Goal: Task Accomplishment & Management: Manage account settings

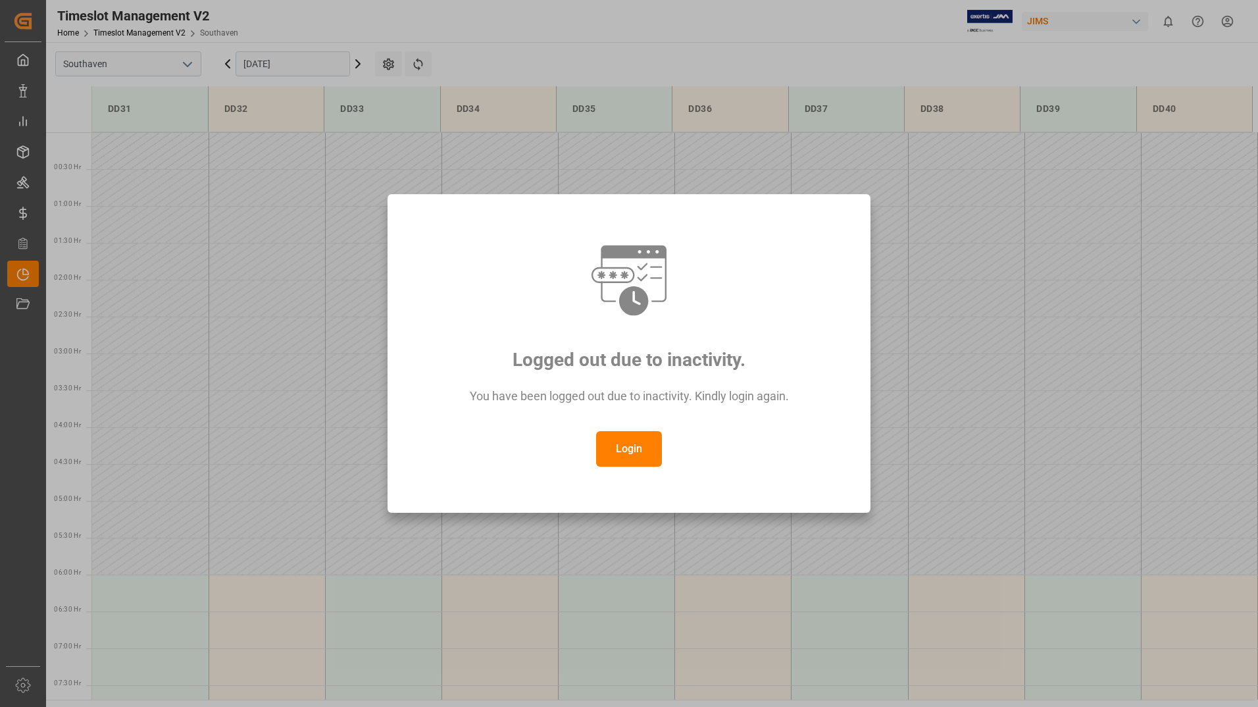
scroll to position [655, 0]
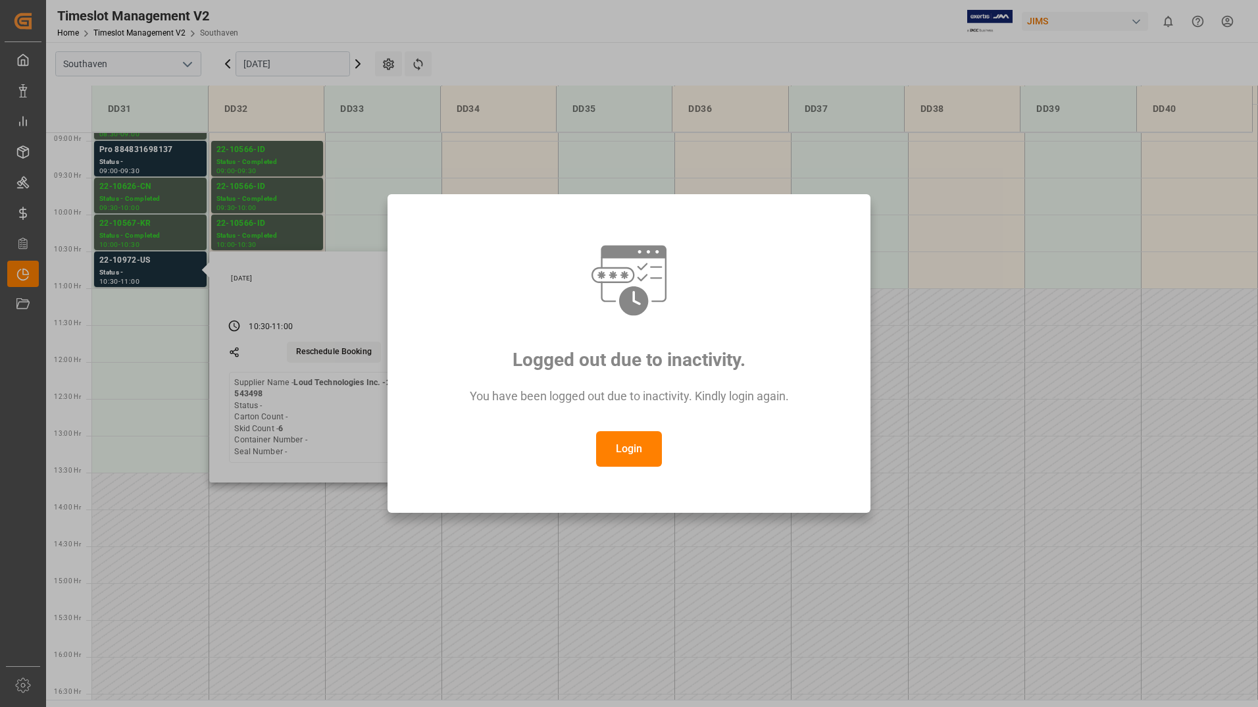
click at [635, 453] on button "Login" at bounding box center [629, 449] width 66 height 36
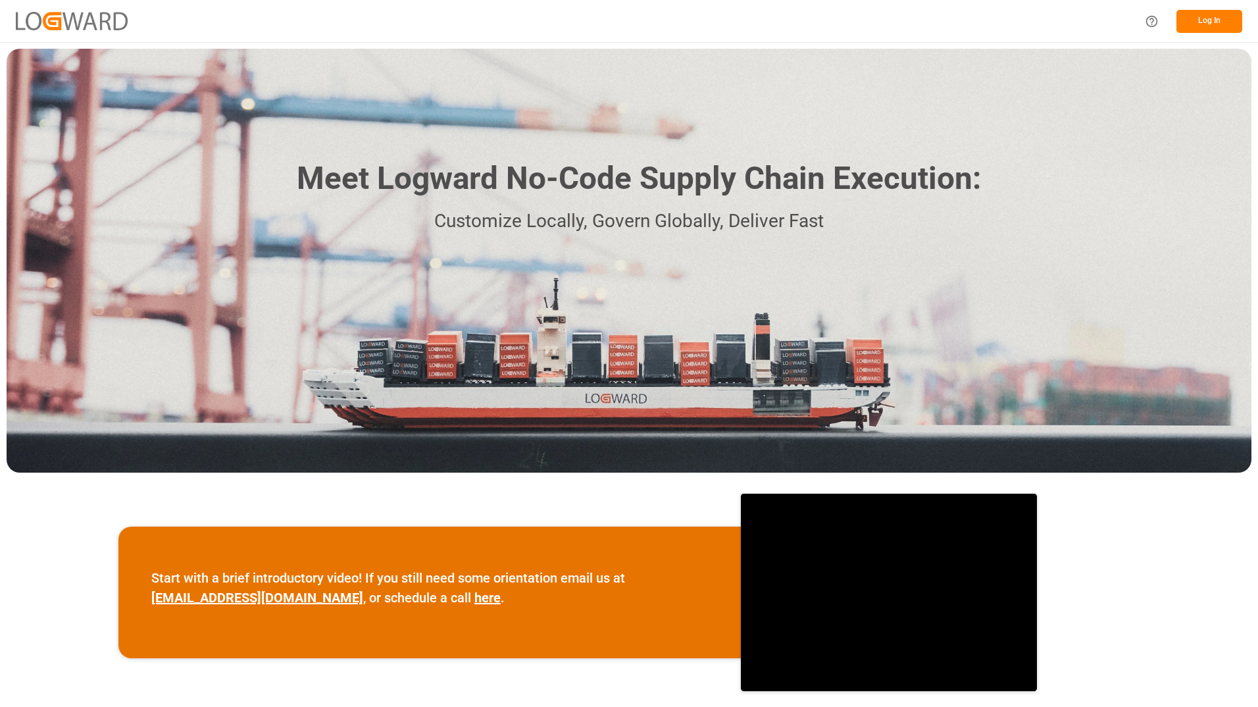
click at [1225, 22] on button "Log In" at bounding box center [1210, 21] width 66 height 23
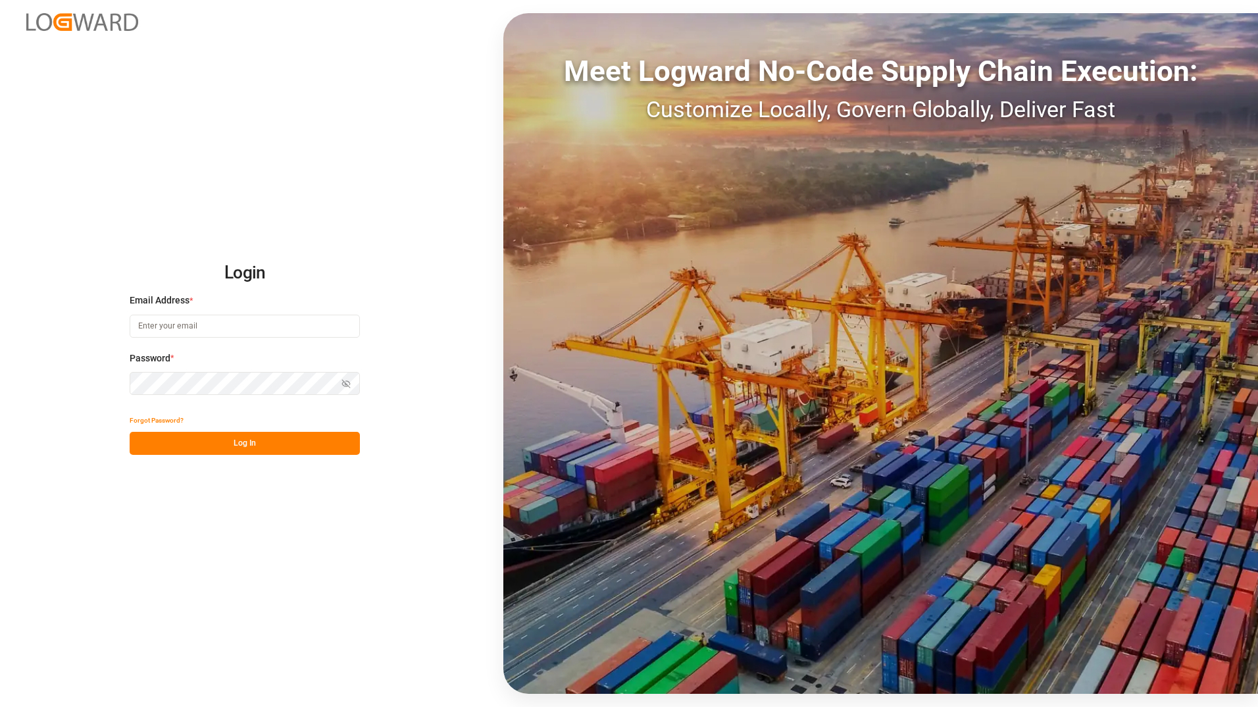
click at [258, 327] on input at bounding box center [245, 326] width 230 height 23
type input "[EMAIL_ADDRESS][PERSON_NAME][DOMAIN_NAME]"
click at [226, 443] on button "Log In" at bounding box center [245, 443] width 230 height 23
click at [259, 558] on div "Login Email Address * [EMAIL_ADDRESS][PERSON_NAME][DOMAIN_NAME] Password * Show…" at bounding box center [629, 353] width 1258 height 707
click at [231, 439] on button "Log In" at bounding box center [245, 443] width 230 height 23
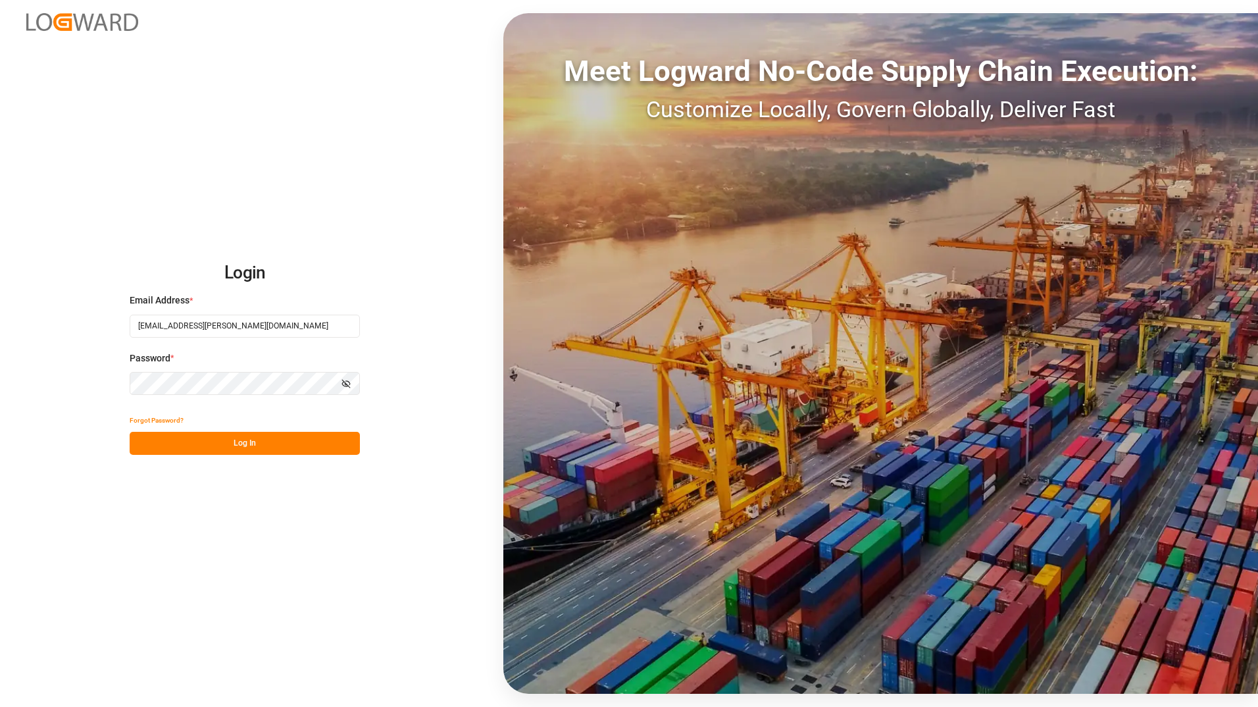
click at [220, 439] on button "Log In" at bounding box center [245, 443] width 230 height 23
click at [218, 442] on button "Log In" at bounding box center [245, 443] width 230 height 23
click at [142, 437] on button "Log In" at bounding box center [245, 443] width 230 height 23
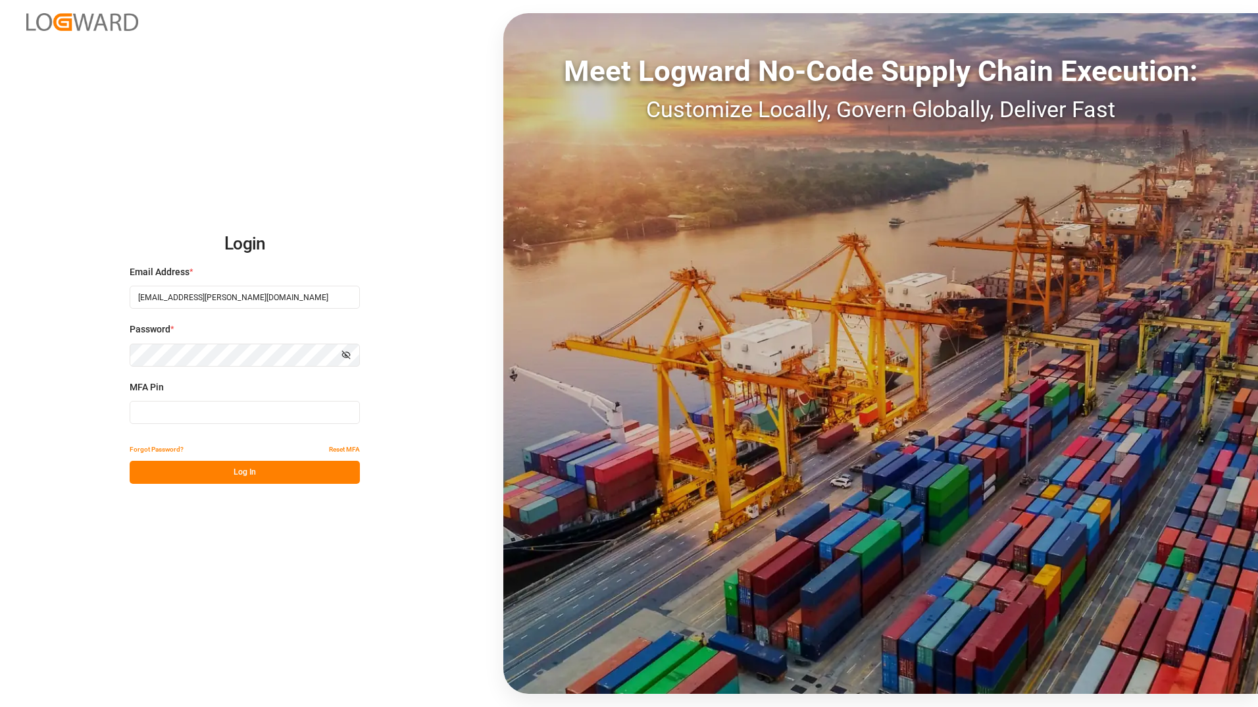
click at [203, 409] on input at bounding box center [245, 412] width 230 height 23
type input "267297"
click at [323, 479] on button "Log In" at bounding box center [245, 472] width 230 height 23
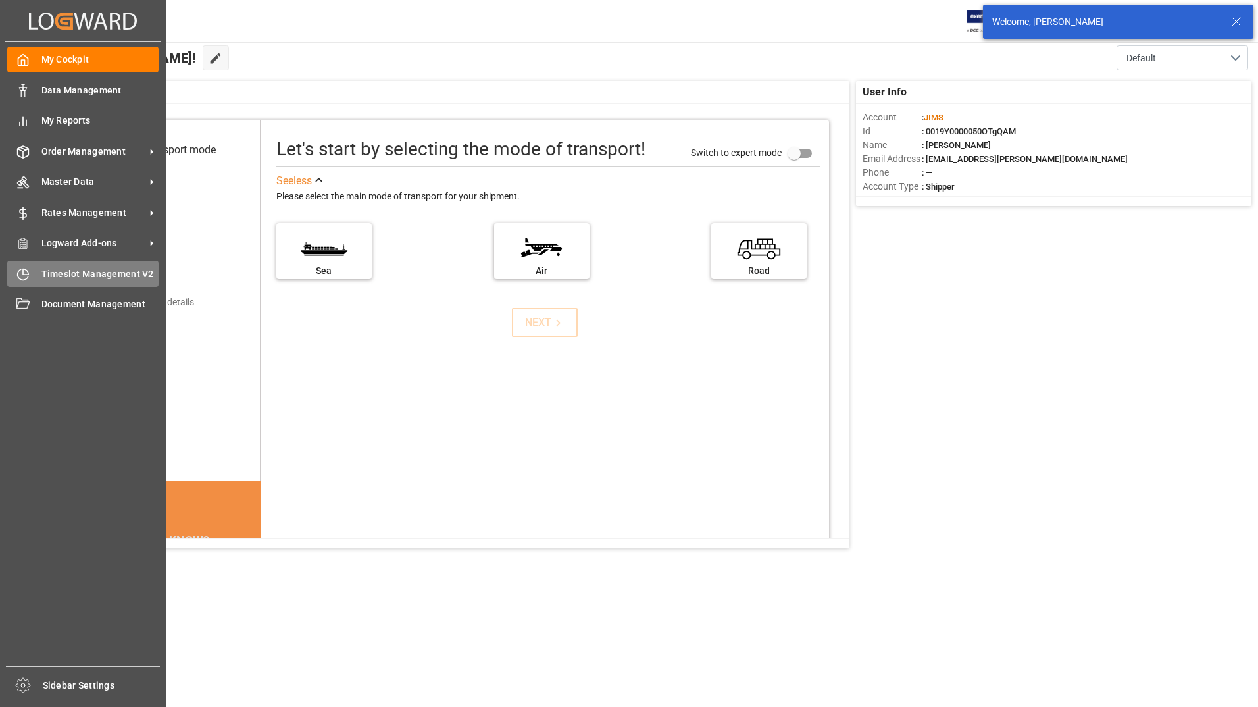
click at [128, 276] on span "Timeslot Management V2" at bounding box center [100, 274] width 118 height 14
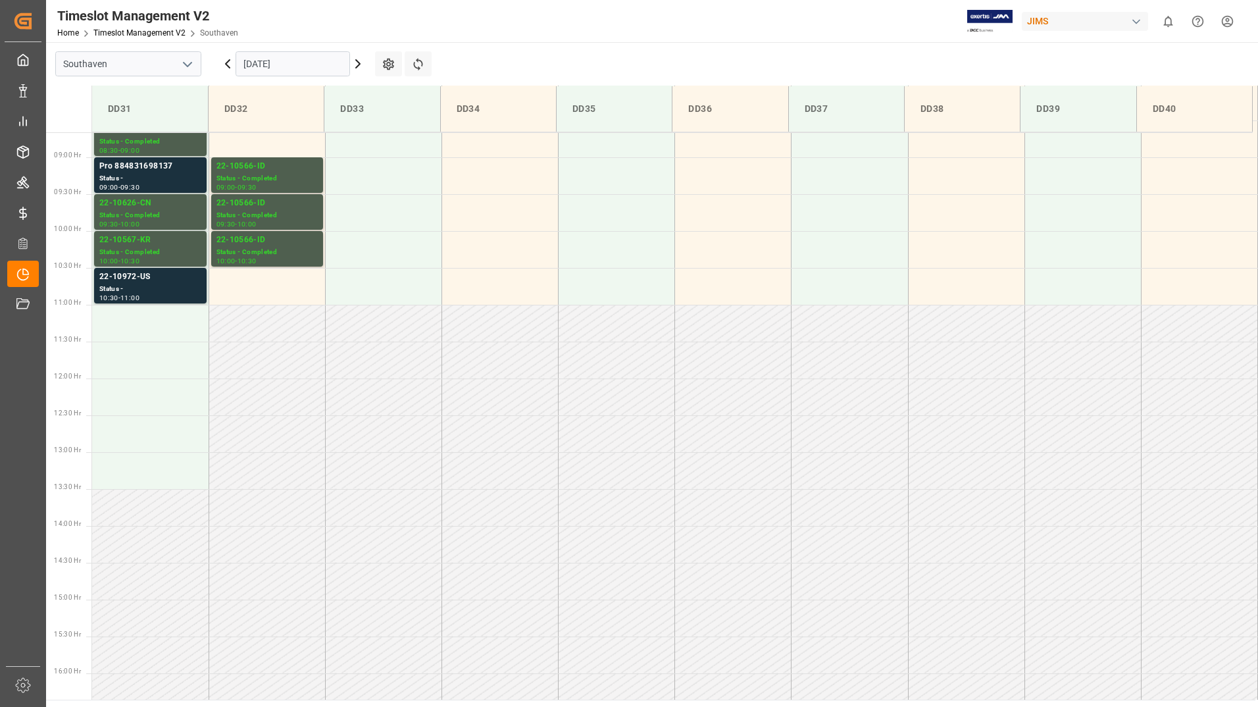
scroll to position [655, 0]
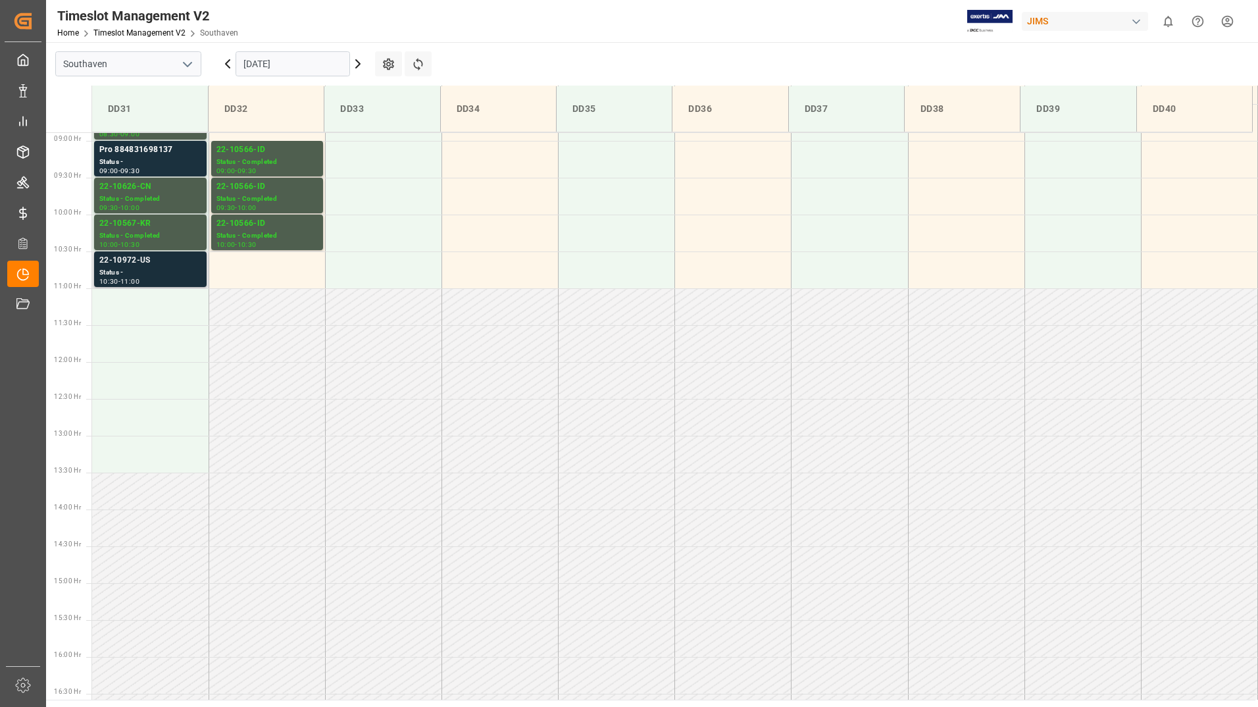
click at [132, 279] on div "11:00" at bounding box center [129, 281] width 19 height 6
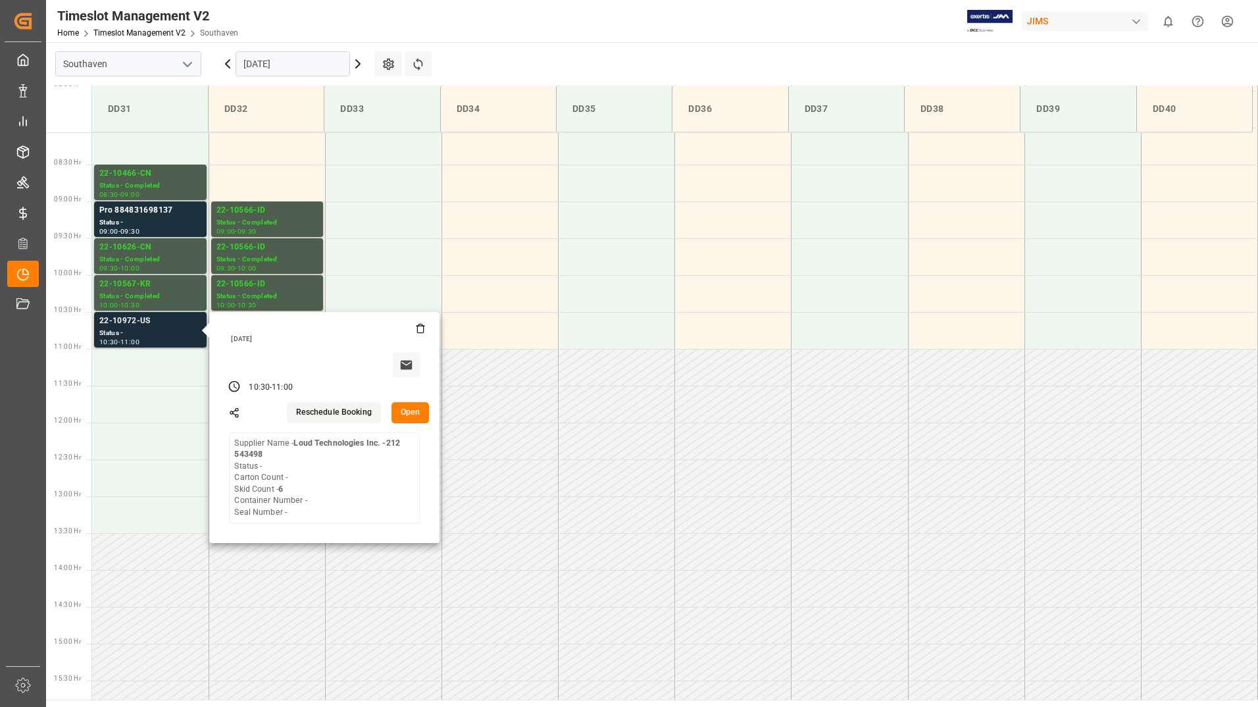
scroll to position [523, 0]
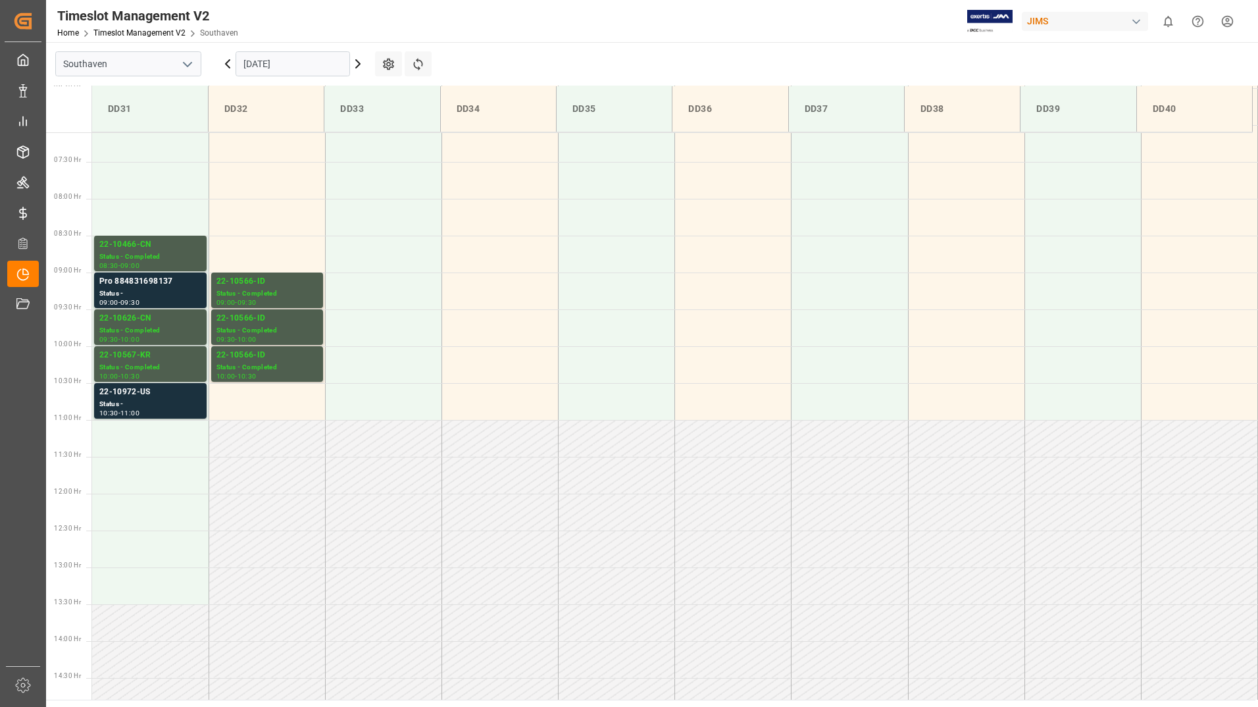
click at [137, 283] on div "Pro 884831698137" at bounding box center [150, 281] width 102 height 13
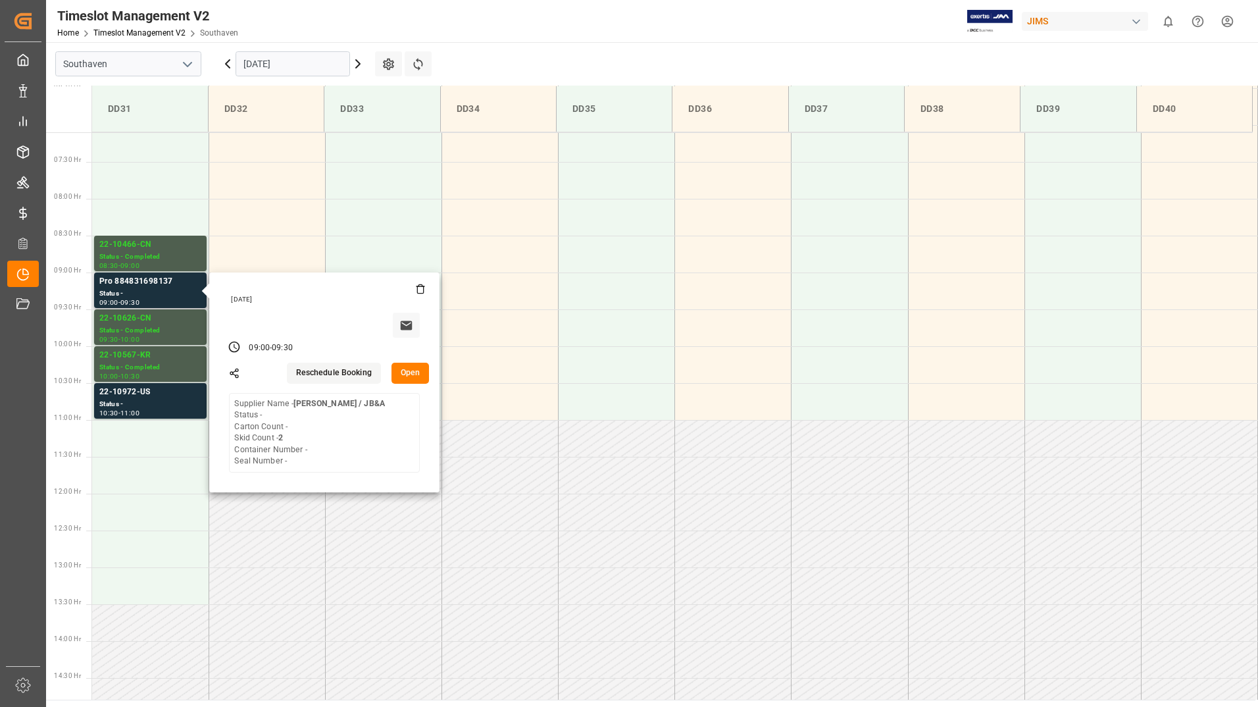
click at [417, 373] on button "Open" at bounding box center [411, 373] width 38 height 21
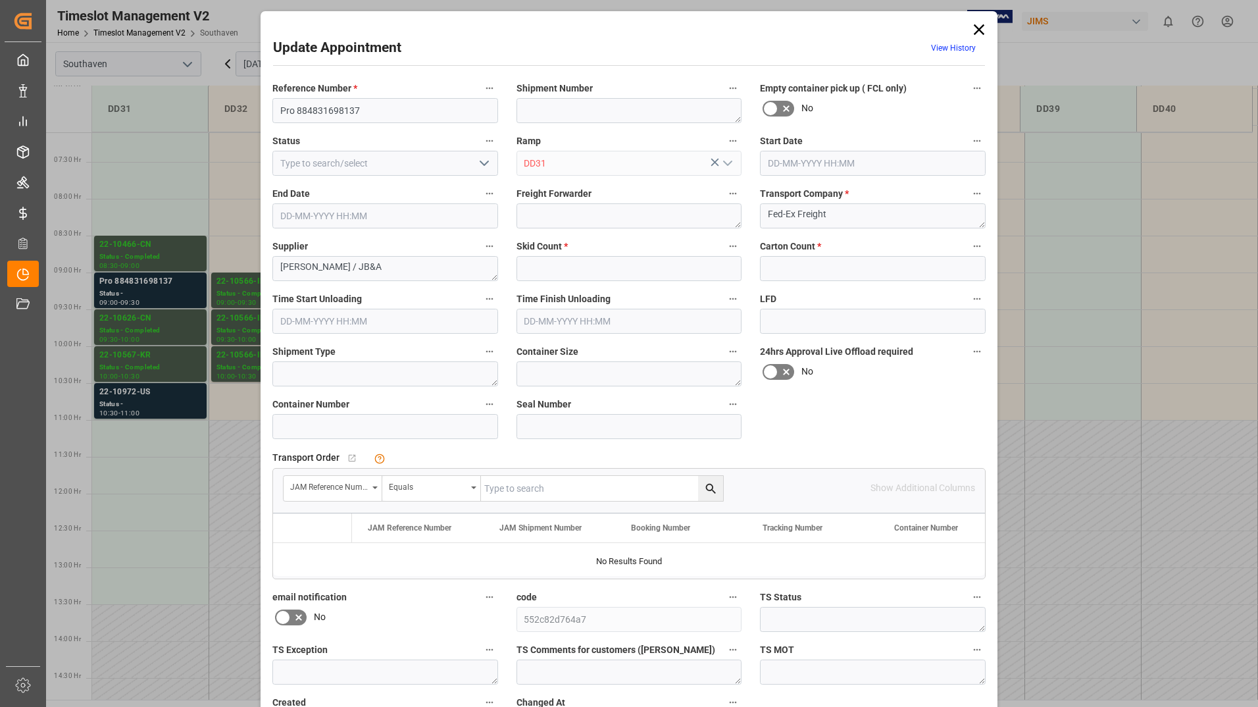
type input "2"
type input "0"
type input "[DATE] 09:00"
type input "[DATE] 09:30"
type input "[DATE] 14:43"
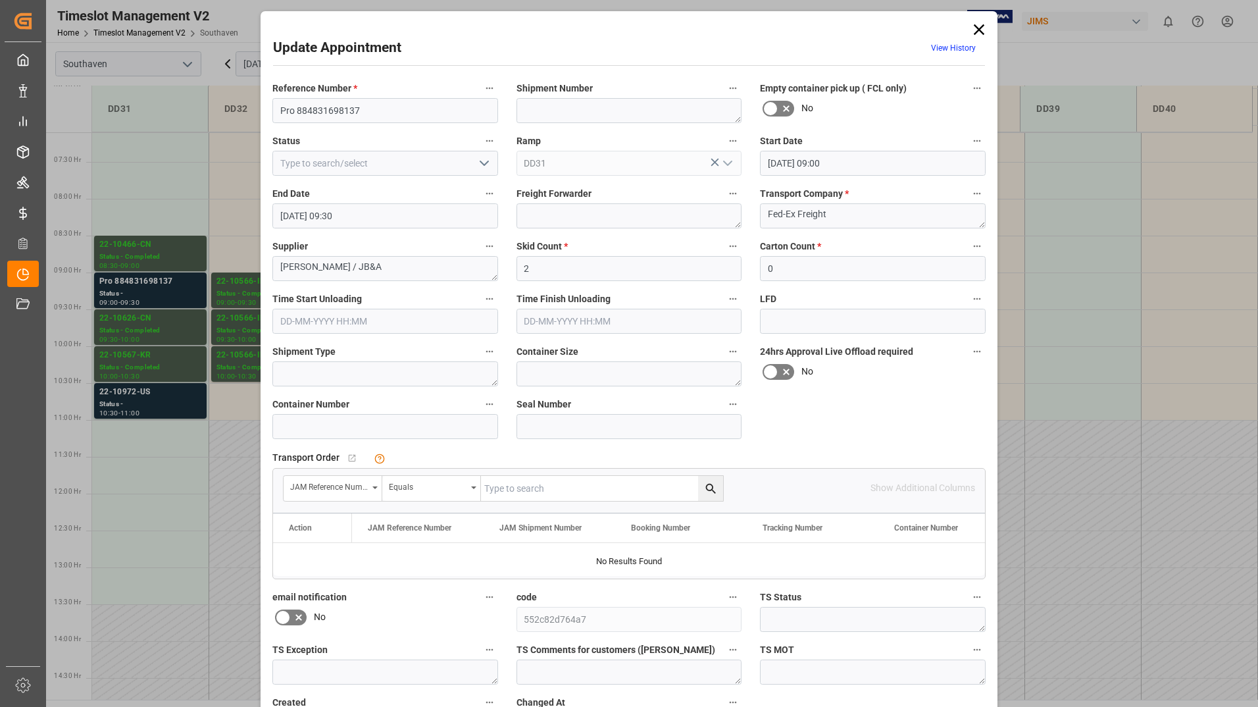
click at [143, 395] on div "Update Appointment View History Reference Number * Pro 884831698137 Shipment Nu…" at bounding box center [629, 353] width 1258 height 707
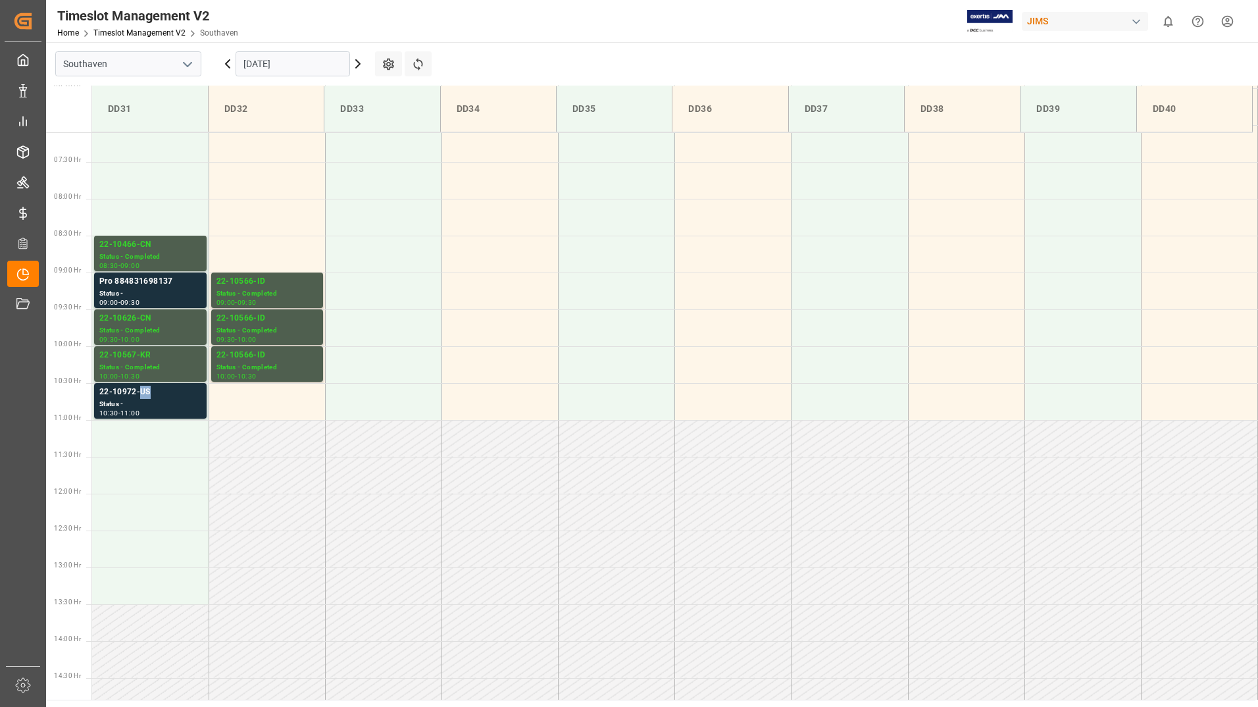
click at [143, 395] on div "22-10972-US" at bounding box center [150, 392] width 102 height 13
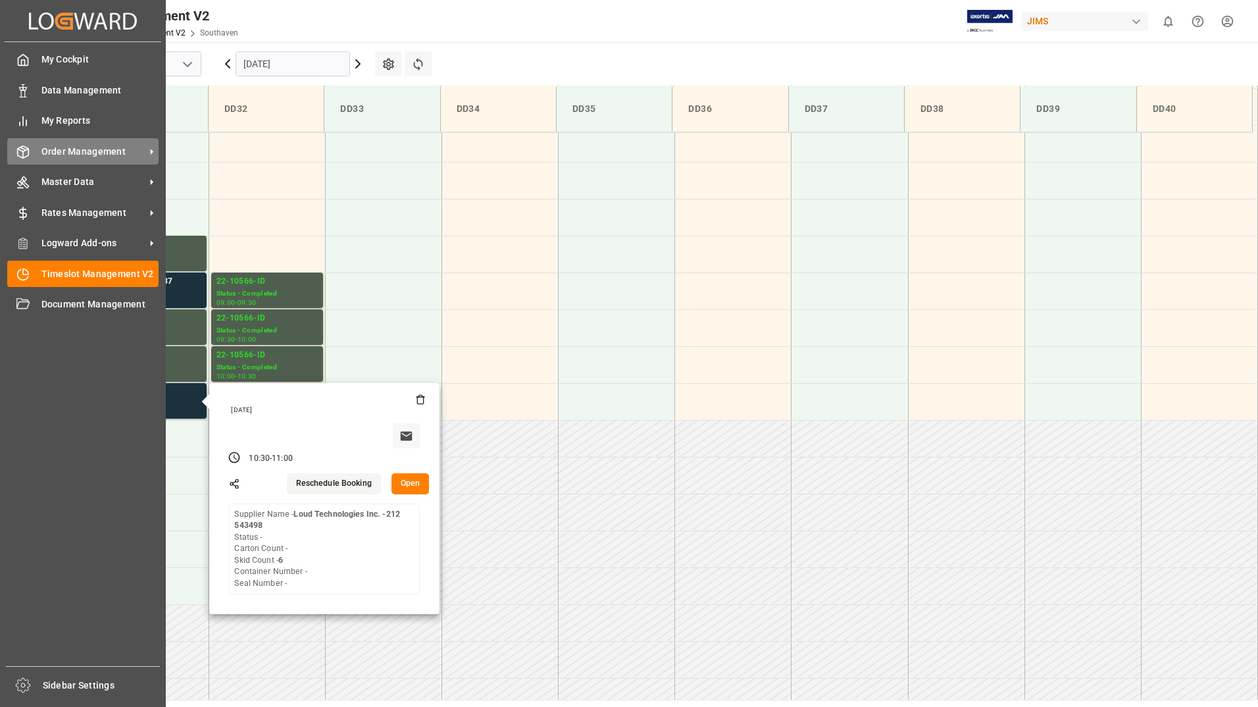
click at [73, 153] on span "Order Management" at bounding box center [93, 152] width 104 height 14
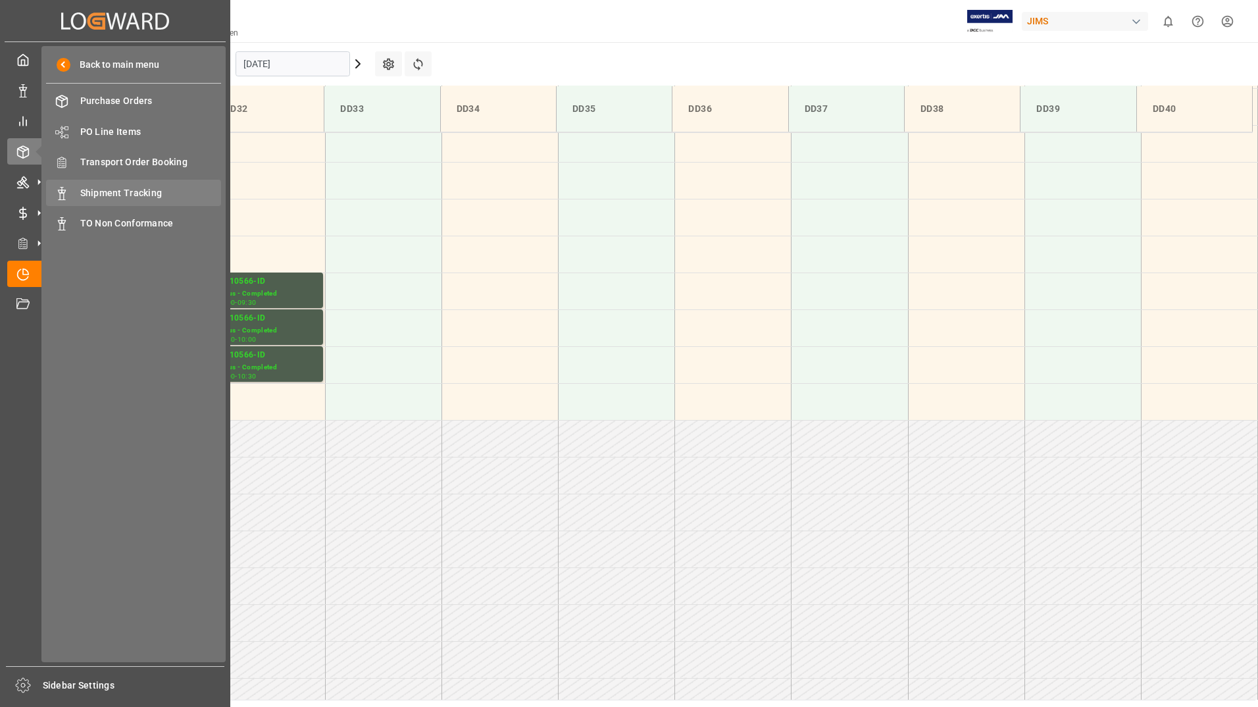
click at [126, 192] on span "Shipment Tracking" at bounding box center [150, 193] width 141 height 14
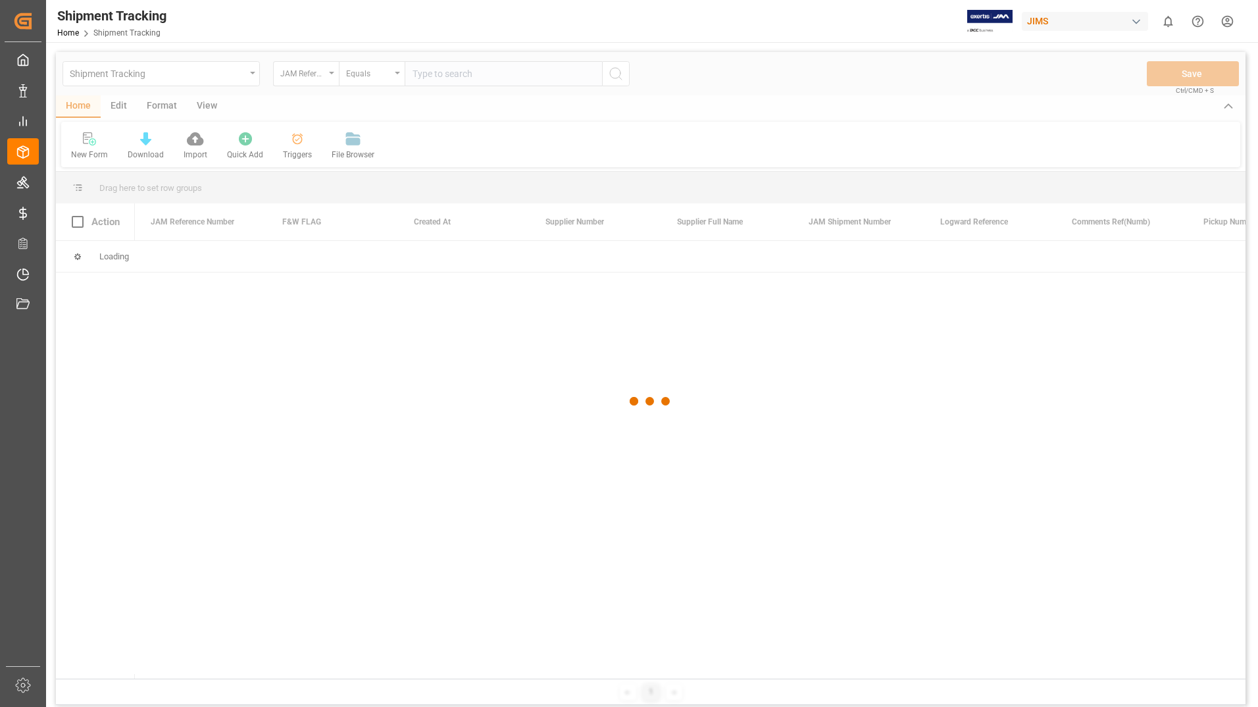
click at [328, 77] on div at bounding box center [651, 401] width 1190 height 699
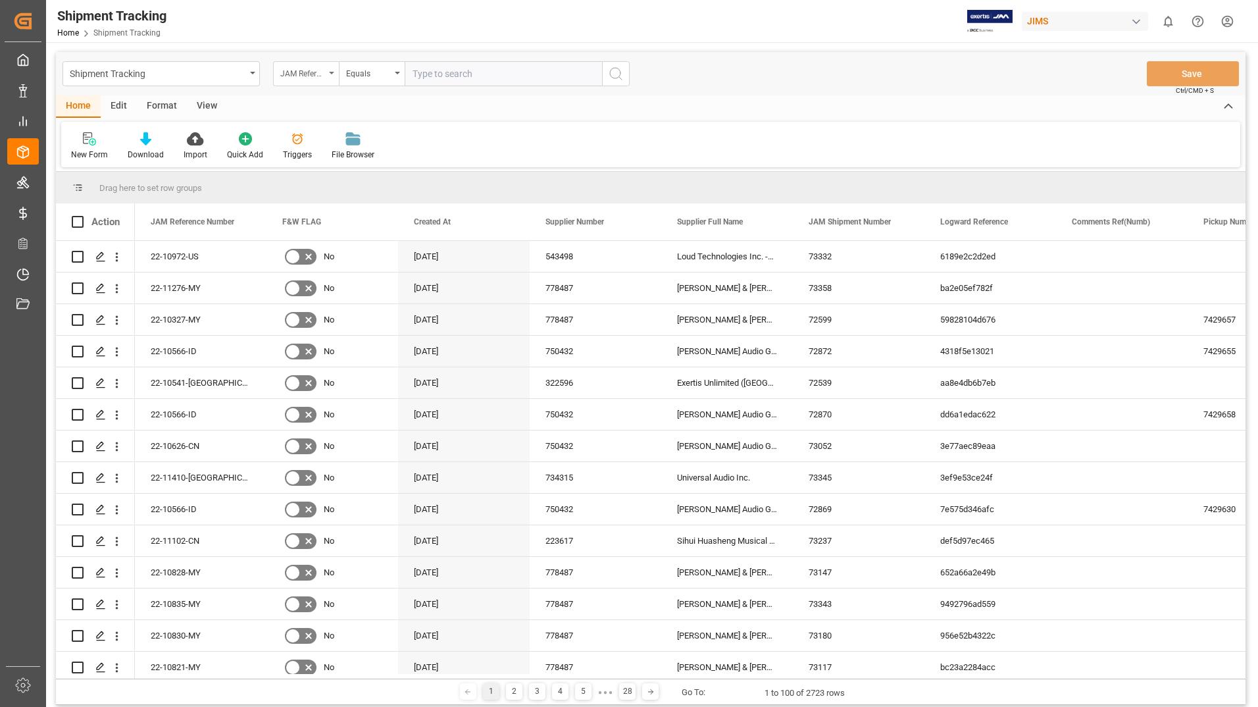
click at [331, 71] on div "JAM Reference Number" at bounding box center [306, 73] width 66 height 25
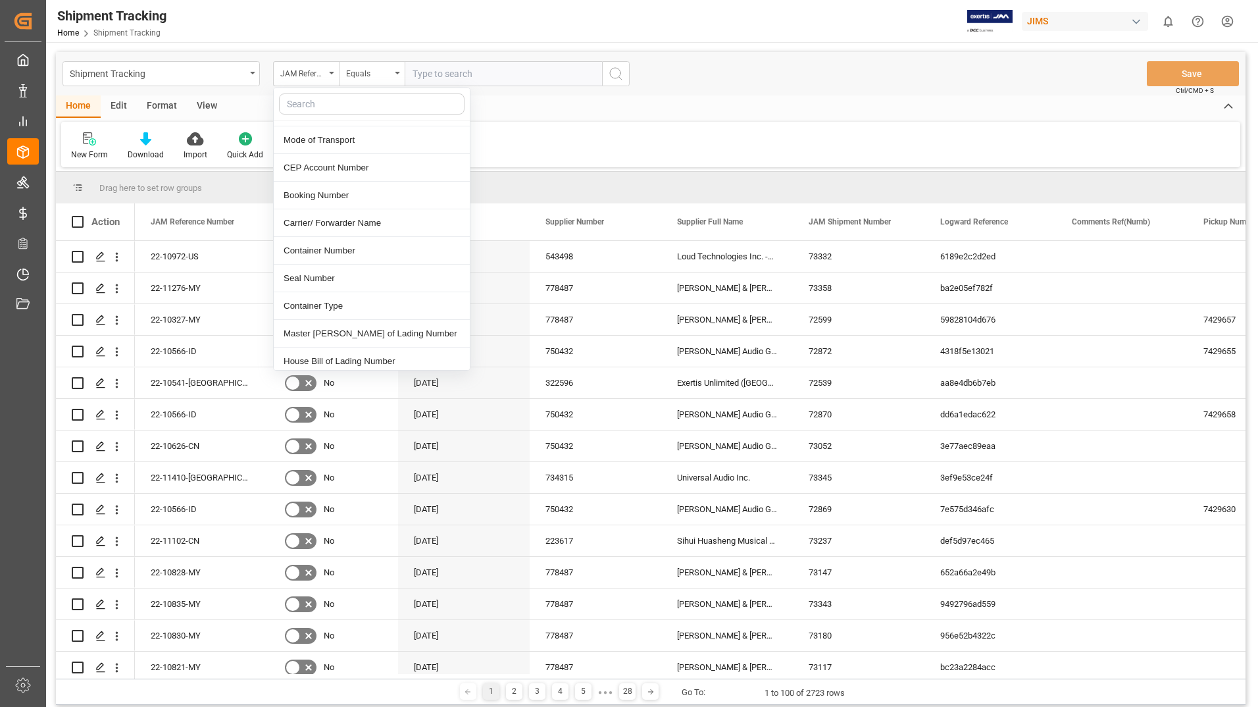
scroll to position [461, 0]
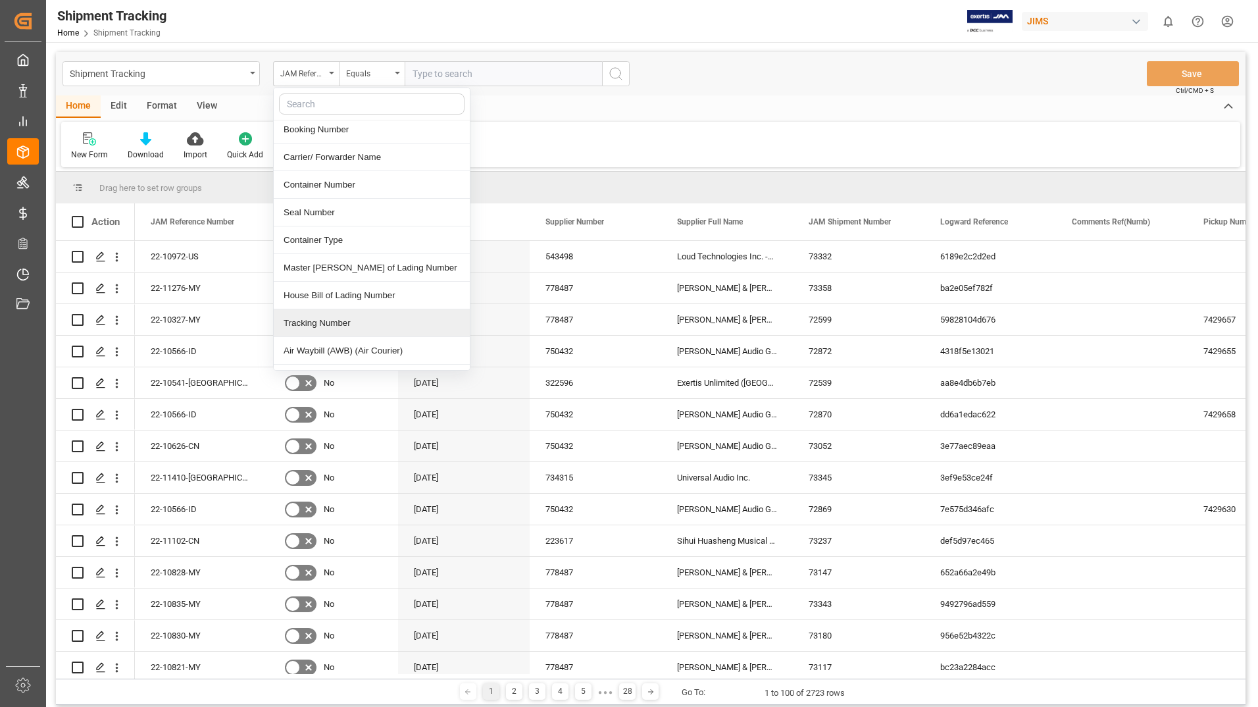
click at [316, 309] on div "Tracking Number" at bounding box center [372, 323] width 196 height 28
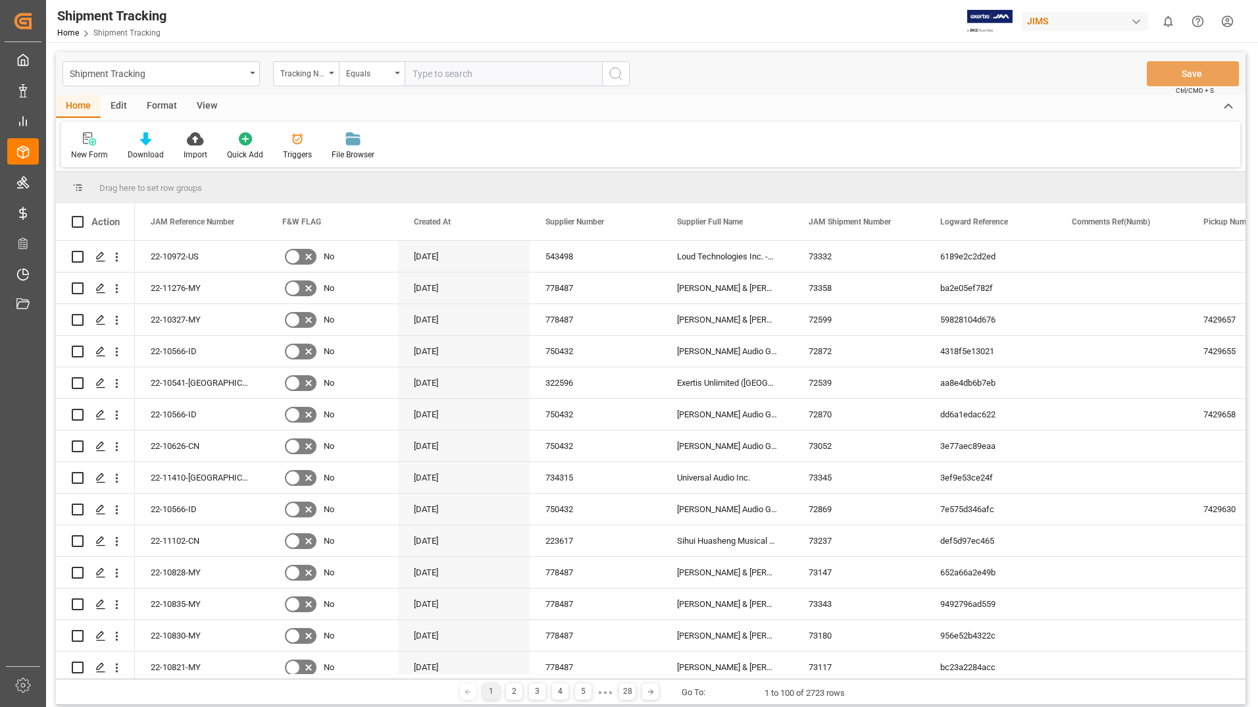
click at [455, 77] on input "text" at bounding box center [503, 73] width 197 height 25
paste input "632852265"
type input "632852265"
click at [619, 72] on icon "search button" at bounding box center [616, 74] width 16 height 16
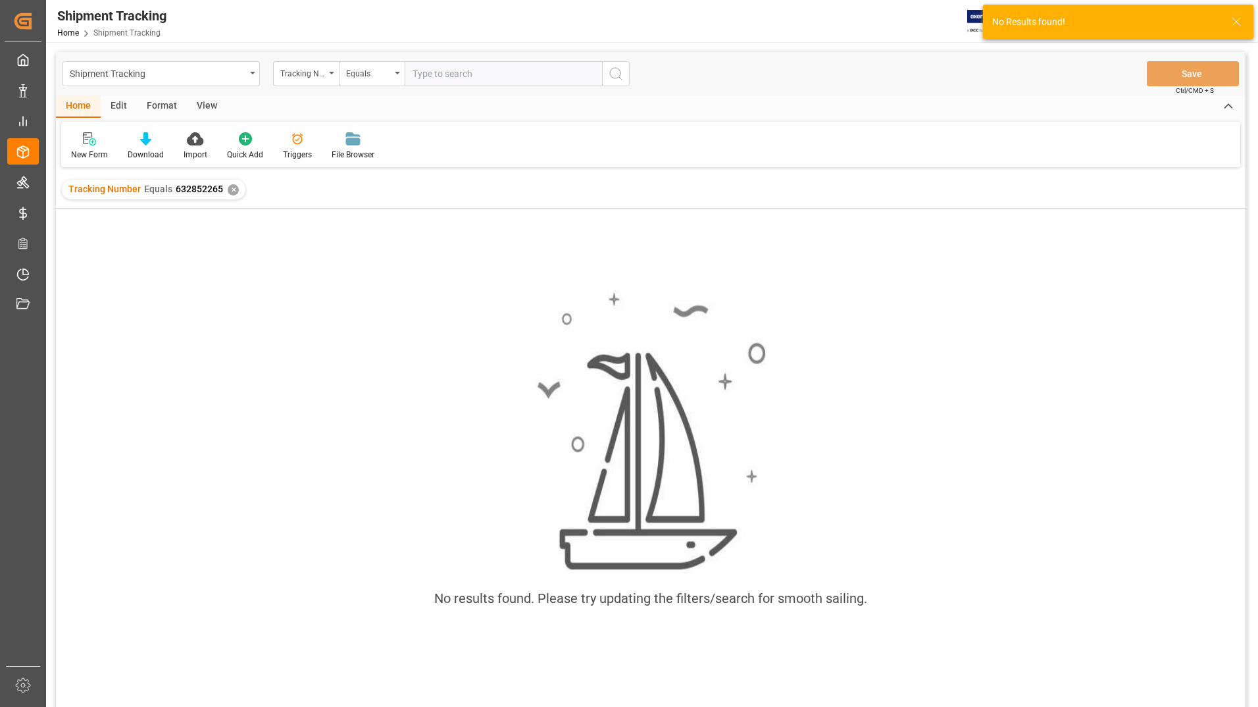
click at [230, 192] on div "✕" at bounding box center [233, 189] width 11 height 11
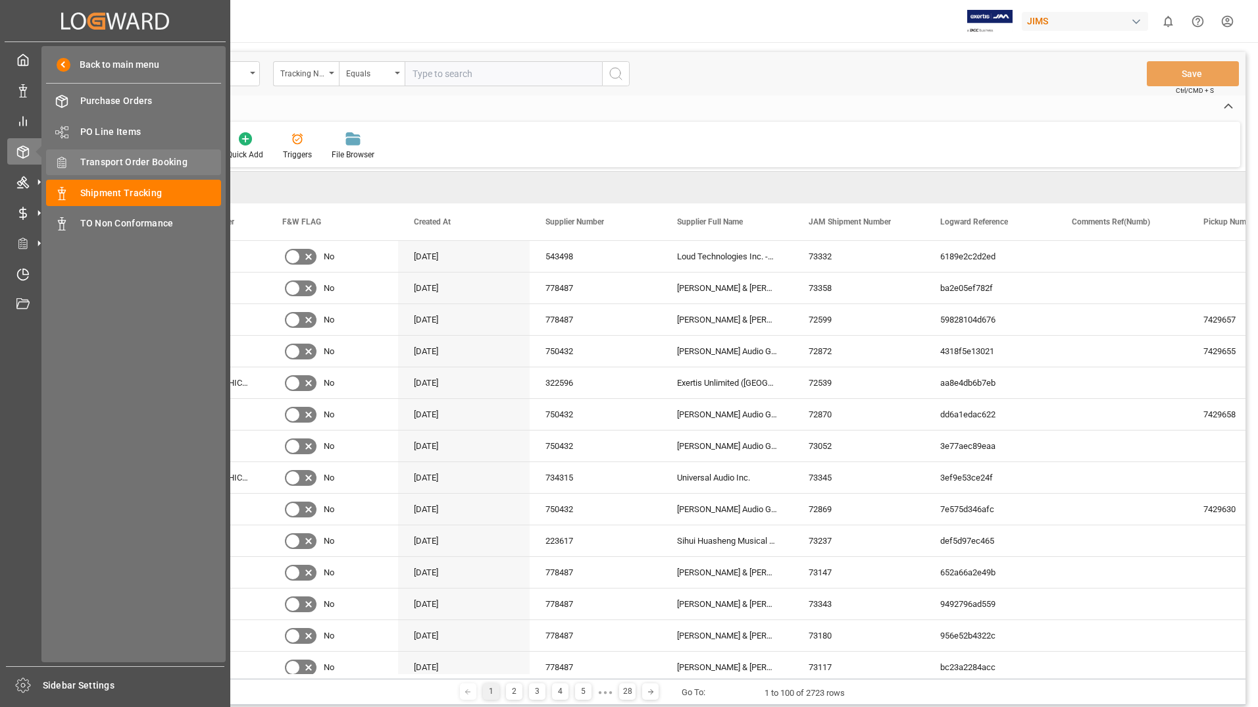
click at [110, 163] on span "Transport Order Booking" at bounding box center [150, 162] width 141 height 14
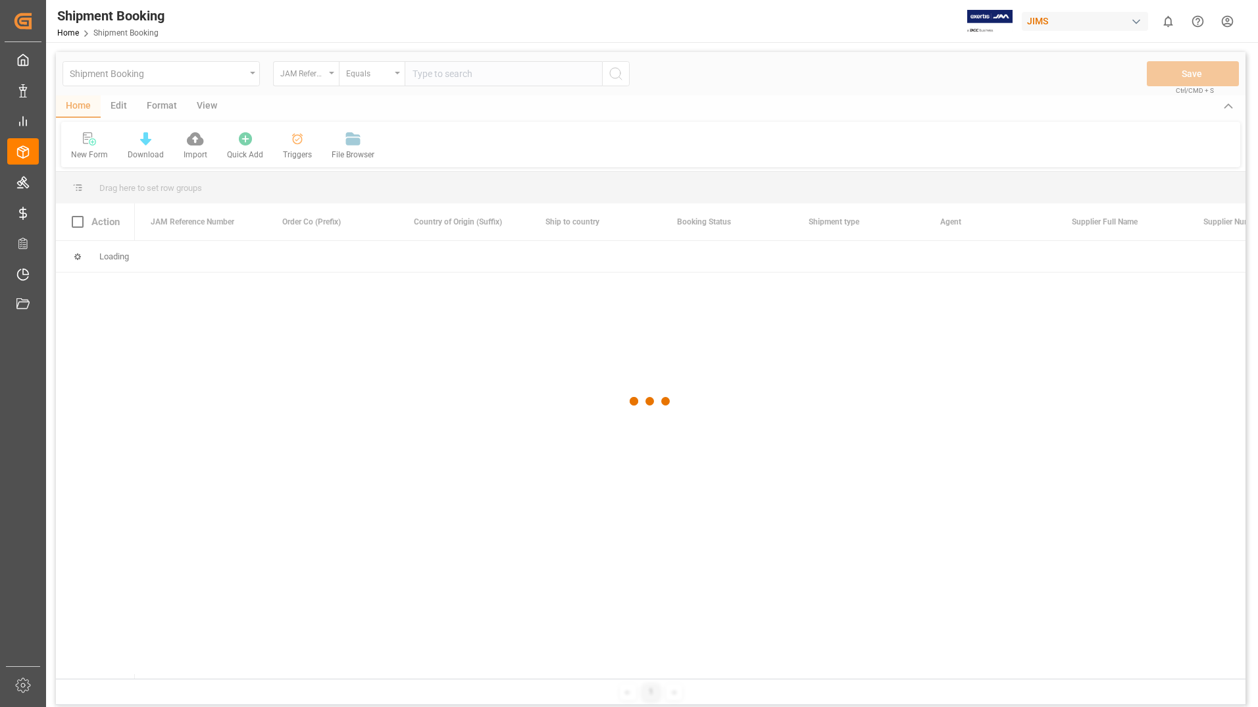
click at [533, 71] on div at bounding box center [651, 401] width 1190 height 699
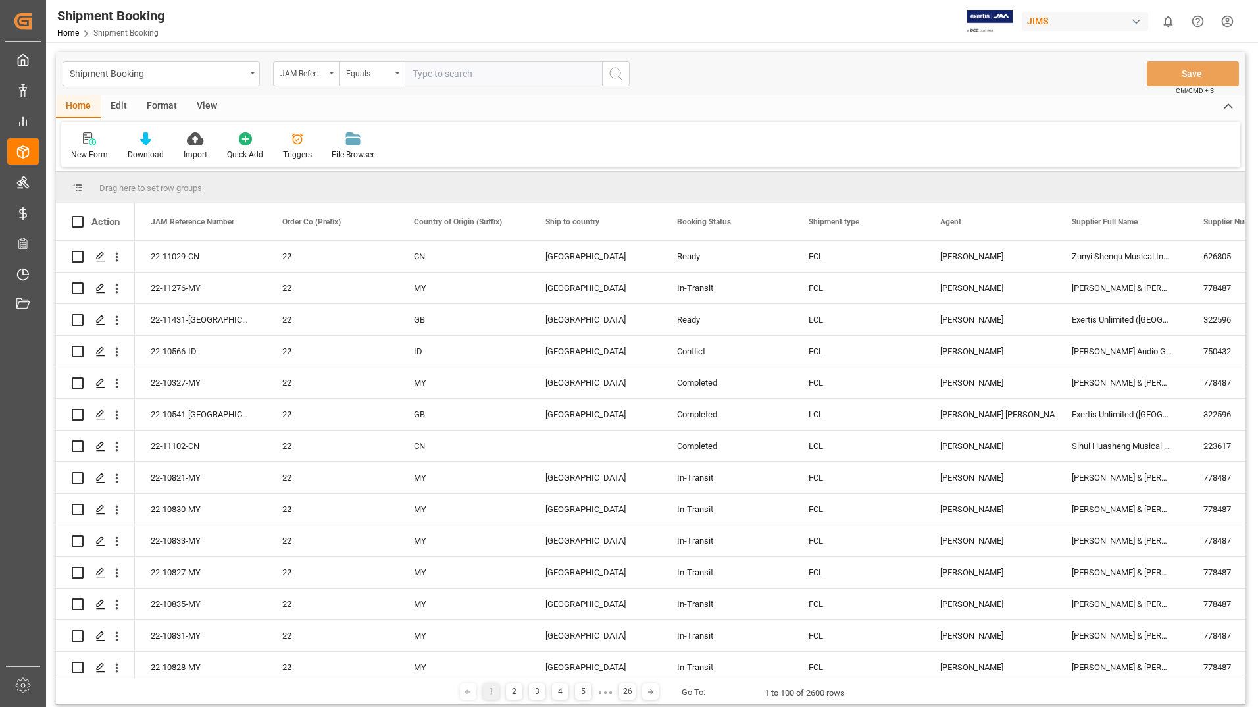
click at [532, 72] on input "text" at bounding box center [503, 73] width 197 height 25
paste input "22-11275-[GEOGRAPHIC_DATA]"
type input "22-11275-[GEOGRAPHIC_DATA]"
click at [620, 63] on button "search button" at bounding box center [616, 73] width 28 height 25
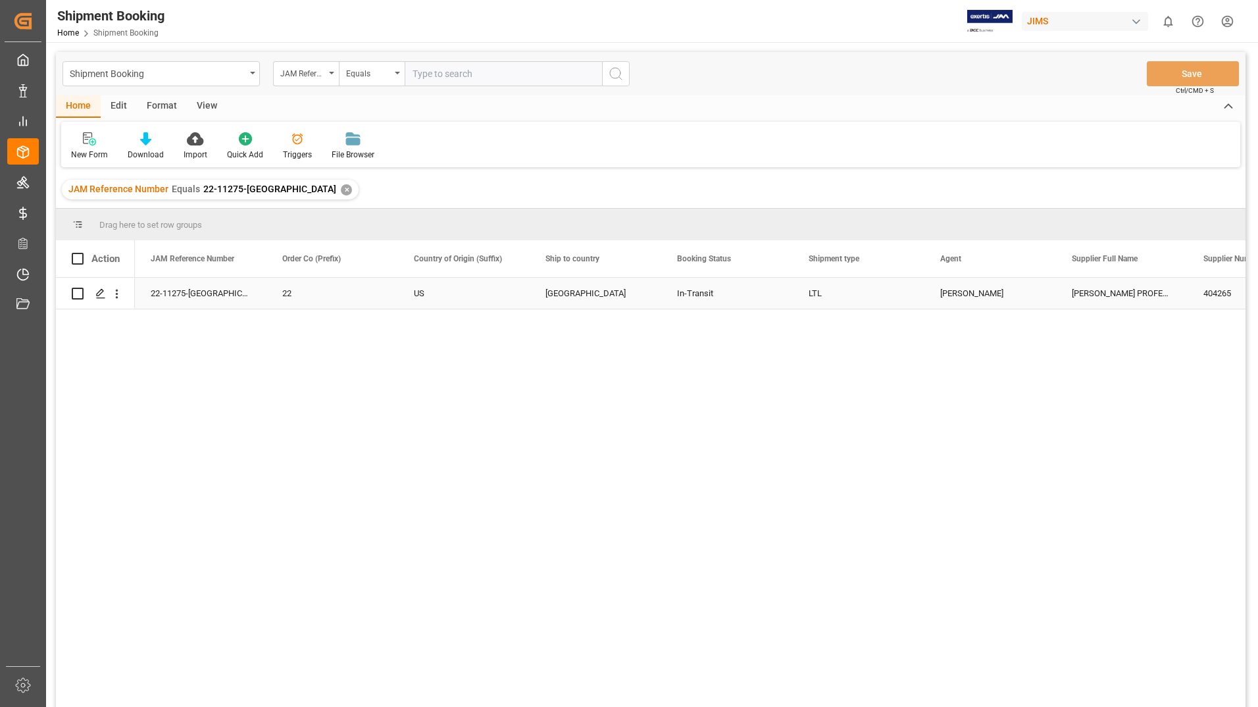
click at [76, 293] on input "Press Space to toggle row selection (unchecked)" at bounding box center [78, 294] width 12 height 12
checkbox input "true"
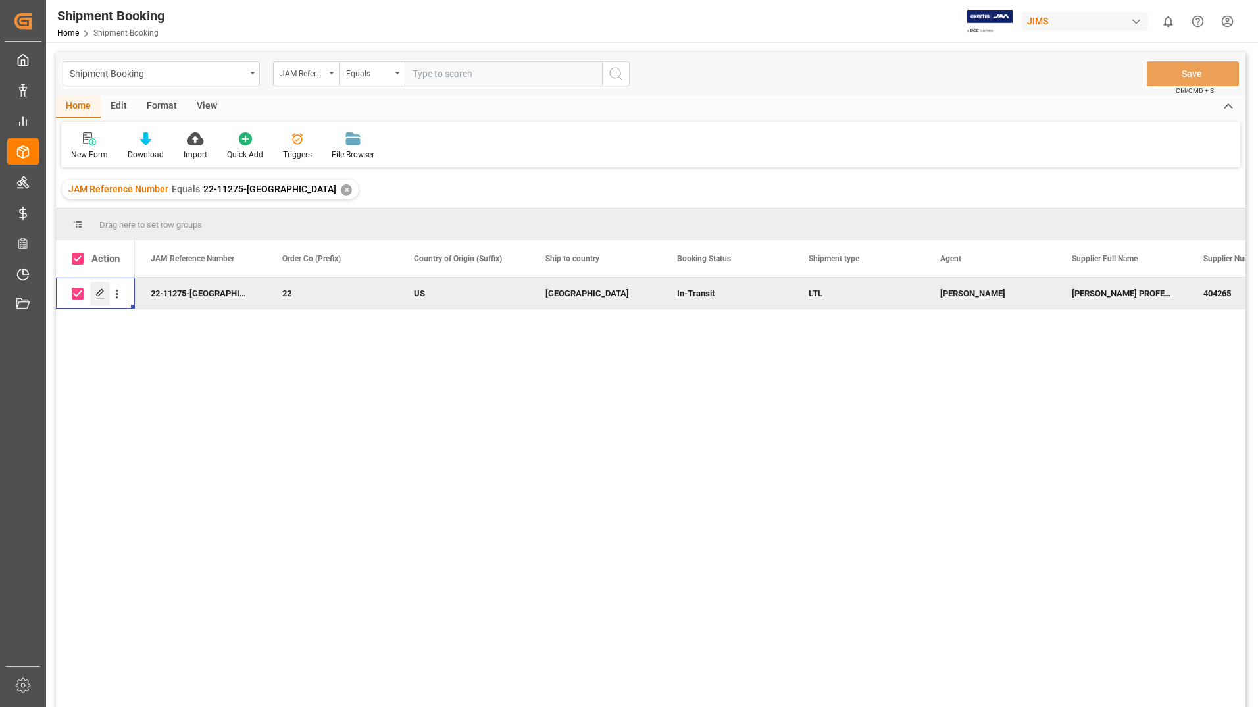
click at [97, 296] on polygon "Press SPACE to deselect this row." at bounding box center [100, 293] width 7 height 7
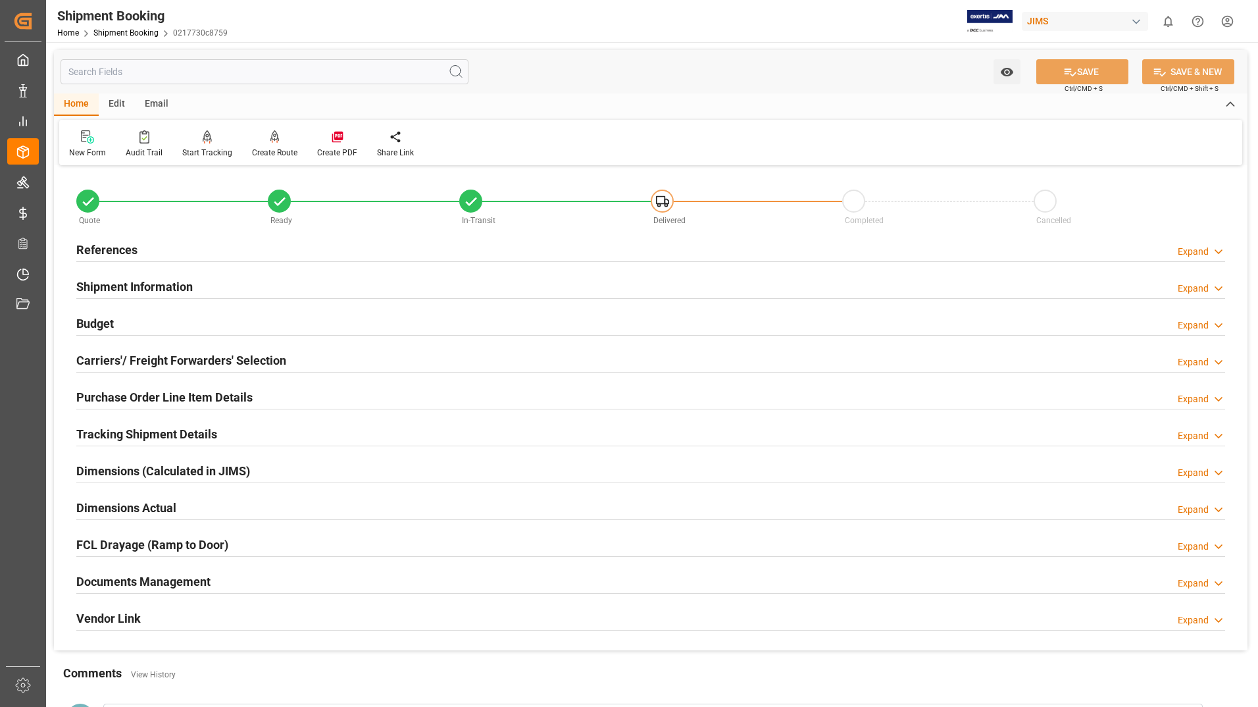
click at [160, 427] on h2 "Tracking Shipment Details" at bounding box center [146, 434] width 141 height 18
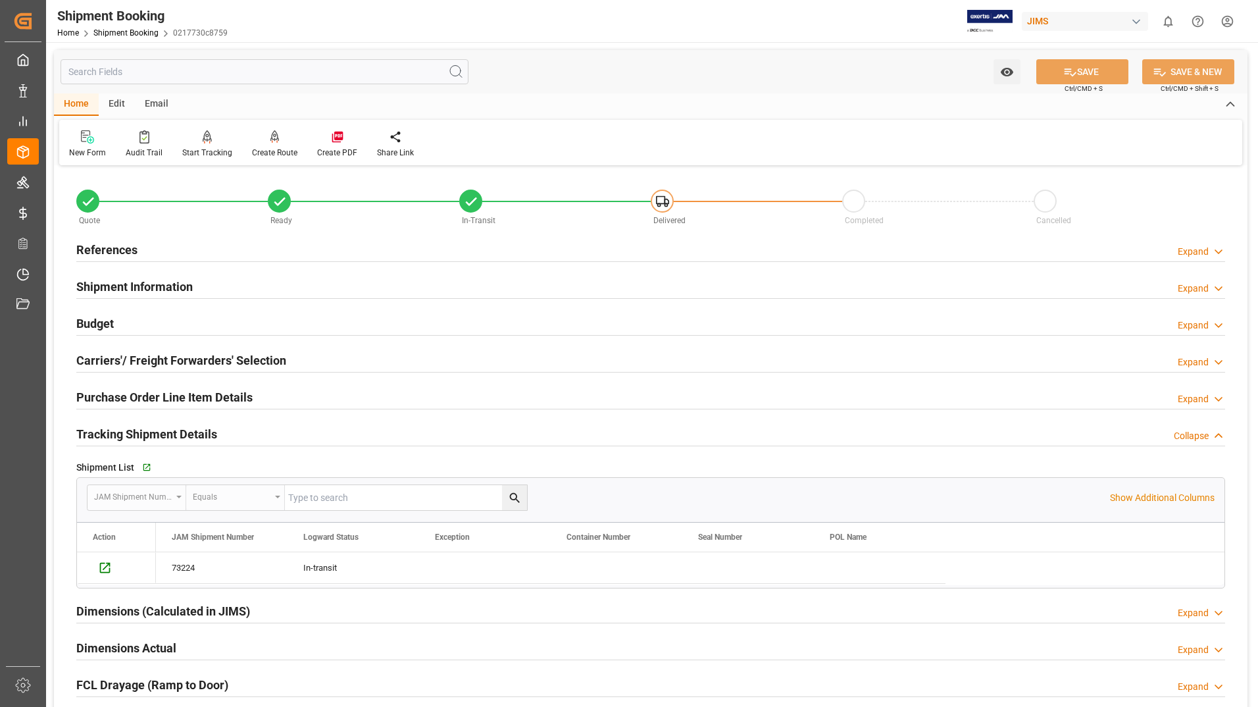
click at [211, 397] on h2 "Purchase Order Line Item Details" at bounding box center [164, 397] width 176 height 18
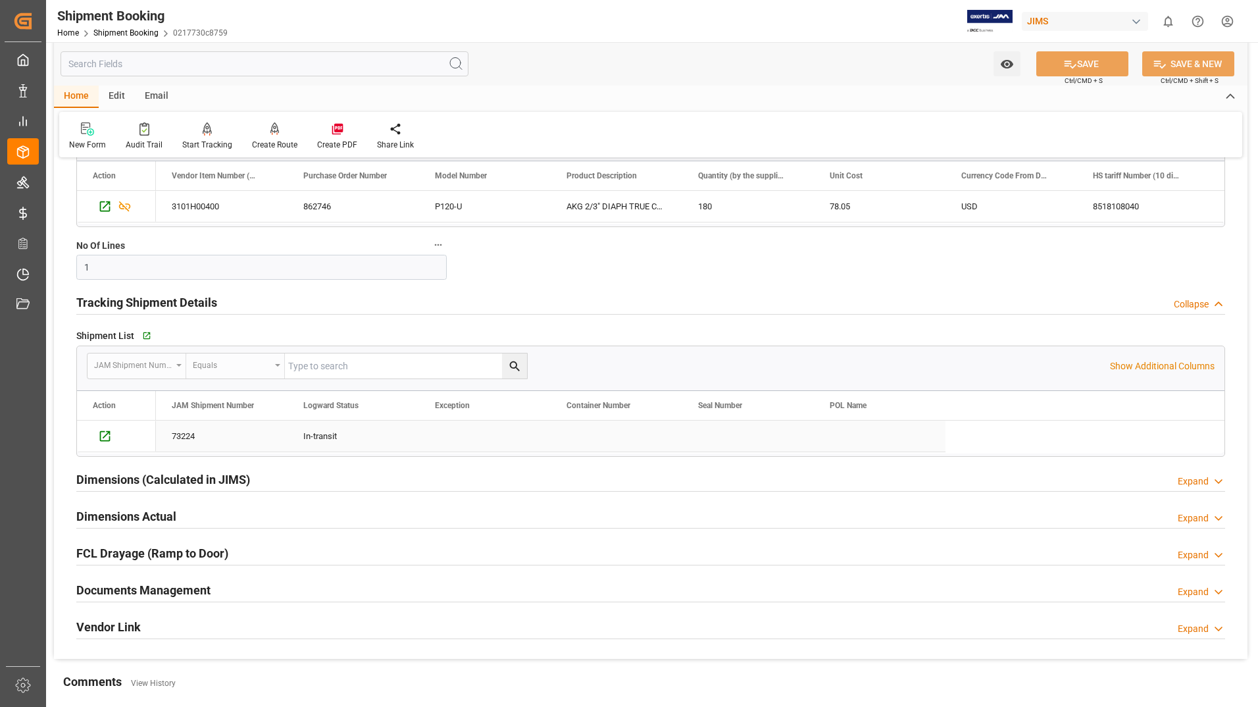
scroll to position [329, 0]
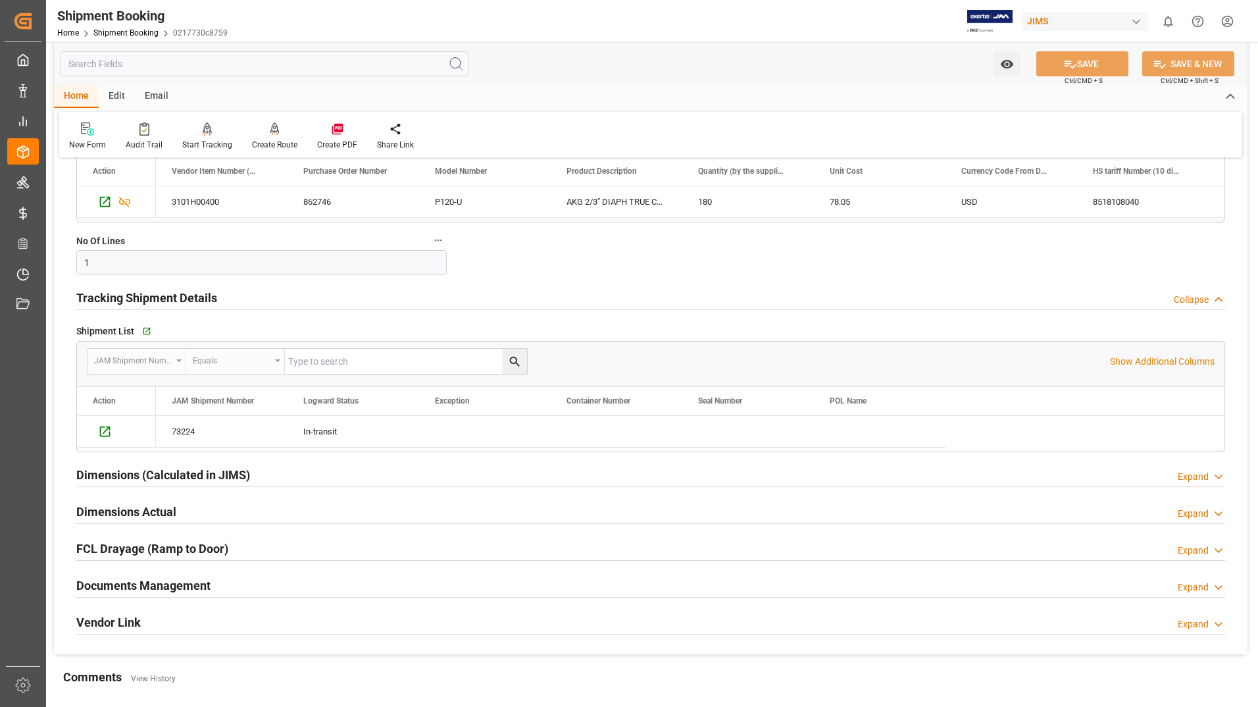
click at [186, 586] on h2 "Documents Management" at bounding box center [143, 585] width 134 height 18
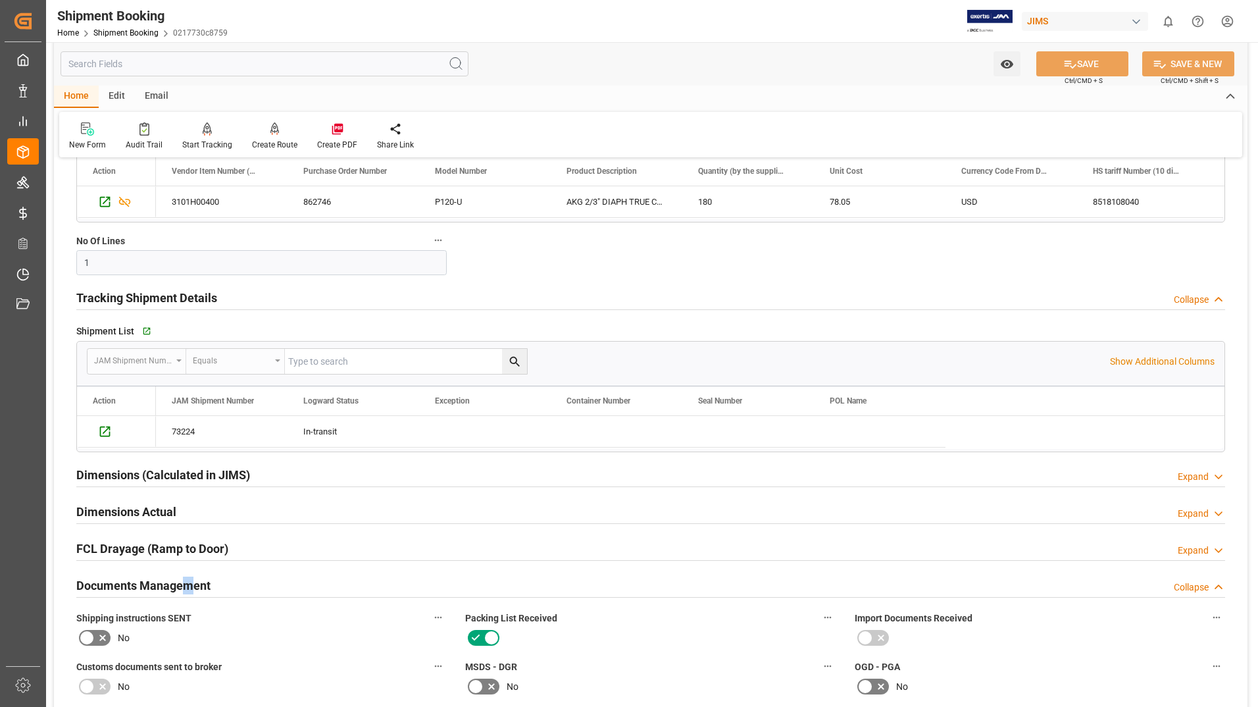
scroll to position [592, 0]
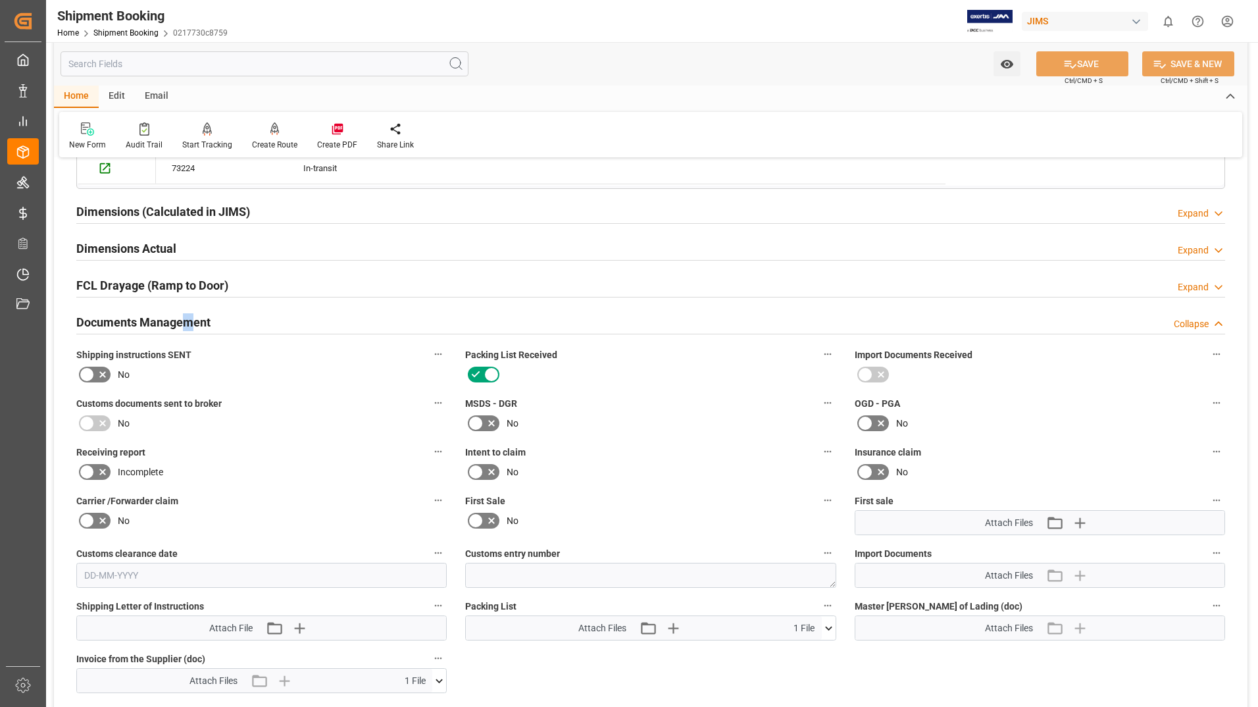
click at [830, 626] on icon at bounding box center [829, 628] width 14 height 14
click at [819, 651] on icon at bounding box center [822, 653] width 14 height 14
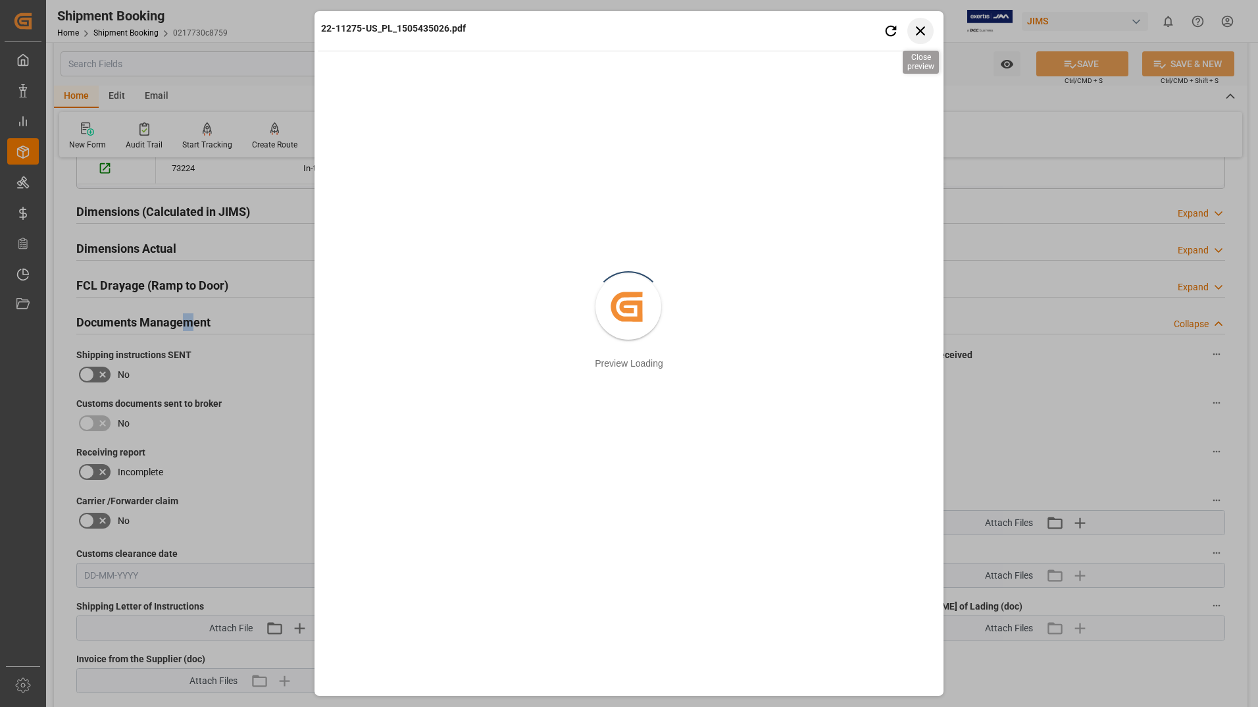
click at [919, 23] on icon "button" at bounding box center [921, 30] width 16 height 16
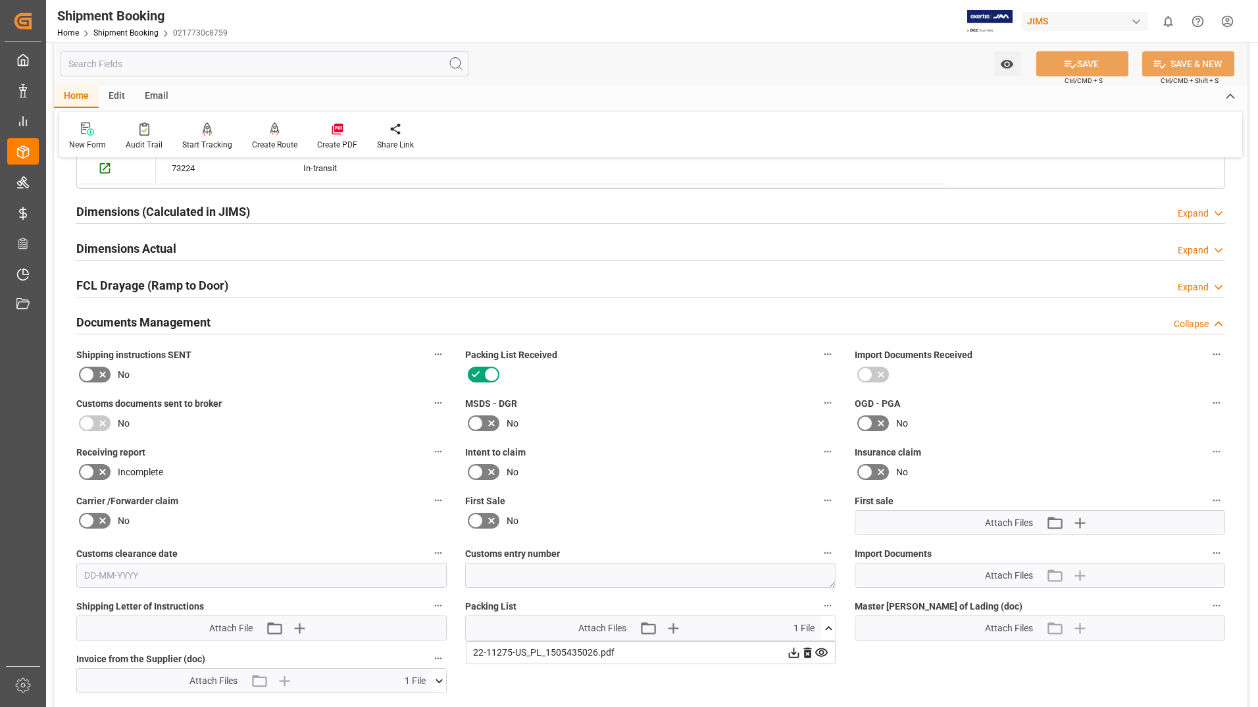
click at [136, 213] on h2 "Dimensions (Calculated in JIMS)" at bounding box center [163, 212] width 174 height 18
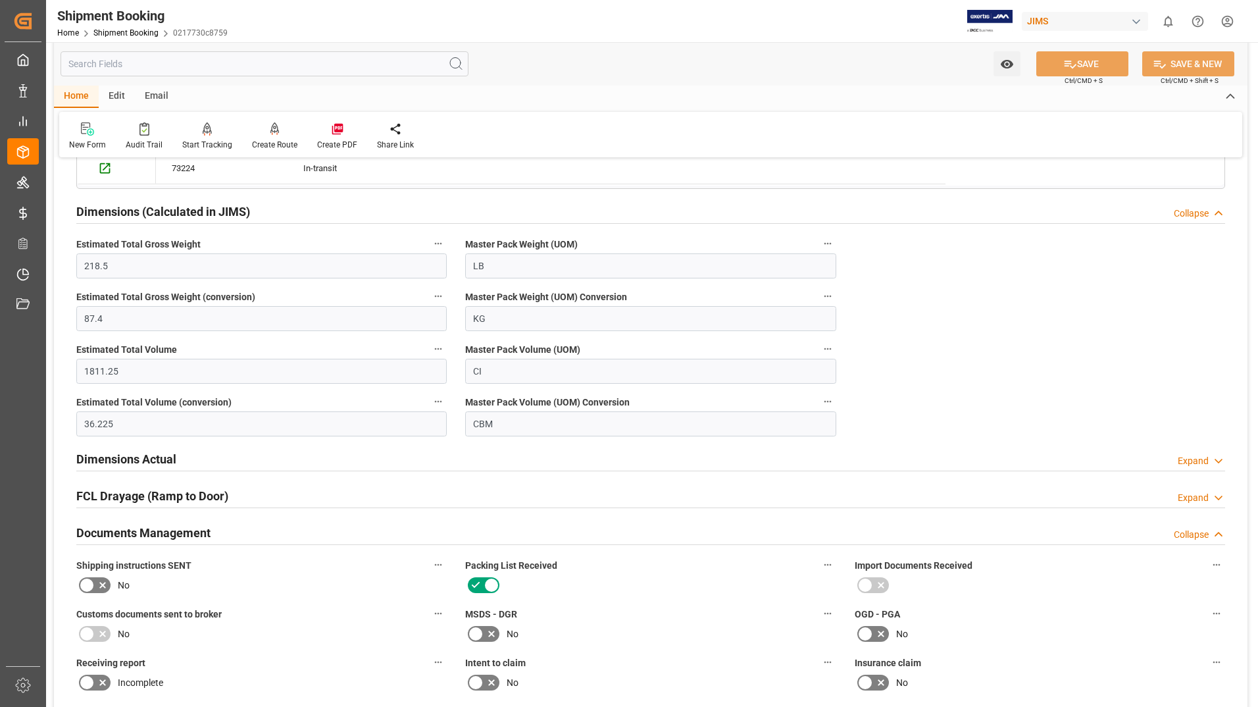
click at [163, 460] on h2 "Dimensions Actual" at bounding box center [126, 459] width 100 height 18
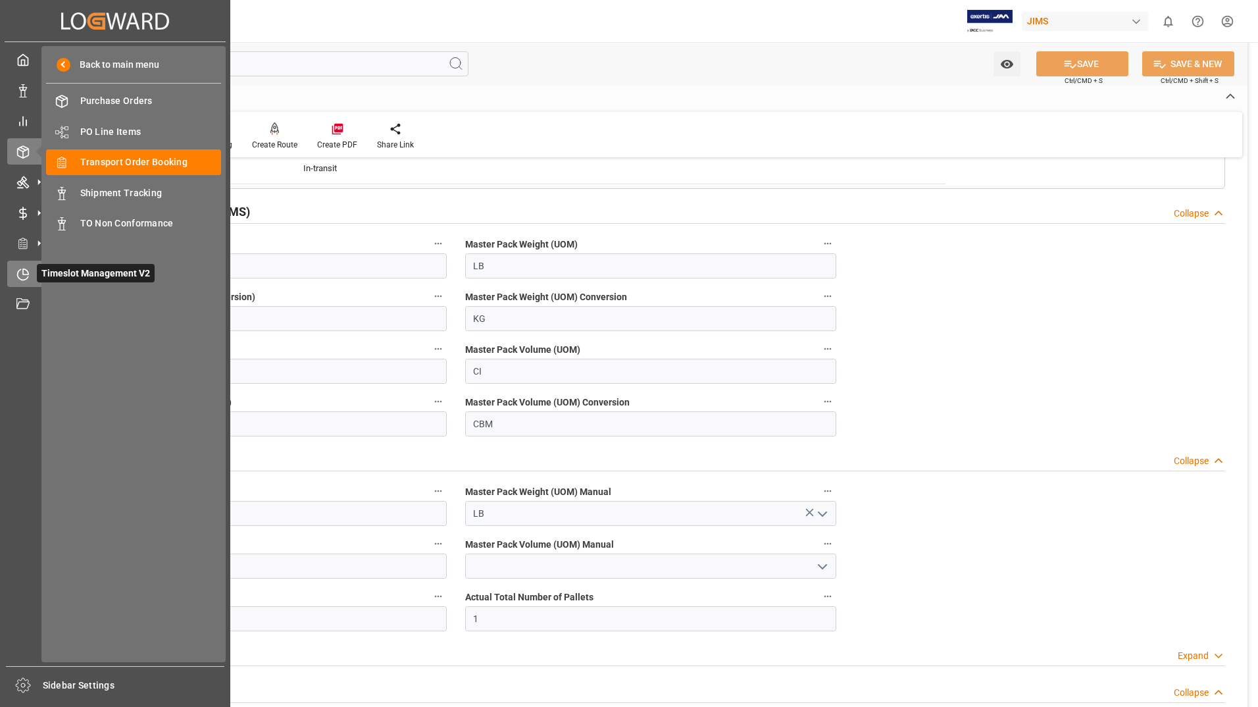
click at [34, 274] on div "Timeslot Management V2 Timeslot Management V2" at bounding box center [115, 274] width 216 height 26
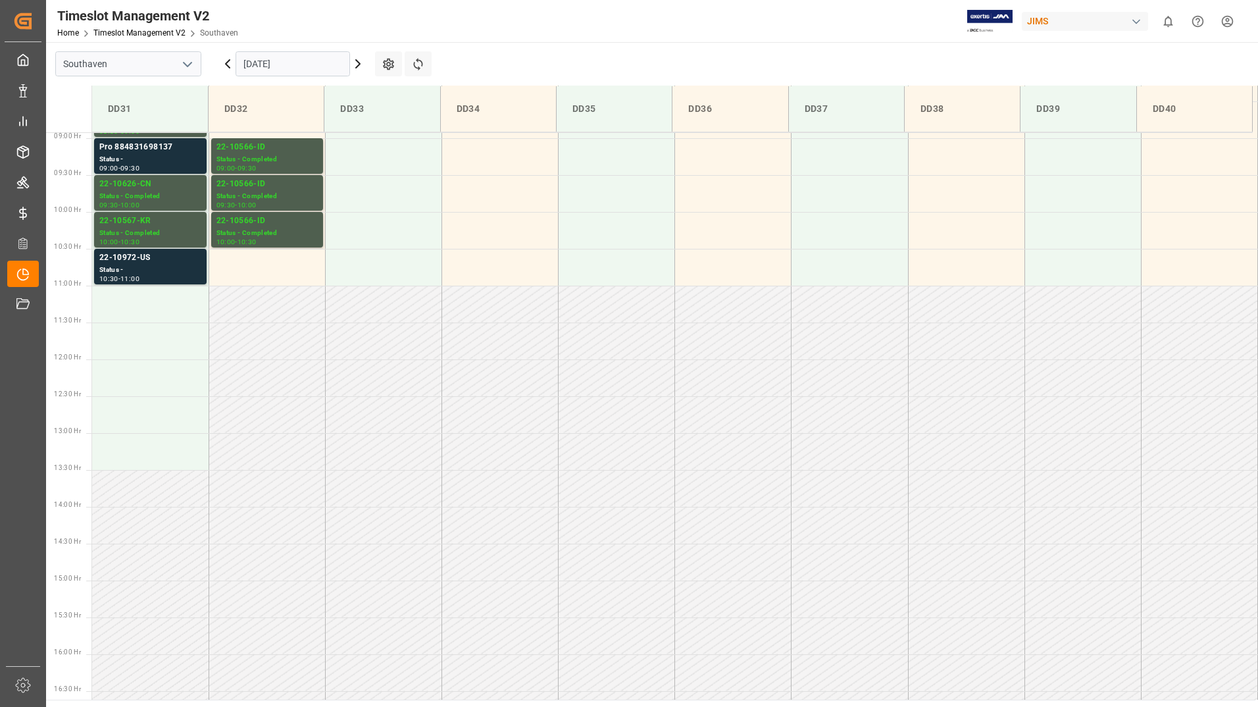
scroll to position [728, 0]
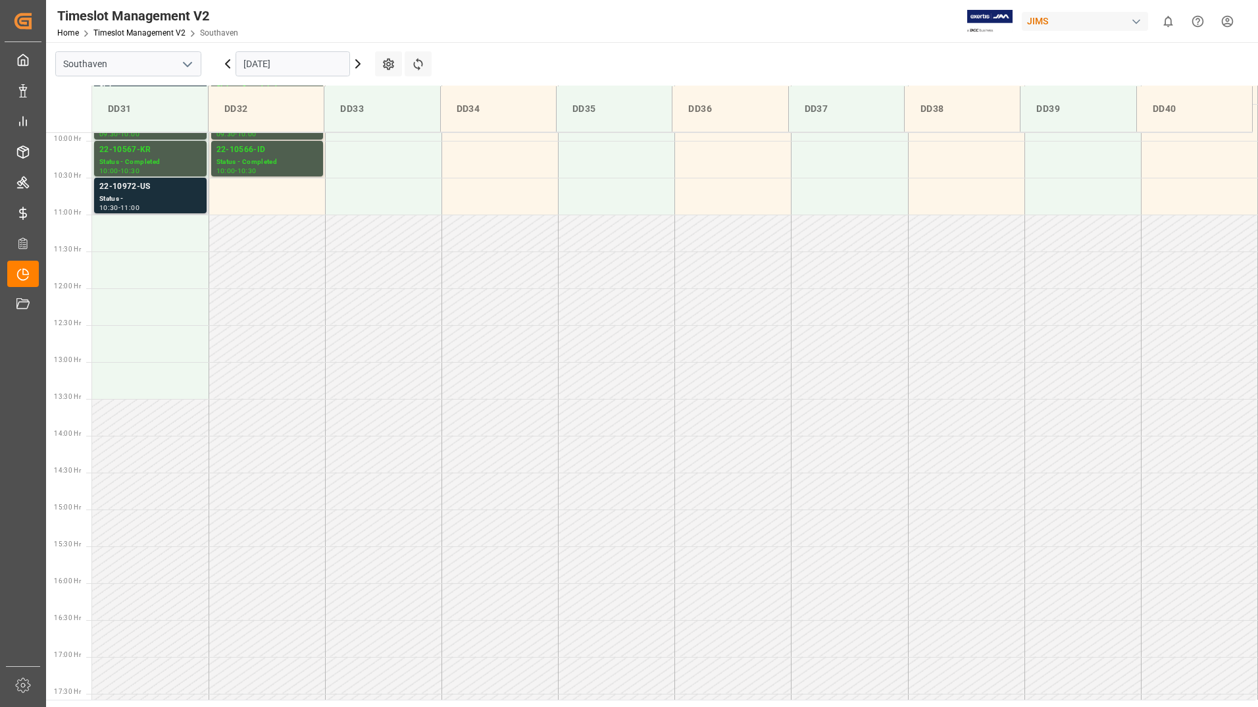
click at [163, 209] on div "10:30 - 11:00" at bounding box center [150, 208] width 102 height 7
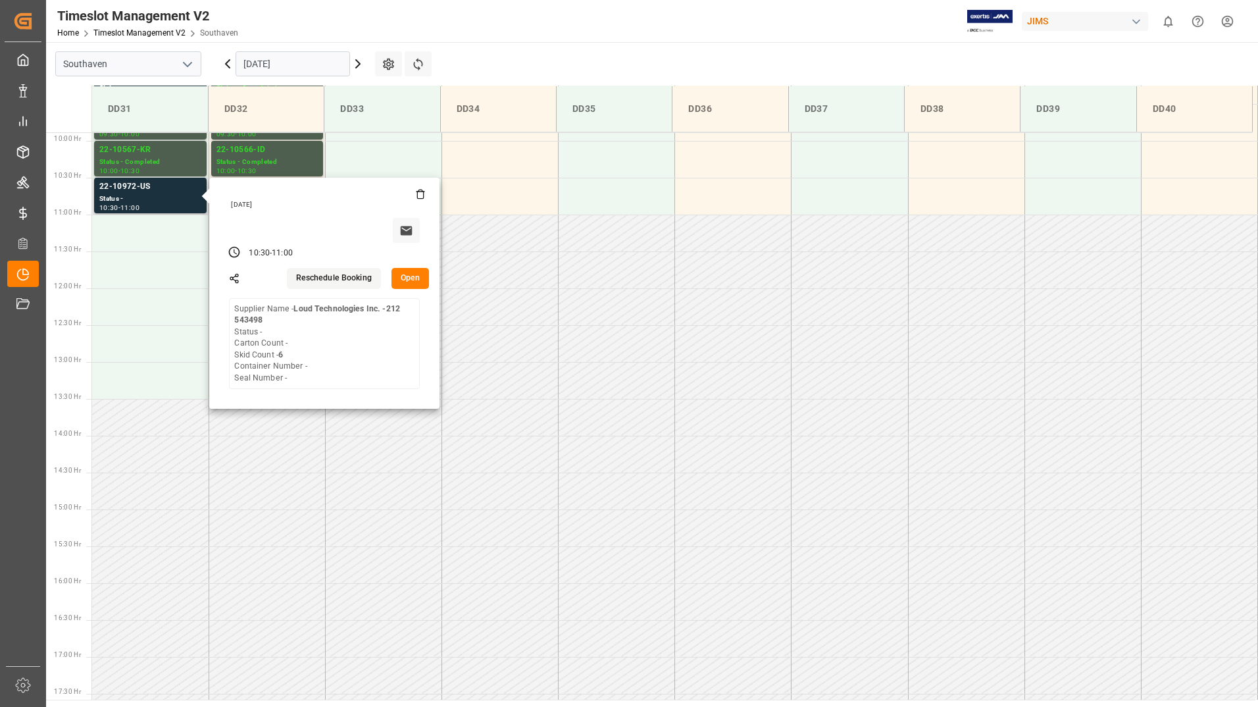
click at [397, 280] on button "Open" at bounding box center [411, 278] width 38 height 21
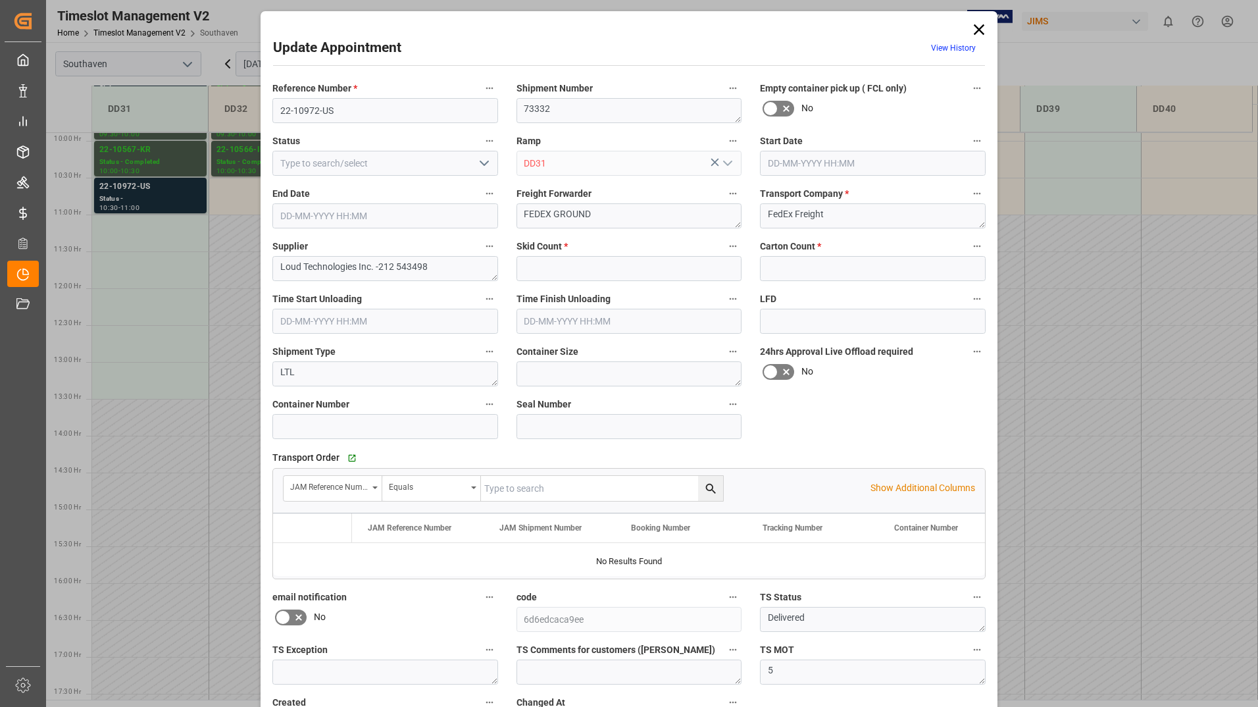
type input "6"
type input "0"
type input "[DATE] 10:30"
type input "[DATE] 11:00"
type input "[DATE] 16:48"
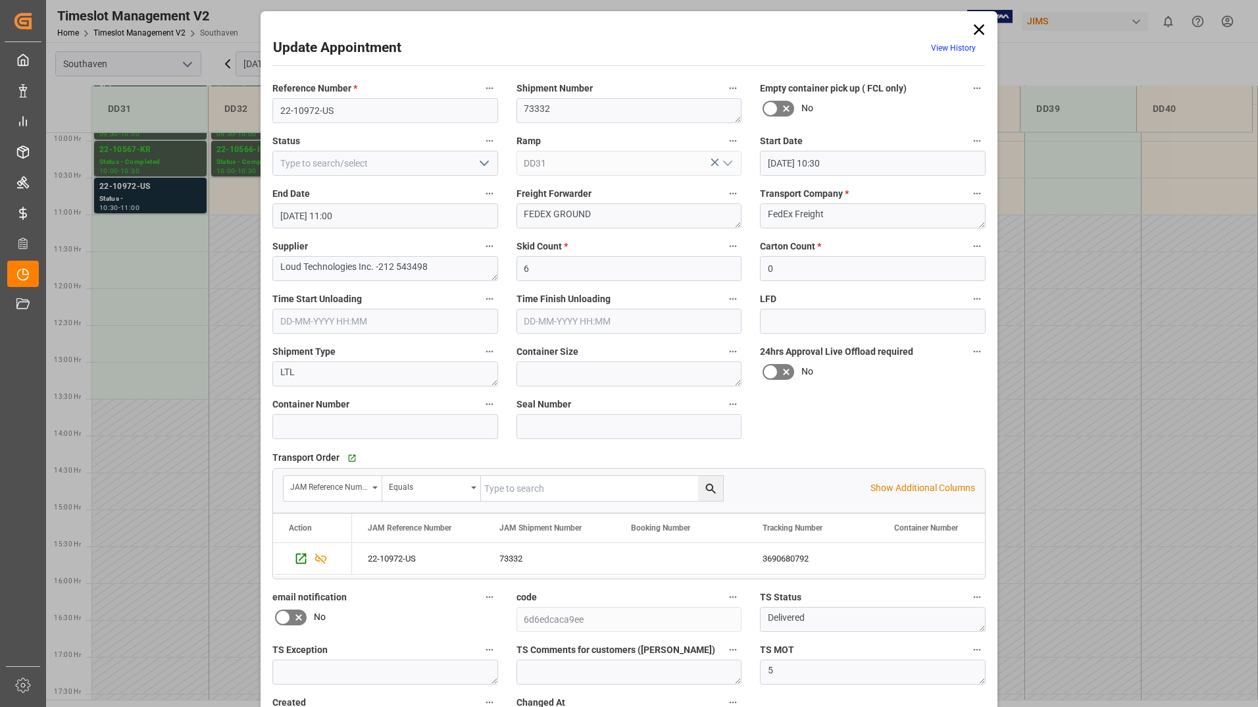
click at [473, 163] on button "open menu" at bounding box center [483, 163] width 20 height 20
click at [424, 218] on div "Completed" at bounding box center [385, 222] width 224 height 30
type input "Completed"
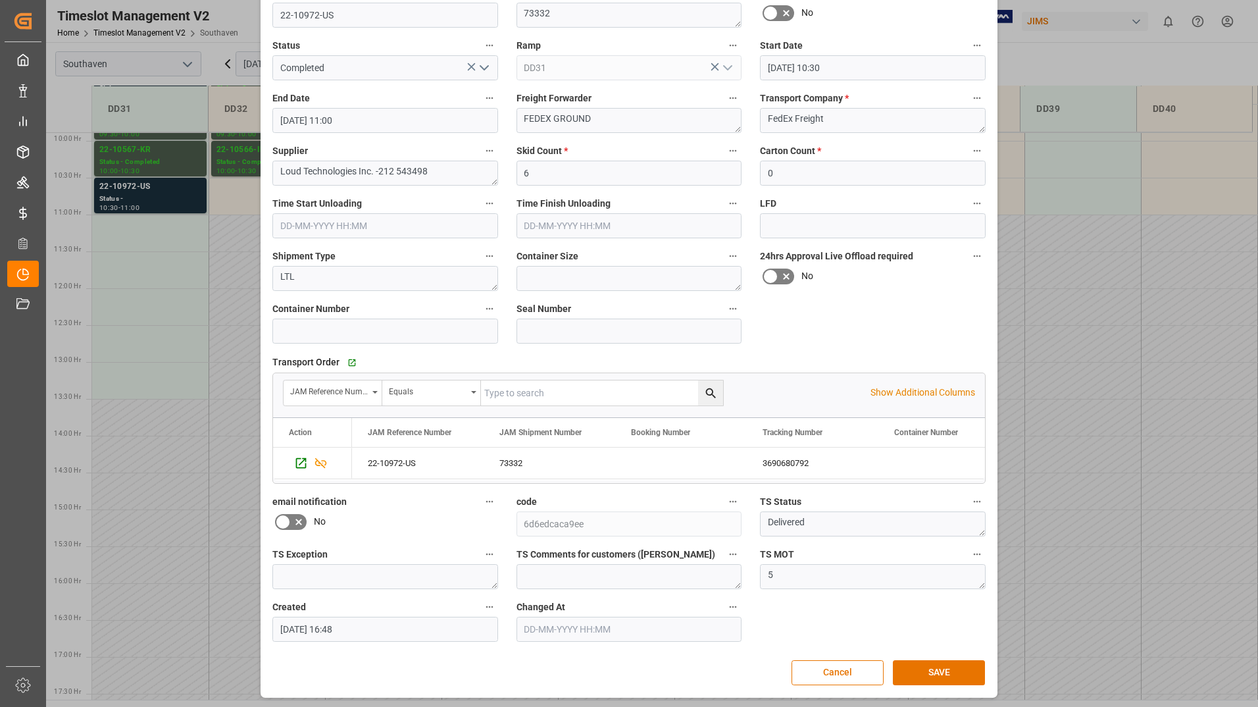
scroll to position [97, 0]
click at [946, 666] on button "SAVE" at bounding box center [939, 670] width 92 height 25
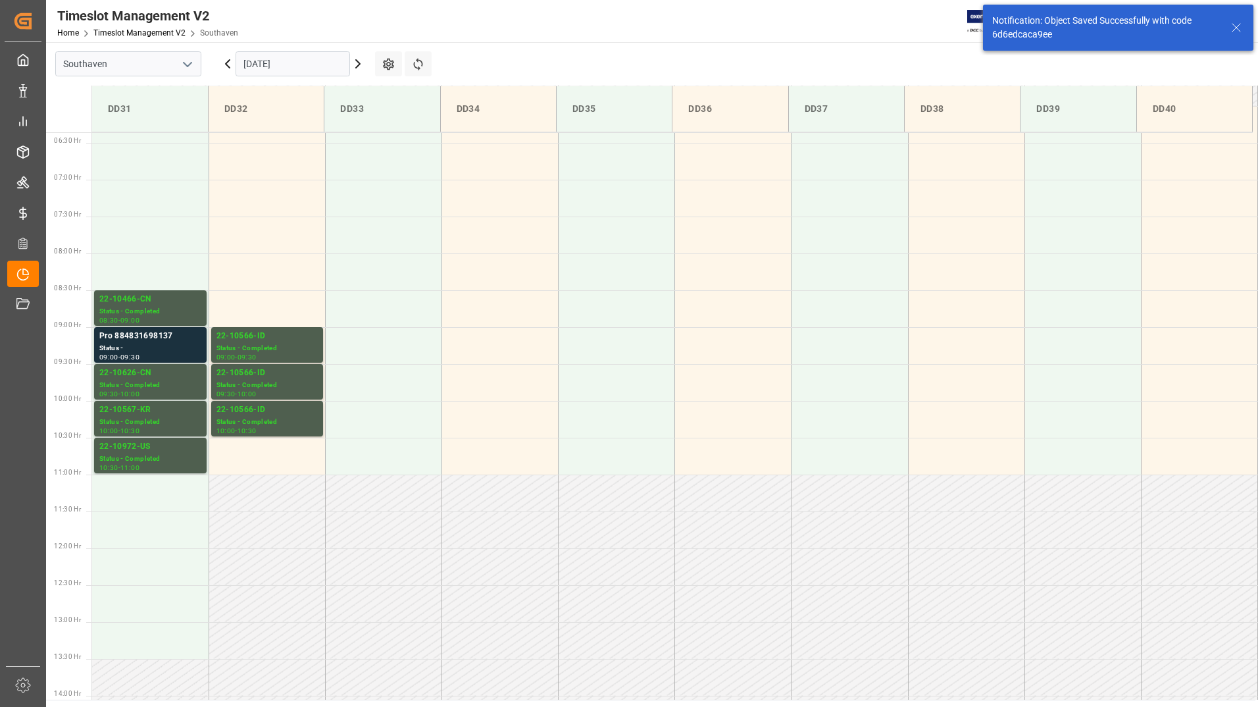
scroll to position [457, 0]
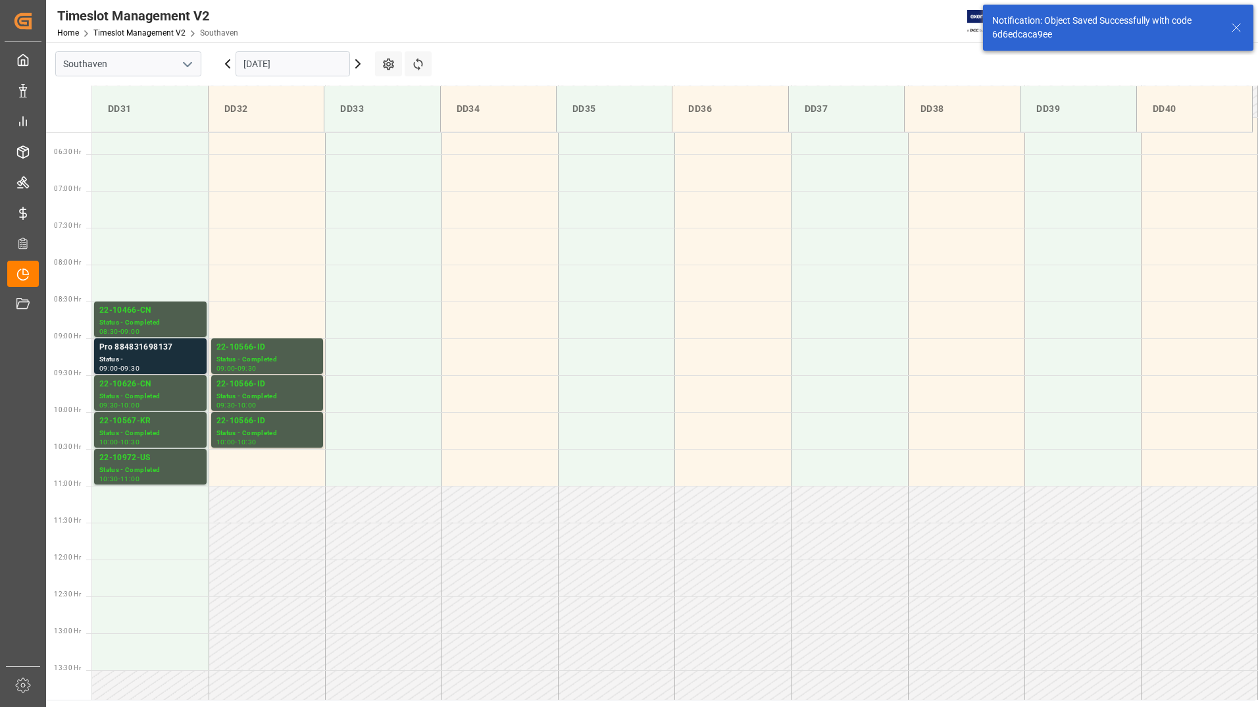
click at [157, 353] on div "Pro 884831698137" at bounding box center [150, 347] width 102 height 13
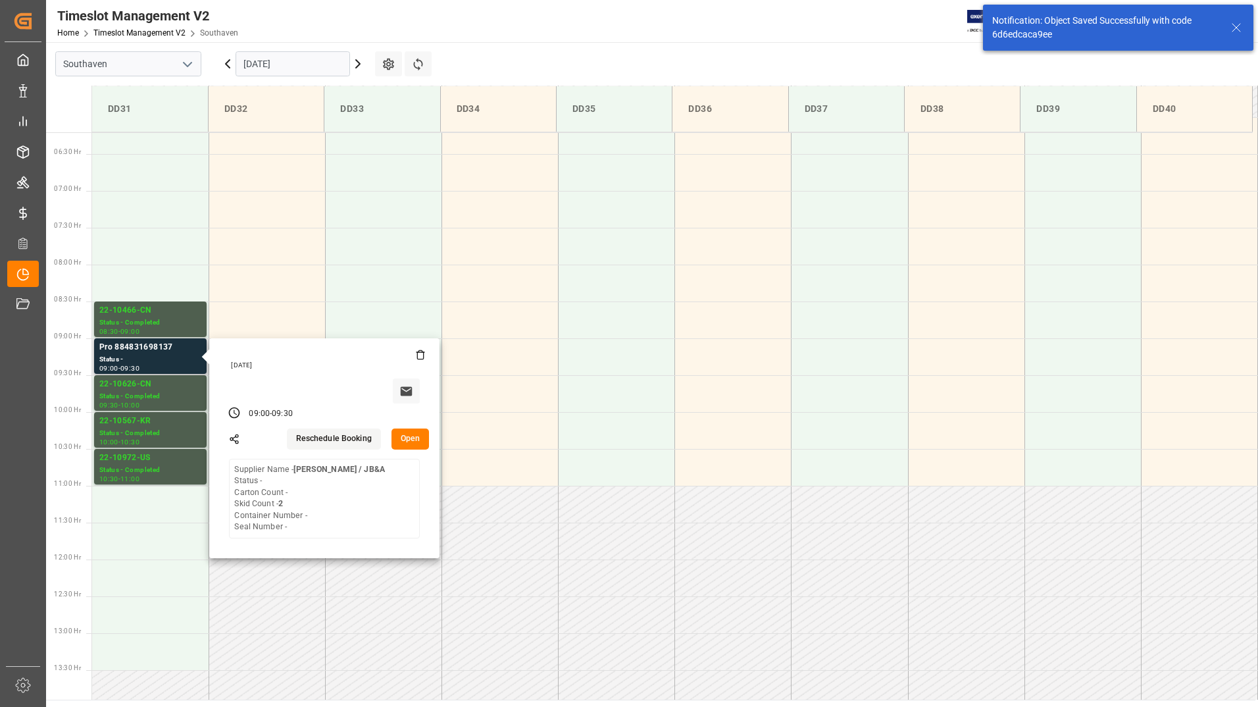
click at [406, 440] on button "Open" at bounding box center [411, 438] width 38 height 21
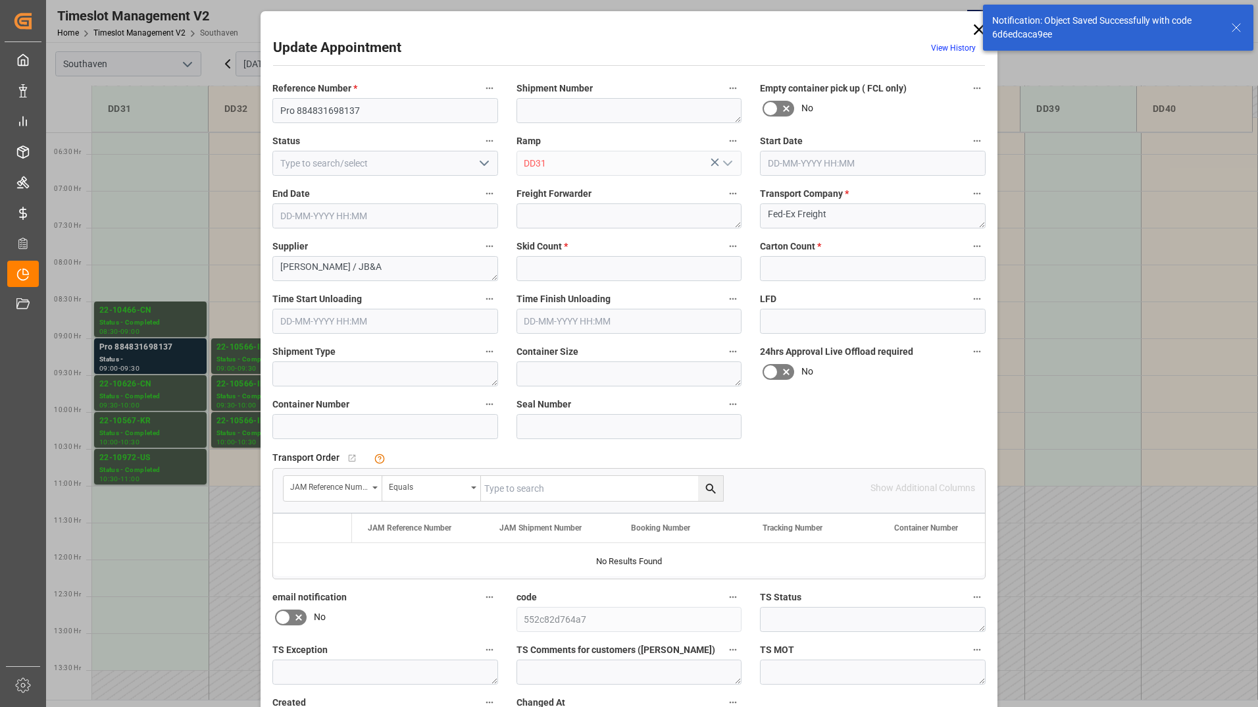
type input "2"
type input "0"
type input "[DATE] 09:00"
type input "[DATE] 09:30"
type input "[DATE] 14:43"
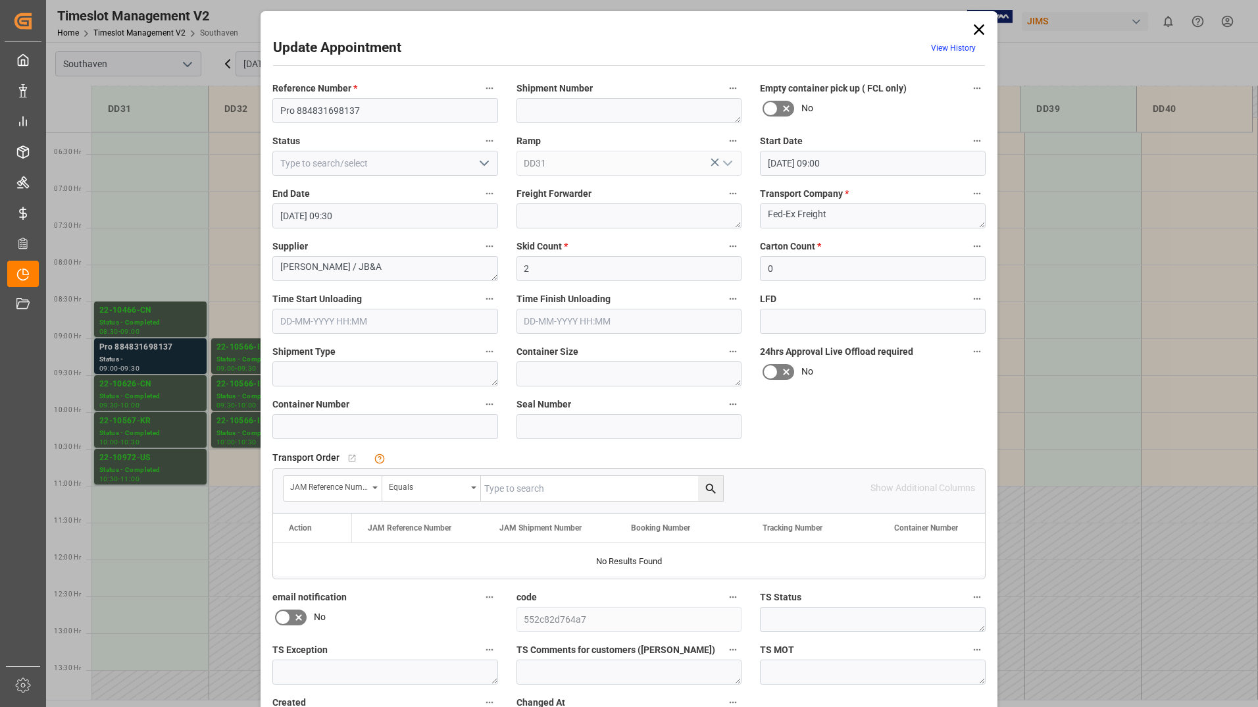
click at [476, 166] on icon "open menu" at bounding box center [484, 163] width 16 height 16
click at [443, 221] on div "Completed" at bounding box center [385, 222] width 224 height 30
type input "Completed"
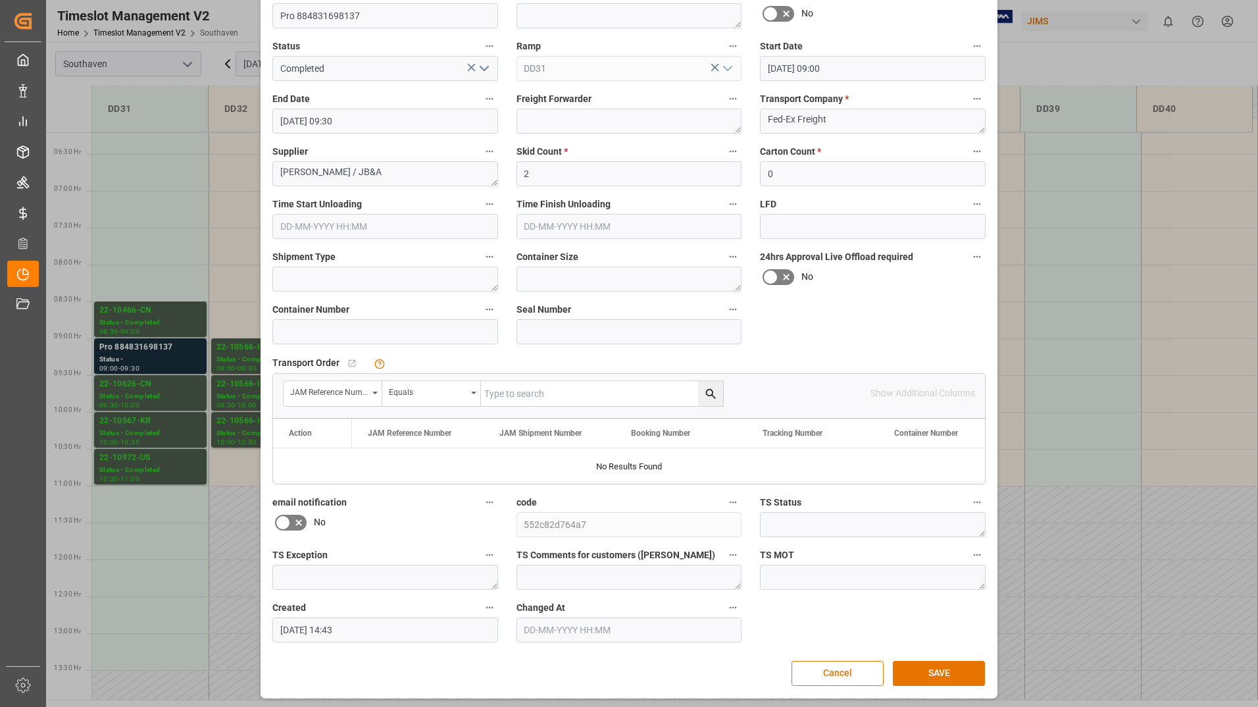
scroll to position [97, 0]
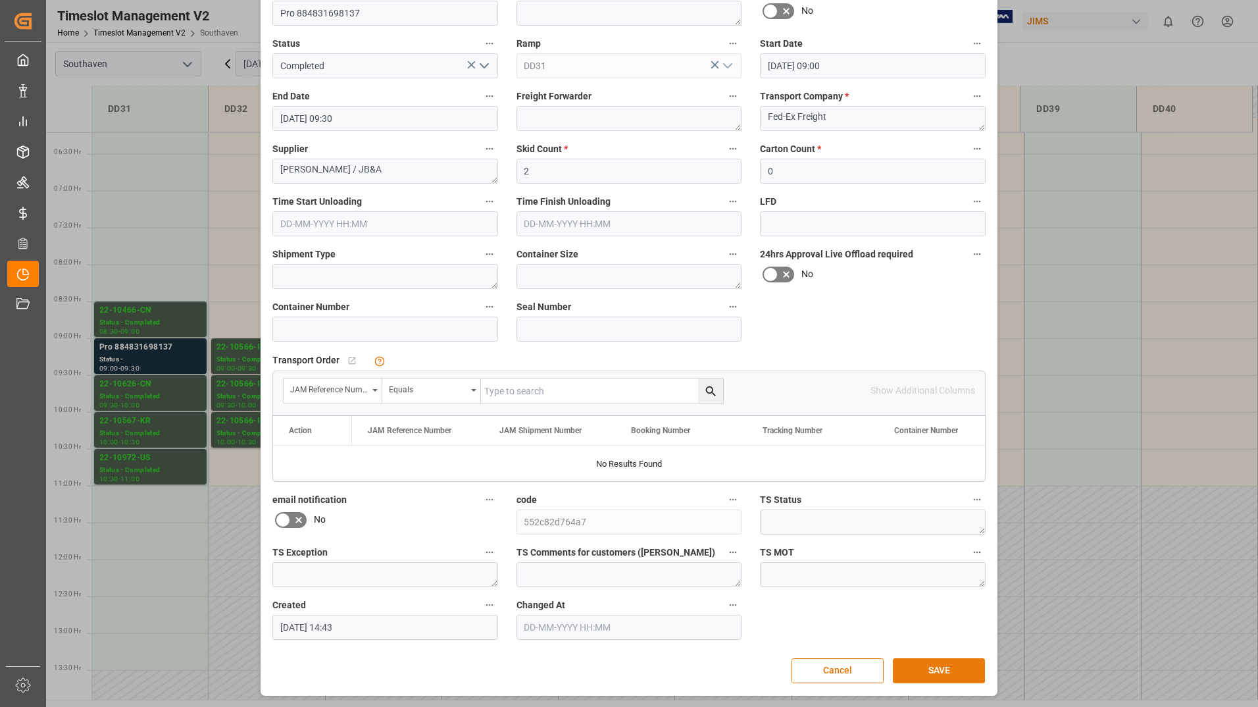
click at [909, 663] on button "SAVE" at bounding box center [939, 670] width 92 height 25
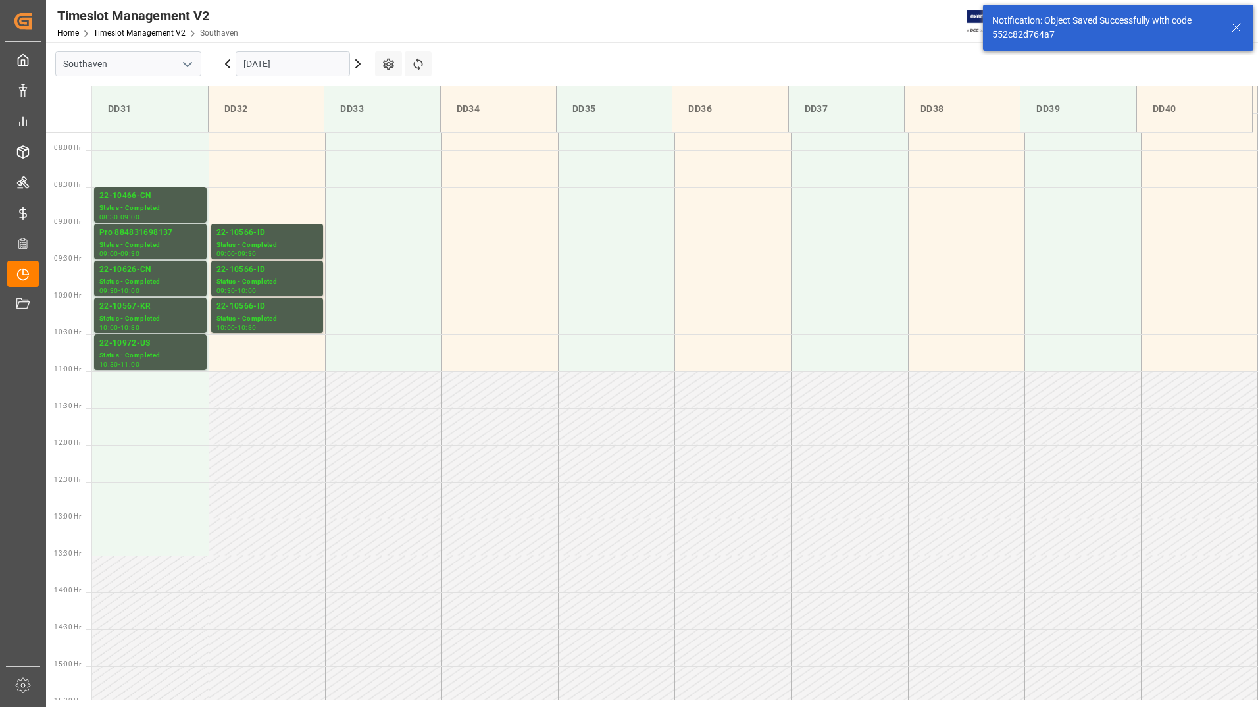
scroll to position [581, 0]
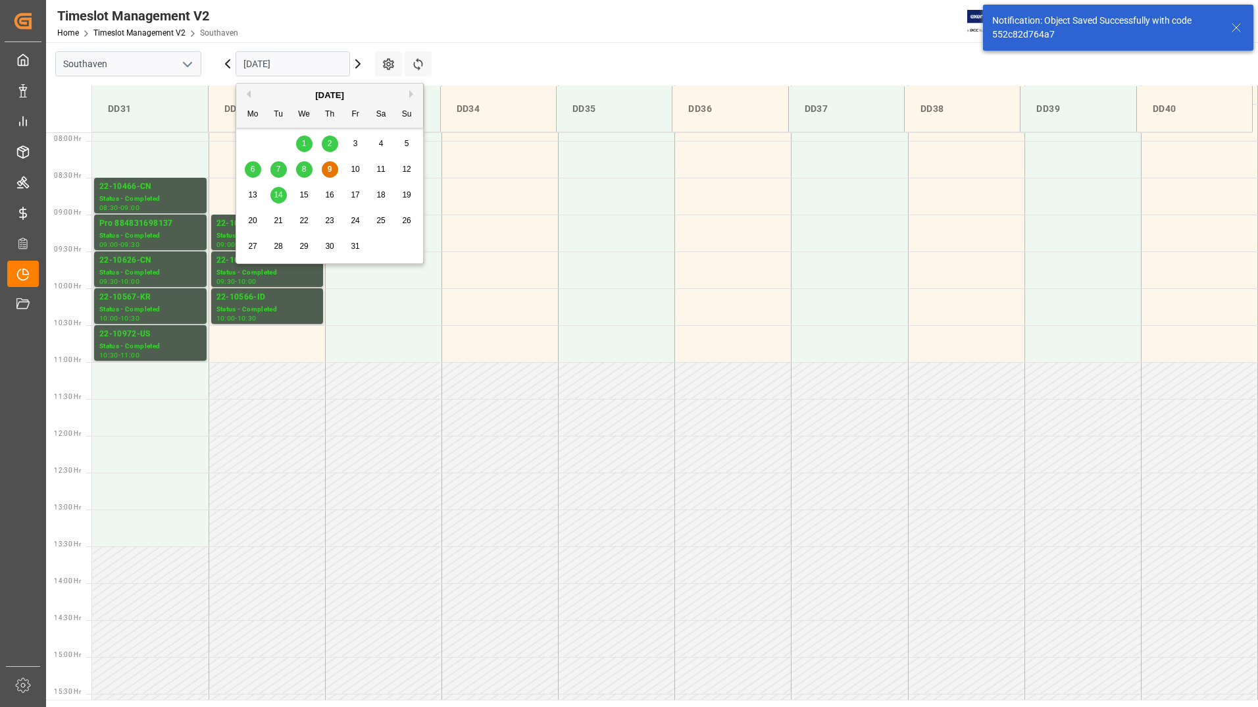
click at [291, 70] on input "[DATE]" at bounding box center [293, 63] width 114 height 25
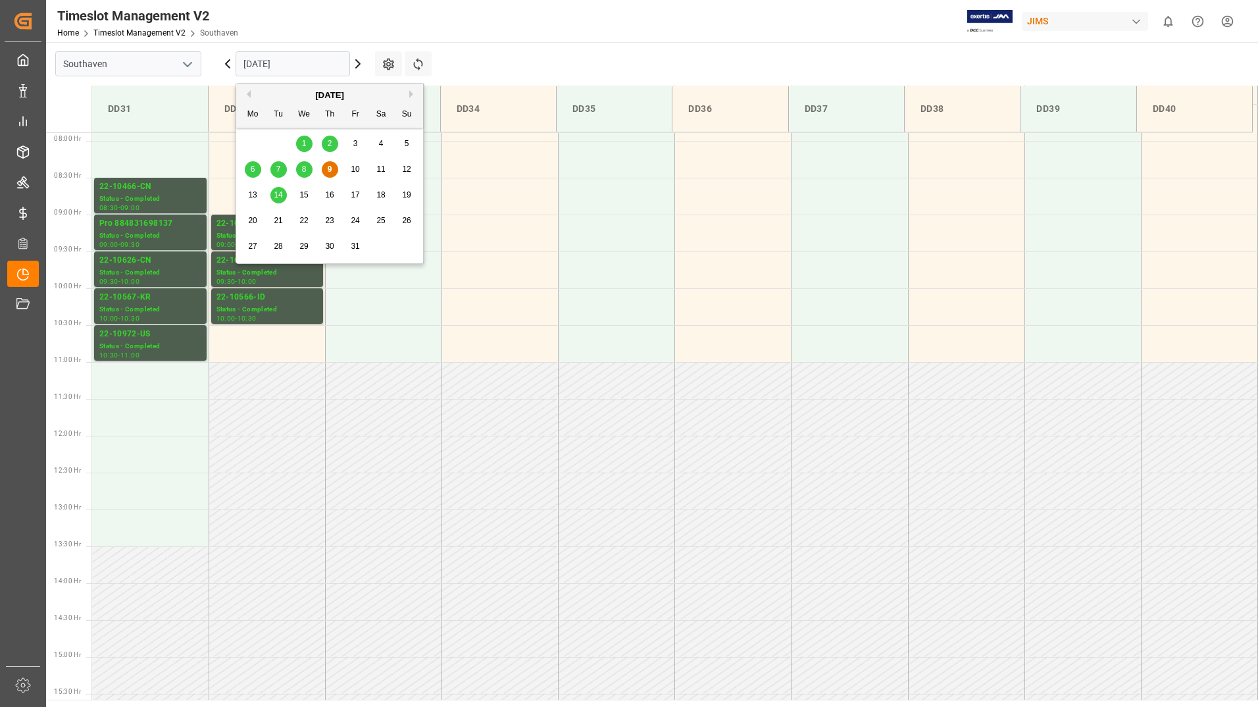
click at [359, 168] on span "10" at bounding box center [355, 169] width 9 height 9
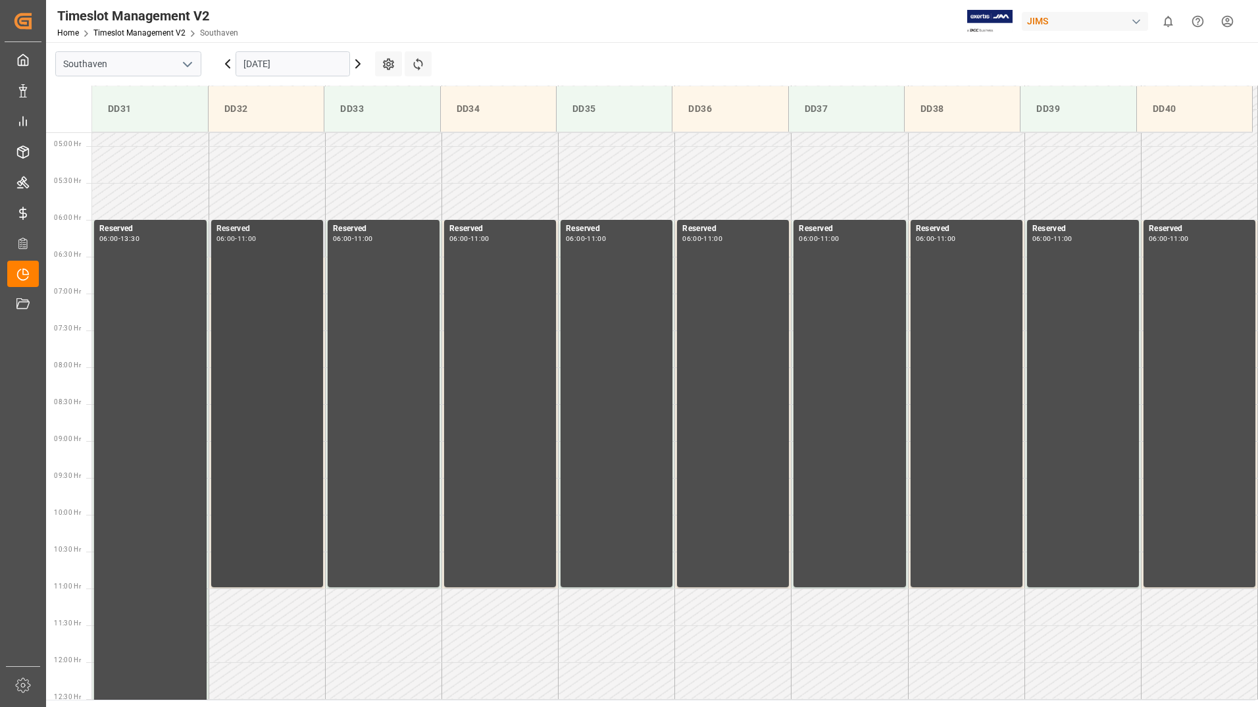
scroll to position [334, 0]
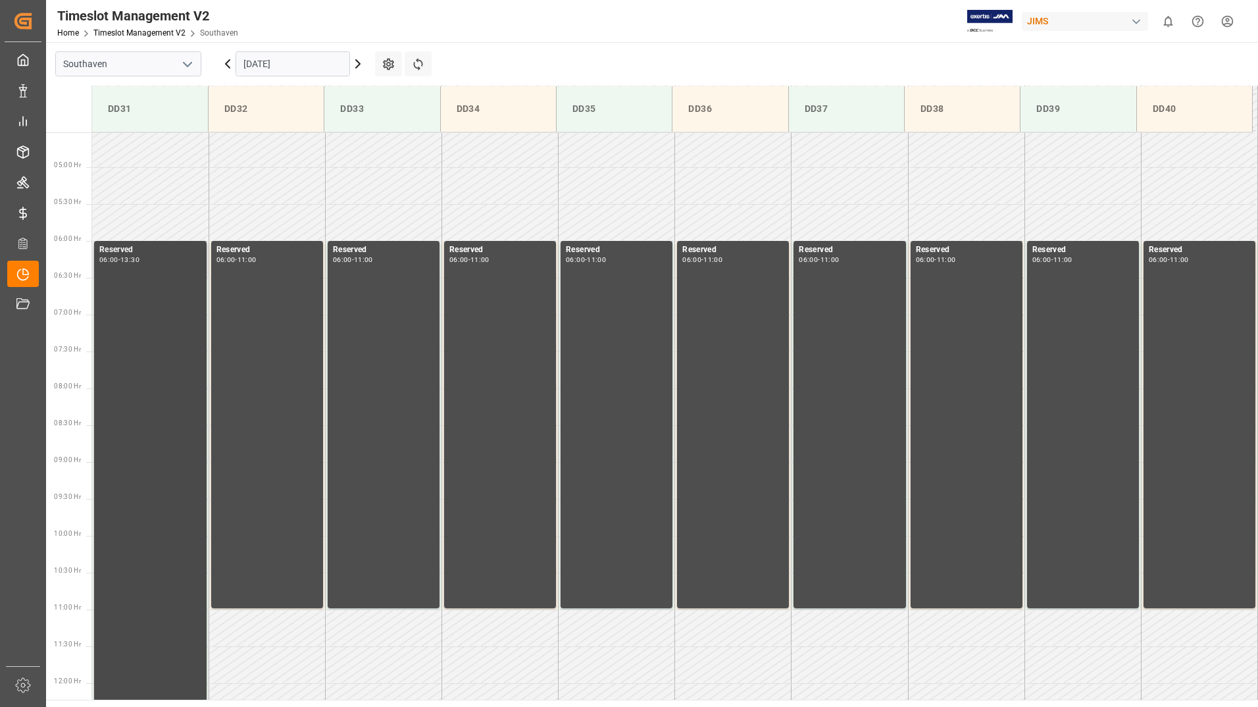
click at [152, 264] on div "Reserved 06:00 - 13:30" at bounding box center [150, 516] width 102 height 546
click at [388, 63] on icon at bounding box center [388, 65] width 11 height 12
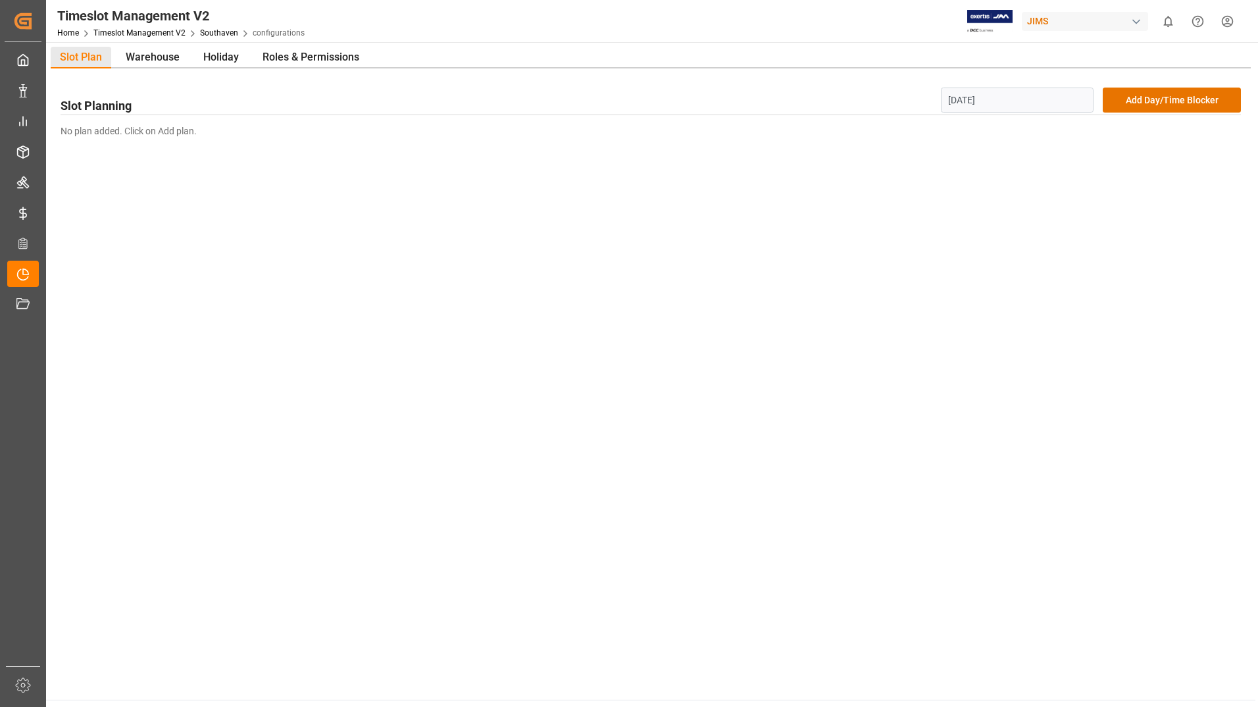
click at [1048, 104] on input "[DATE]" at bounding box center [1017, 100] width 153 height 25
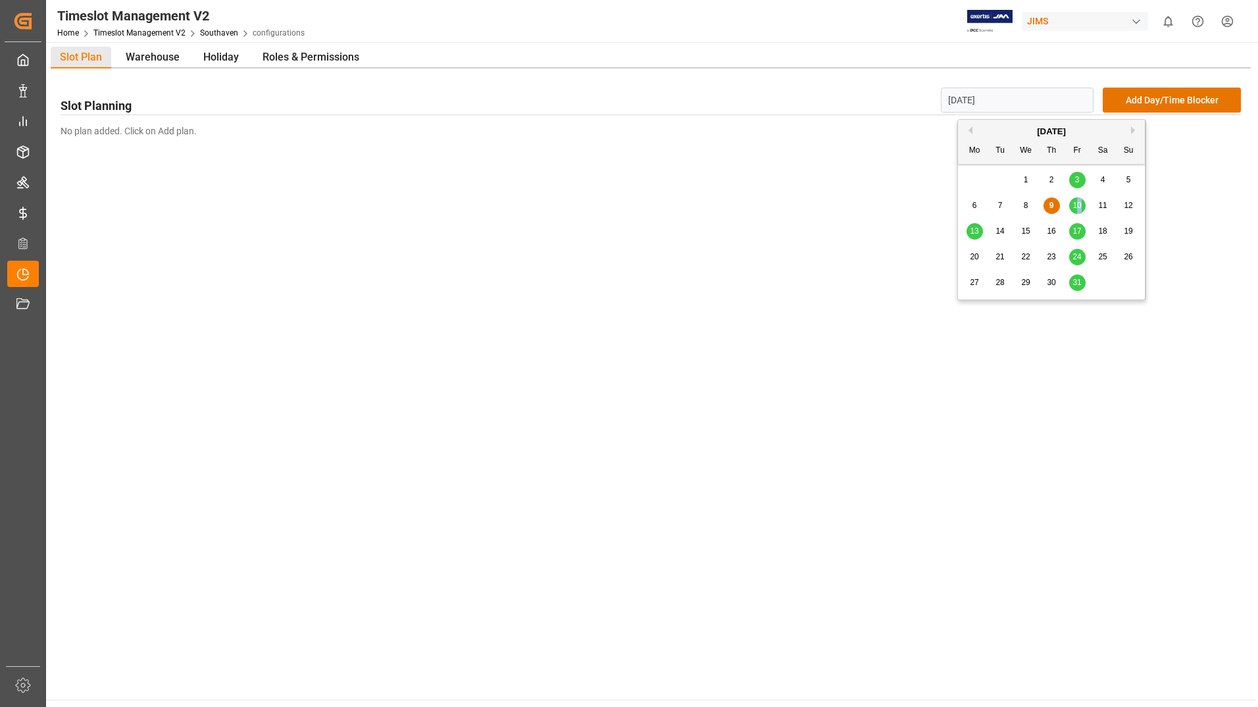
click at [1080, 212] on div "10" at bounding box center [1077, 206] width 16 height 16
type input "[DATE]"
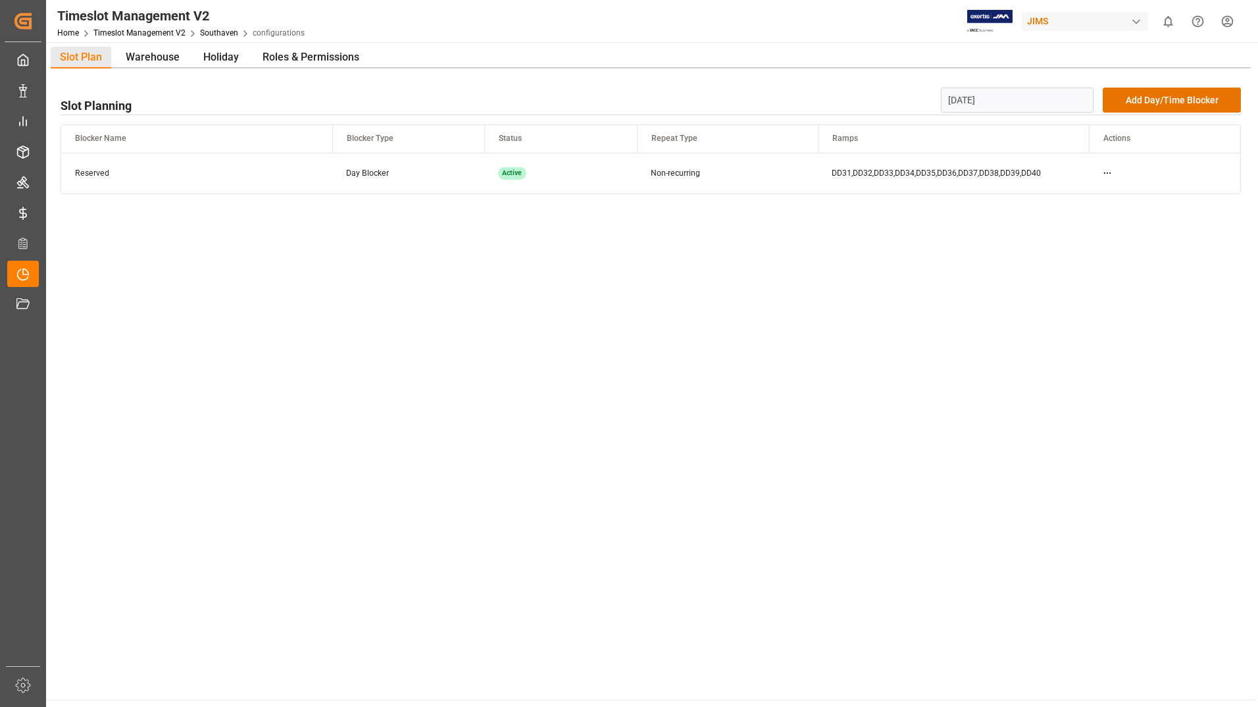
click at [1101, 170] on td at bounding box center [1164, 173] width 151 height 41
click at [898, 163] on td "DD31,DD32,DD33,DD34,DD35,DD36,DD37,DD38,DD39,DD40" at bounding box center [953, 173] width 271 height 41
click at [1107, 173] on html "Created by potrace 1.15, written by [PERSON_NAME] [DATE]-[DATE] Created by potr…" at bounding box center [629, 353] width 1258 height 707
click at [1105, 193] on div "Edit" at bounding box center [1107, 194] width 68 height 18
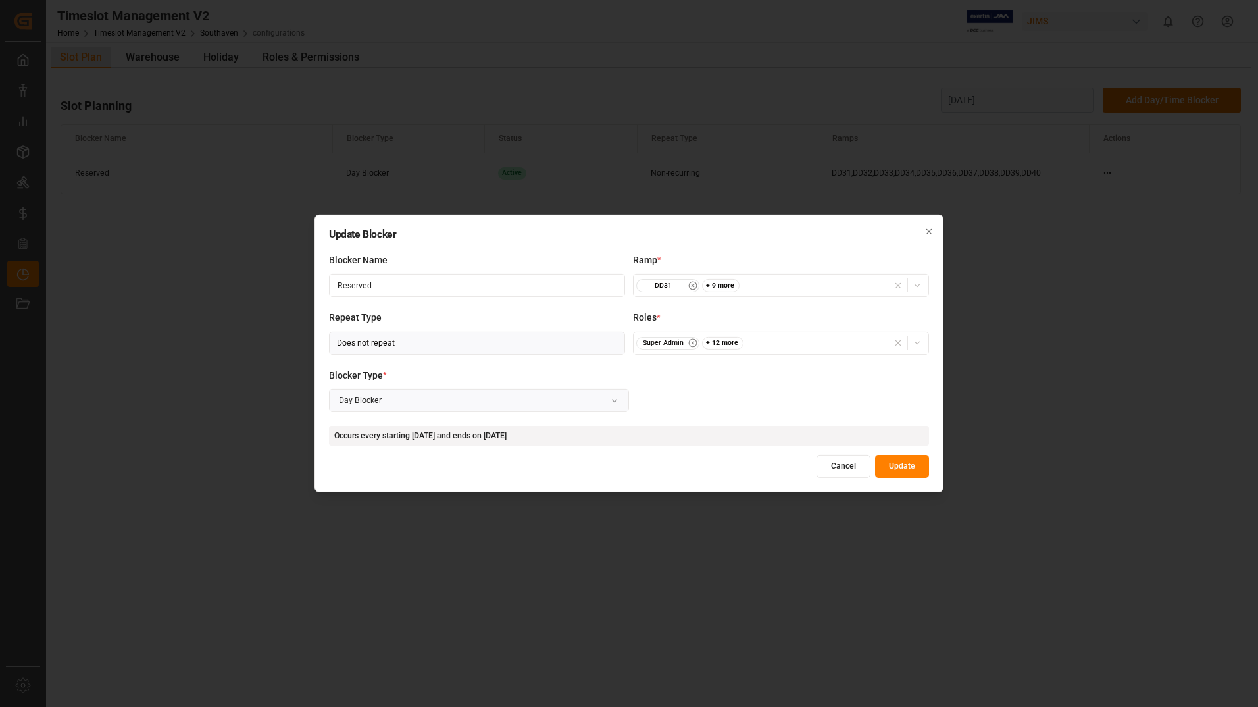
click at [913, 282] on icon "button" at bounding box center [917, 285] width 9 height 9
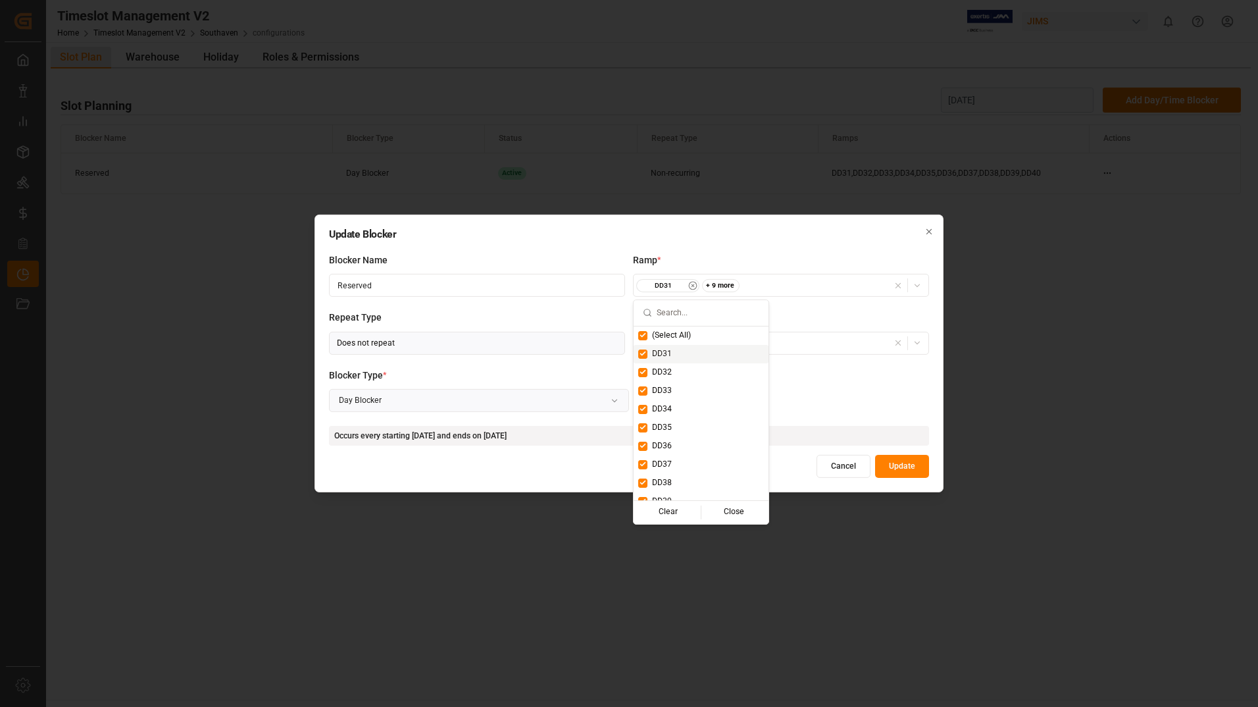
click at [657, 354] on span "DD31" at bounding box center [662, 354] width 20 height 12
click at [903, 465] on button "Update" at bounding box center [902, 466] width 54 height 23
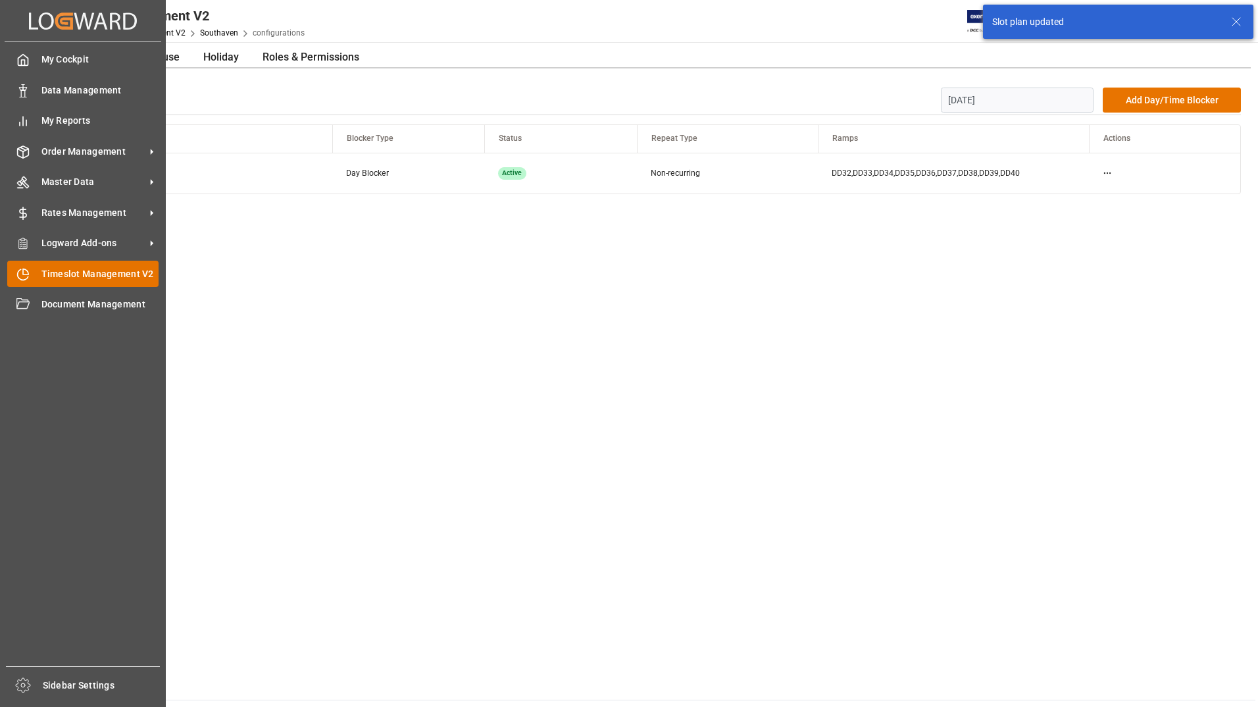
click at [83, 278] on span "Timeslot Management V2" at bounding box center [100, 274] width 118 height 14
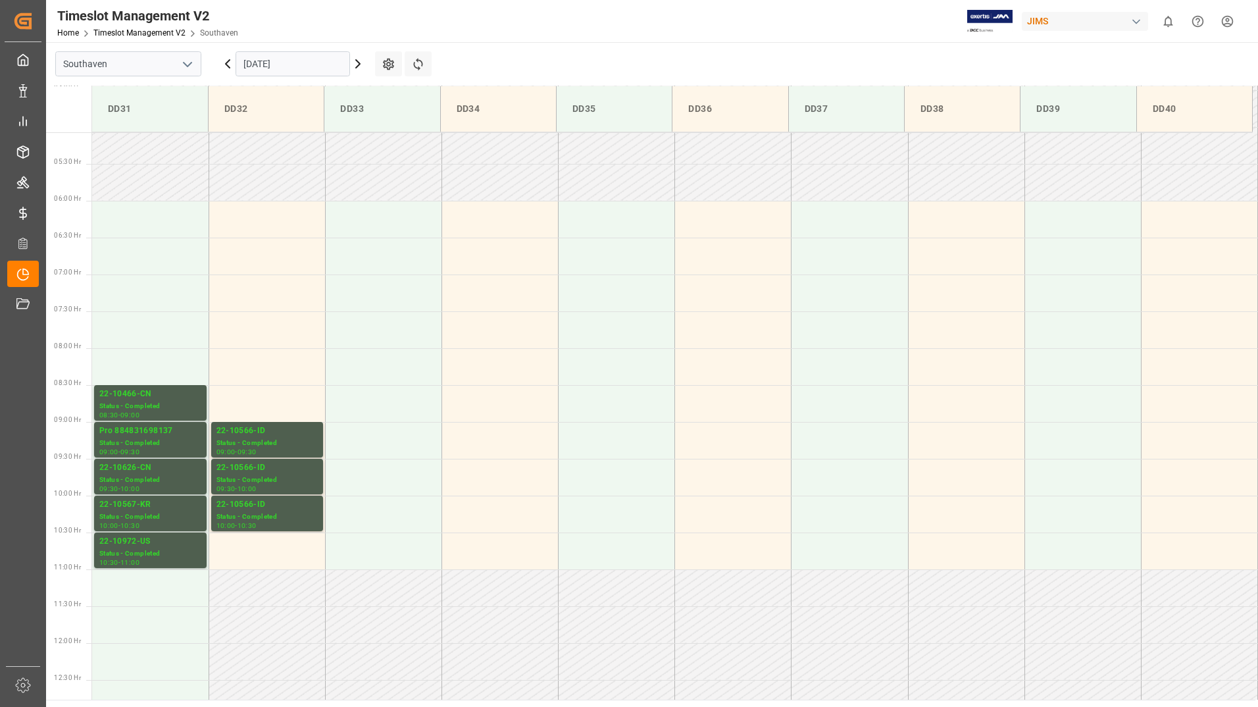
scroll to position [334, 0]
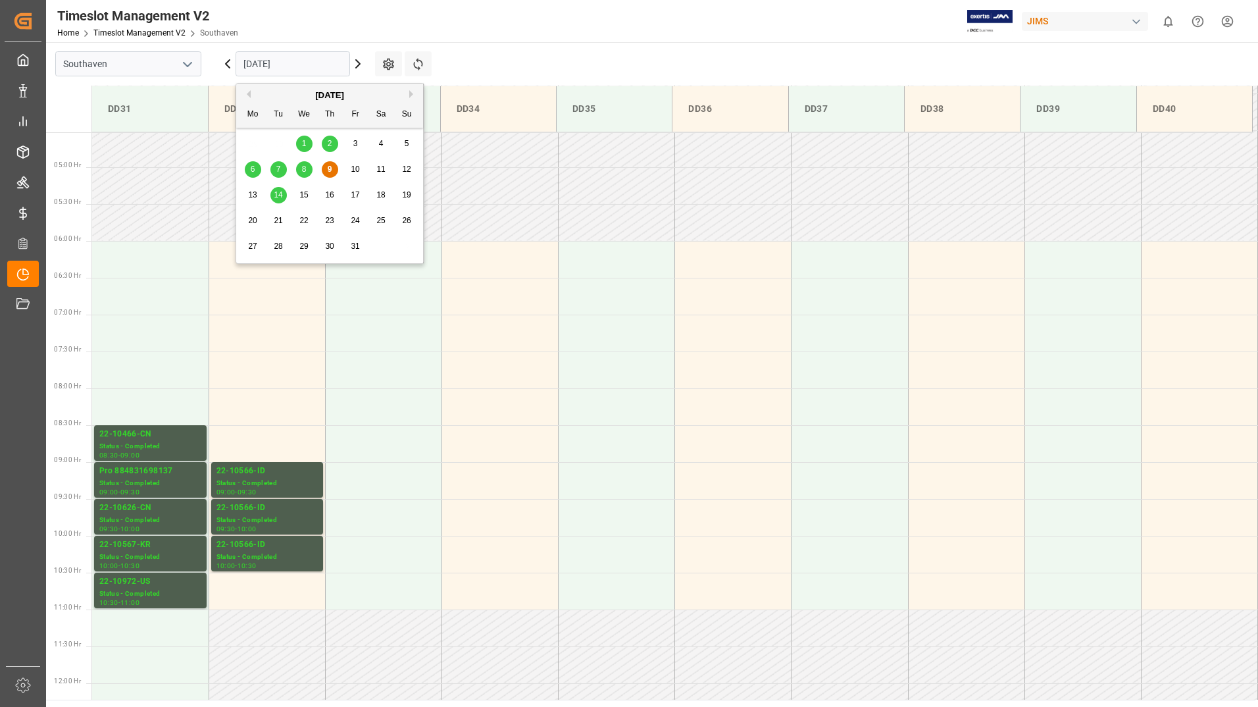
click at [322, 57] on input "[DATE]" at bounding box center [293, 63] width 114 height 25
click at [353, 173] on span "10" at bounding box center [355, 169] width 9 height 9
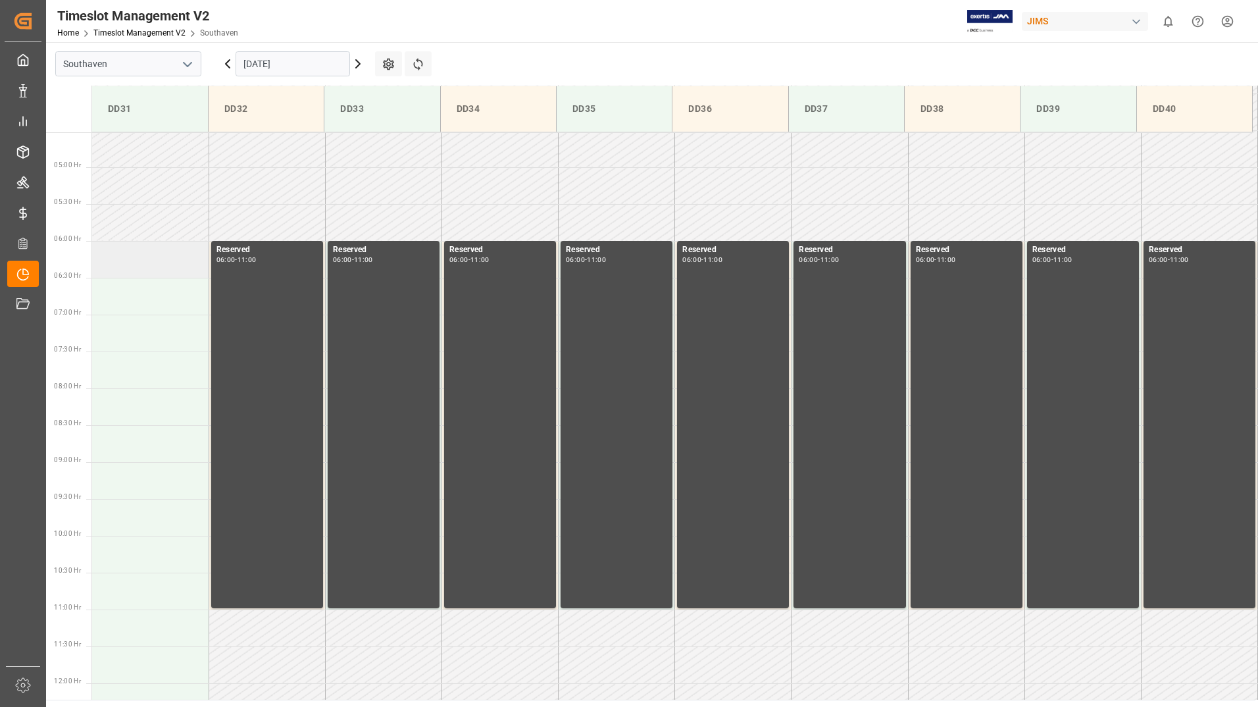
click at [173, 265] on td at bounding box center [150, 259] width 116 height 37
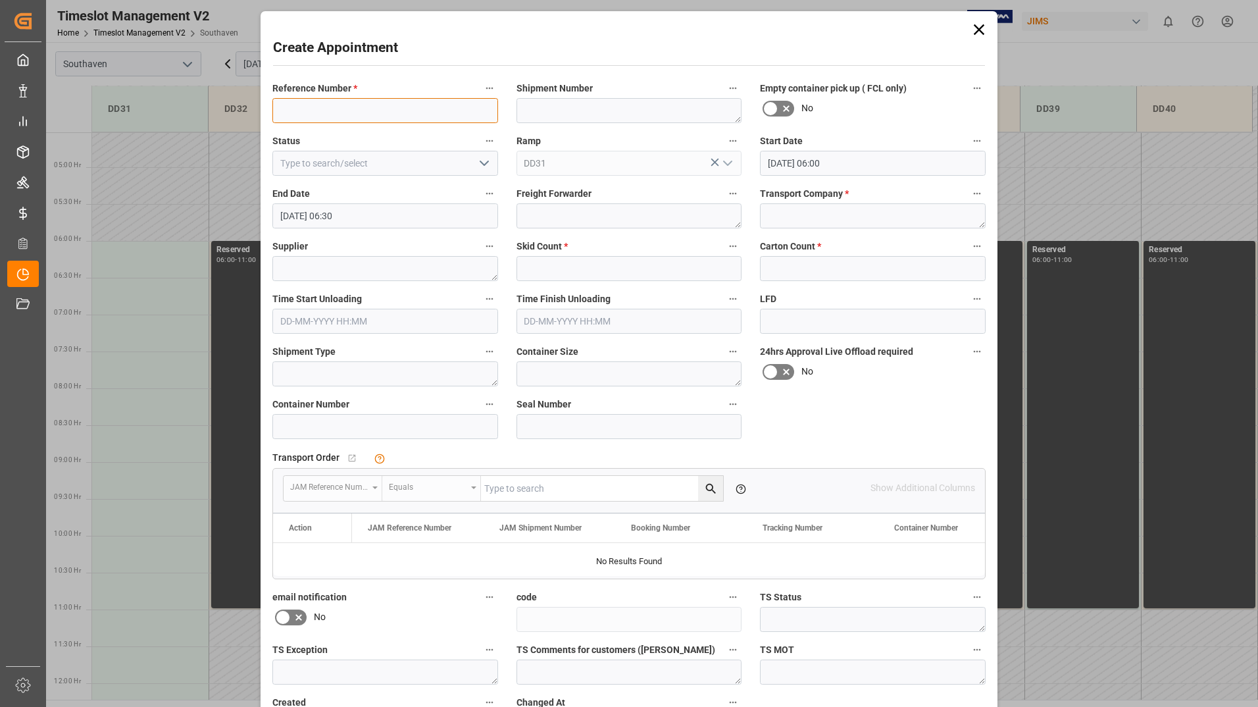
click at [382, 109] on input at bounding box center [385, 110] width 226 height 25
type input "22-10622-VN"
click at [782, 216] on textarea at bounding box center [873, 215] width 226 height 25
type textarea "Mainstream"
click at [449, 271] on textarea at bounding box center [385, 268] width 226 height 25
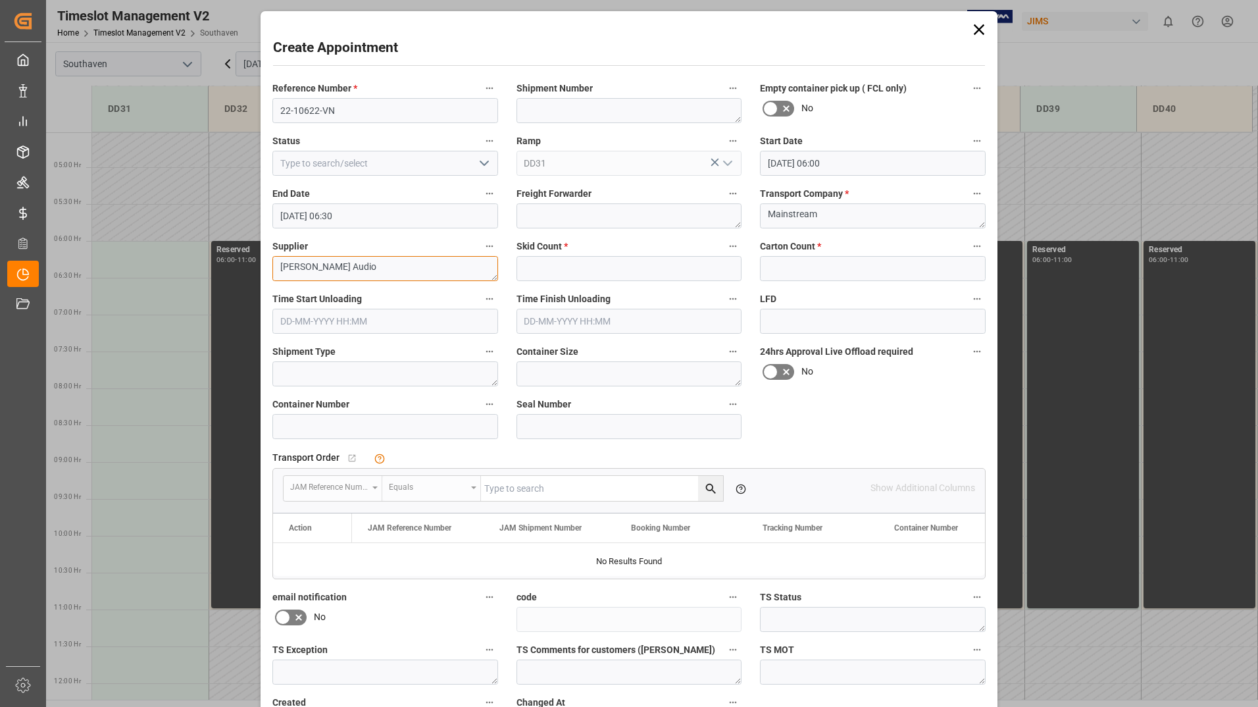
type textarea "[PERSON_NAME] Audio"
click at [563, 263] on input "text" at bounding box center [630, 268] width 226 height 25
type input "0"
click at [799, 266] on input "text" at bounding box center [873, 268] width 226 height 25
type input "0"
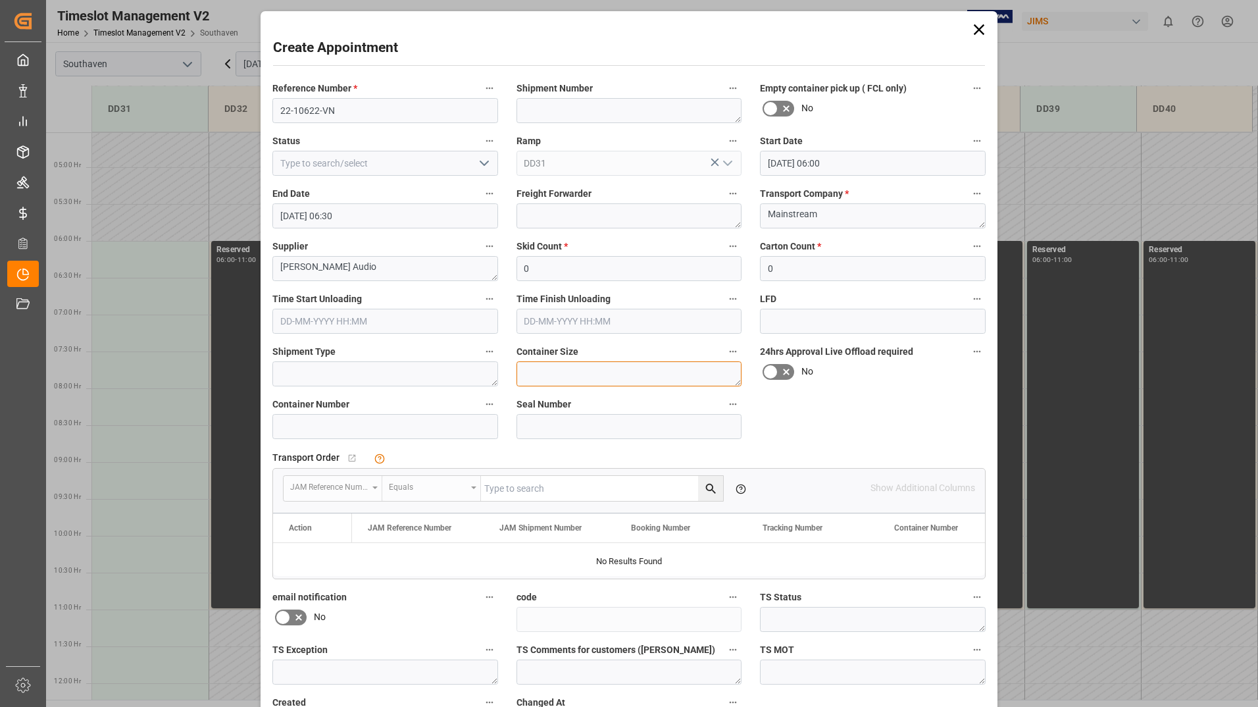
click at [535, 376] on textarea at bounding box center [630, 373] width 226 height 25
type textarea "40"
click at [379, 428] on input at bounding box center [385, 426] width 226 height 25
type input "e"
type input "EGHU9254307"
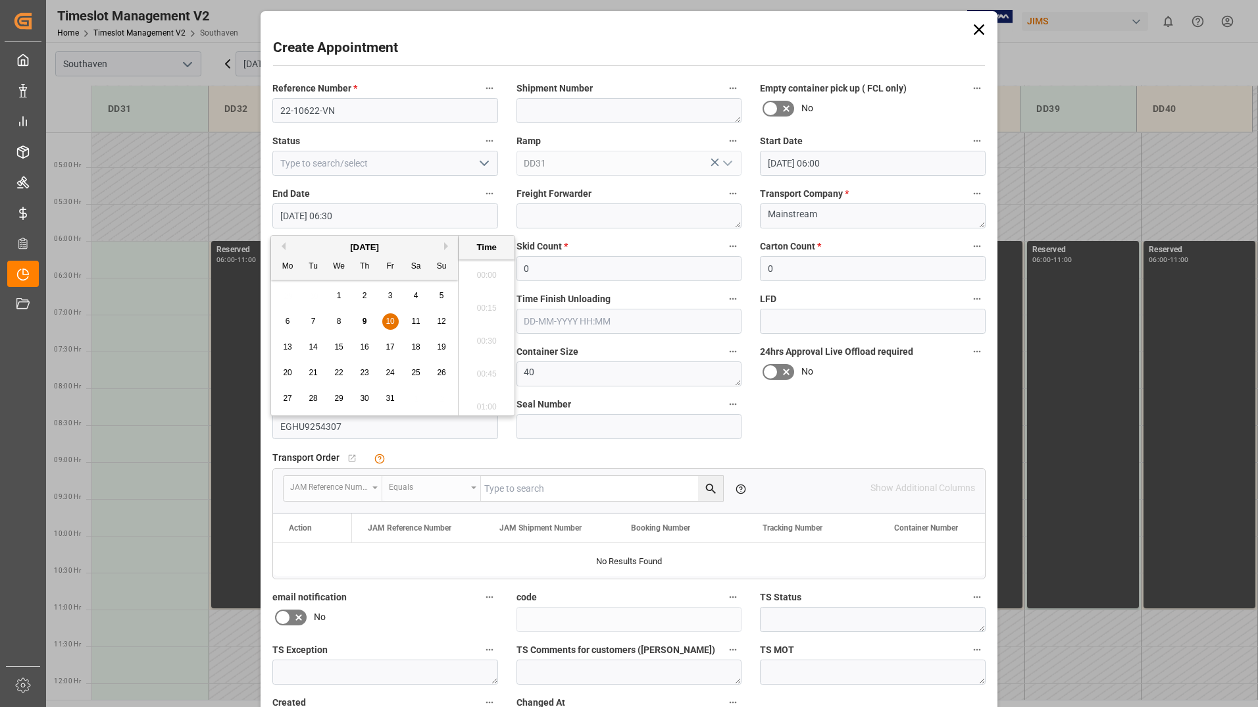
click at [479, 220] on input "[DATE] 06:30" at bounding box center [385, 215] width 226 height 25
click at [391, 319] on span "10" at bounding box center [390, 321] width 9 height 9
click at [495, 307] on li "08:45" at bounding box center [487, 304] width 56 height 33
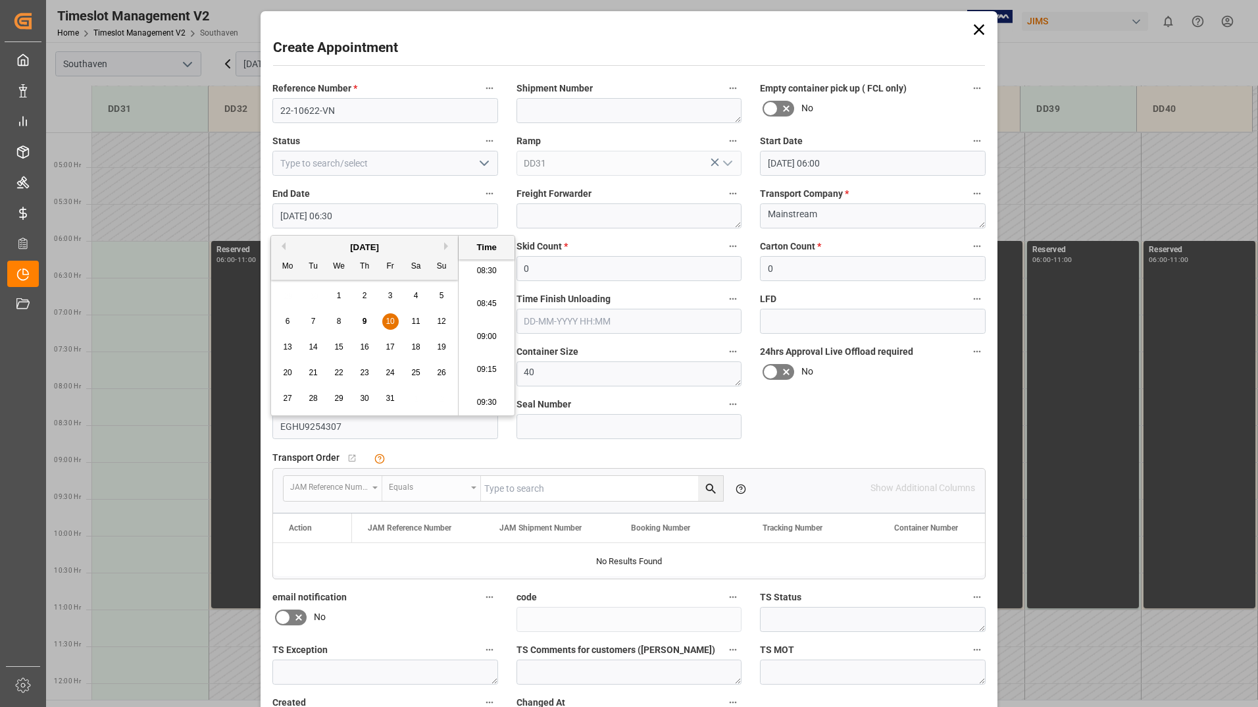
type input "[DATE] 08:45"
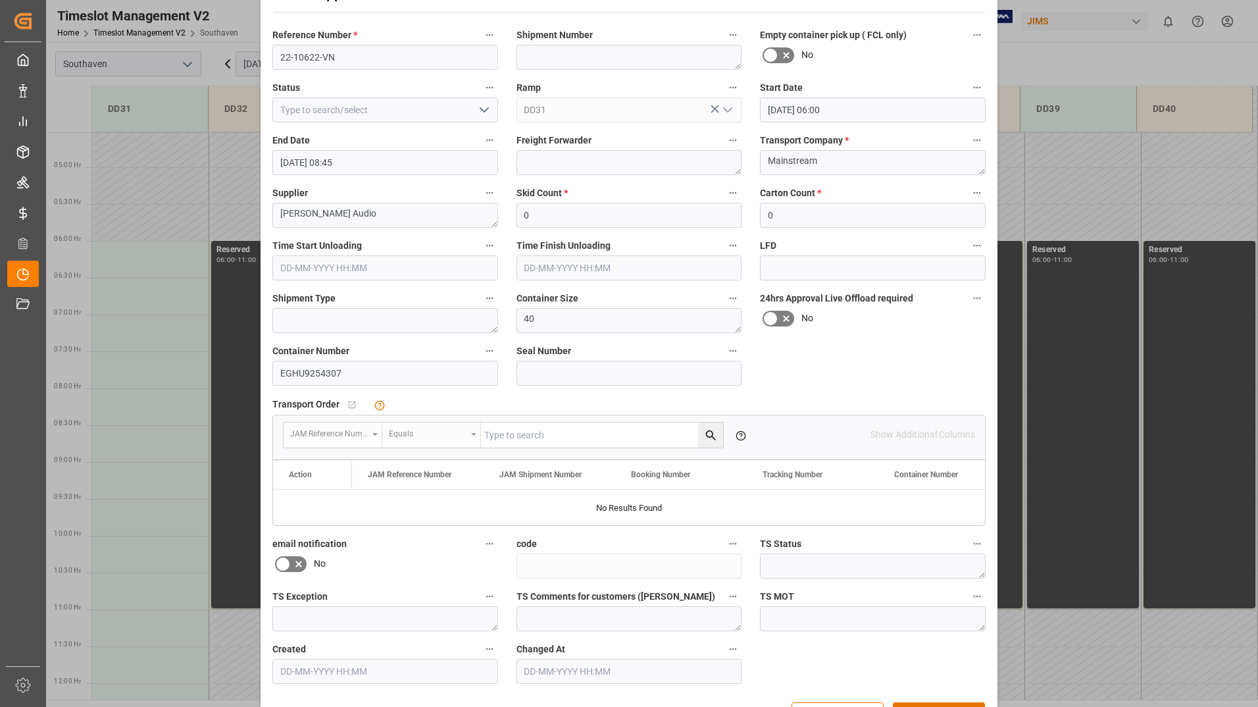
scroll to position [97, 0]
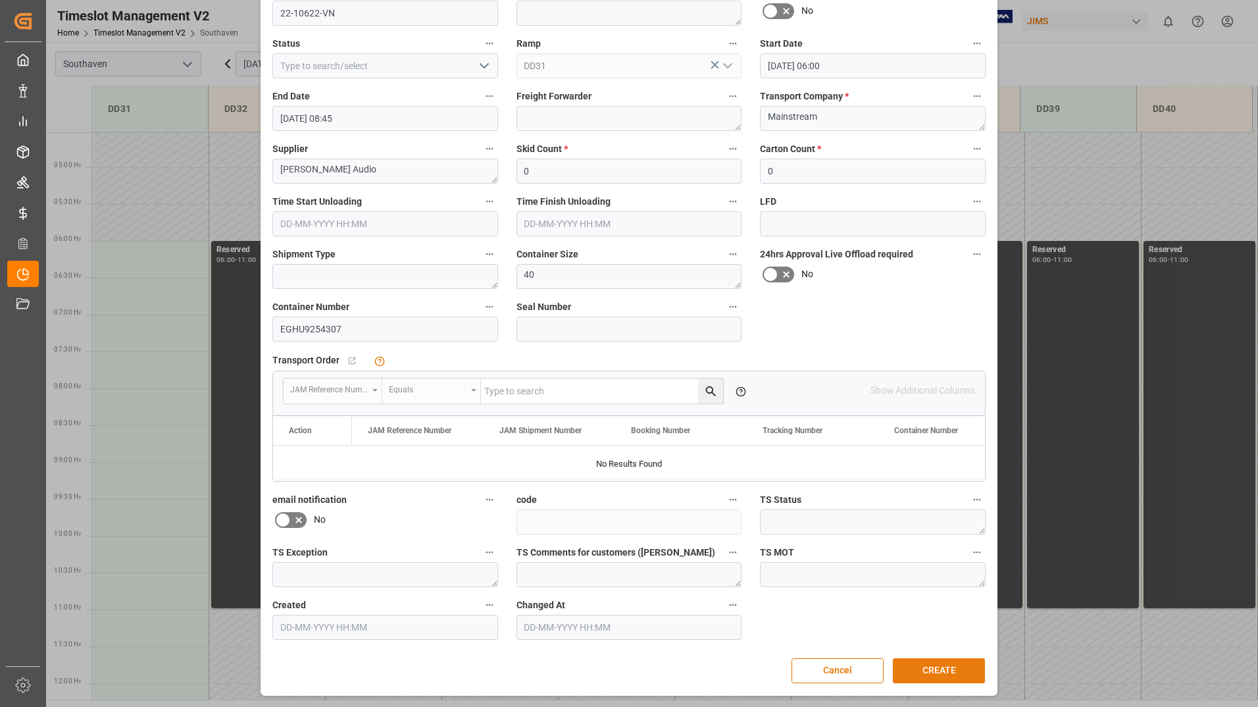
click at [925, 670] on button "CREATE" at bounding box center [939, 670] width 92 height 25
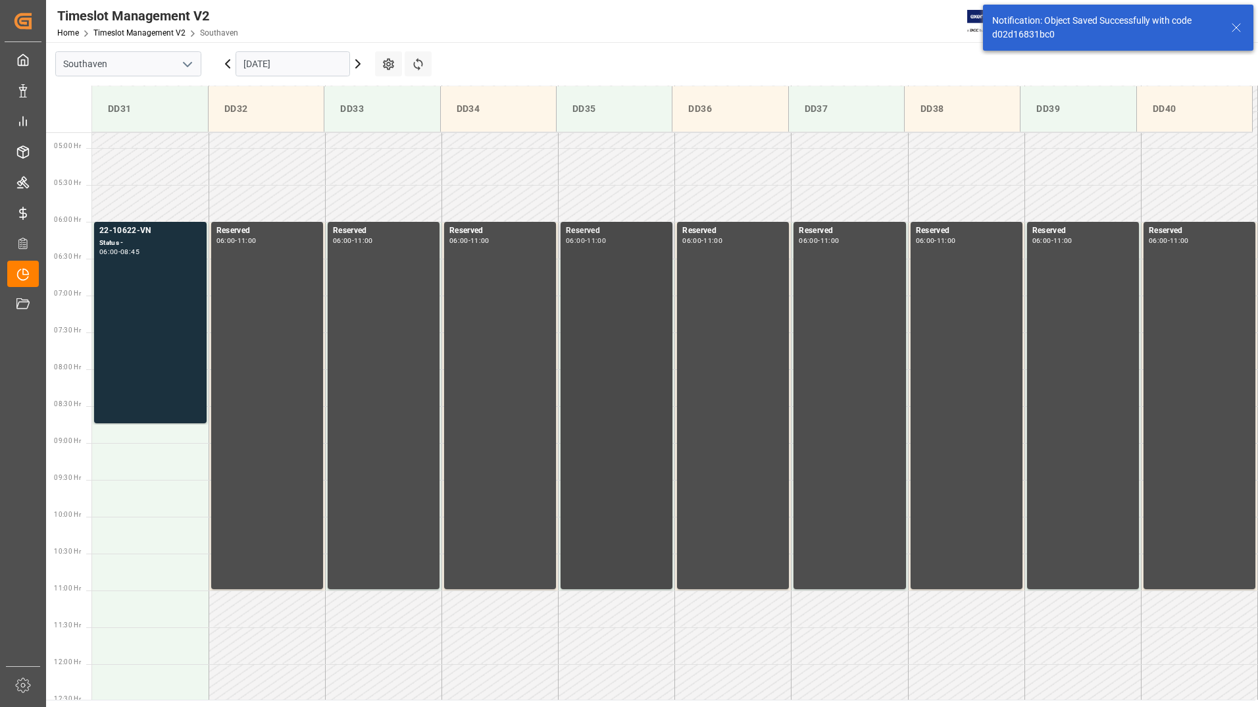
scroll to position [360, 0]
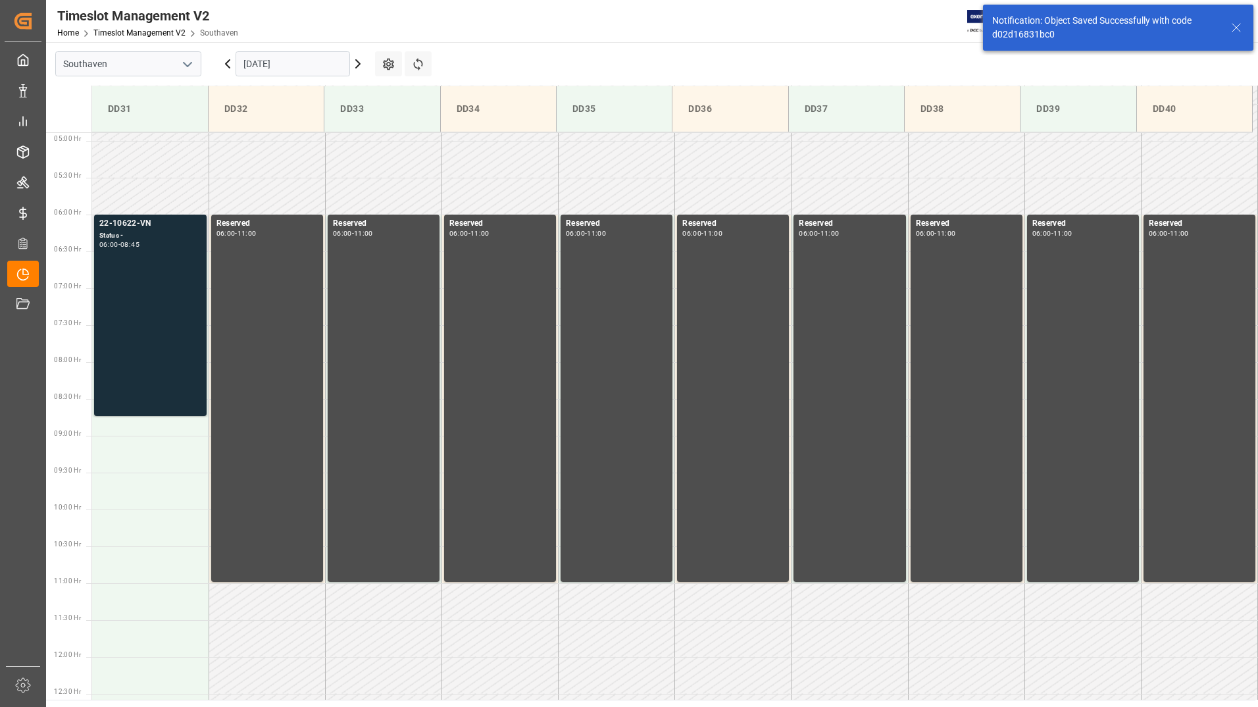
click at [159, 309] on div "22-10622-VN Status - 06:00 - 08:45" at bounding box center [150, 315] width 102 height 196
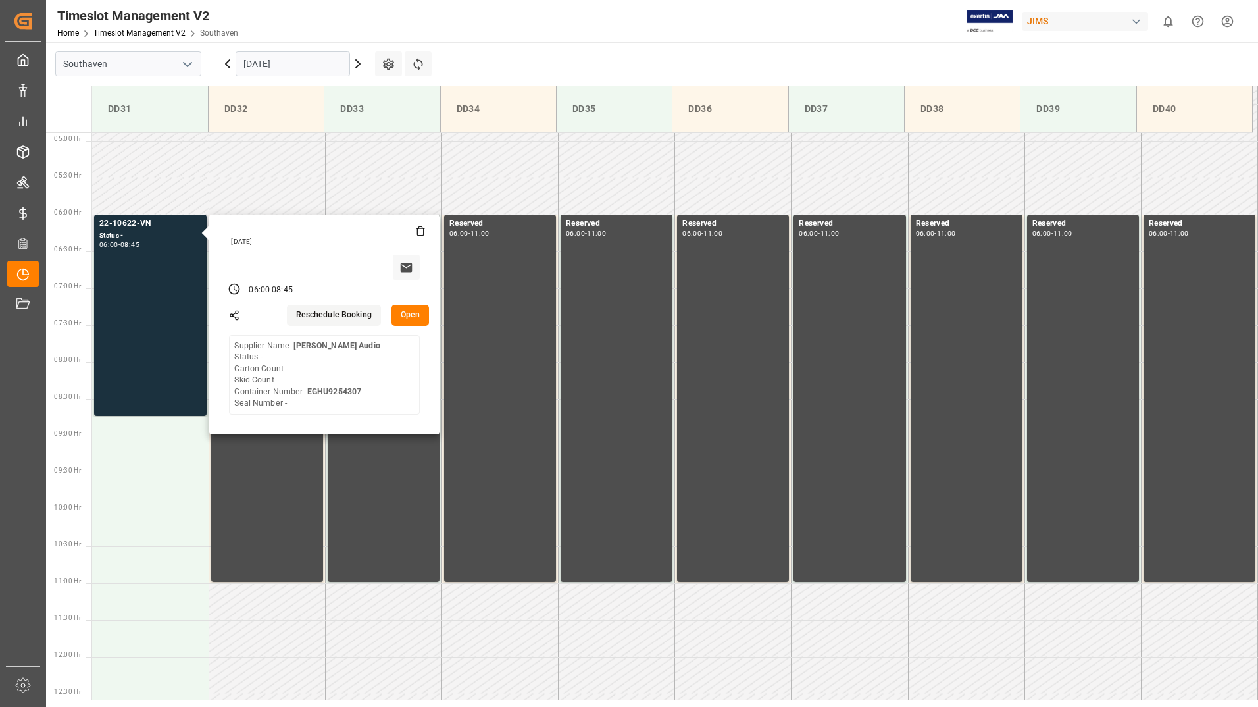
click at [401, 315] on button "Open" at bounding box center [411, 315] width 38 height 21
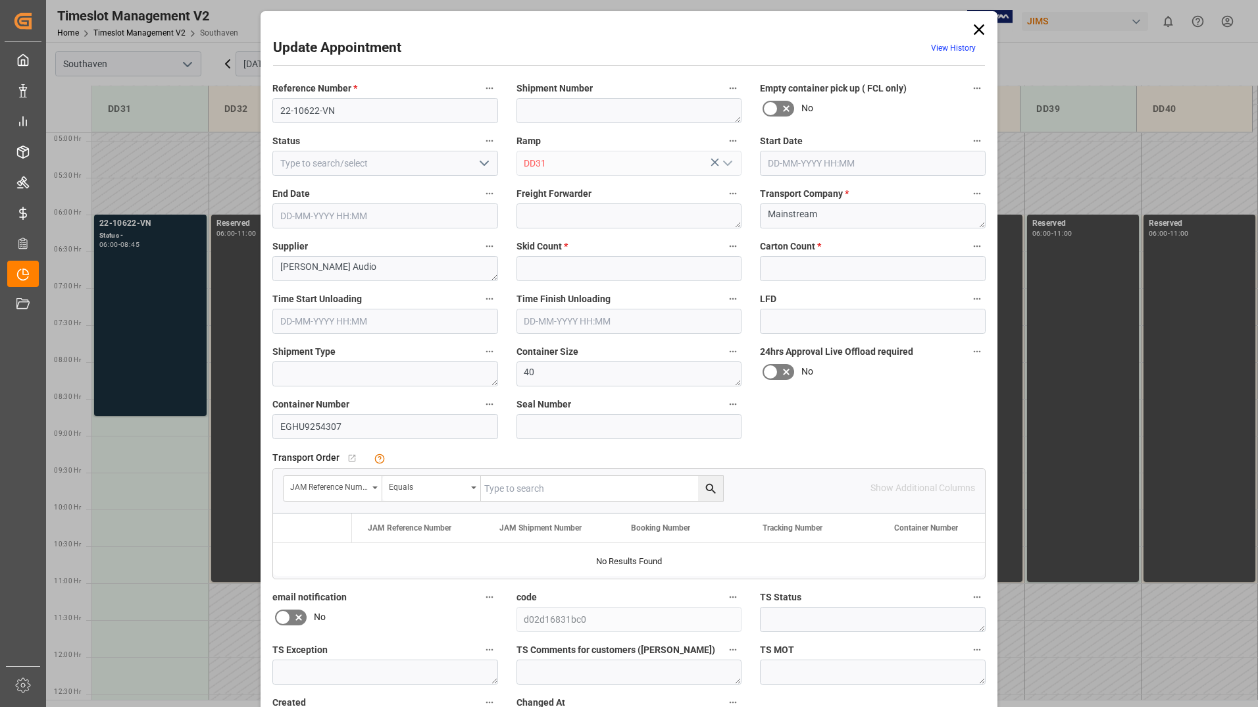
type input "0"
type input "[DATE] 06:00"
type input "[DATE] 08:45"
type input "[DATE] 16:00"
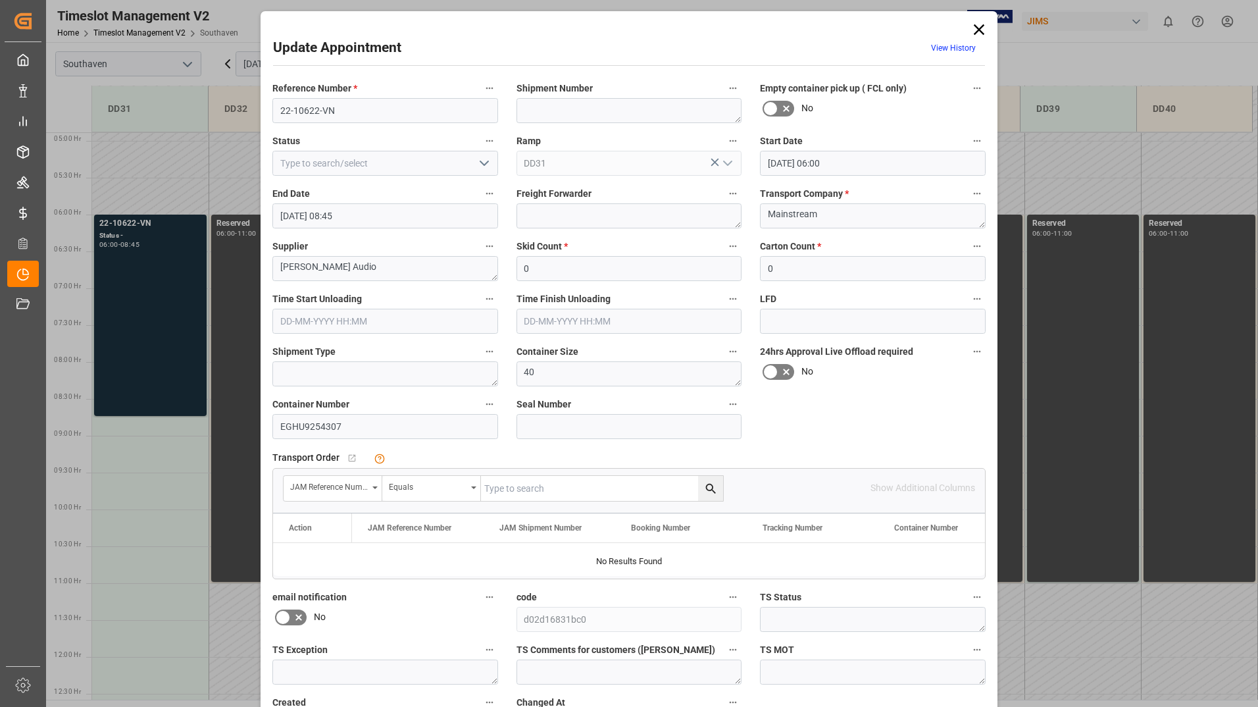
click at [562, 485] on input "text" at bounding box center [602, 488] width 242 height 25
type input "22-10622-VN"
click at [711, 490] on icon "search button" at bounding box center [711, 489] width 14 height 14
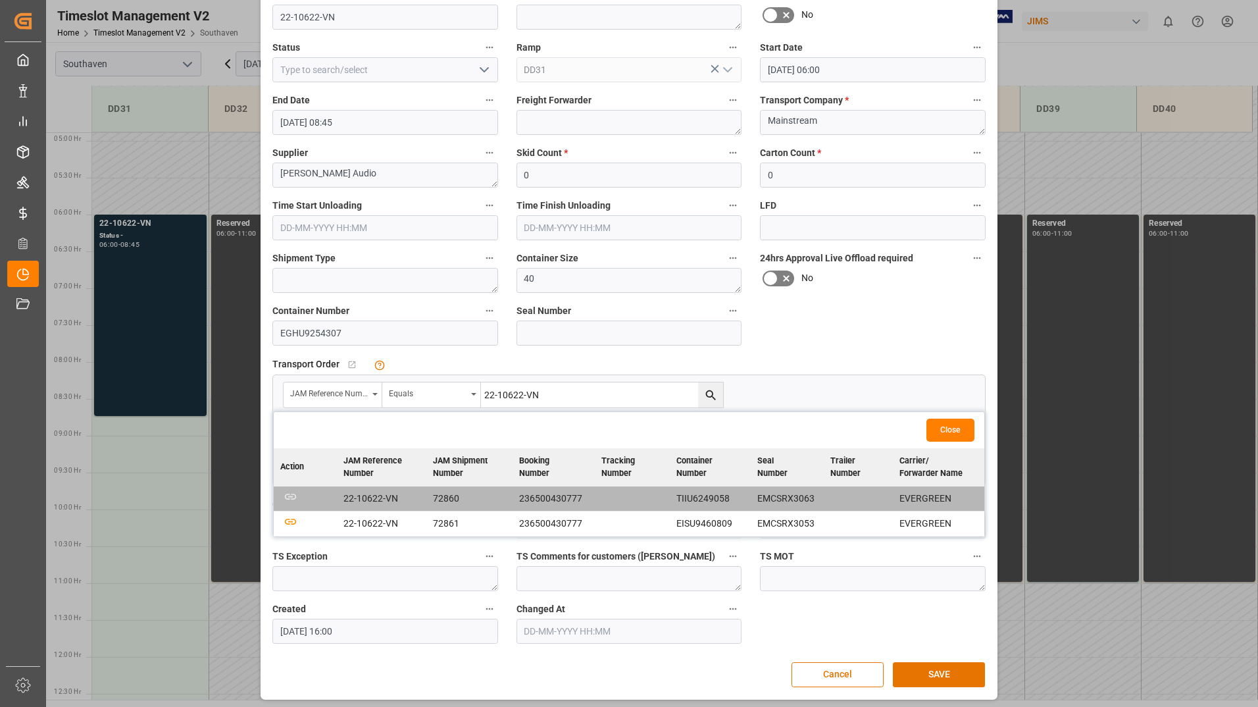
scroll to position [97, 0]
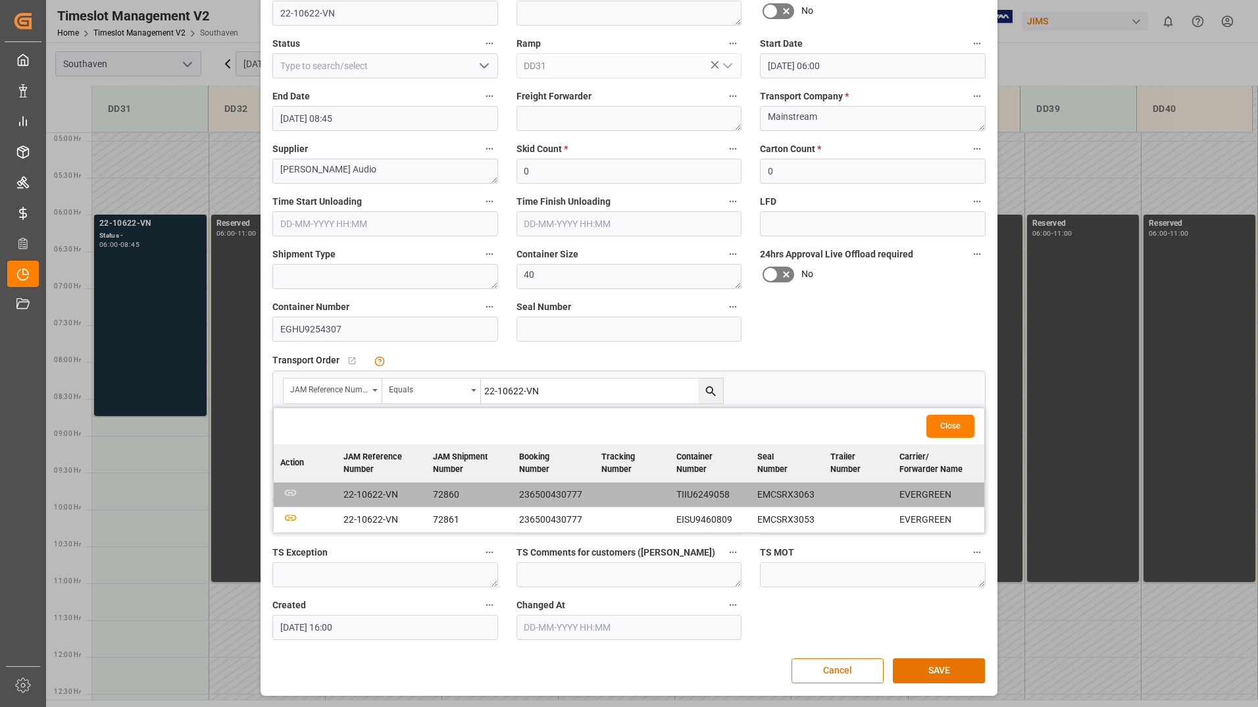
click at [874, 332] on div "Reference Number * 22-10622-VN Shipment Number Empty container pick up ( FCL on…" at bounding box center [629, 311] width 732 height 667
click at [837, 669] on button "Cancel" at bounding box center [838, 670] width 92 height 25
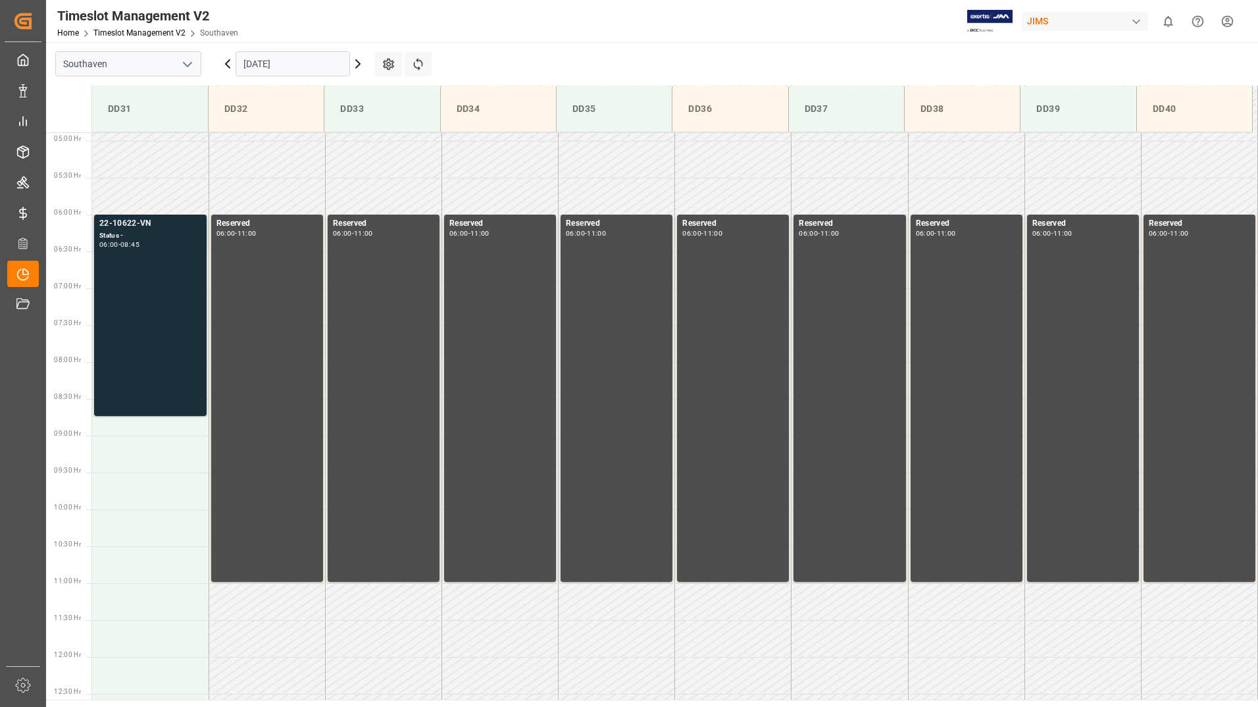
click at [134, 273] on div "22-10622-VN Status - 06:00 - 08:45" at bounding box center [150, 315] width 102 height 196
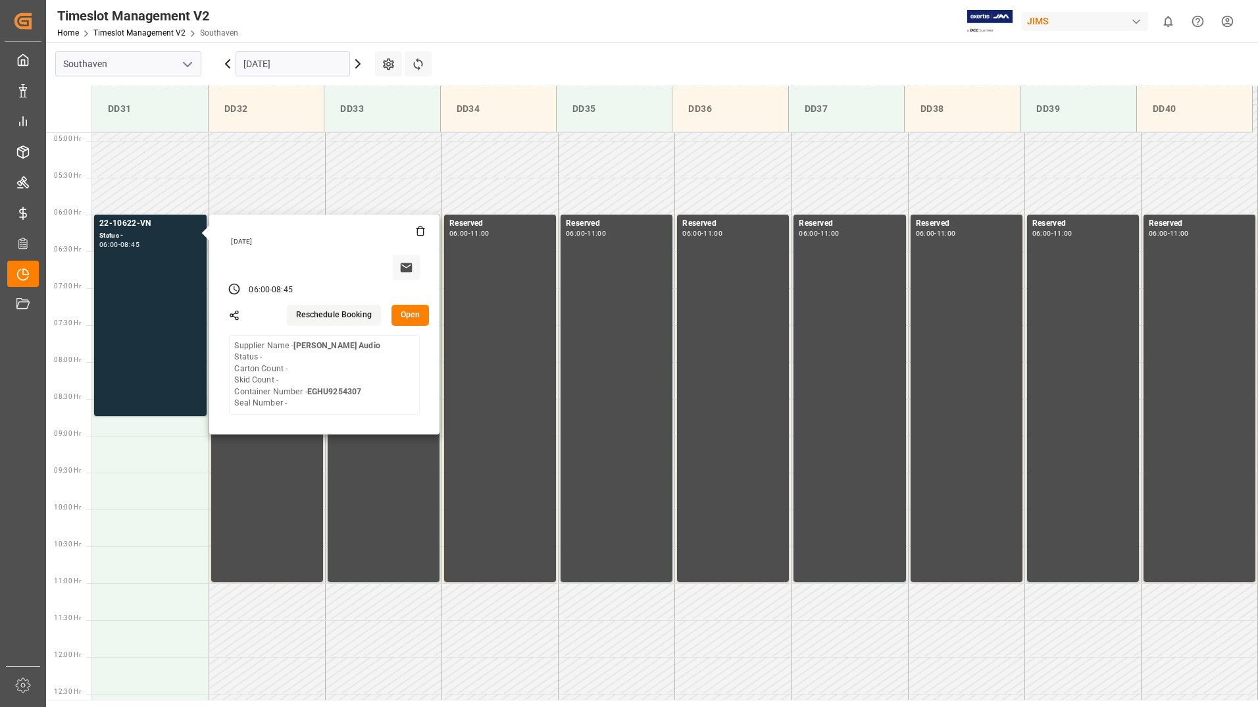
click at [414, 318] on button "Open" at bounding box center [411, 315] width 38 height 21
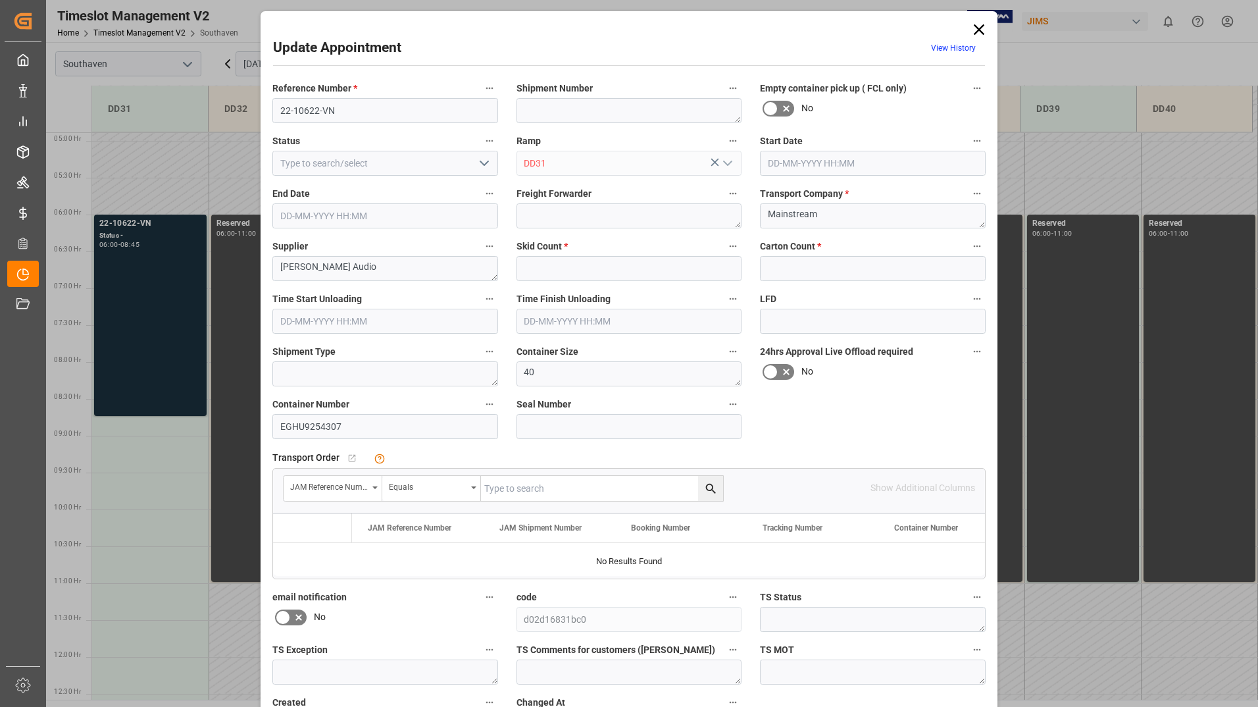
type input "0"
type input "[DATE] 06:00"
type input "[DATE] 08:45"
type input "[DATE] 16:00"
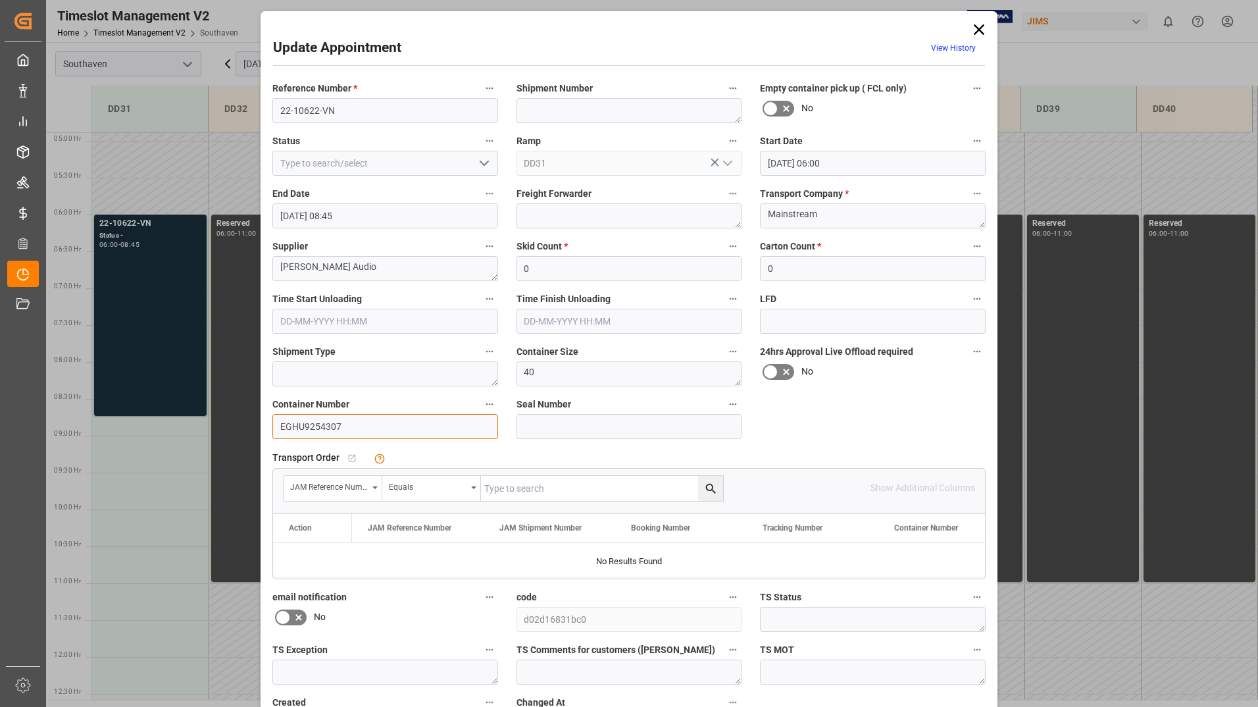
click at [393, 430] on input "EGHU9254307" at bounding box center [385, 426] width 226 height 25
type input "E"
paste input "Eisu9460809"
type input "Eisu9460809"
click at [503, 484] on input "text" at bounding box center [602, 488] width 242 height 25
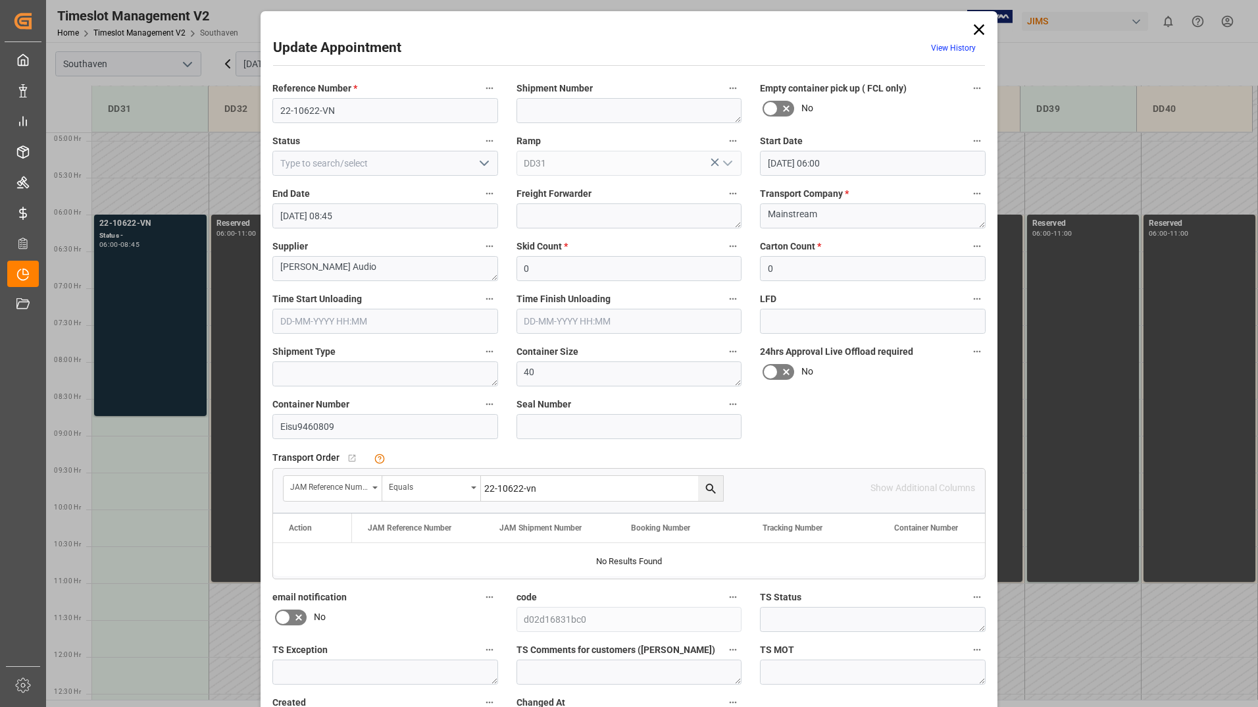
type input "22-10622-vn"
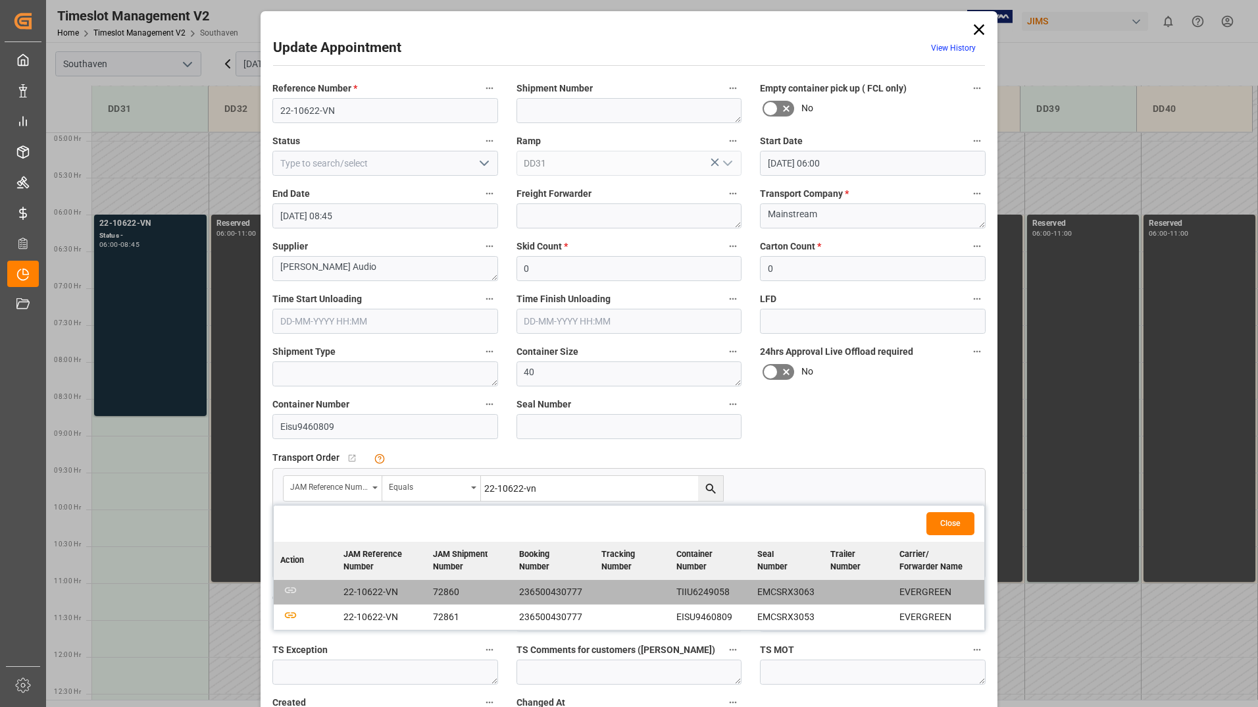
drag, startPoint x: 296, startPoint y: 612, endPoint x: 335, endPoint y: 619, distance: 39.4
click at [295, 612] on td at bounding box center [305, 616] width 63 height 25
click at [291, 612] on icon "button" at bounding box center [290, 614] width 16 height 16
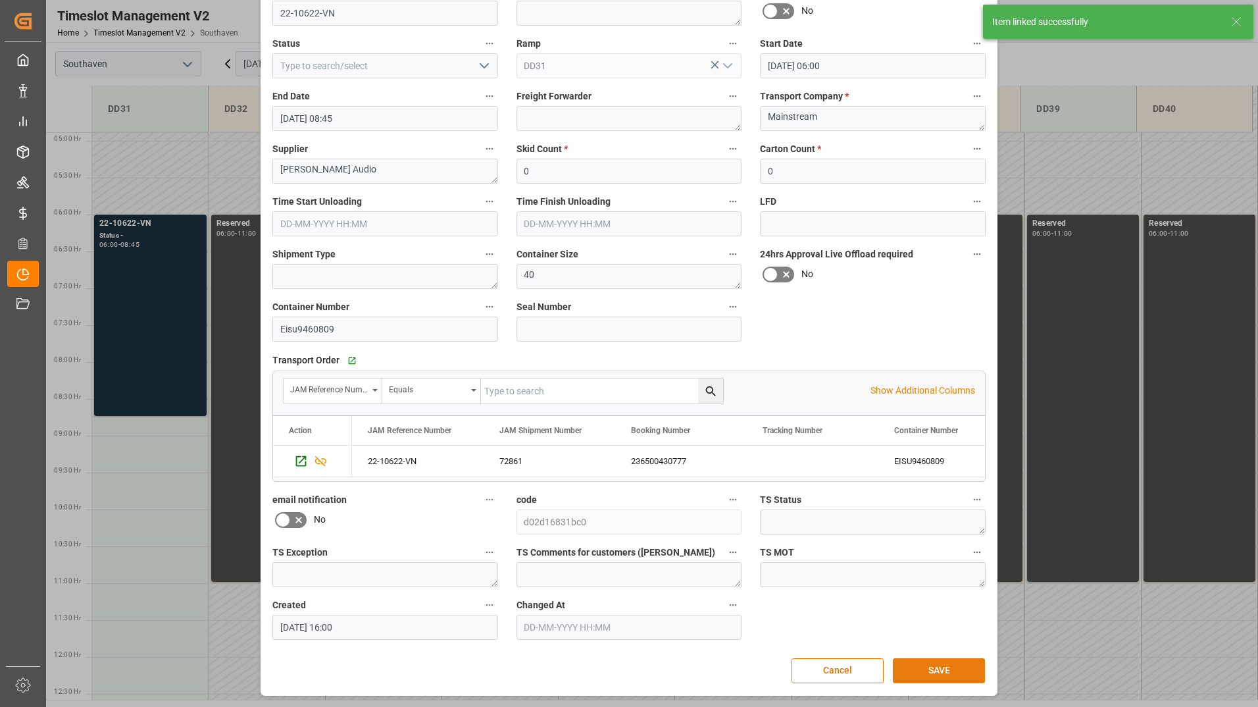
click at [914, 669] on button "SAVE" at bounding box center [939, 670] width 92 height 25
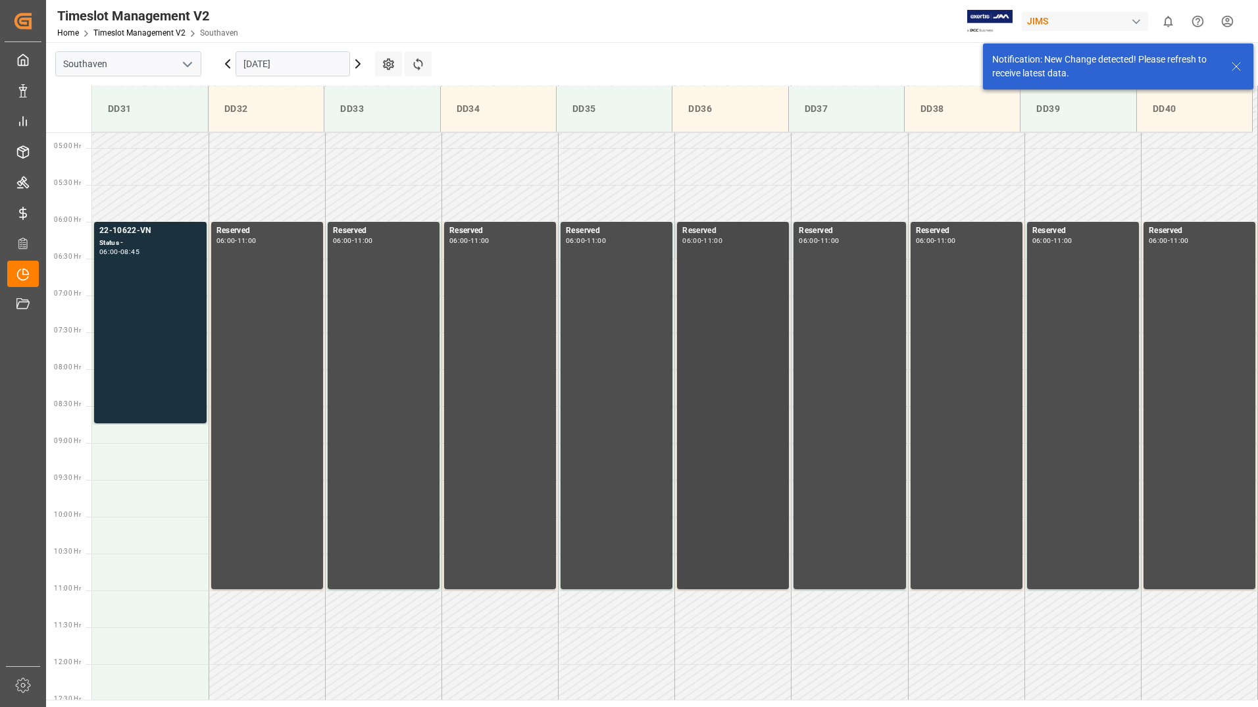
scroll to position [360, 0]
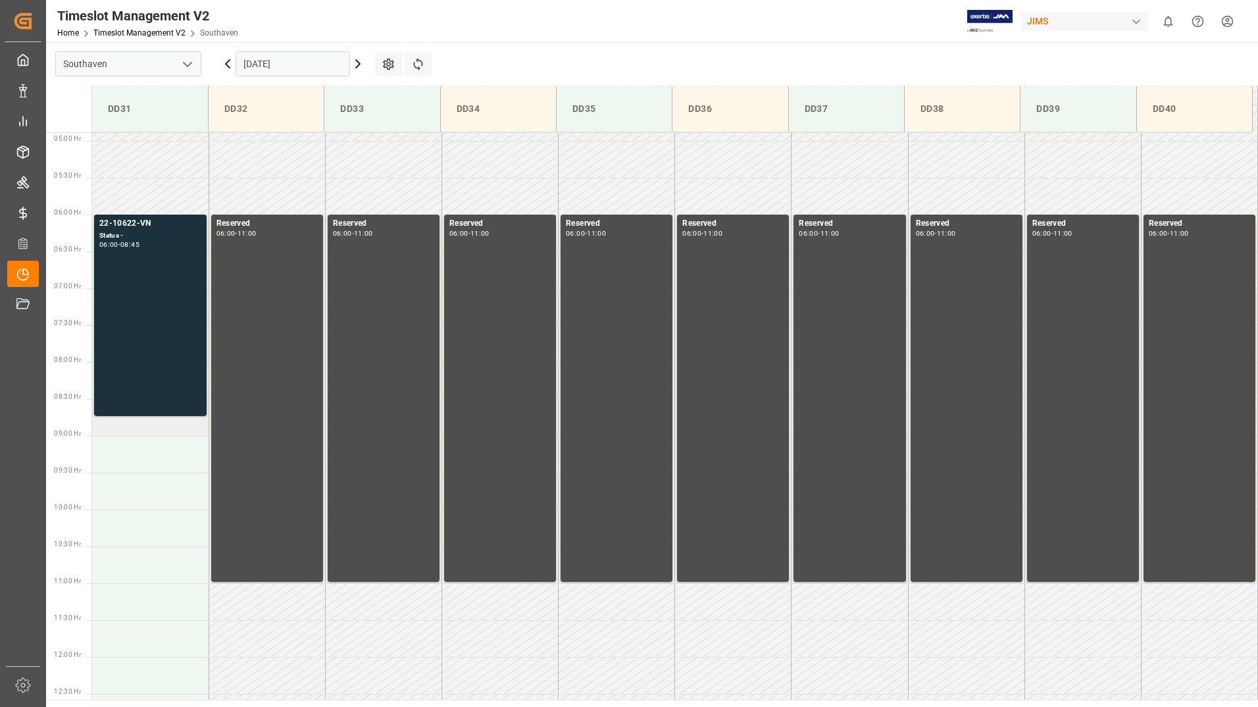
click at [136, 429] on td at bounding box center [150, 417] width 116 height 37
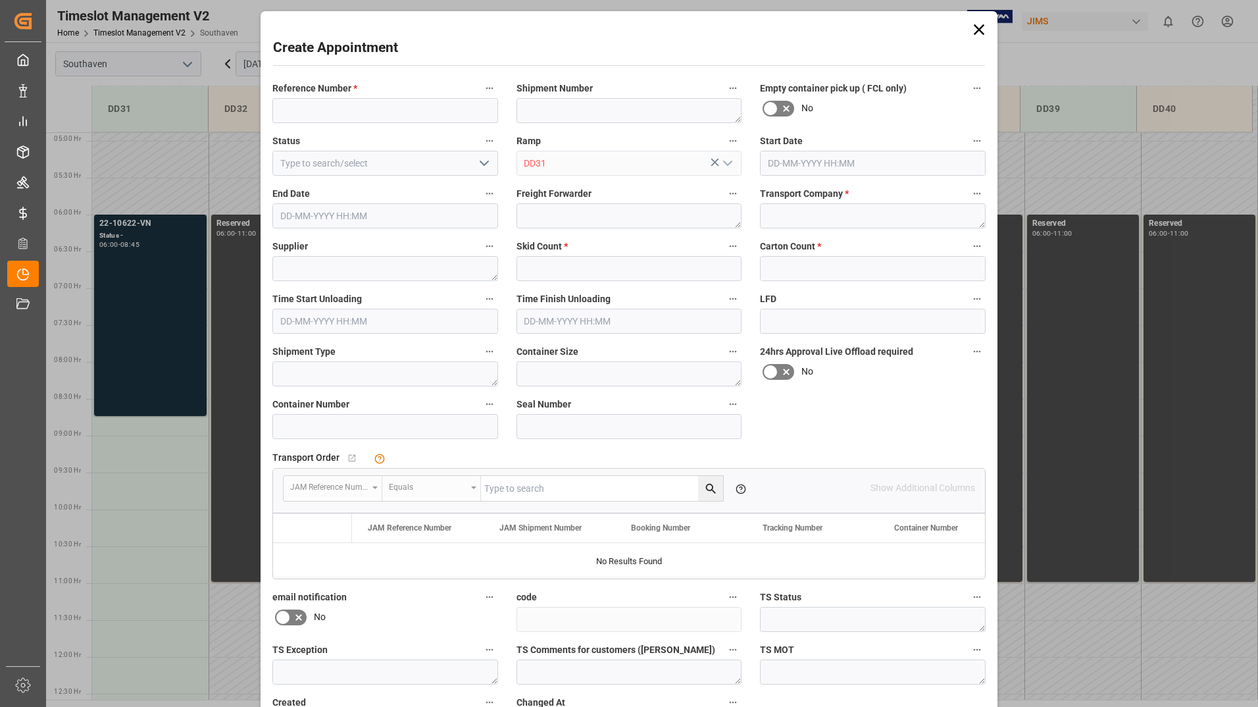
type input "[DATE] 08:30"
type input "[DATE] 09:00"
click at [298, 102] on input at bounding box center [385, 110] width 226 height 25
type input "22-10394-MY"
click at [819, 212] on textarea at bounding box center [873, 215] width 226 height 25
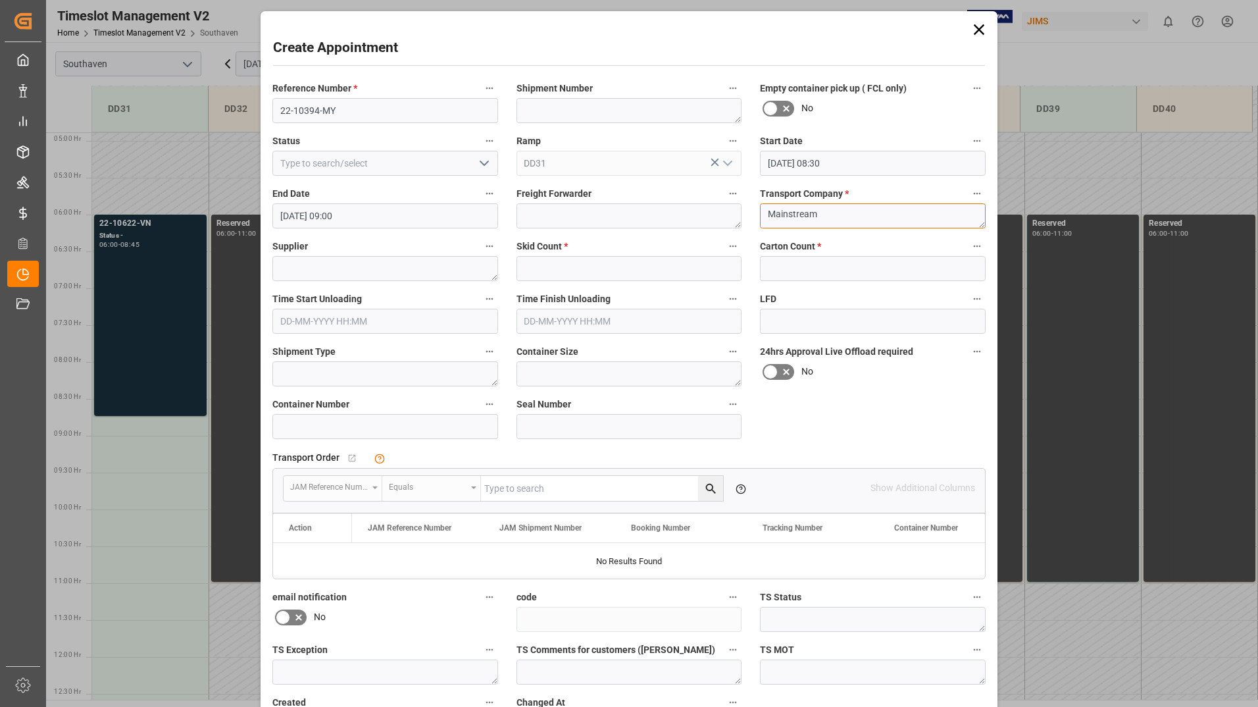
type textarea "Mainstream"
click at [336, 270] on textarea at bounding box center [385, 268] width 226 height 25
type textarea "Focusrite"
click at [595, 270] on input "text" at bounding box center [630, 268] width 226 height 25
type input "0"
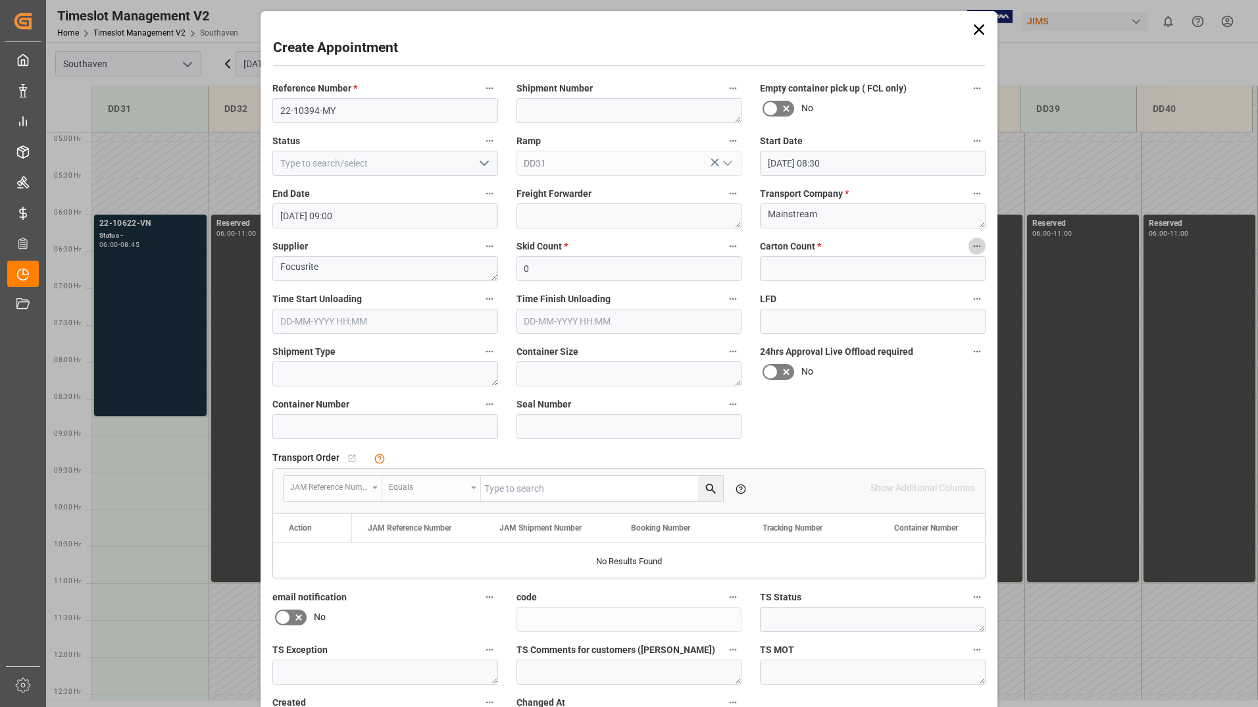
click at [834, 250] on label "Carton Count *" at bounding box center [873, 247] width 226 height 18
click at [969, 250] on button "Carton Count *" at bounding box center [977, 246] width 17 height 17
click at [836, 277] on div at bounding box center [629, 353] width 1258 height 707
click at [837, 271] on input "text" at bounding box center [873, 268] width 226 height 25
type input "0"
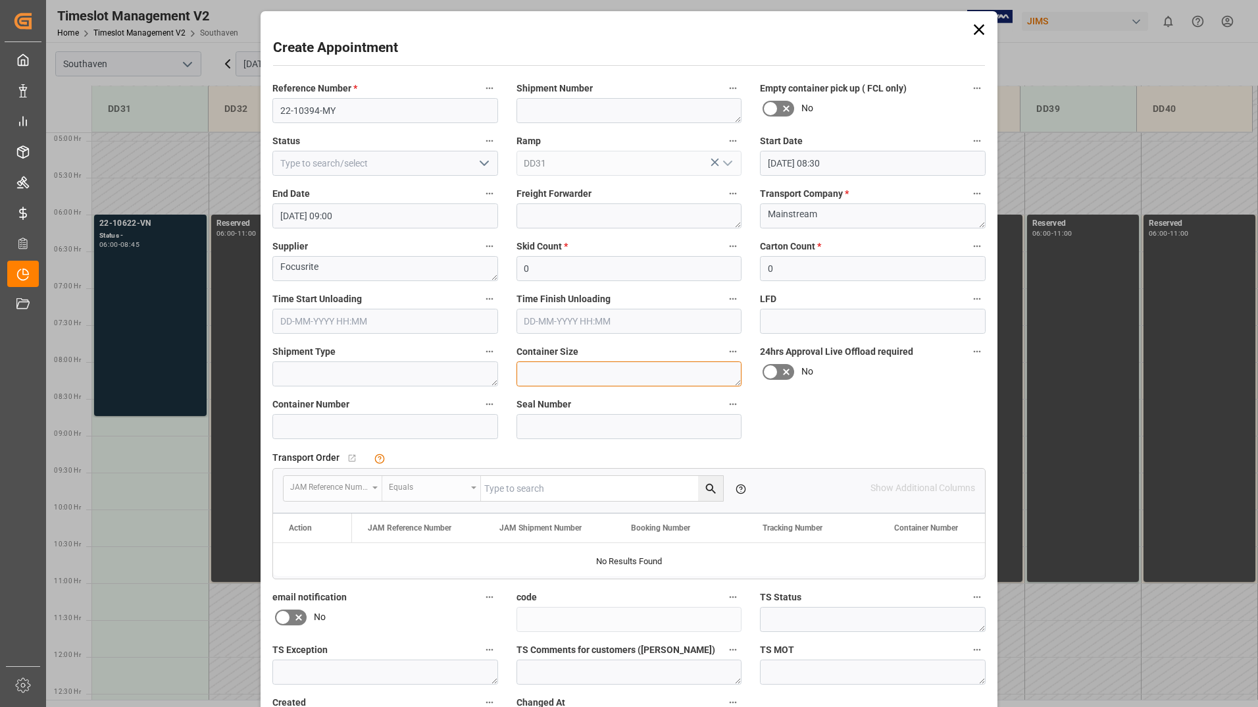
click at [536, 368] on textarea at bounding box center [630, 373] width 226 height 25
type textarea "40"
click at [444, 429] on input at bounding box center [385, 426] width 226 height 25
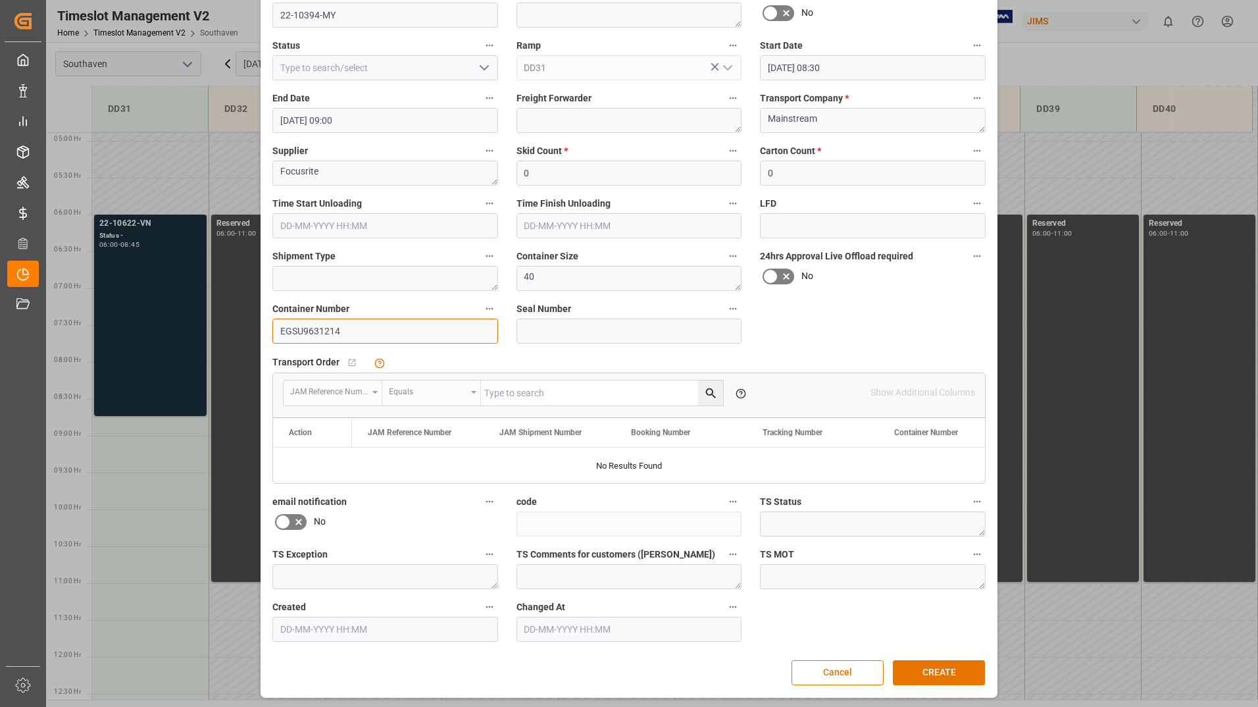
scroll to position [97, 0]
type input "EGSU9631214"
click at [401, 118] on input "[DATE] 09:00" at bounding box center [385, 118] width 226 height 25
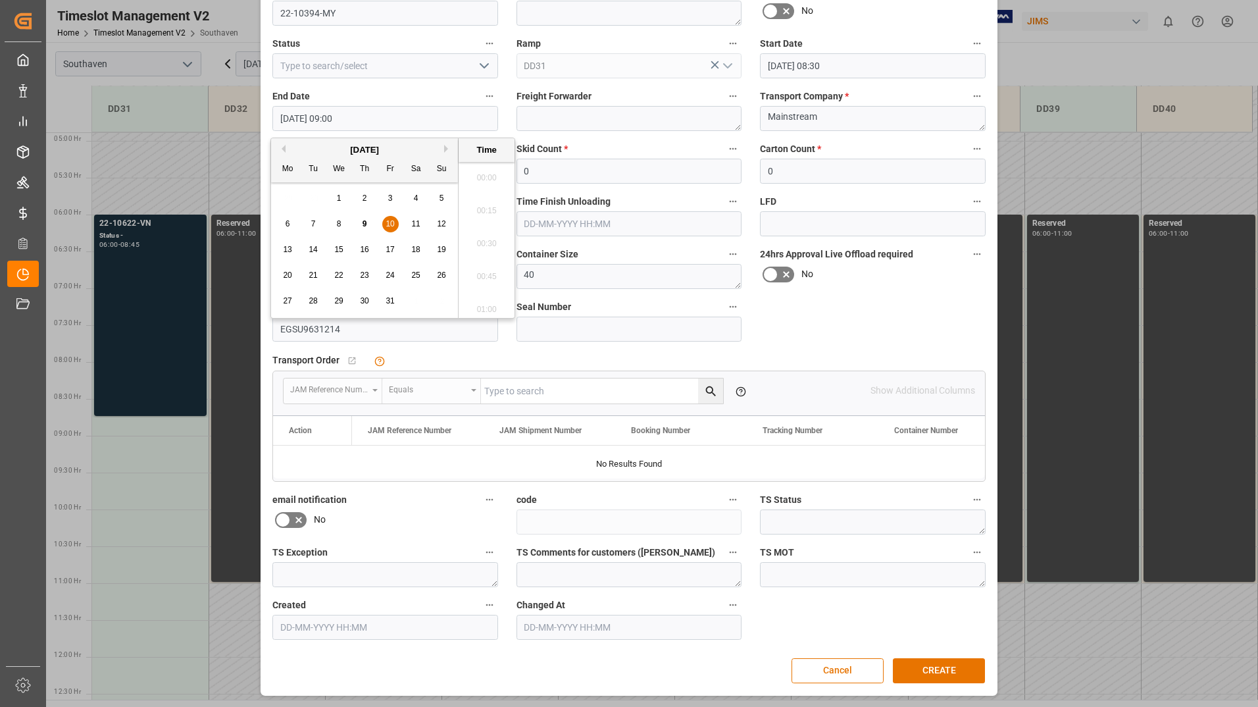
scroll to position [1123, 0]
click at [390, 223] on span "10" at bounding box center [390, 223] width 9 height 9
click at [487, 239] on li "10:00" at bounding box center [487, 239] width 56 height 33
type input "[DATE] 10:00"
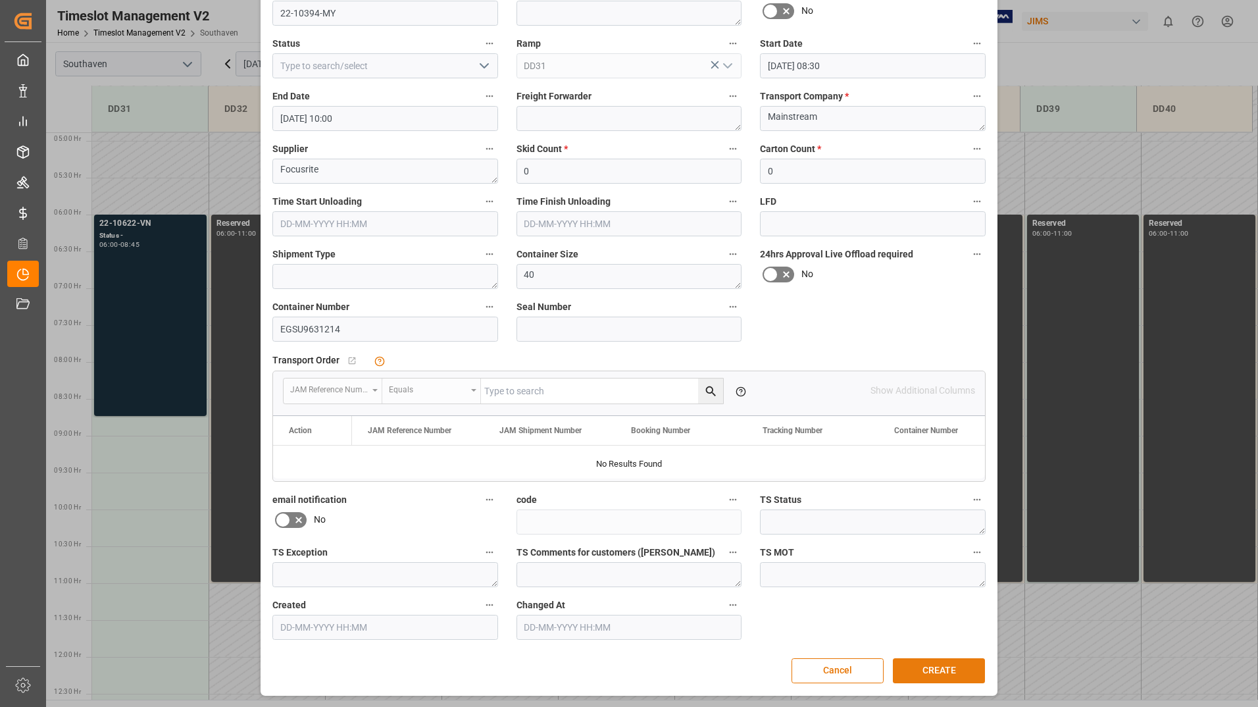
click at [913, 667] on button "CREATE" at bounding box center [939, 670] width 92 height 25
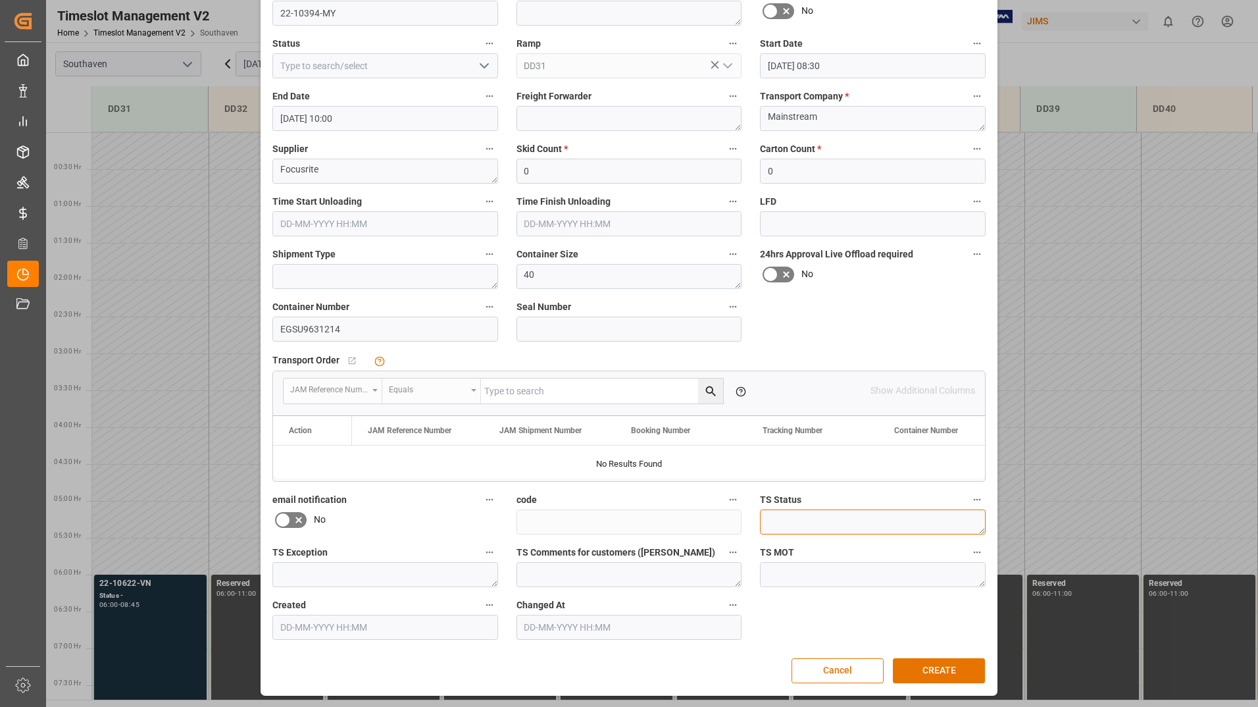
click at [949, 530] on textarea at bounding box center [873, 521] width 226 height 25
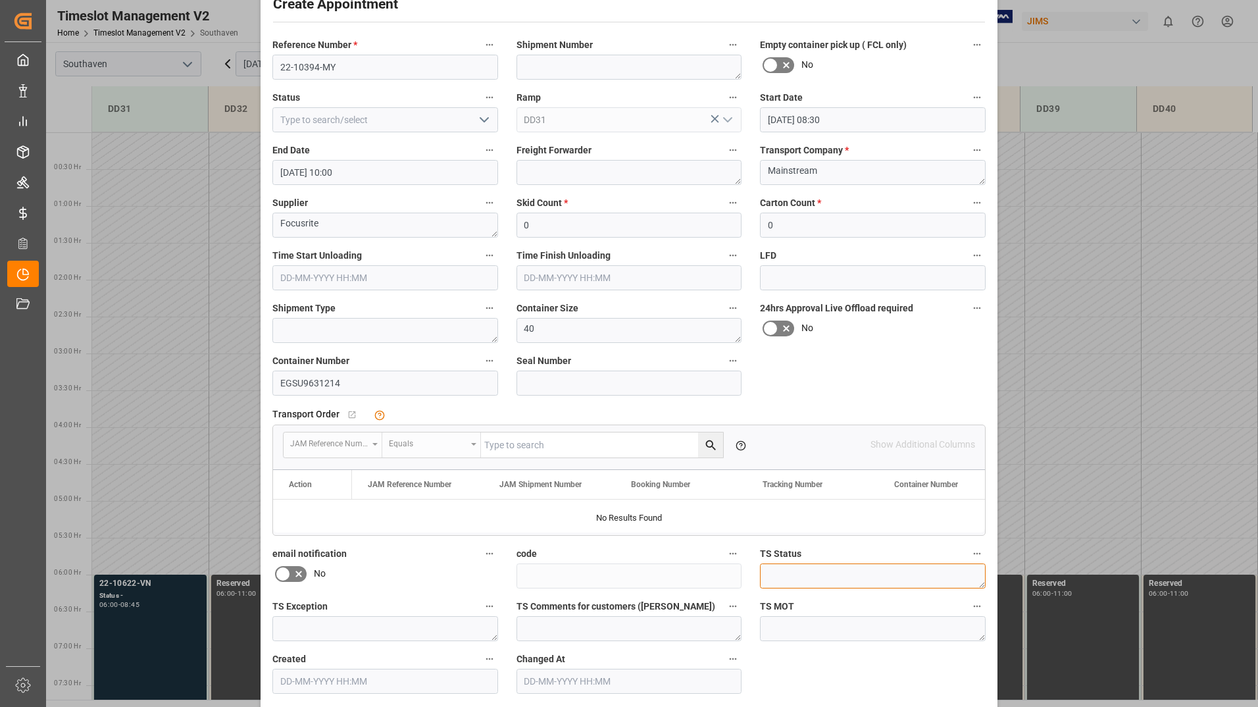
scroll to position [97, 0]
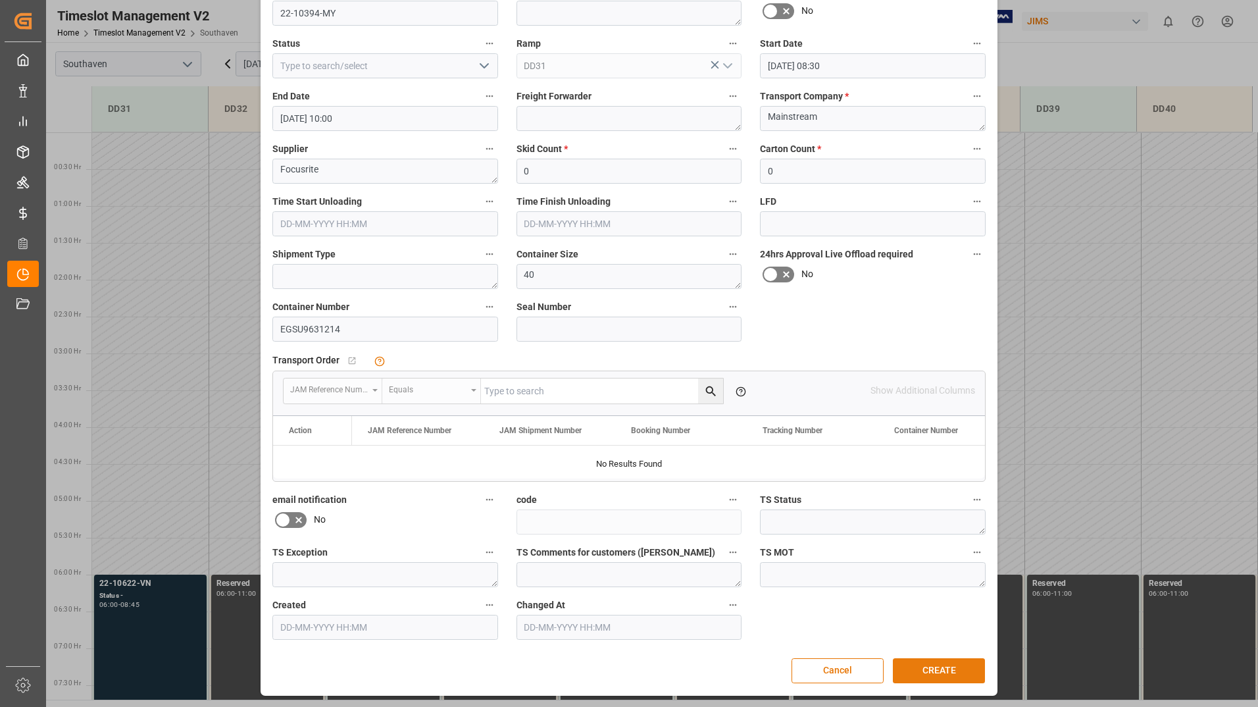
click at [925, 669] on button "CREATE" at bounding box center [939, 670] width 92 height 25
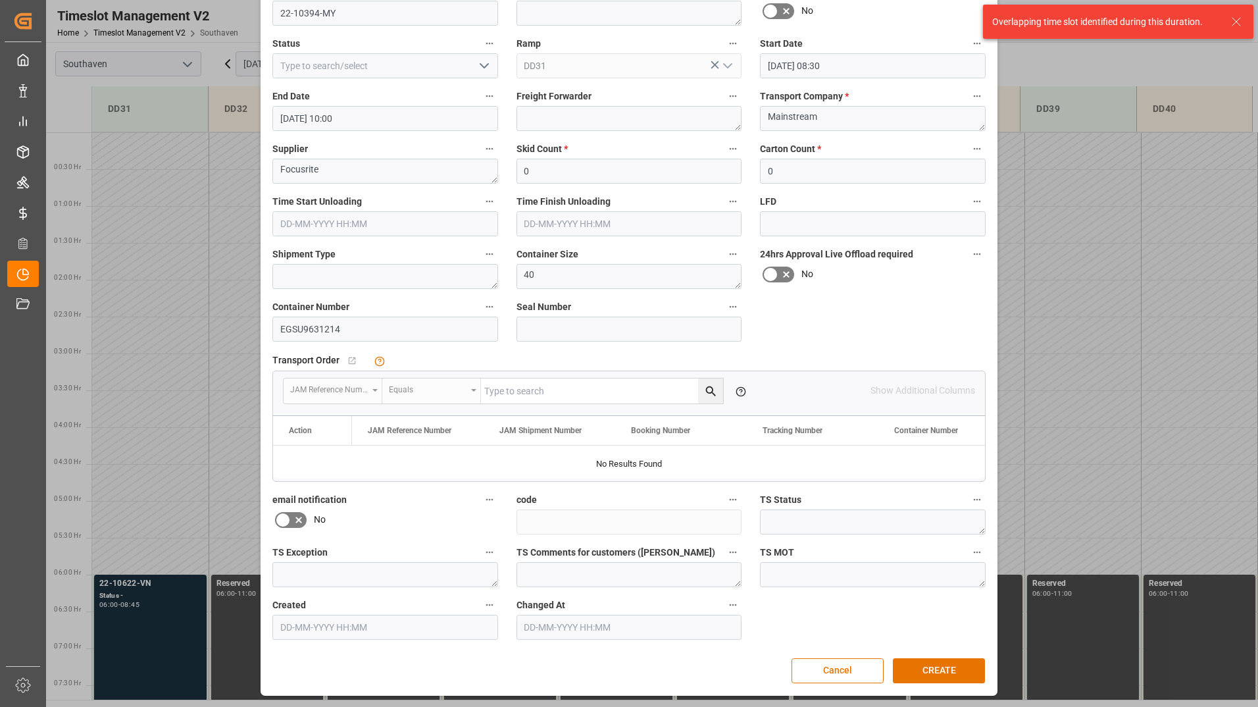
click at [824, 68] on input "[DATE] 08:30" at bounding box center [873, 65] width 226 height 25
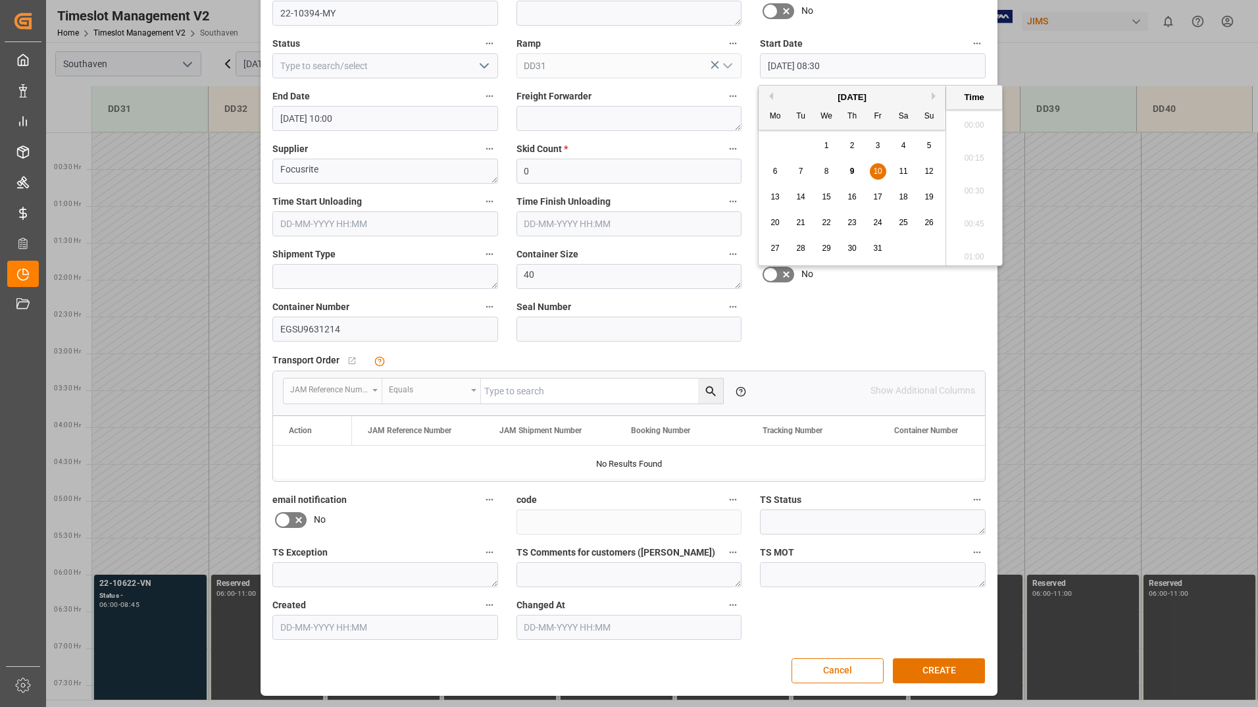
scroll to position [1057, 0]
click at [876, 173] on span "10" at bounding box center [877, 170] width 9 height 9
click at [965, 215] on li "08:45" at bounding box center [974, 219] width 56 height 33
type input "[DATE] 08:45"
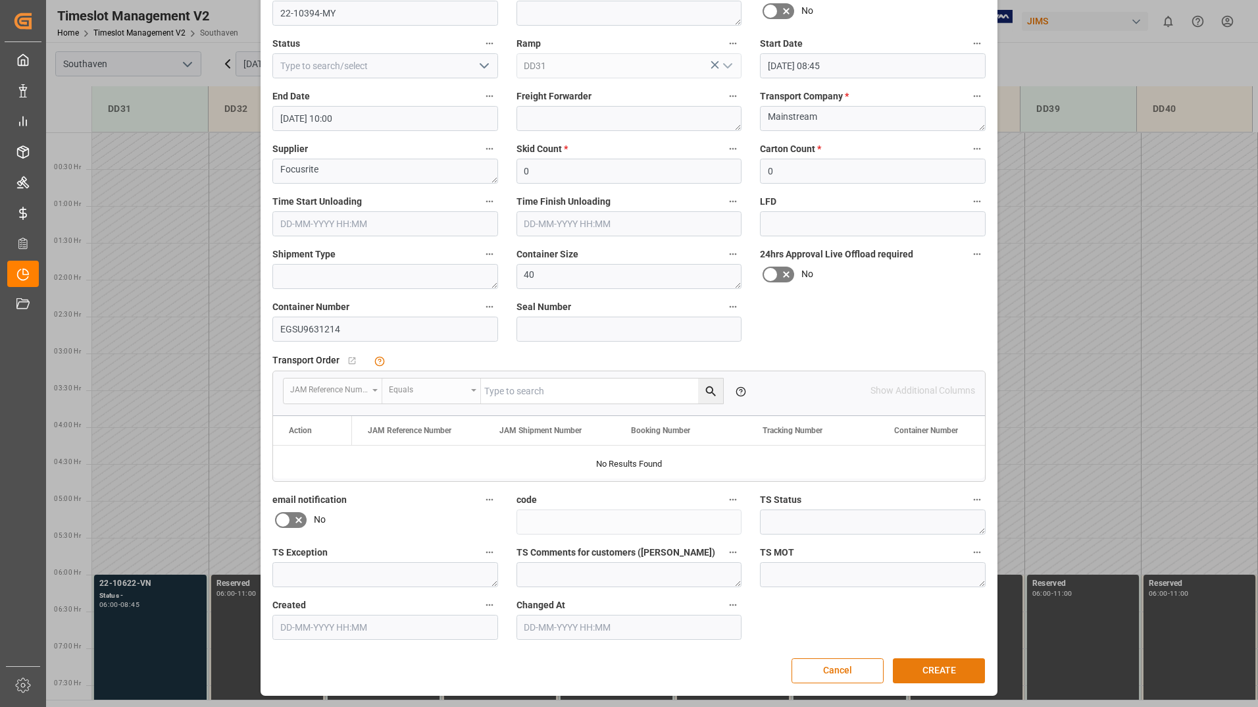
click at [933, 671] on button "CREATE" at bounding box center [939, 670] width 92 height 25
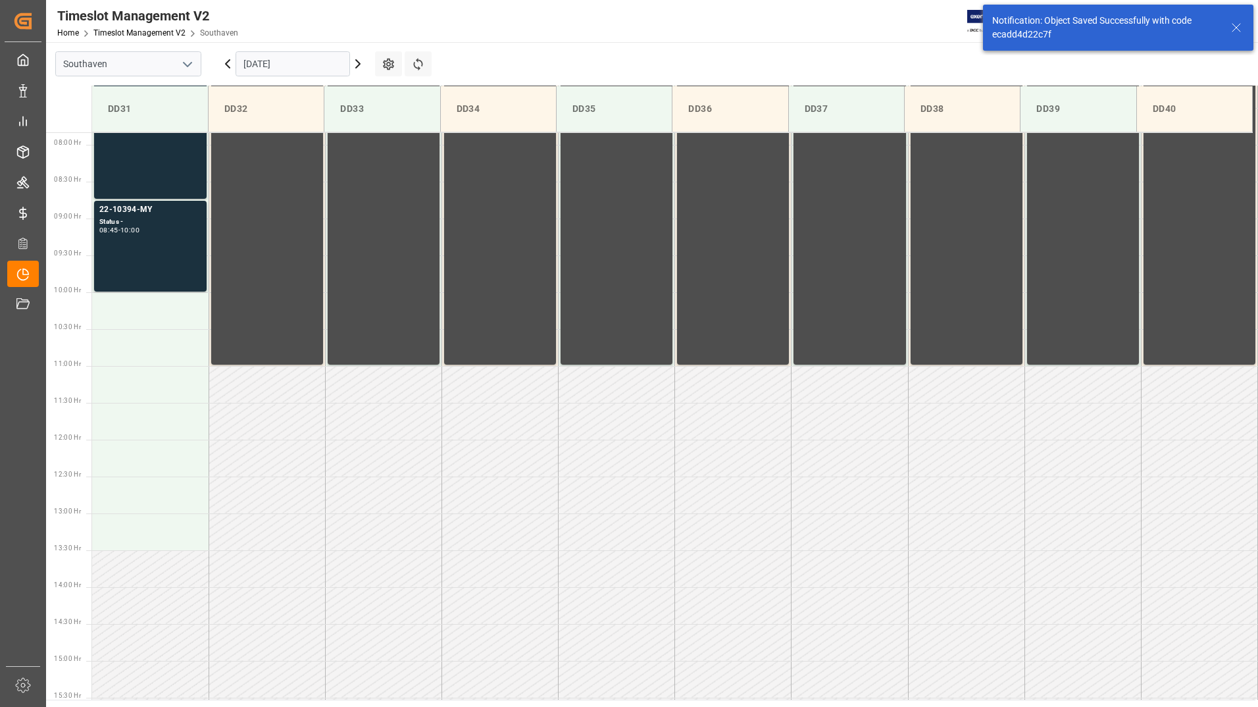
scroll to position [581, 0]
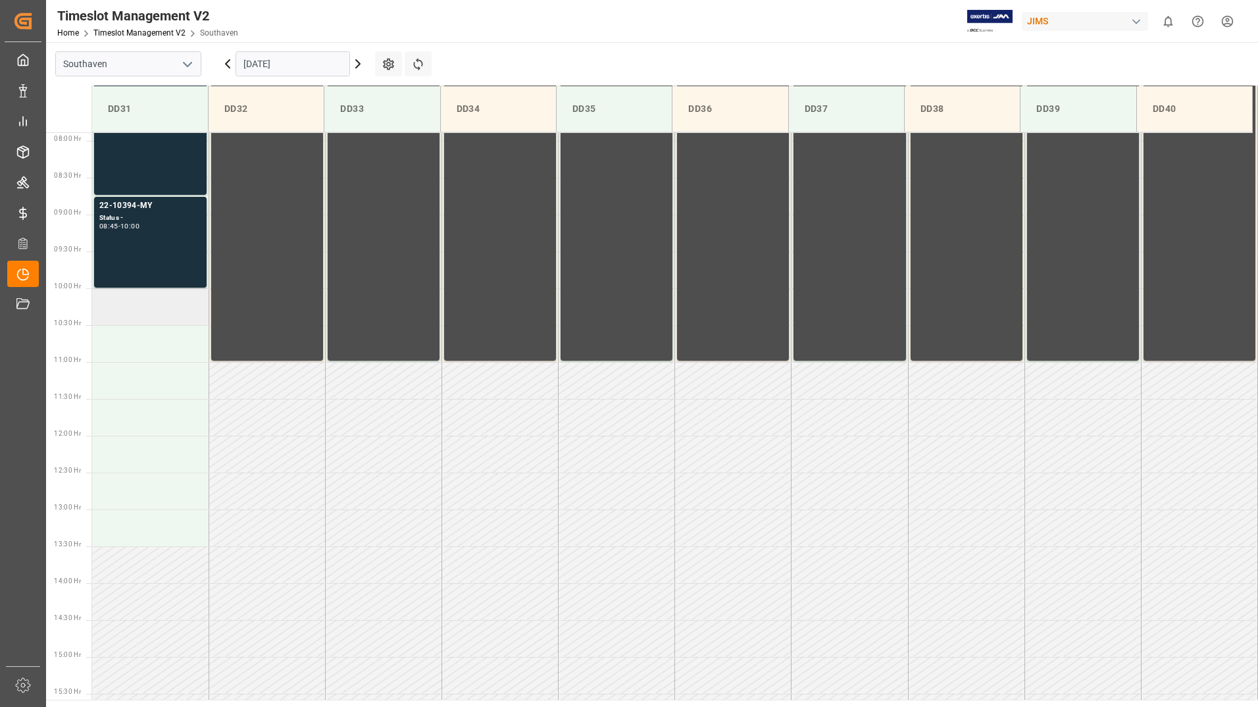
click at [159, 318] on td at bounding box center [150, 306] width 116 height 37
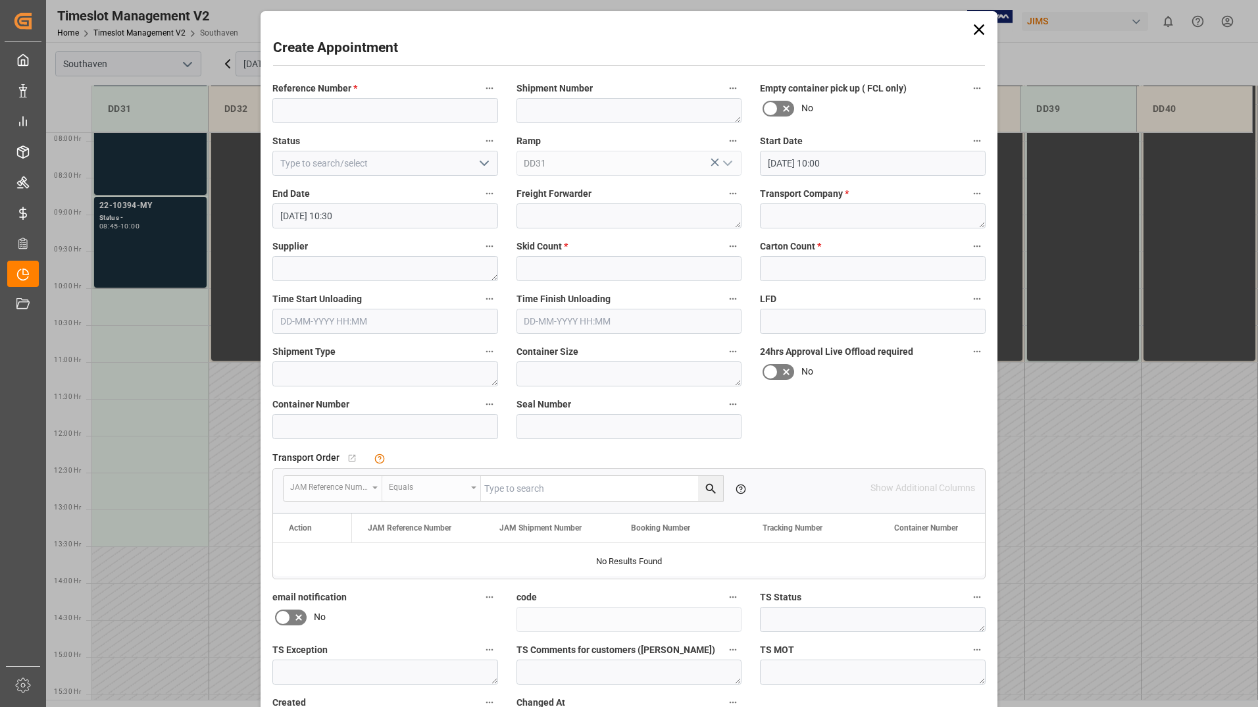
click at [180, 168] on div "Create Appointment Reference Number * Shipment Number Empty container pick up (…" at bounding box center [629, 353] width 1258 height 707
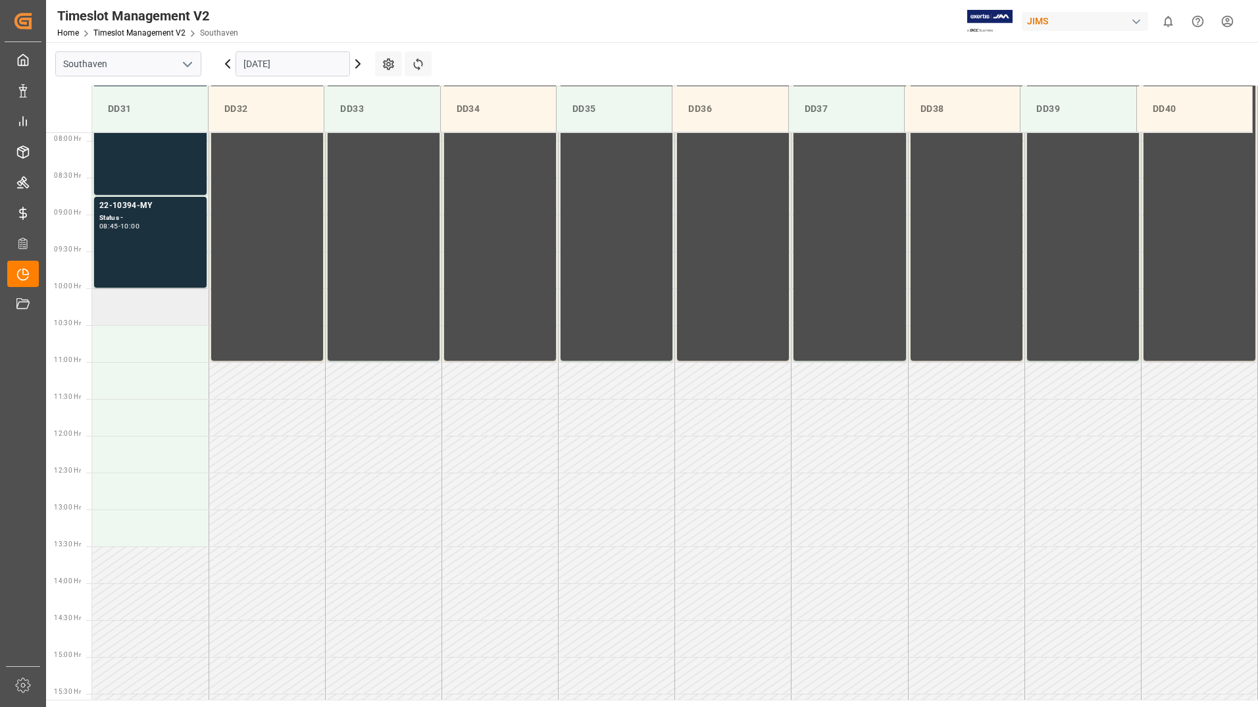
click at [170, 306] on td at bounding box center [150, 306] width 116 height 37
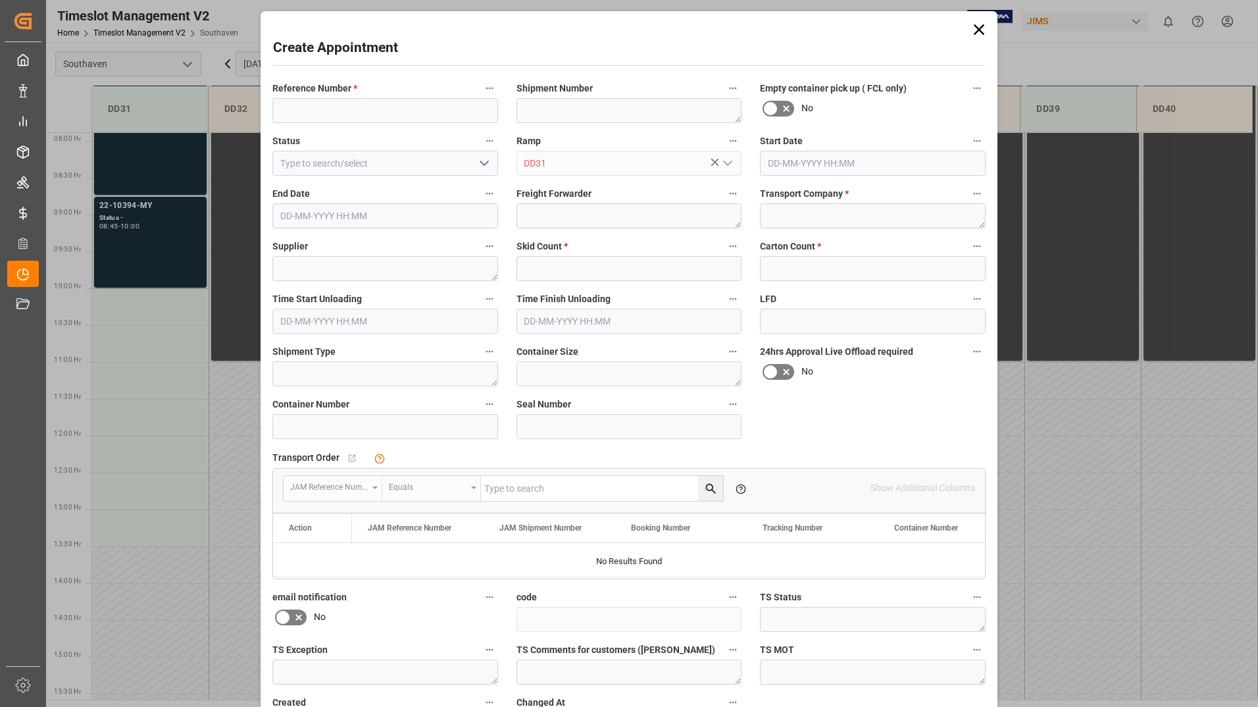
type input "[DATE] 10:00"
type input "[DATE] 10:30"
click at [390, 114] on input at bounding box center [385, 110] width 226 height 25
type input "22-10352-MY"
click at [849, 213] on textarea at bounding box center [873, 215] width 226 height 25
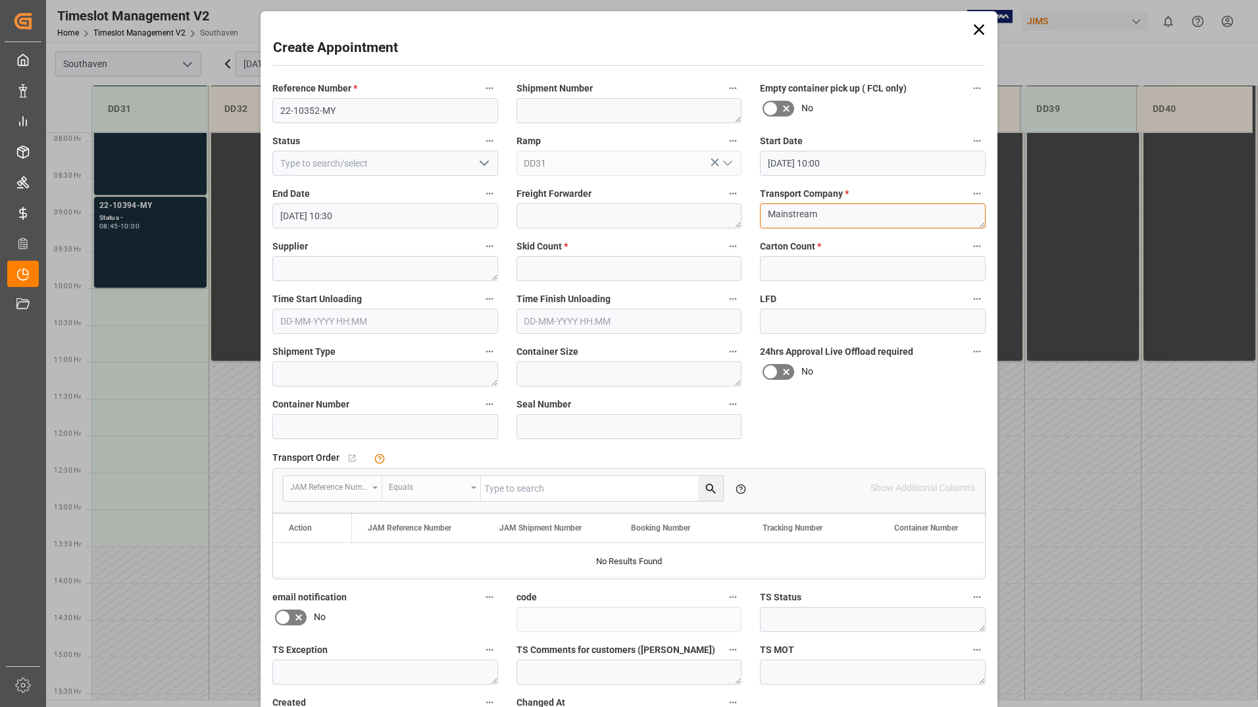
type textarea "Mainstream"
click at [450, 268] on textarea at bounding box center [385, 268] width 226 height 25
type textarea "True [PERSON_NAME] Speaker"
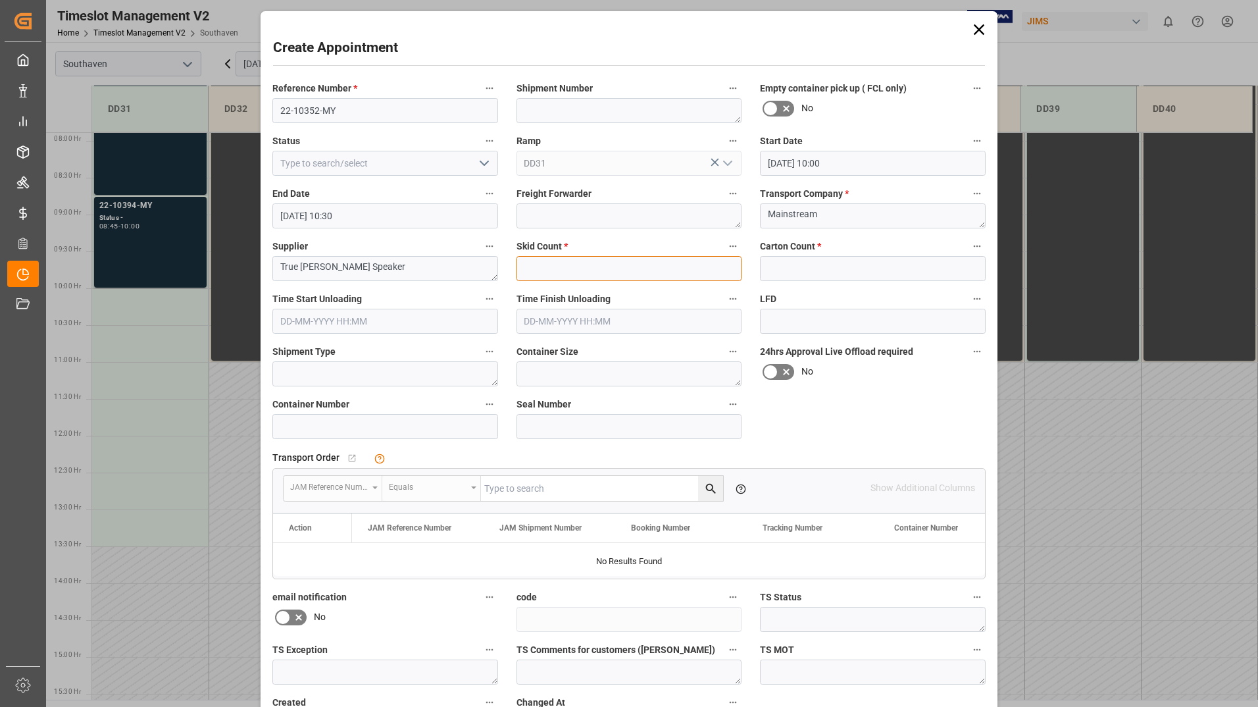
click at [588, 266] on input "text" at bounding box center [630, 268] width 226 height 25
type input "0"
click at [790, 270] on input "text" at bounding box center [873, 268] width 226 height 25
type input "0"
click at [392, 372] on textarea at bounding box center [385, 373] width 226 height 25
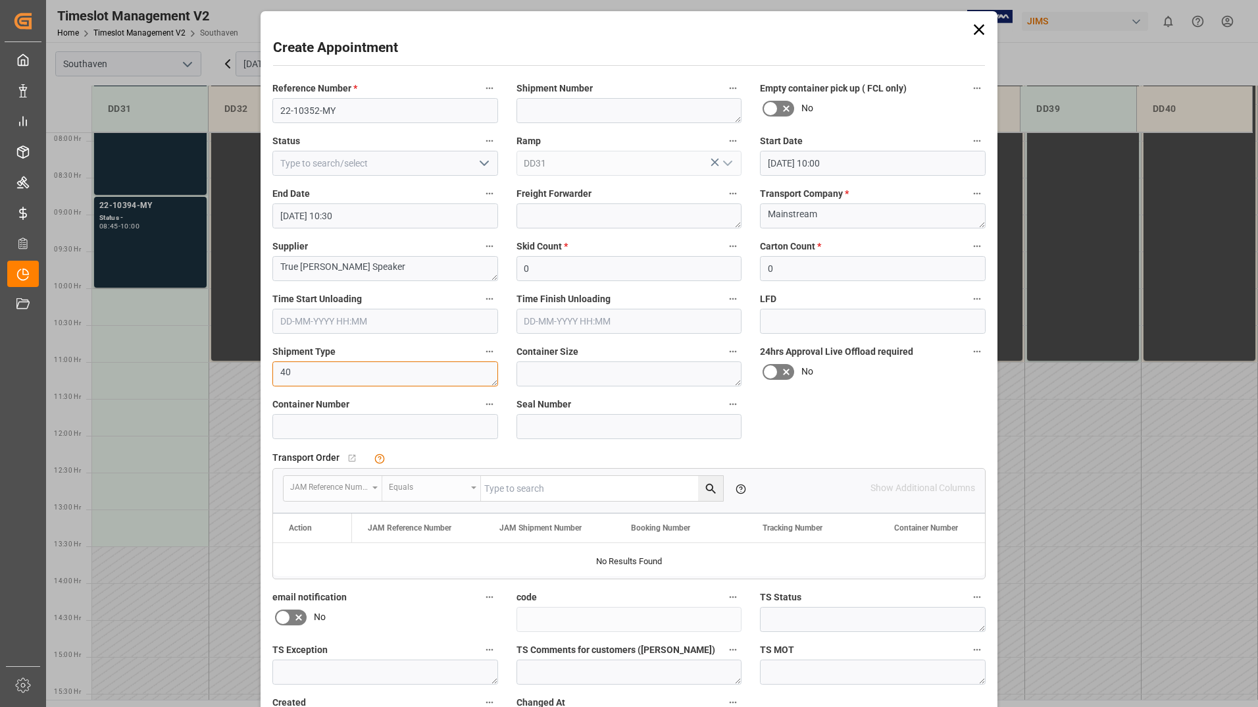
type textarea "40"
click at [420, 426] on input at bounding box center [385, 426] width 226 height 25
type input "t"
type input "TIIU4493065"
click at [470, 212] on input "[DATE] 10:30" at bounding box center [385, 215] width 226 height 25
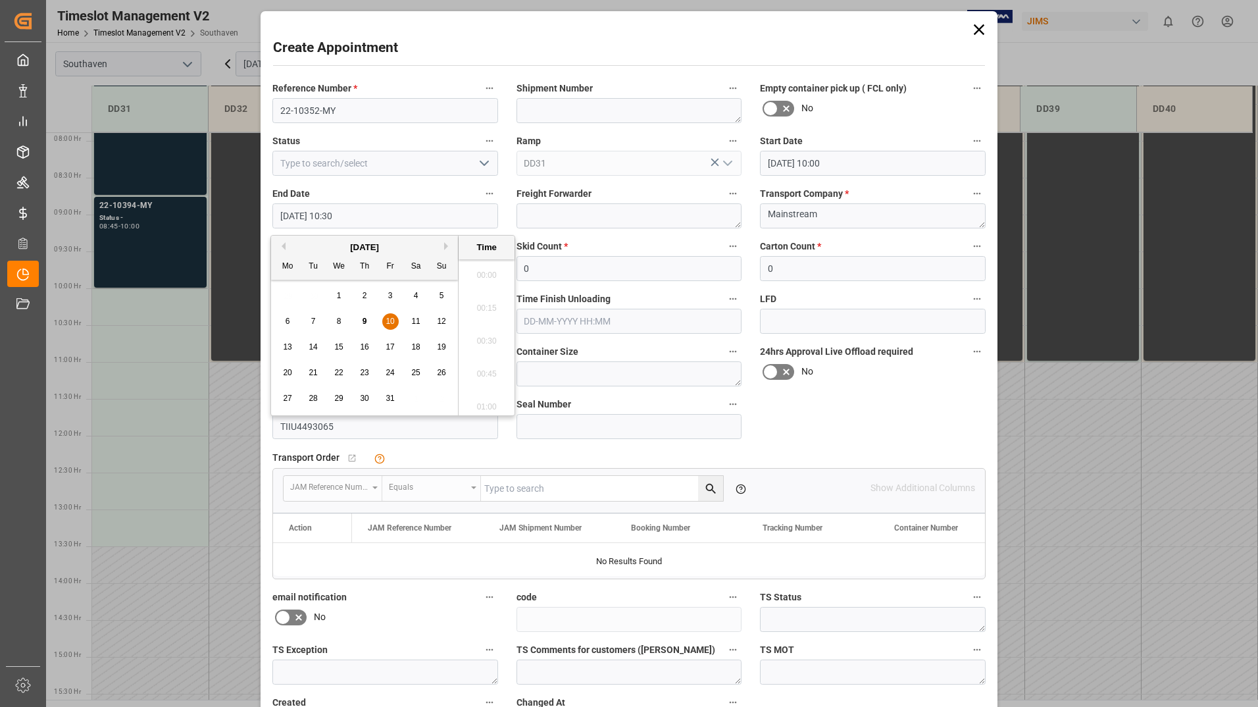
scroll to position [1321, 0]
click at [388, 321] on span "10" at bounding box center [390, 321] width 9 height 9
click at [479, 395] on li "13:00" at bounding box center [487, 402] width 56 height 33
type input "[DATE] 13:00"
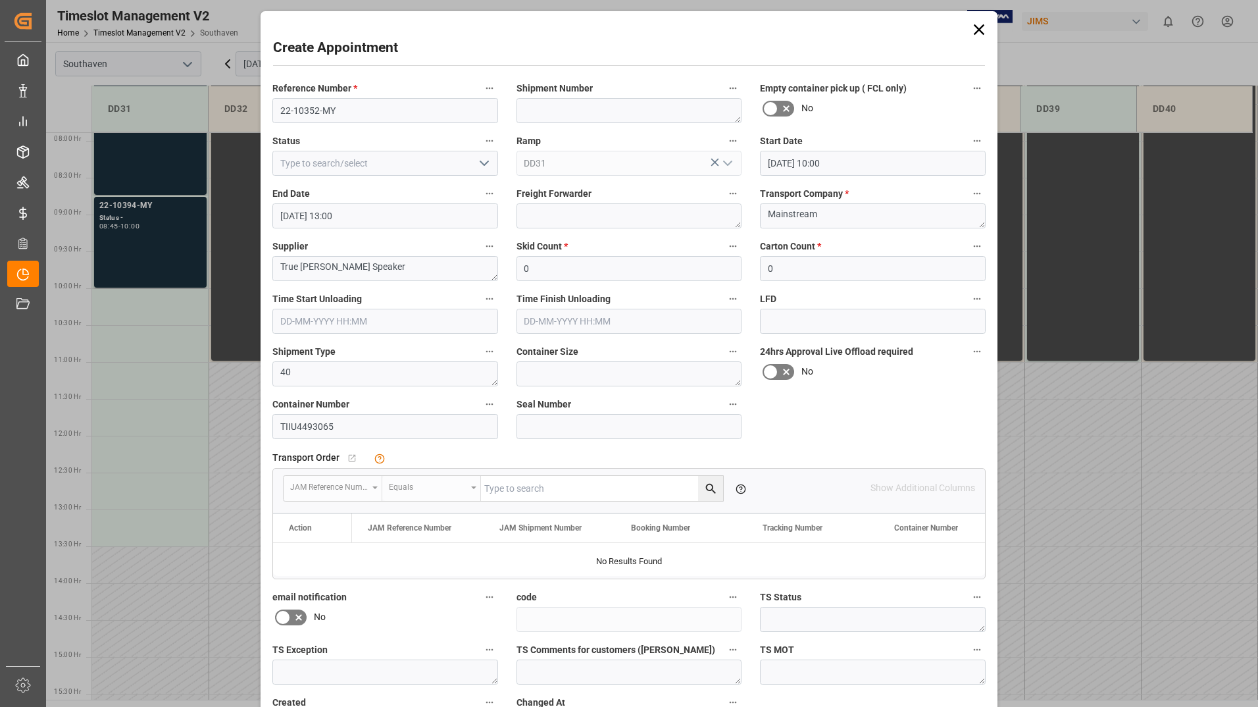
scroll to position [97, 0]
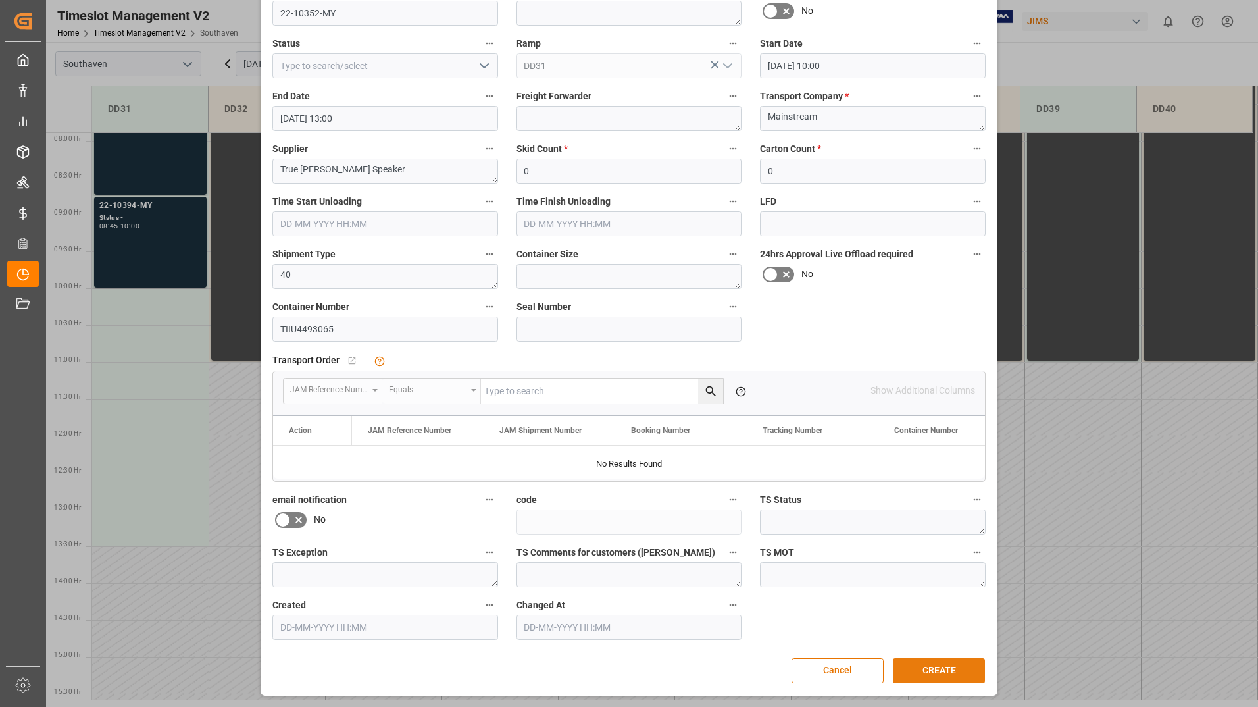
click at [925, 669] on button "CREATE" at bounding box center [939, 670] width 92 height 25
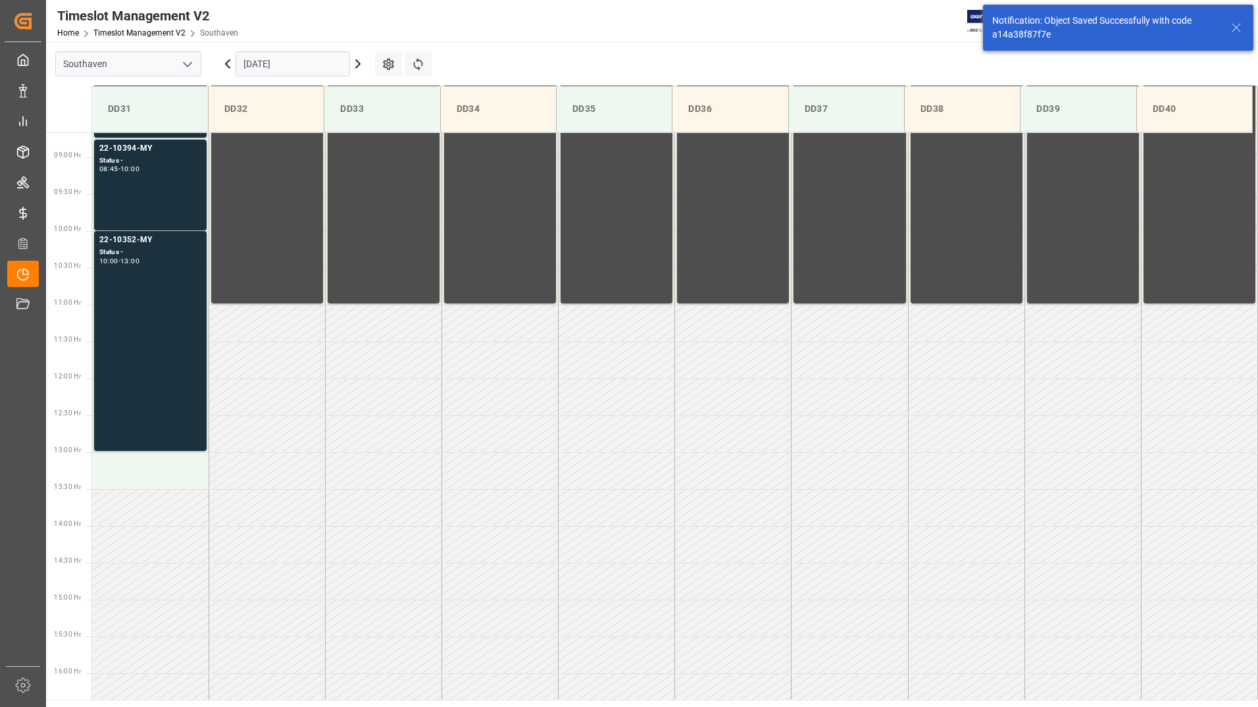
scroll to position [655, 0]
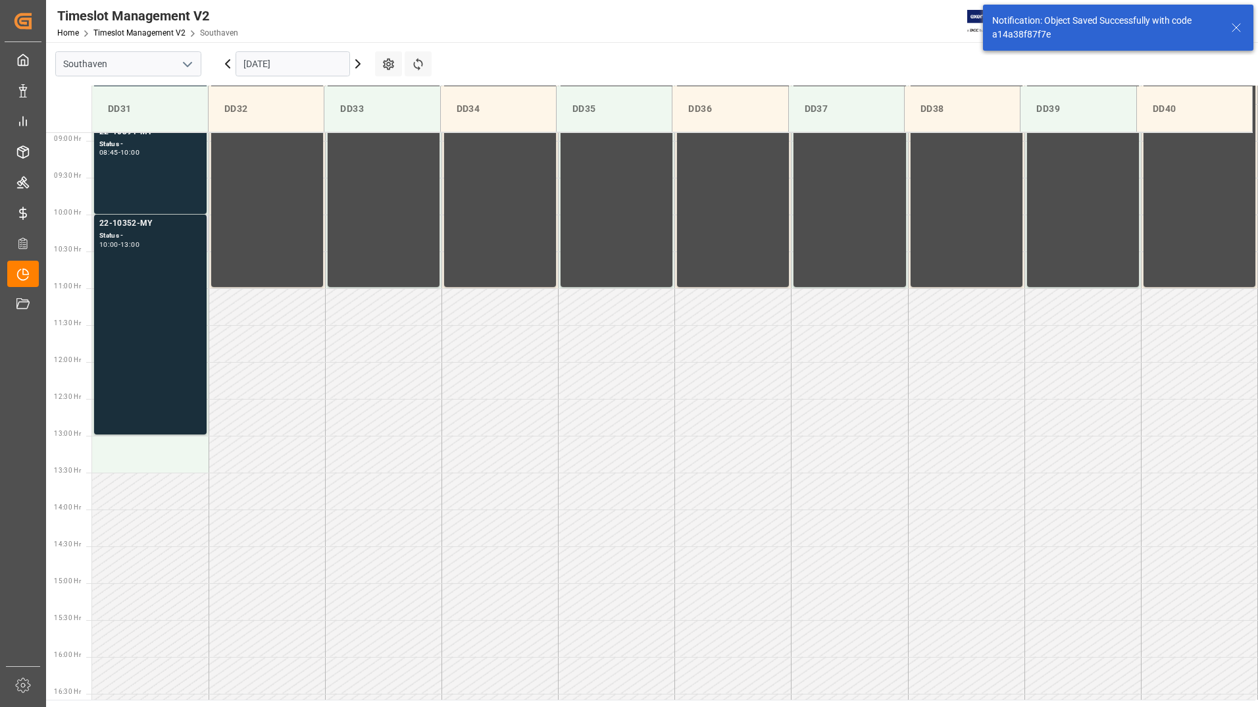
click at [151, 294] on div "22-10352-MY Status - 10:00 - 13:00" at bounding box center [150, 324] width 102 height 215
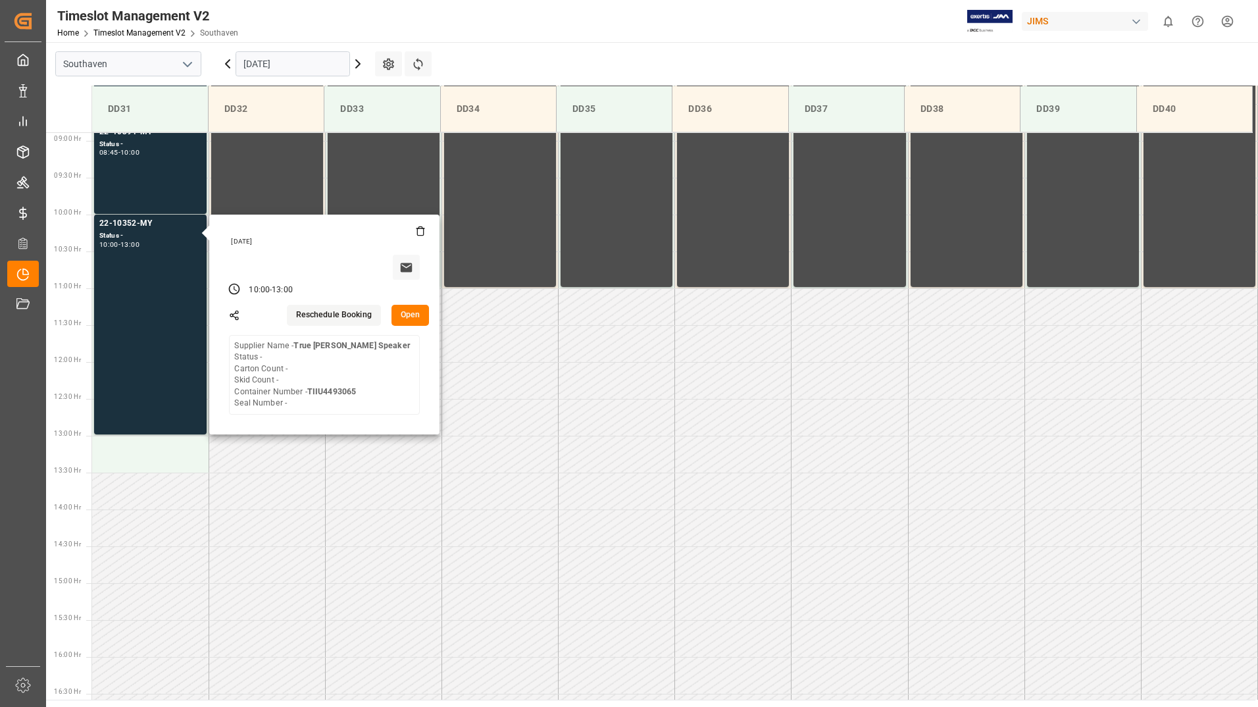
click at [405, 315] on button "Open" at bounding box center [411, 315] width 38 height 21
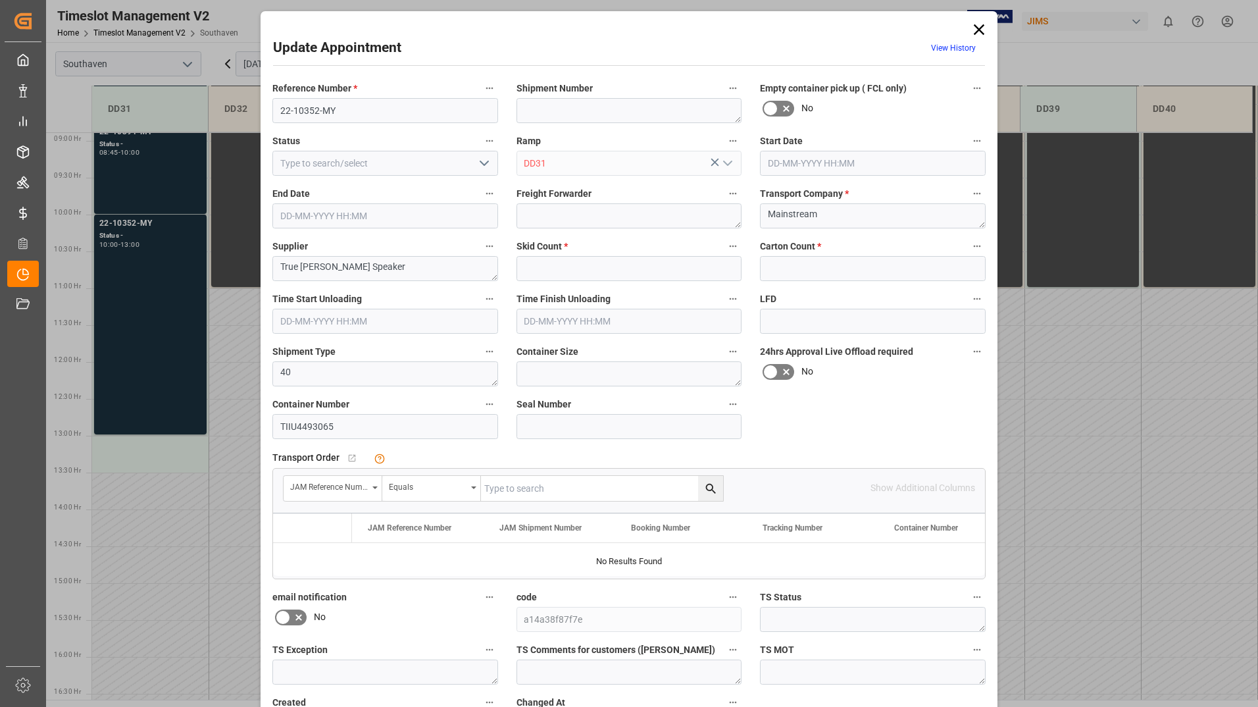
type input "0"
type input "[DATE] 10:00"
type input "[DATE] 13:00"
type input "[DATE] 16:07"
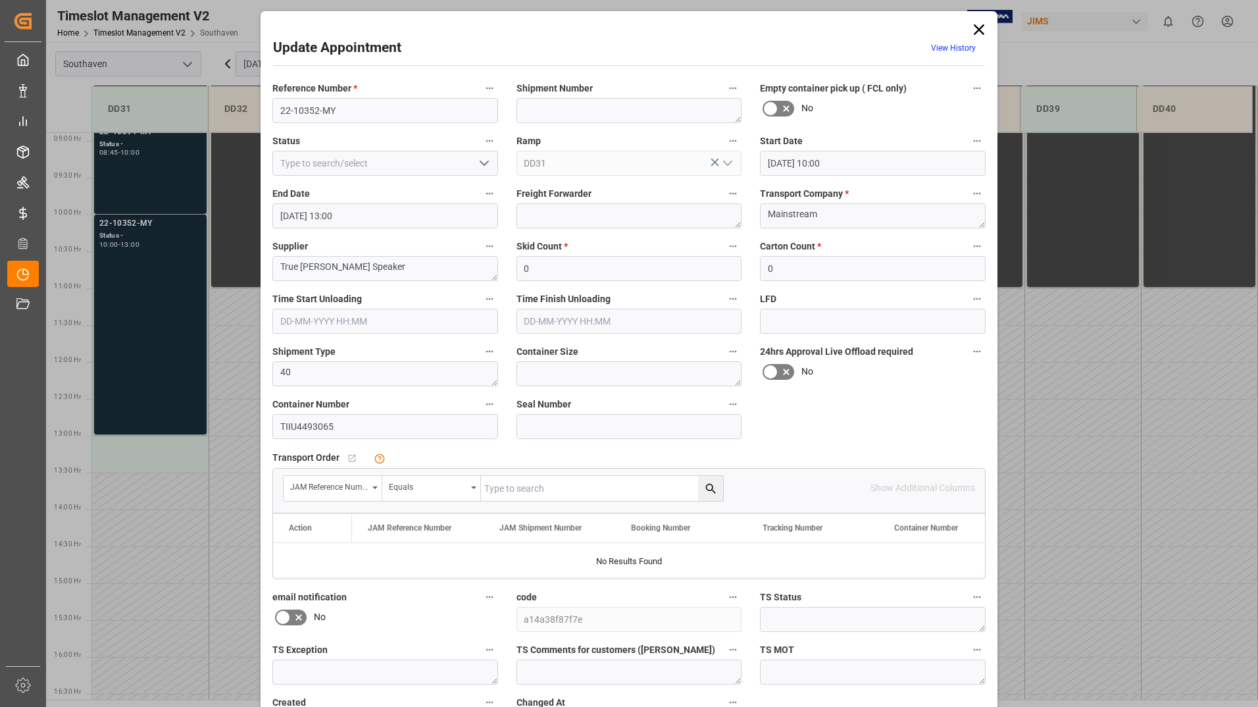
click at [542, 491] on input "text" at bounding box center [602, 488] width 242 height 25
type input "22-10352-MY"
click at [706, 490] on icon "search button" at bounding box center [710, 488] width 10 height 10
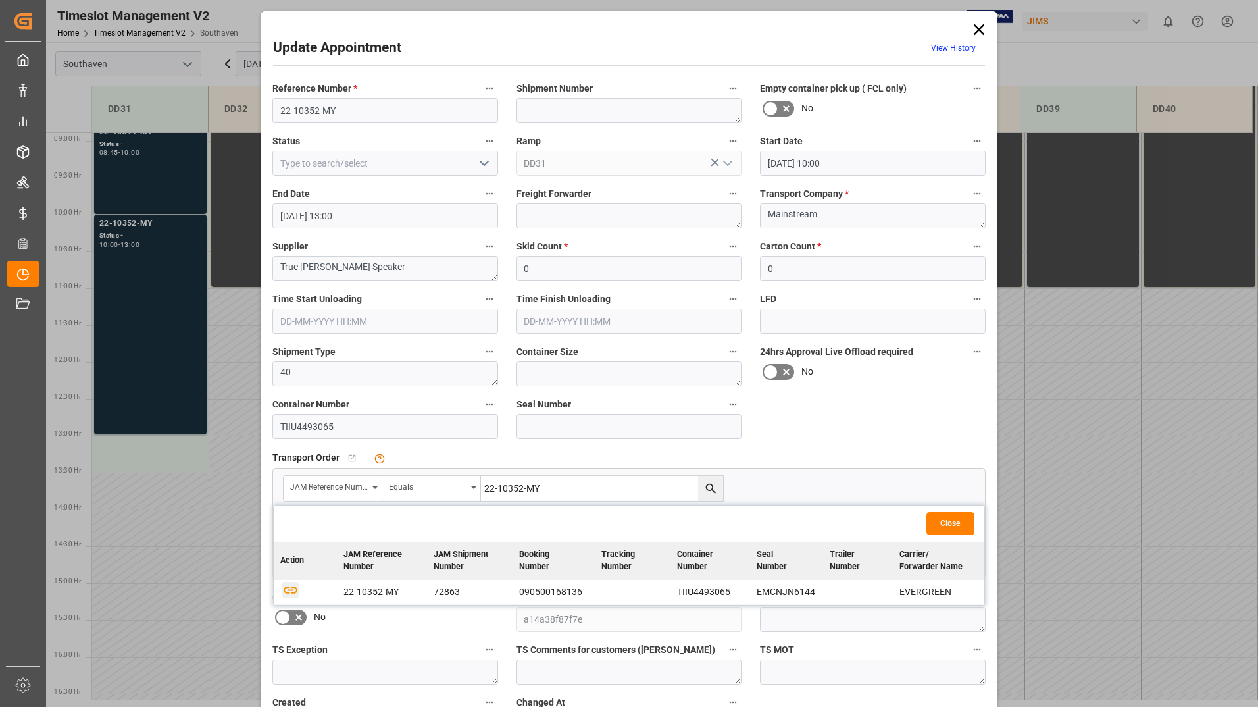
click at [287, 592] on icon "button" at bounding box center [291, 589] width 14 height 7
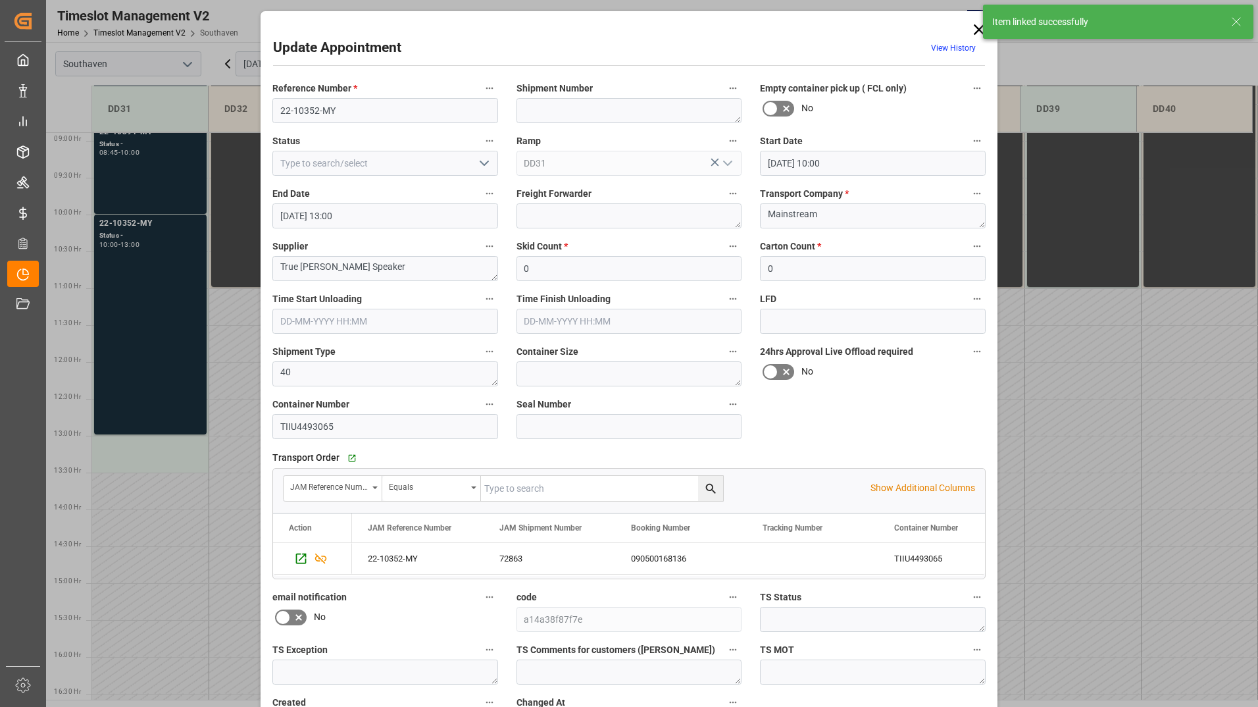
scroll to position [97, 0]
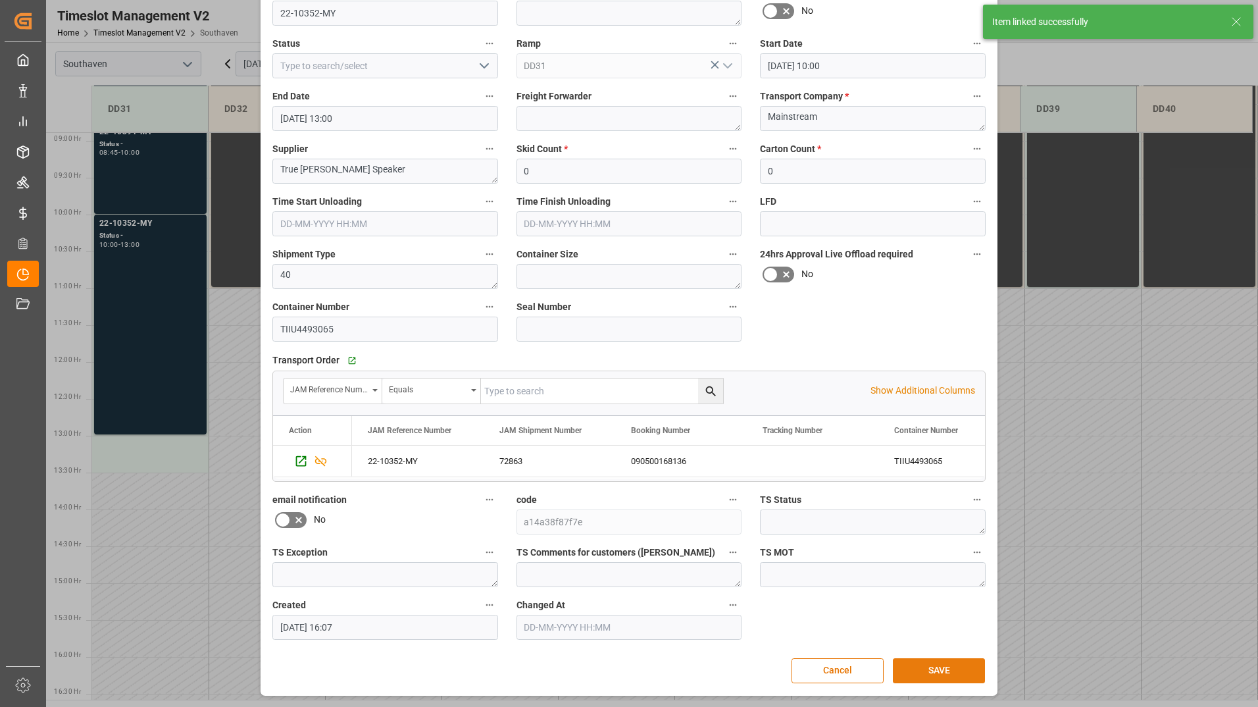
click at [932, 672] on button "SAVE" at bounding box center [939, 670] width 92 height 25
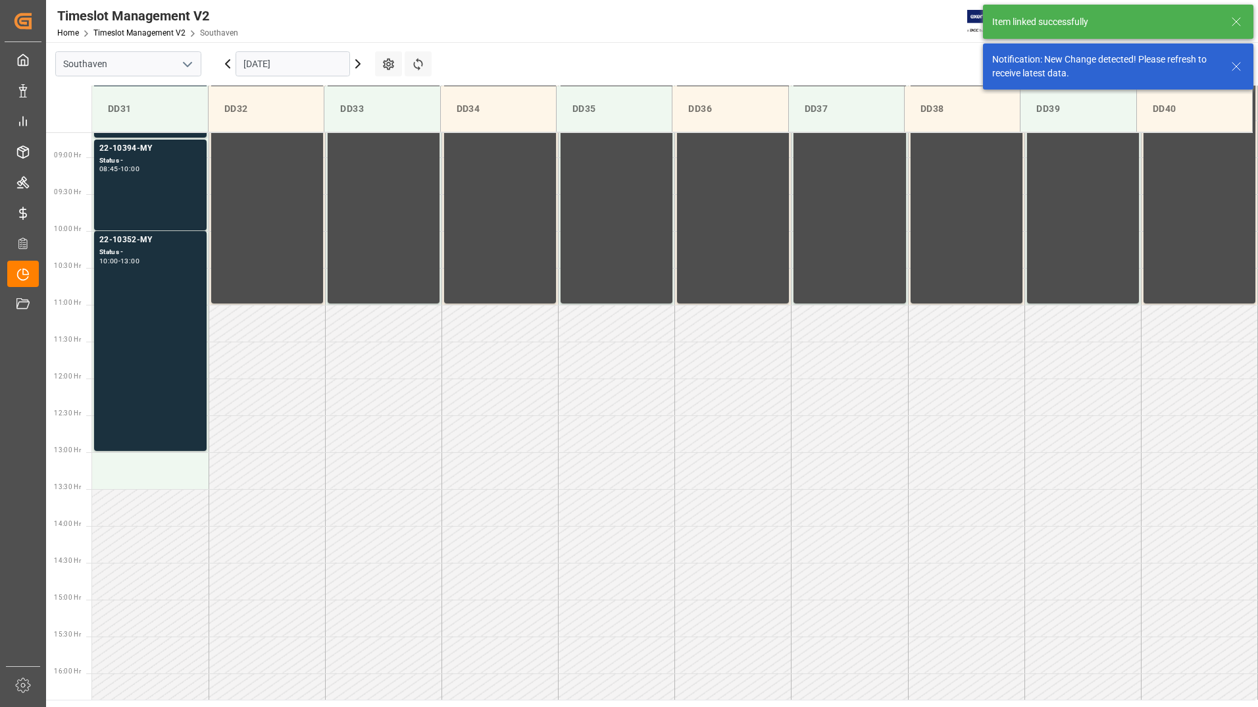
scroll to position [655, 0]
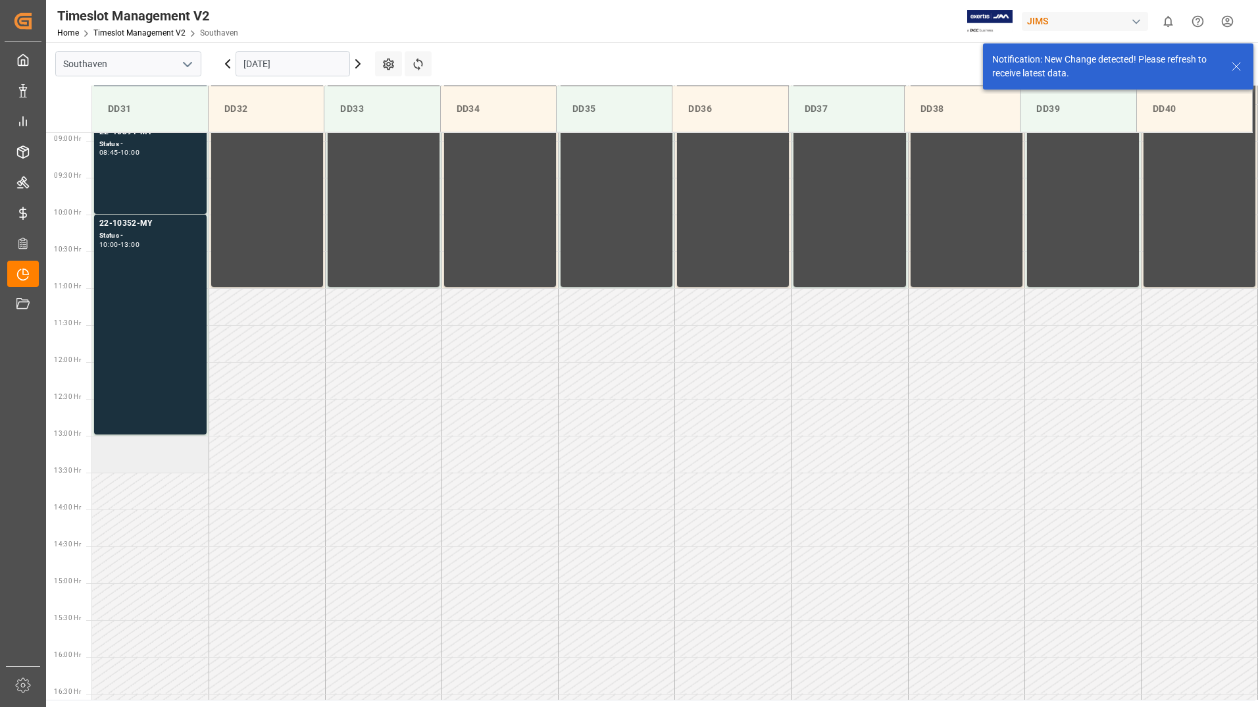
click at [144, 467] on td at bounding box center [150, 454] width 116 height 37
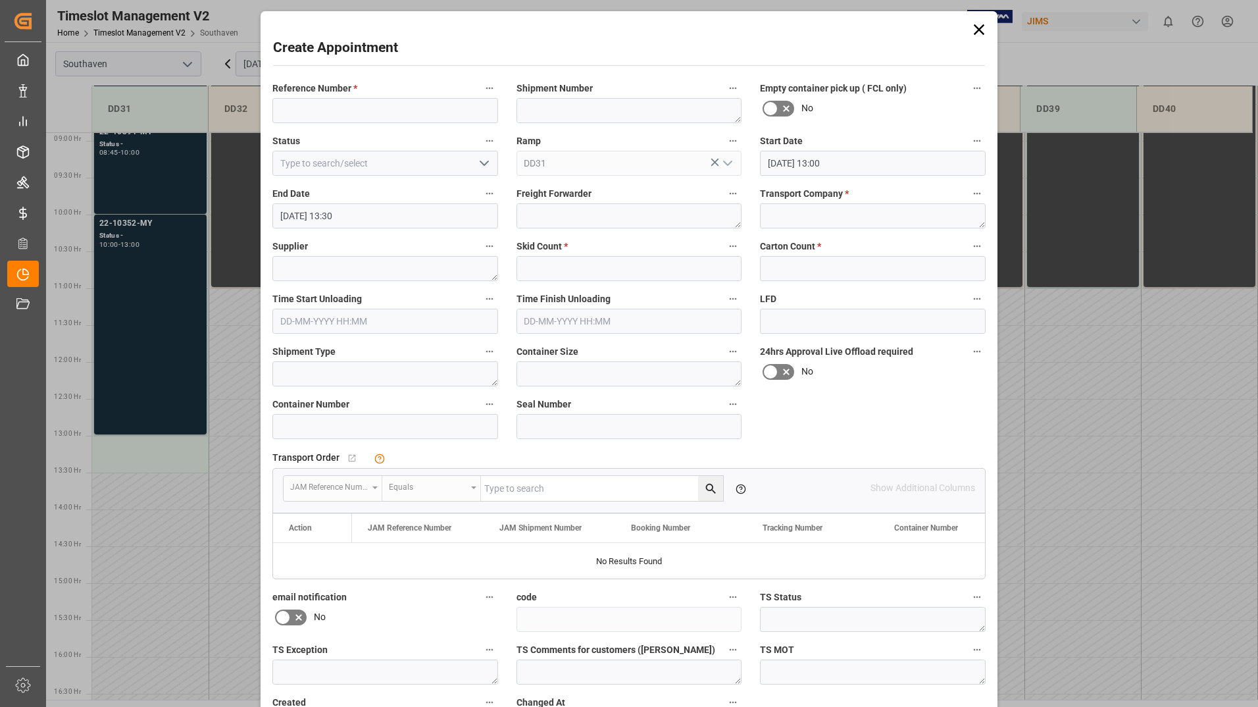
click at [808, 155] on input "[DATE] 13:00" at bounding box center [873, 163] width 226 height 25
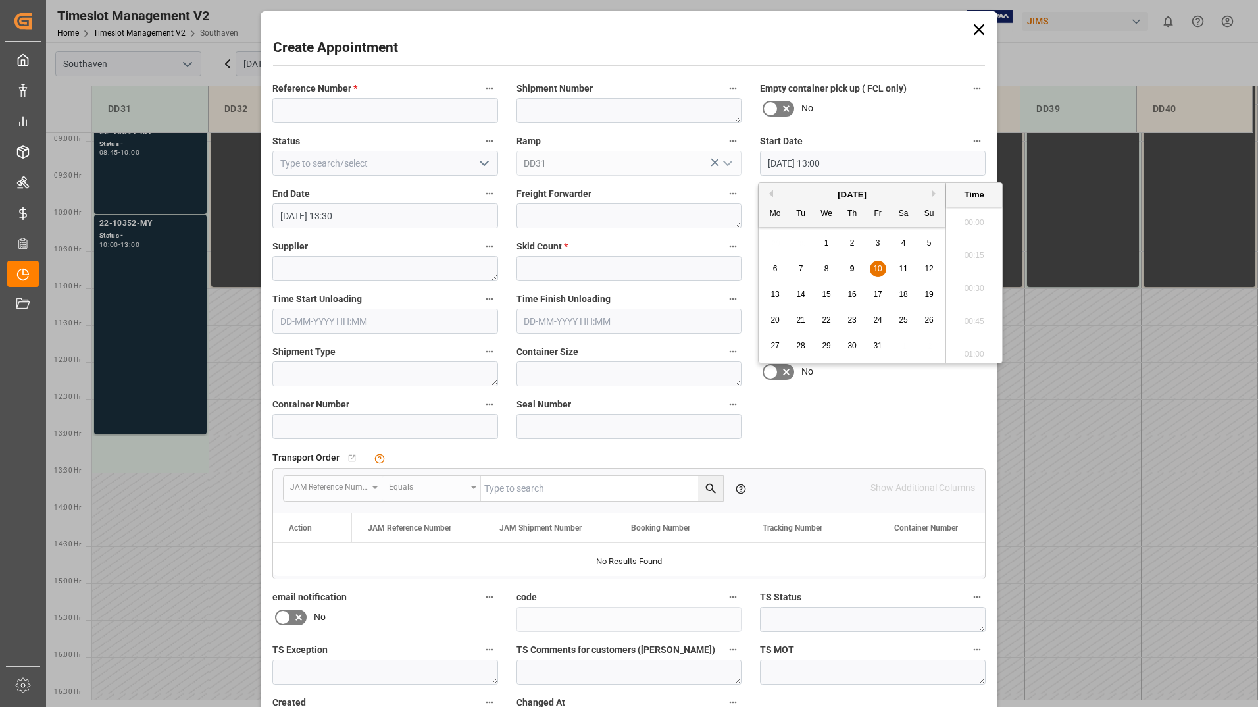
scroll to position [1650, 0]
click at [878, 266] on span "10" at bounding box center [877, 268] width 9 height 9
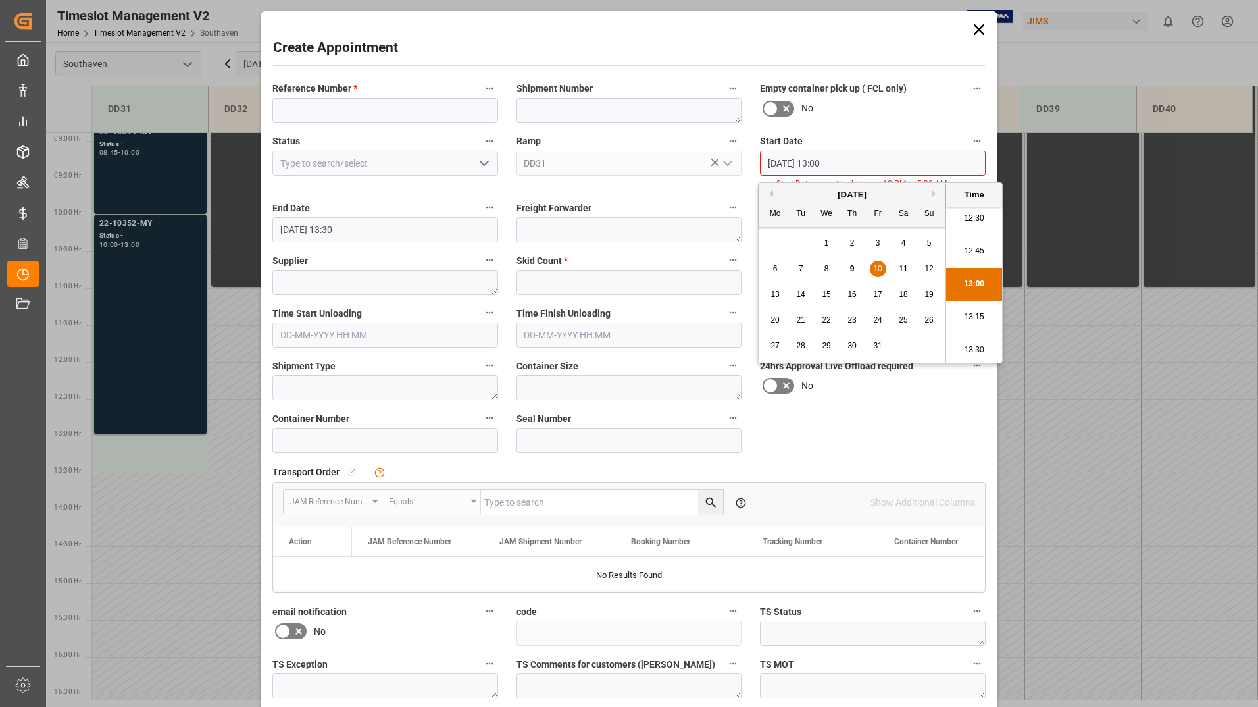
click at [957, 284] on li "13:00" at bounding box center [974, 284] width 56 height 33
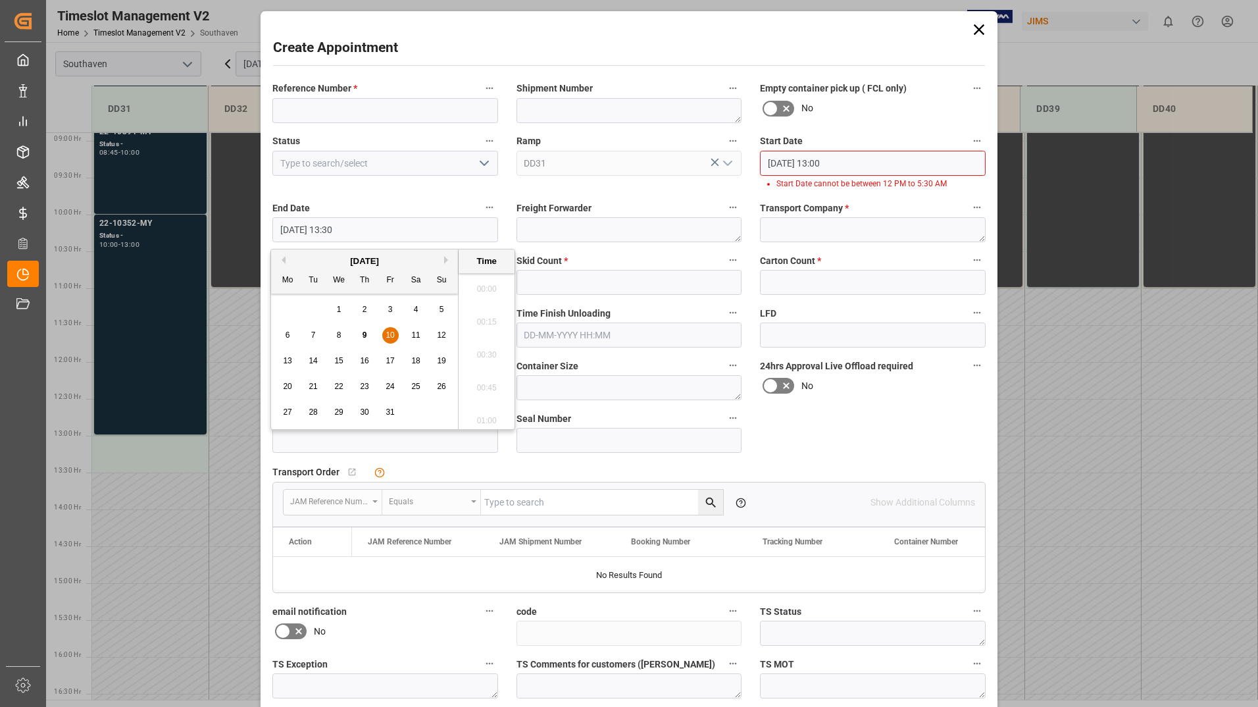
click at [392, 236] on input "[DATE] 13:30" at bounding box center [385, 229] width 226 height 25
click at [393, 335] on span "10" at bounding box center [390, 334] width 9 height 9
click at [479, 385] on li "13:45" at bounding box center [487, 383] width 56 height 33
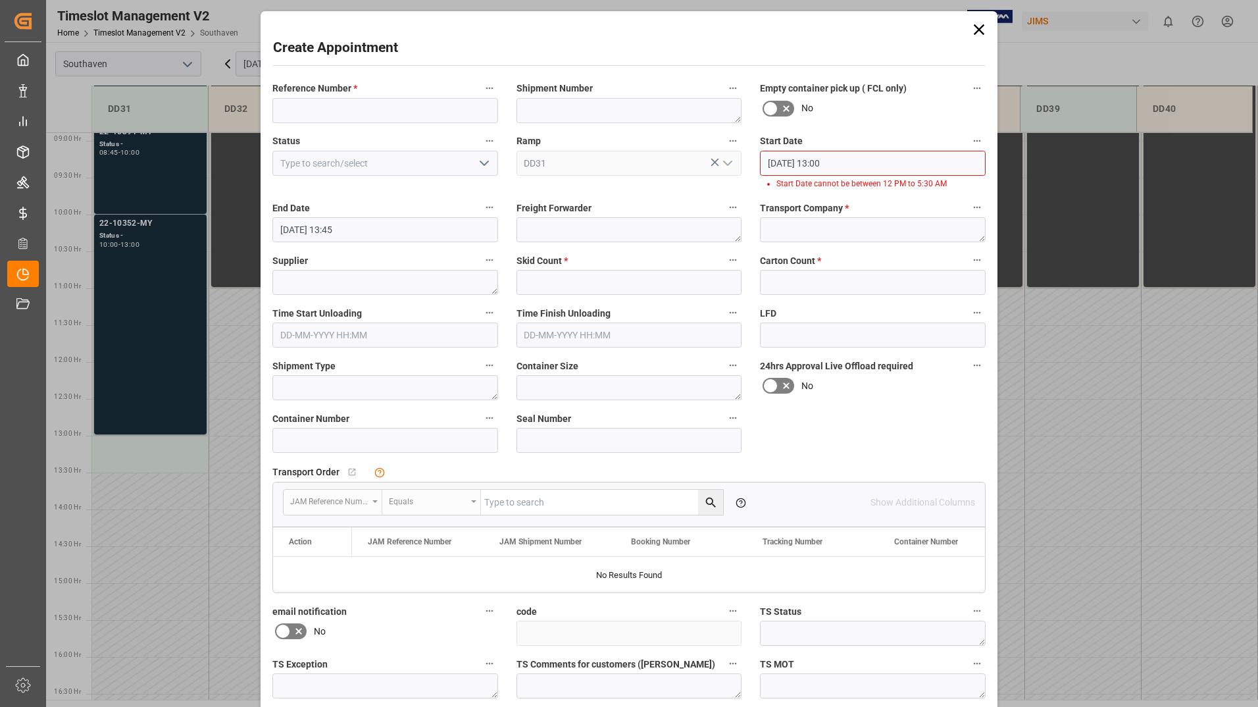
click at [352, 219] on input "[DATE] 13:45" at bounding box center [385, 229] width 226 height 25
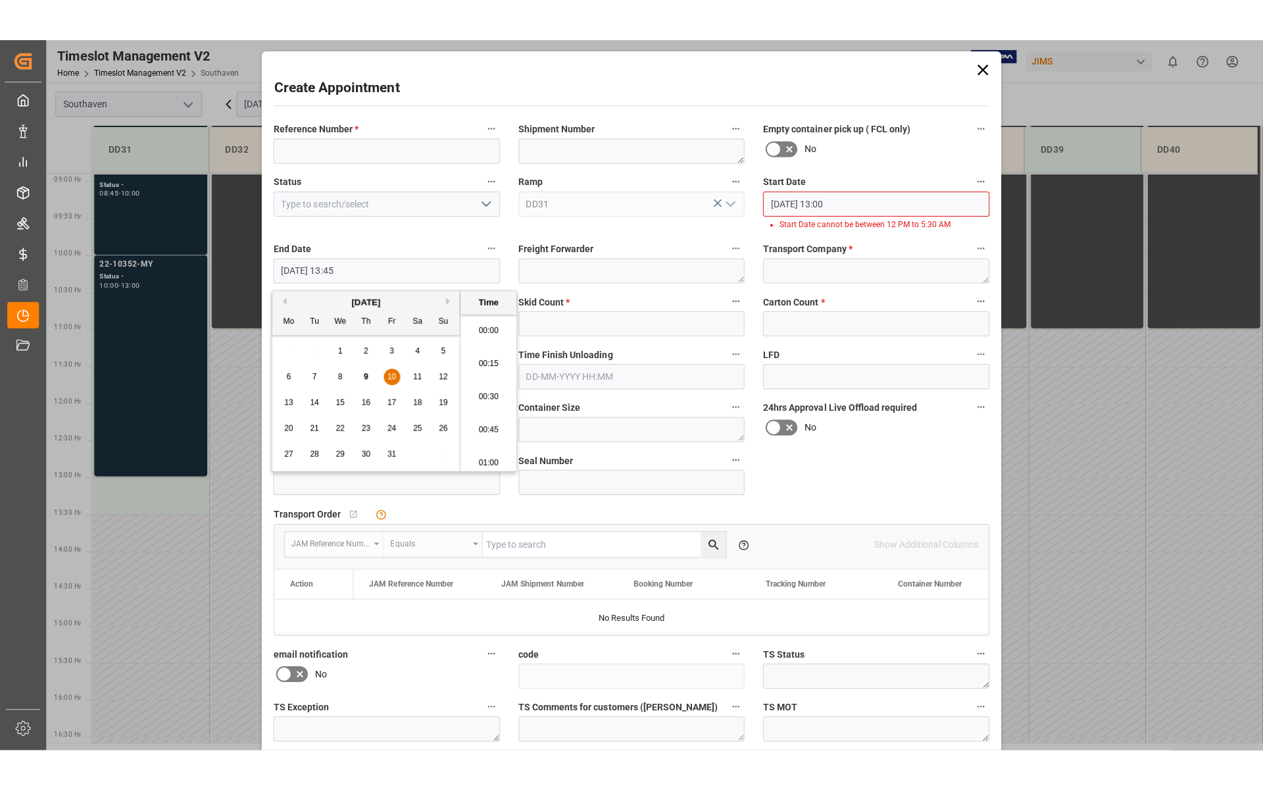
scroll to position [1748, 0]
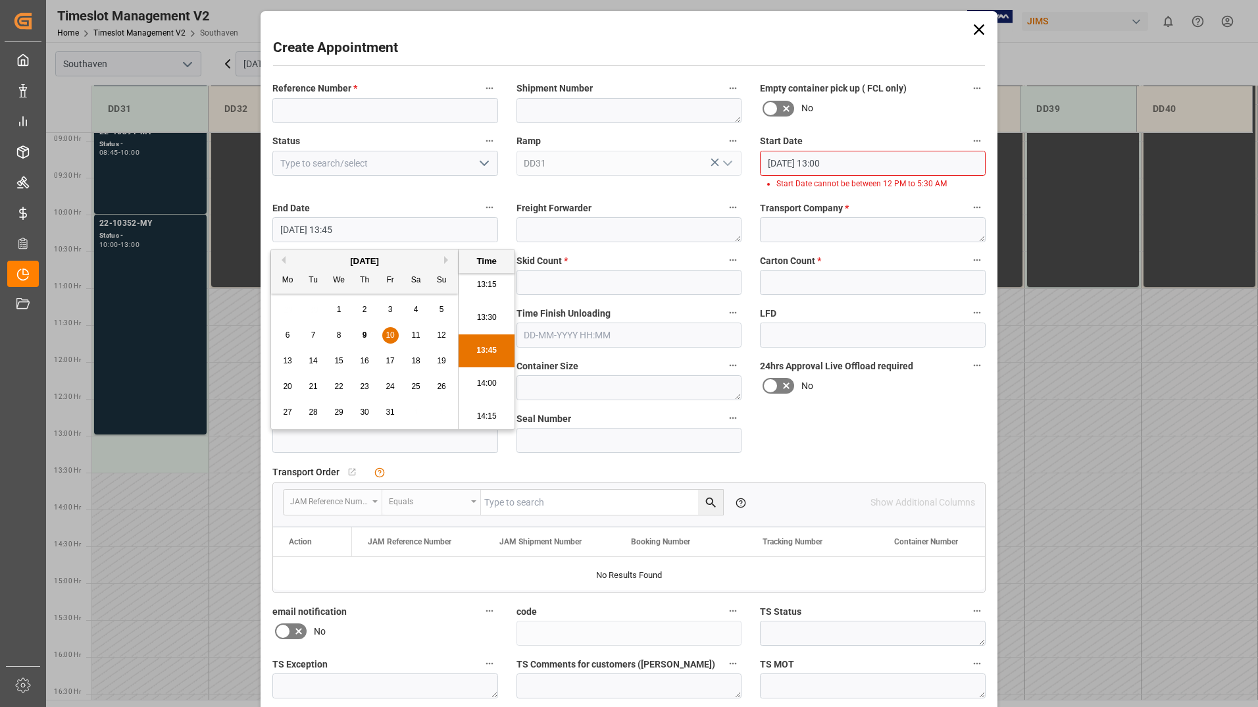
click at [491, 282] on li "13:15" at bounding box center [487, 284] width 56 height 33
type input "[DATE] 13:15"
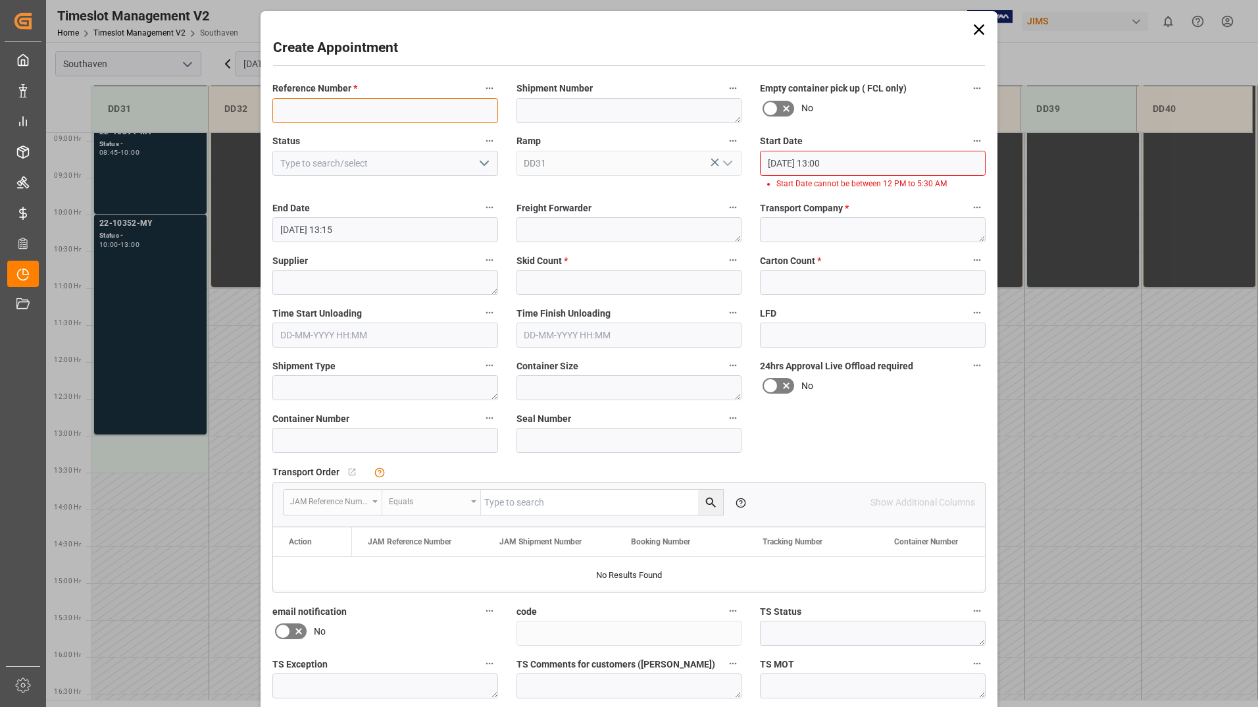
click at [332, 108] on input at bounding box center [385, 110] width 226 height 25
type input "JB&A"
click at [788, 241] on textarea at bounding box center [873, 229] width 226 height 25
type textarea "NIPPON"
click at [459, 283] on textarea at bounding box center [385, 282] width 226 height 25
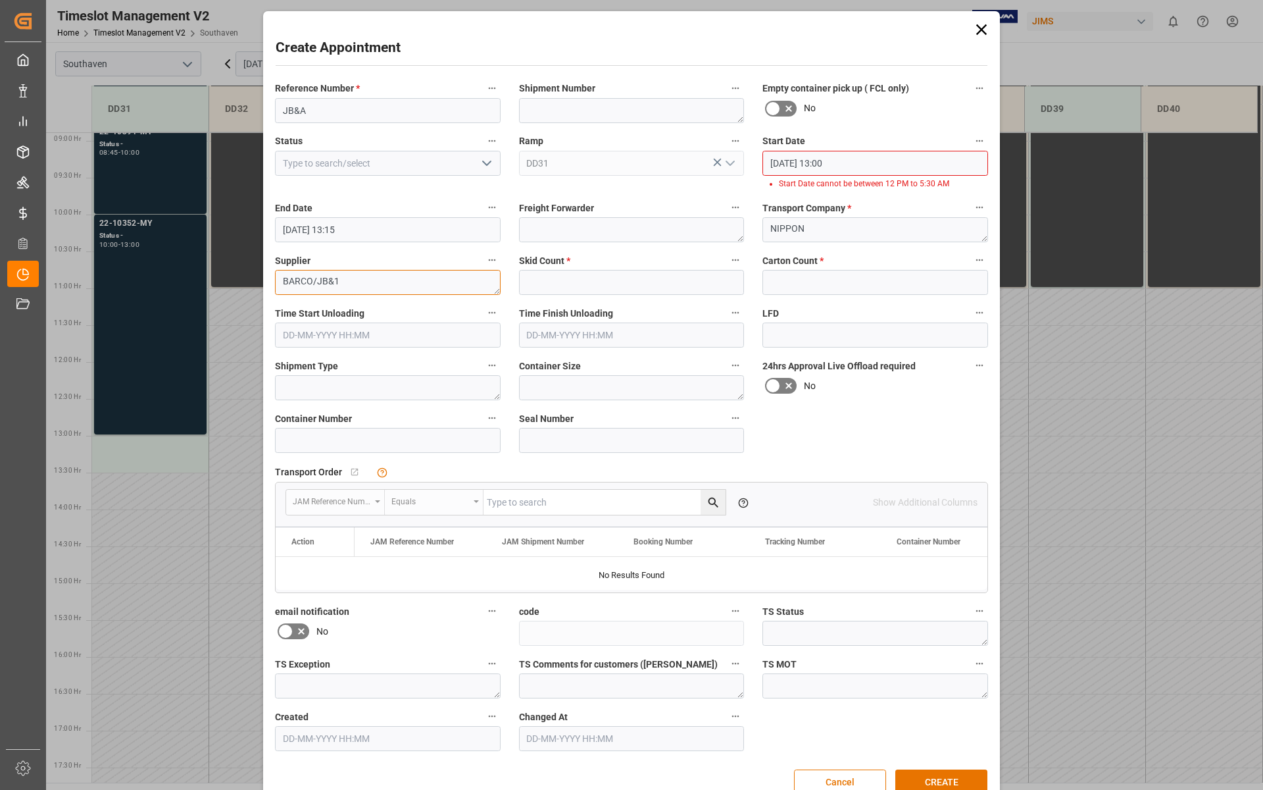
type textarea "BARCO/JB&1"
click at [913, 603] on label "TS Status" at bounding box center [876, 611] width 226 height 18
click at [971, 603] on button "TS Status" at bounding box center [979, 610] width 17 height 17
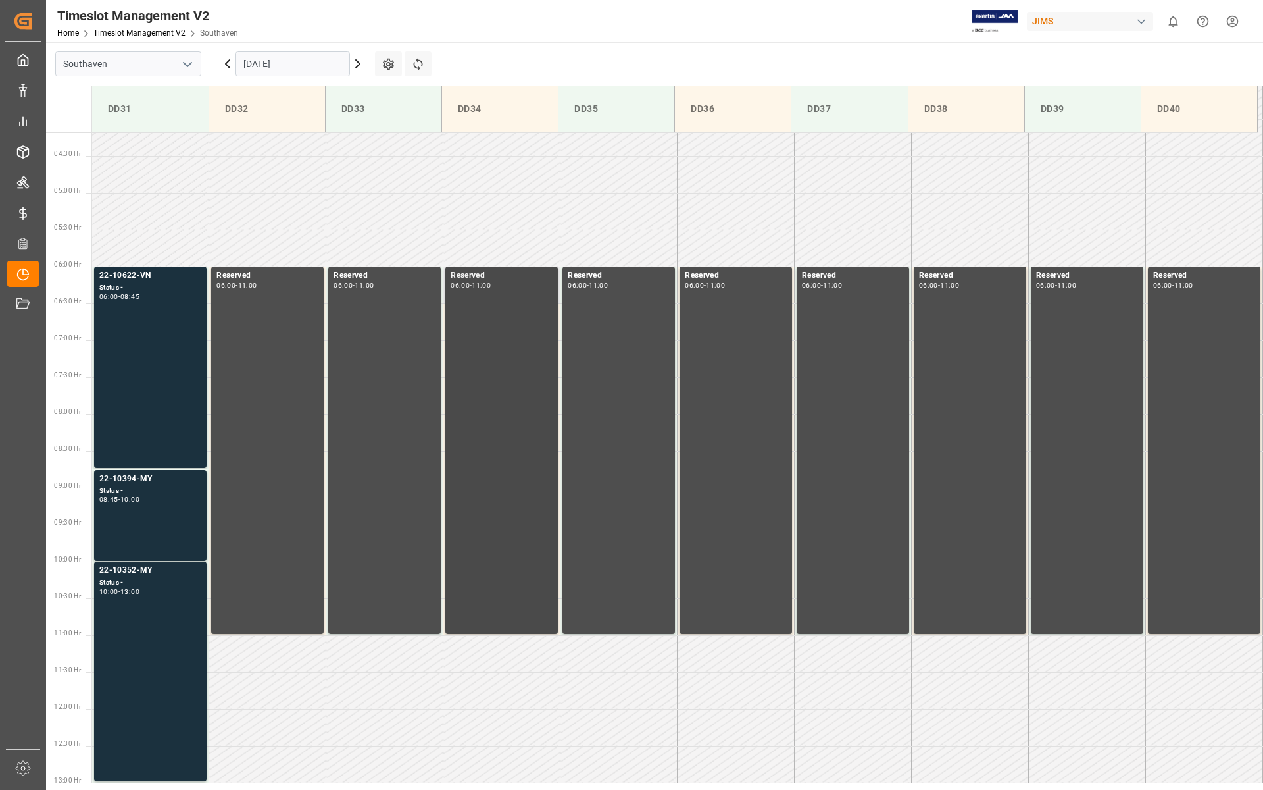
scroll to position [457, 0]
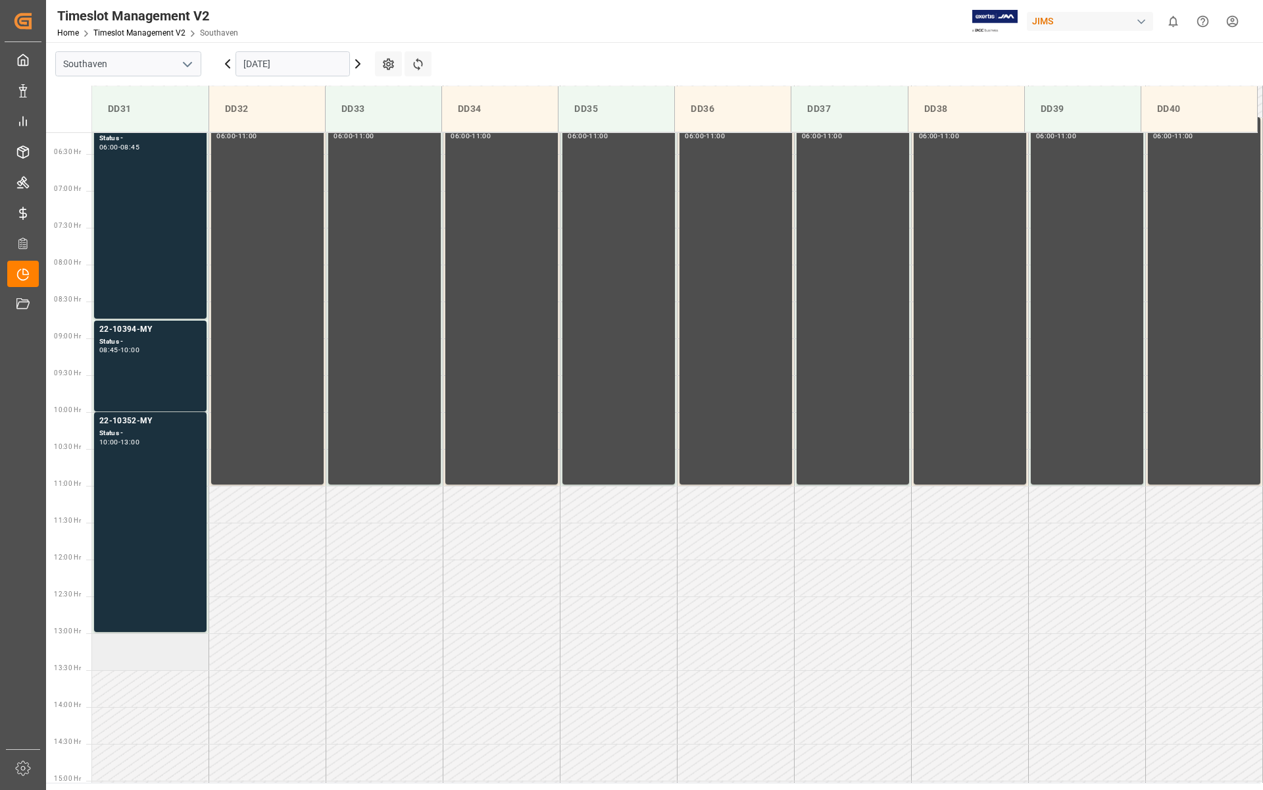
click at [114, 651] on td at bounding box center [150, 651] width 117 height 37
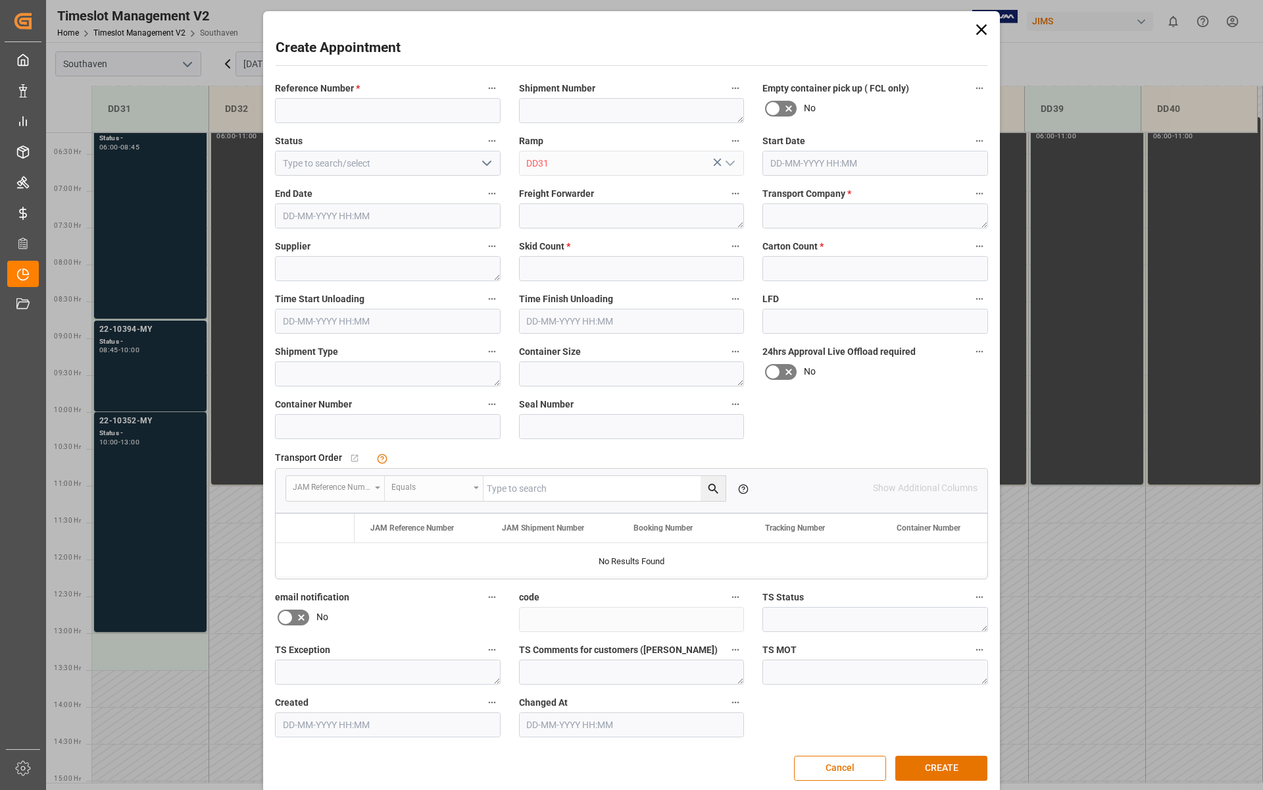
type input "[DATE] 13:00"
type input "[DATE] 13:30"
click at [380, 116] on input at bounding box center [388, 110] width 226 height 25
type input "JB&A"
click at [871, 163] on input "[DATE] 13:00" at bounding box center [876, 163] width 226 height 25
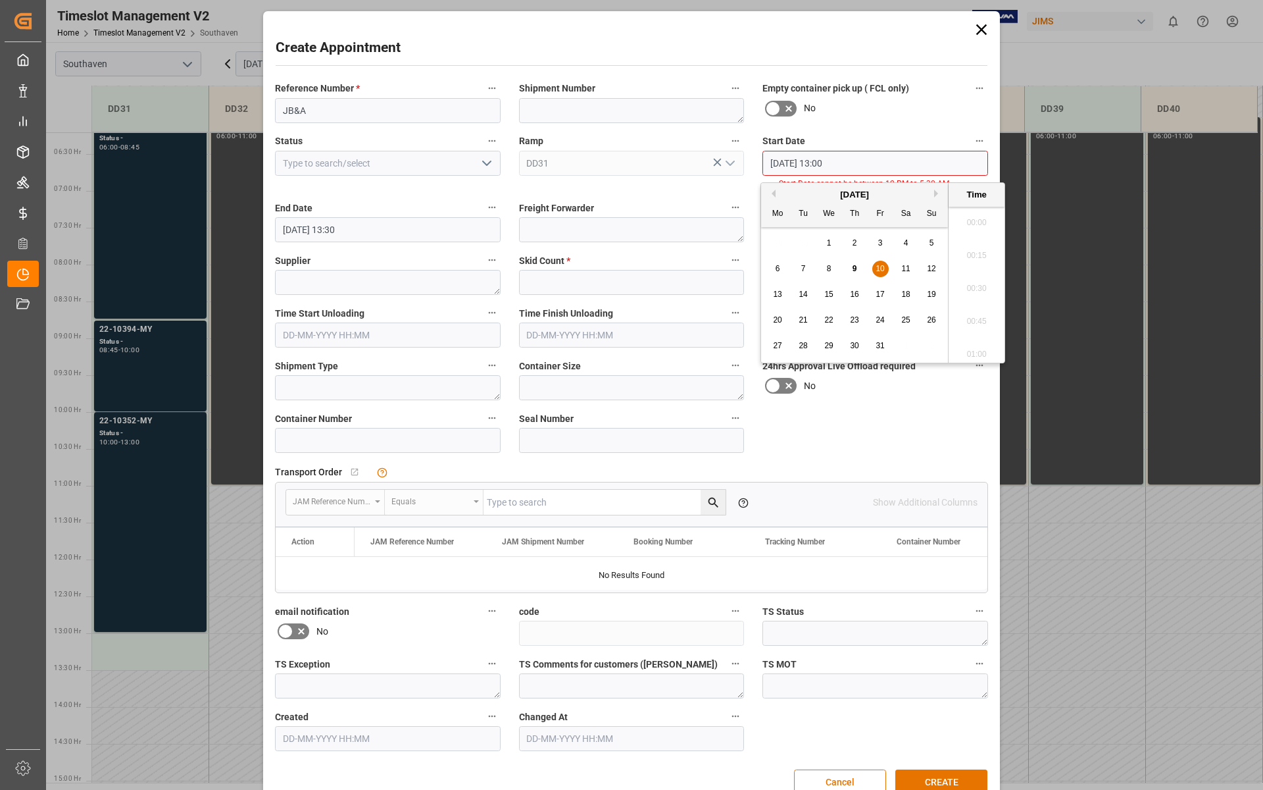
scroll to position [1650, 0]
click at [880, 261] on div "10" at bounding box center [881, 269] width 16 height 16
click at [963, 276] on li "13:00" at bounding box center [977, 284] width 56 height 33
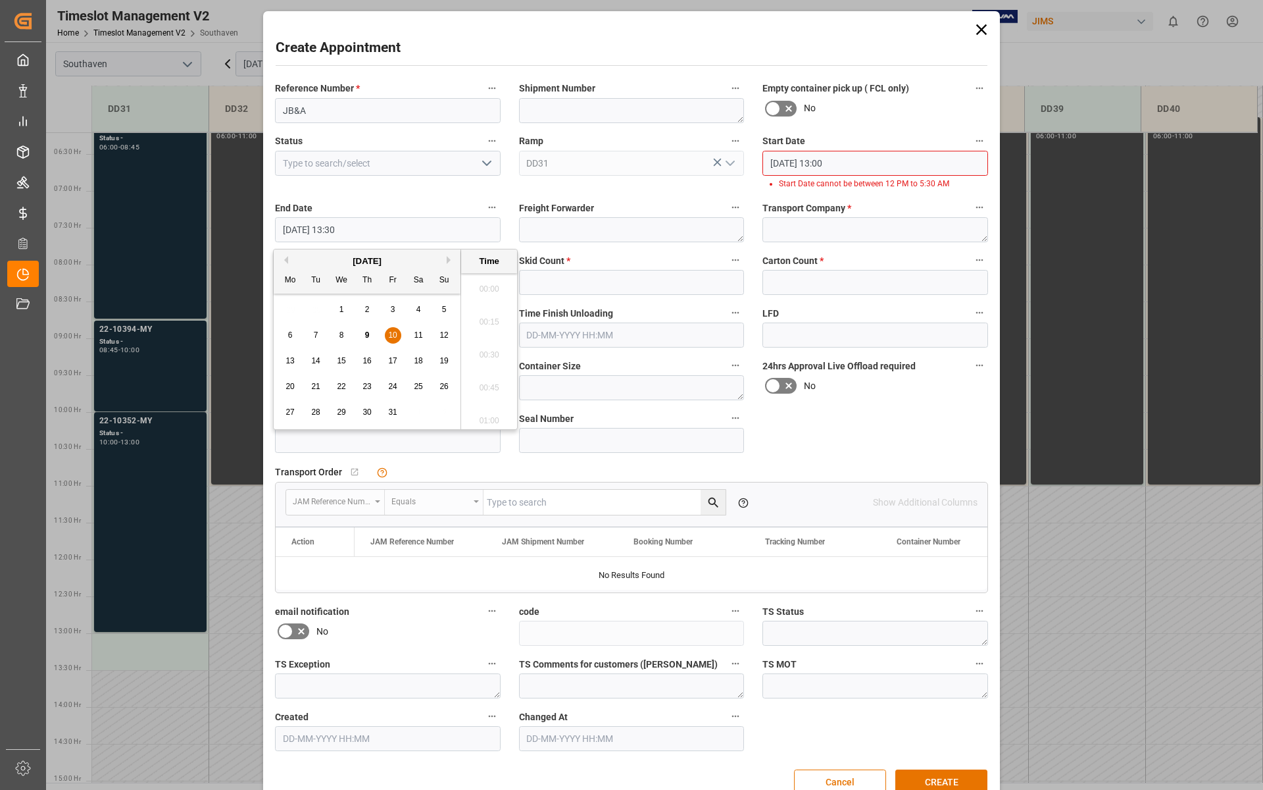
click at [404, 223] on input "[DATE] 13:30" at bounding box center [388, 229] width 226 height 25
click at [394, 330] on span "10" at bounding box center [392, 334] width 9 height 9
click at [503, 320] on li "13:15" at bounding box center [489, 317] width 56 height 33
type input "[DATE] 13:15"
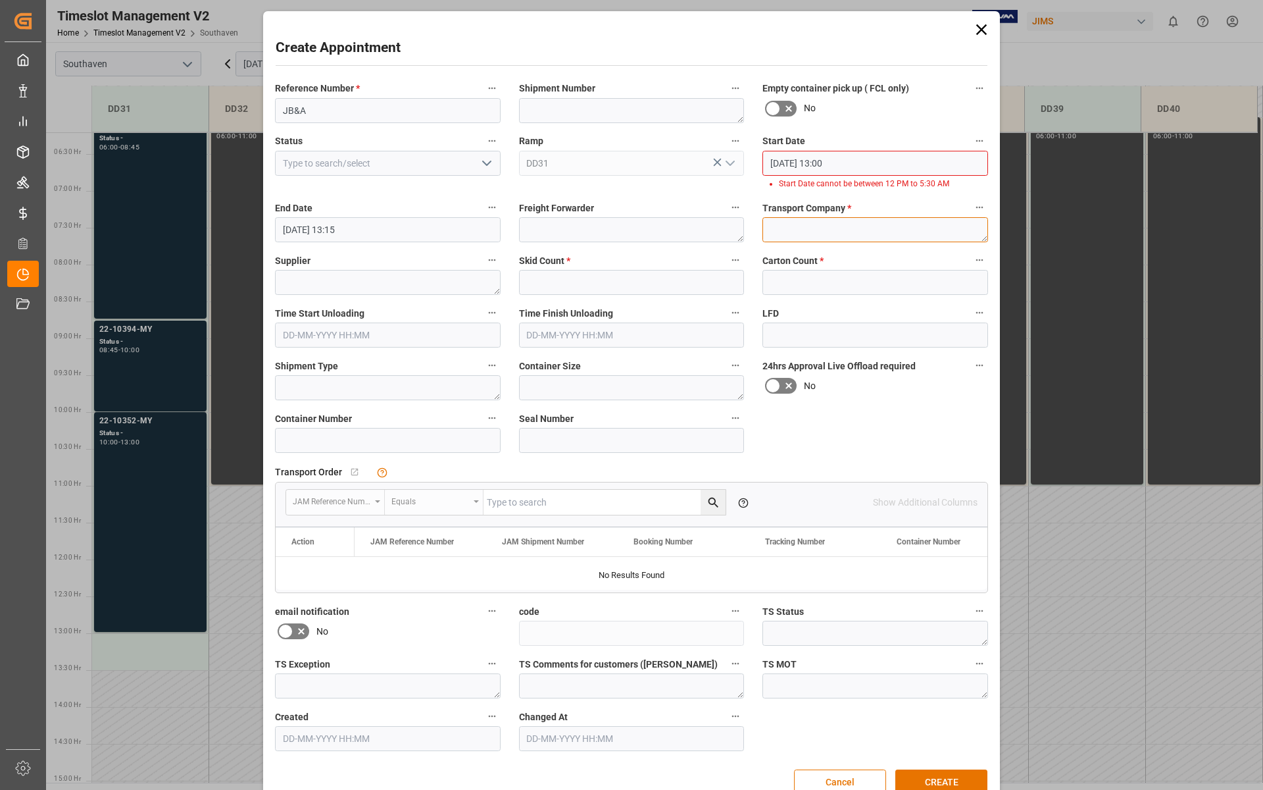
click at [838, 225] on textarea at bounding box center [876, 229] width 226 height 25
type textarea "NIPPON"
click at [584, 287] on input "text" at bounding box center [632, 282] width 226 height 25
type input "5"
click at [787, 290] on input "text" at bounding box center [876, 282] width 226 height 25
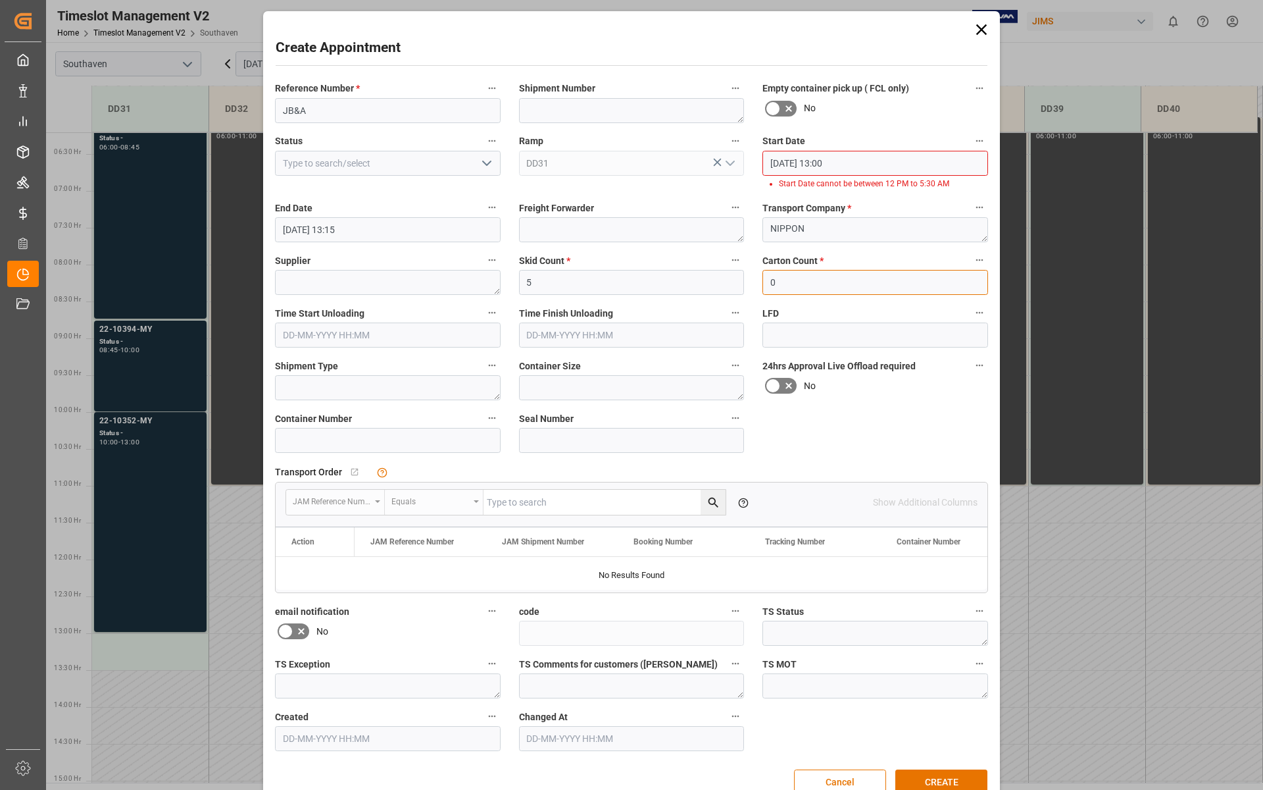
type input "0"
click at [364, 388] on textarea at bounding box center [388, 387] width 226 height 25
type textarea "LTL"
click at [930, 706] on button "CREATE" at bounding box center [942, 781] width 92 height 25
click at [805, 208] on span "Transport Company *" at bounding box center [807, 208] width 89 height 14
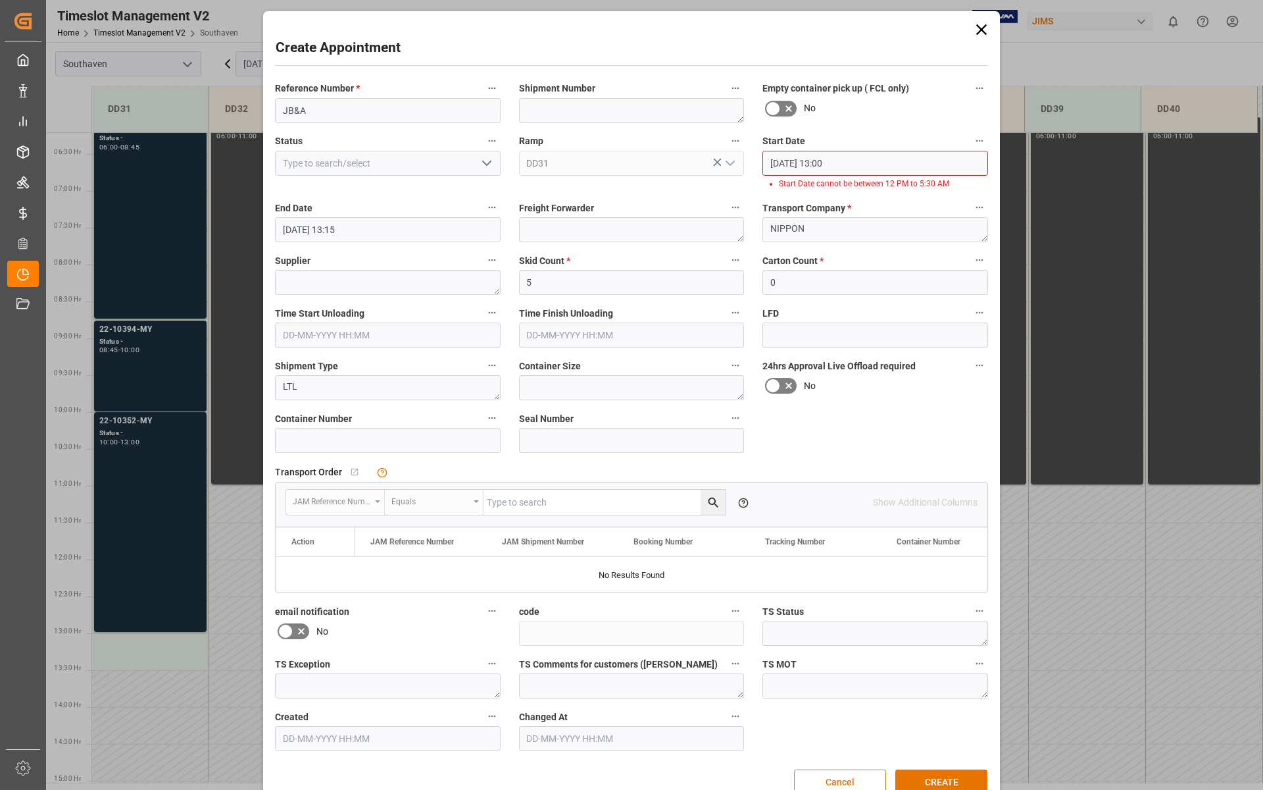
click at [971, 208] on button "Transport Company *" at bounding box center [979, 207] width 17 height 17
click at [894, 161] on div at bounding box center [631, 395] width 1263 height 790
click at [970, 163] on input "[DATE] 13:00" at bounding box center [876, 163] width 226 height 25
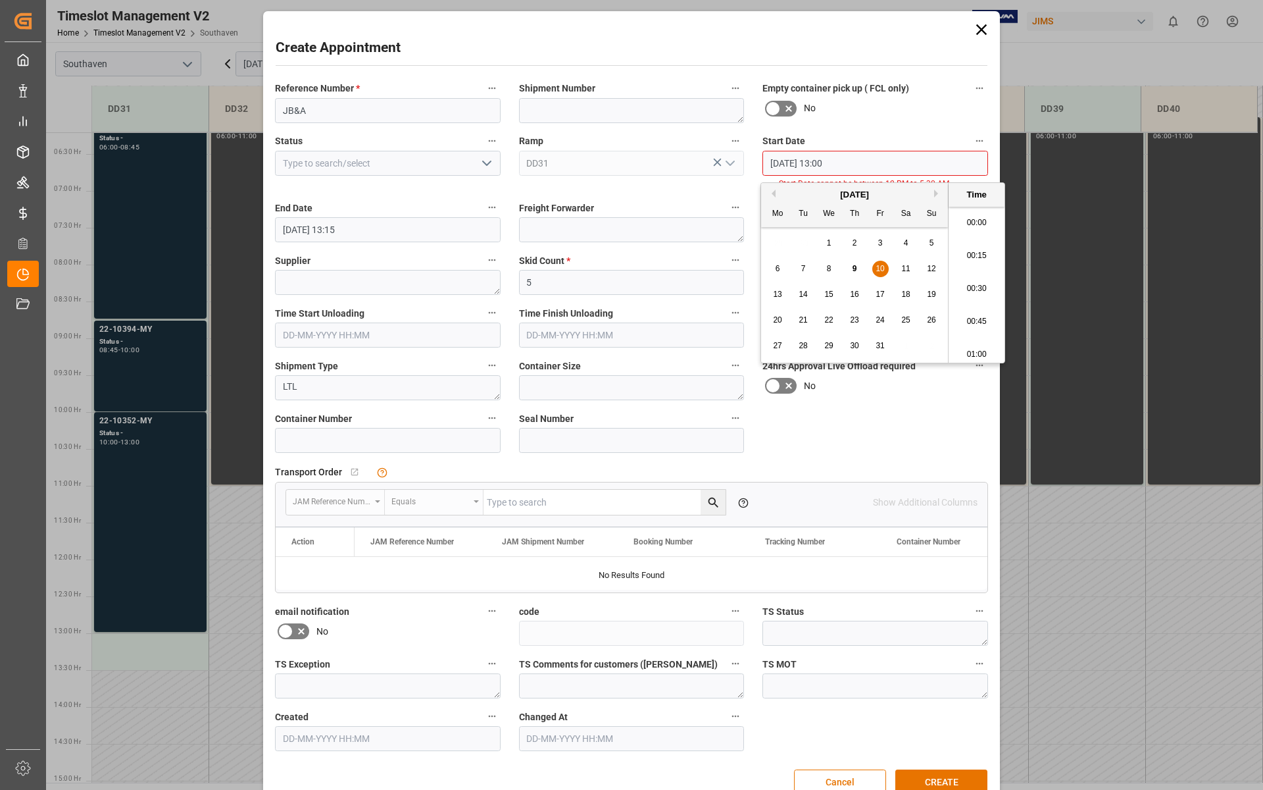
scroll to position [1650, 0]
click at [986, 279] on li "13:00" at bounding box center [977, 284] width 56 height 33
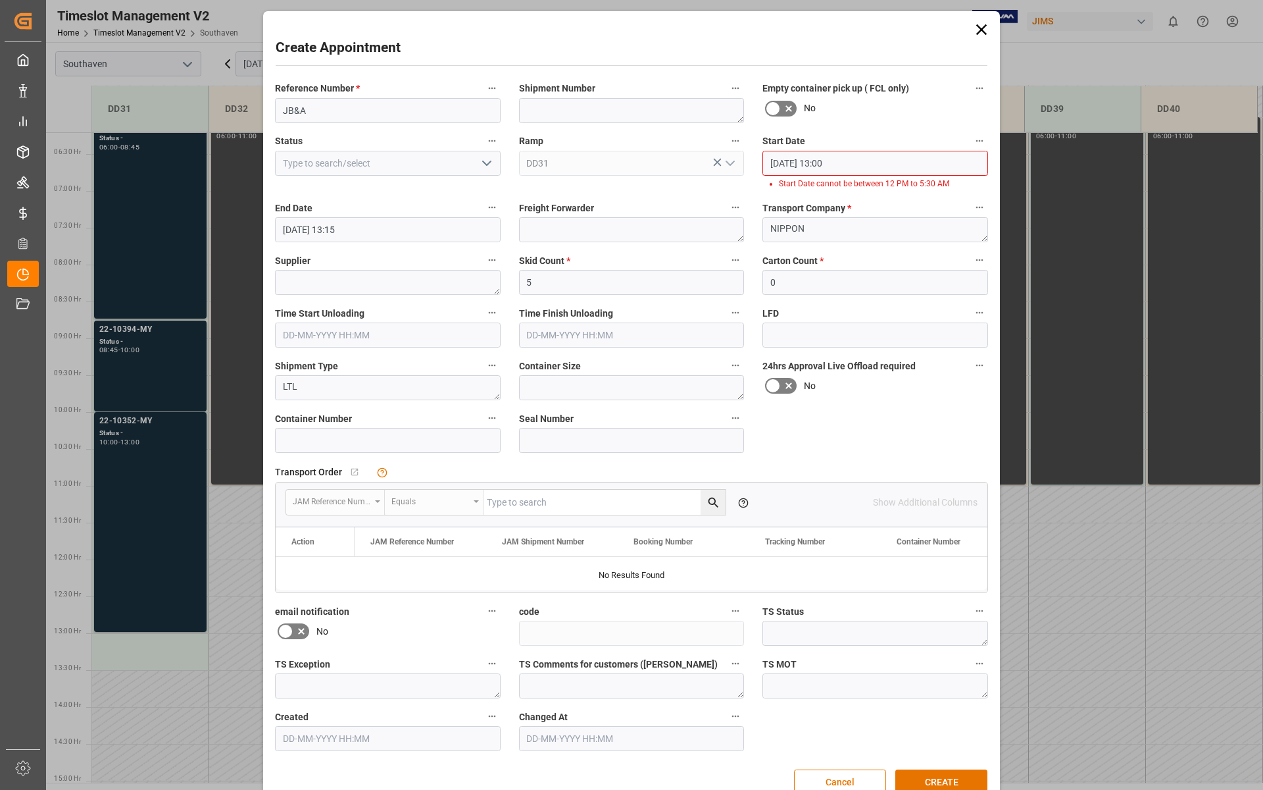
click at [361, 232] on input "[DATE] 13:15" at bounding box center [388, 229] width 226 height 25
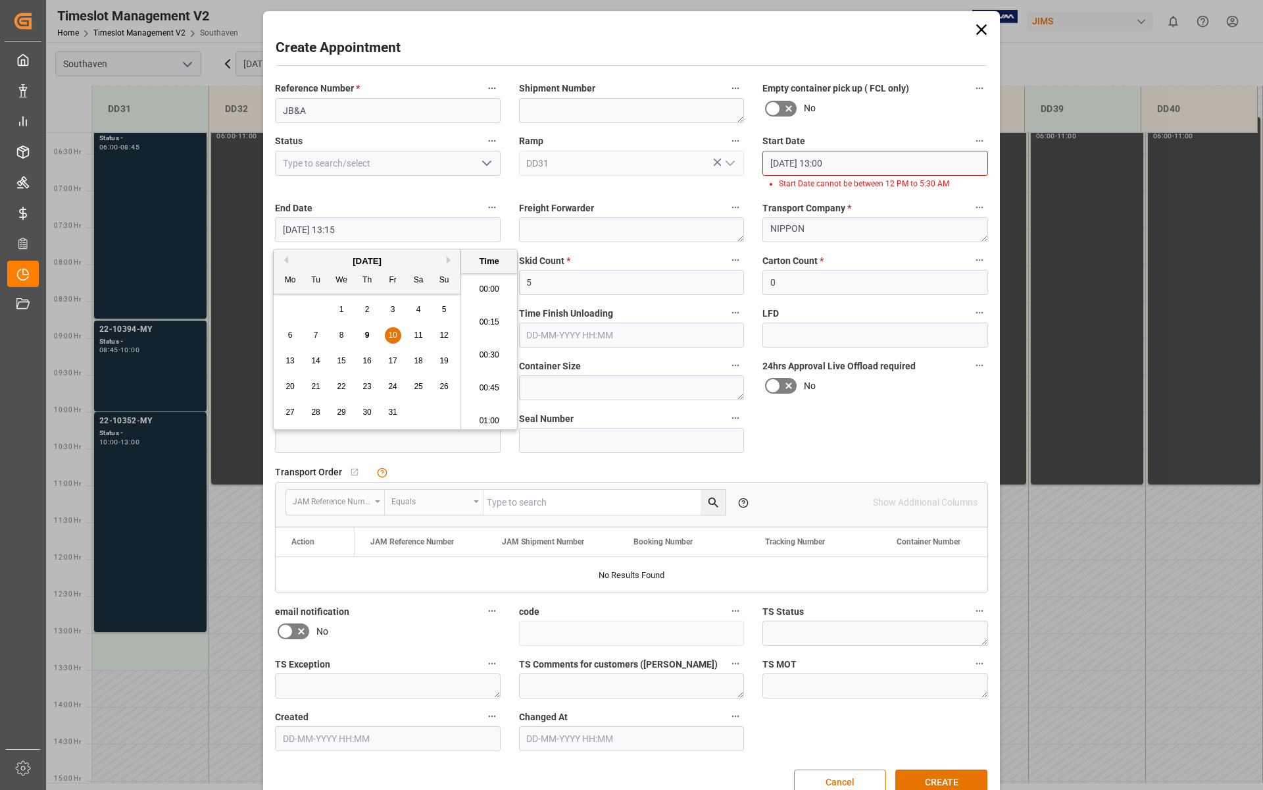
scroll to position [1683, 0]
click at [393, 334] on span "10" at bounding box center [392, 334] width 9 height 9
click at [502, 351] on li "13:15" at bounding box center [489, 350] width 56 height 33
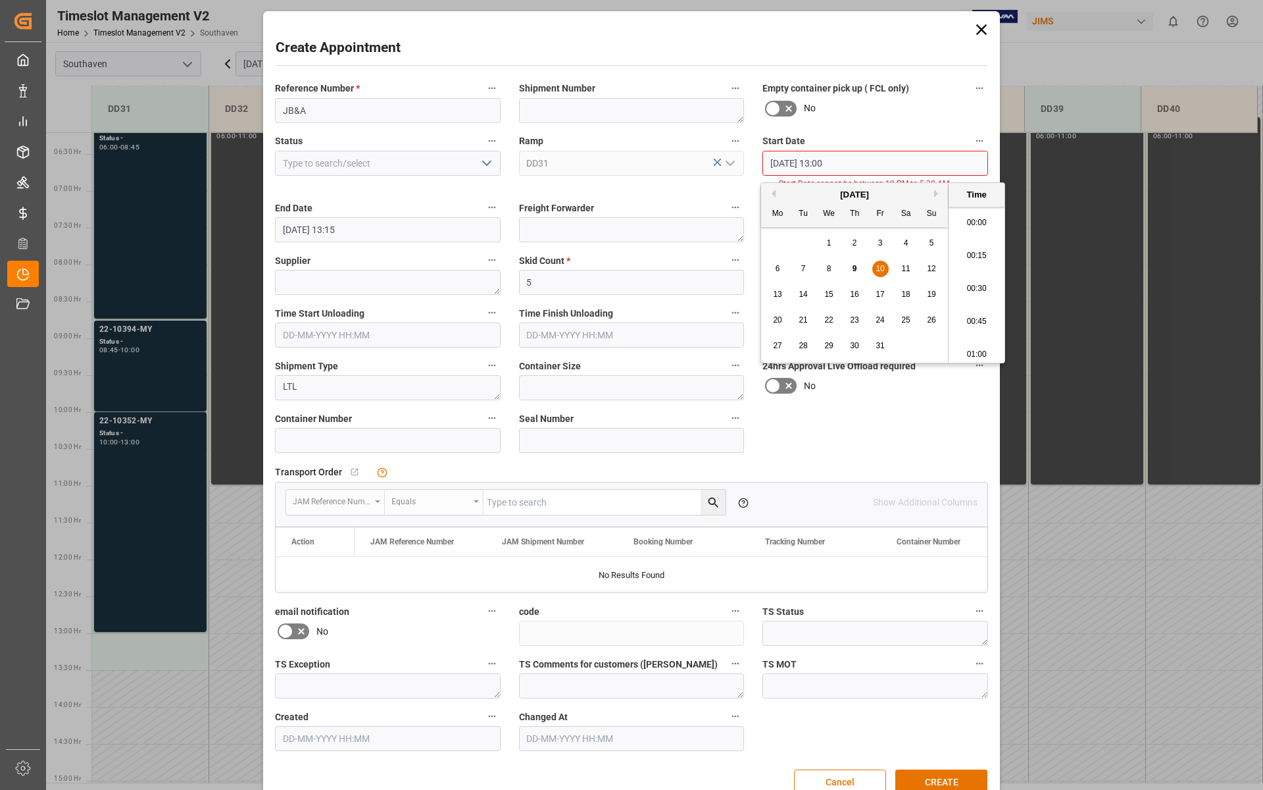
click at [861, 172] on input "[DATE] 13:00" at bounding box center [876, 163] width 226 height 25
click at [880, 262] on div "10" at bounding box center [881, 269] width 16 height 16
click at [871, 177] on div "Start Date [DATE] 13:00 Start Date cannot be between 12 PM to 5:30 AM" at bounding box center [875, 161] width 244 height 67
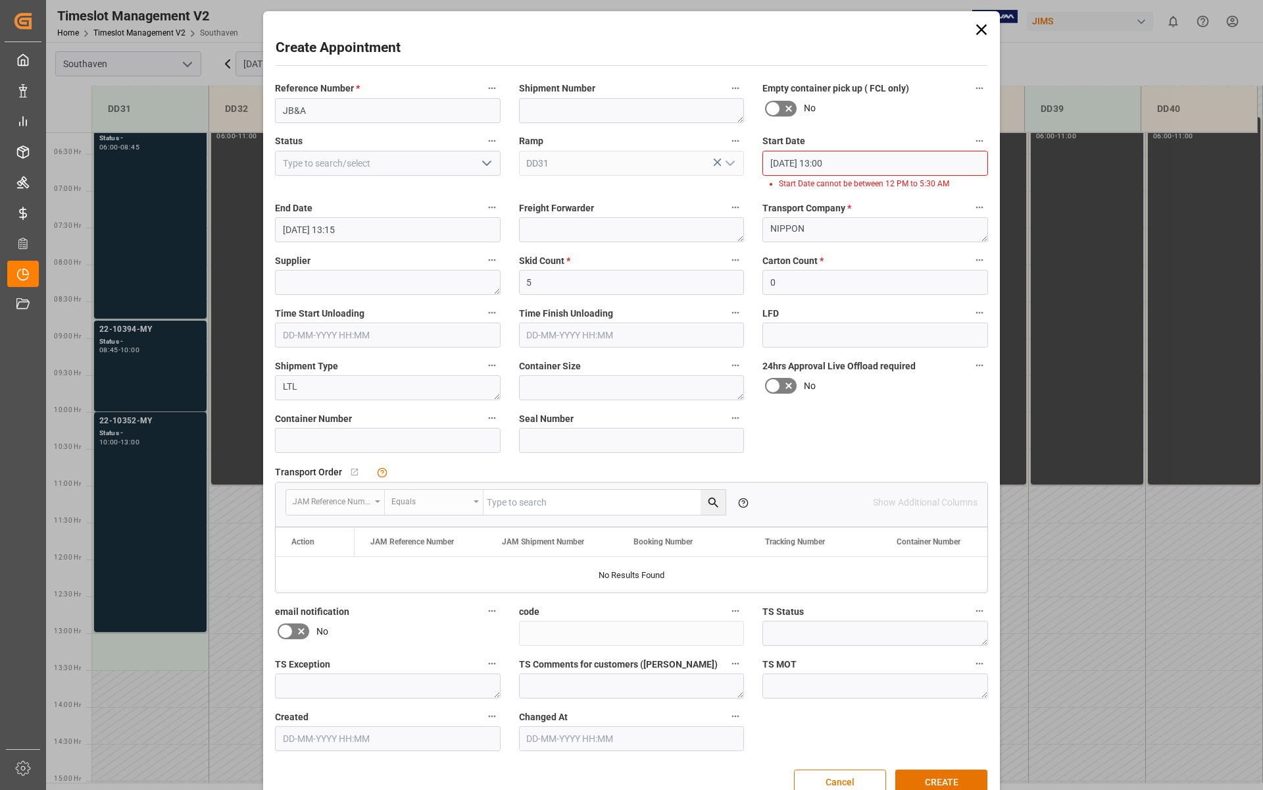
click at [865, 165] on input "[DATE] 13:00" at bounding box center [876, 163] width 226 height 25
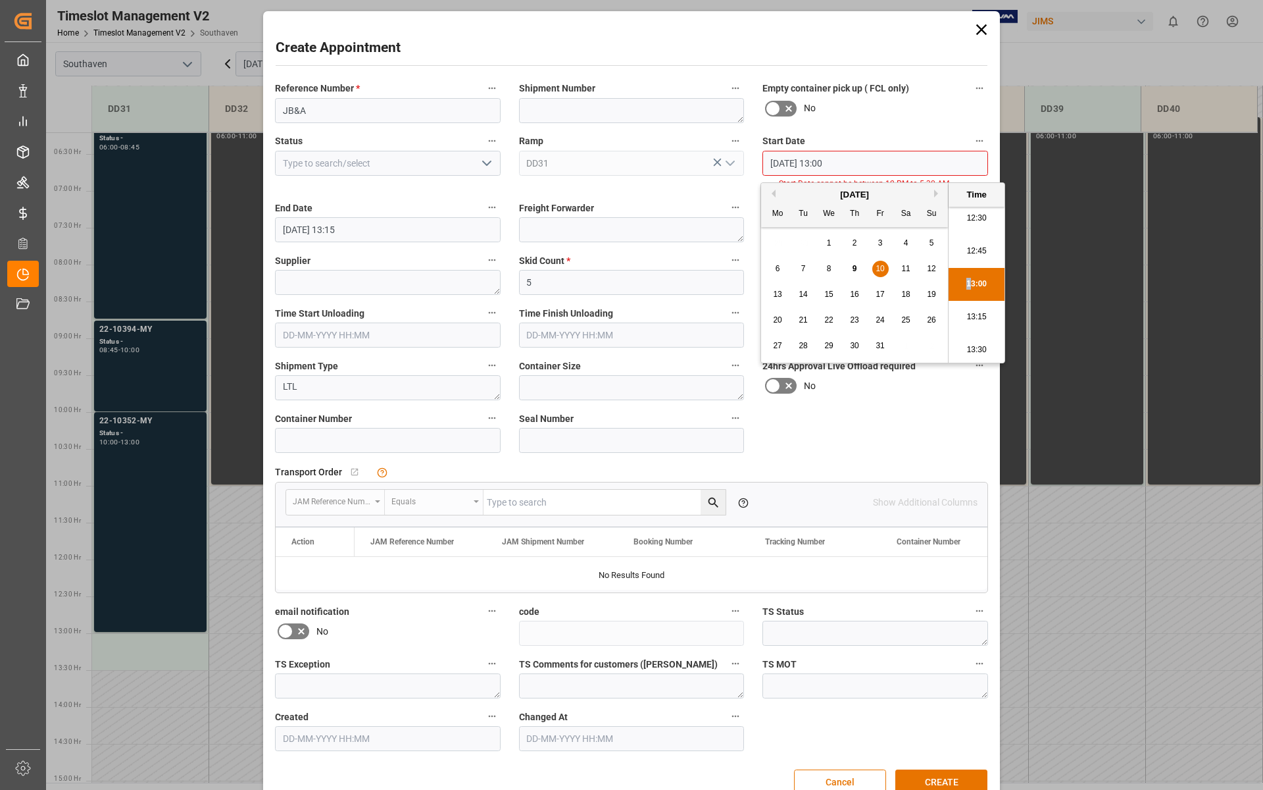
click at [968, 287] on li "13:00" at bounding box center [977, 284] width 56 height 33
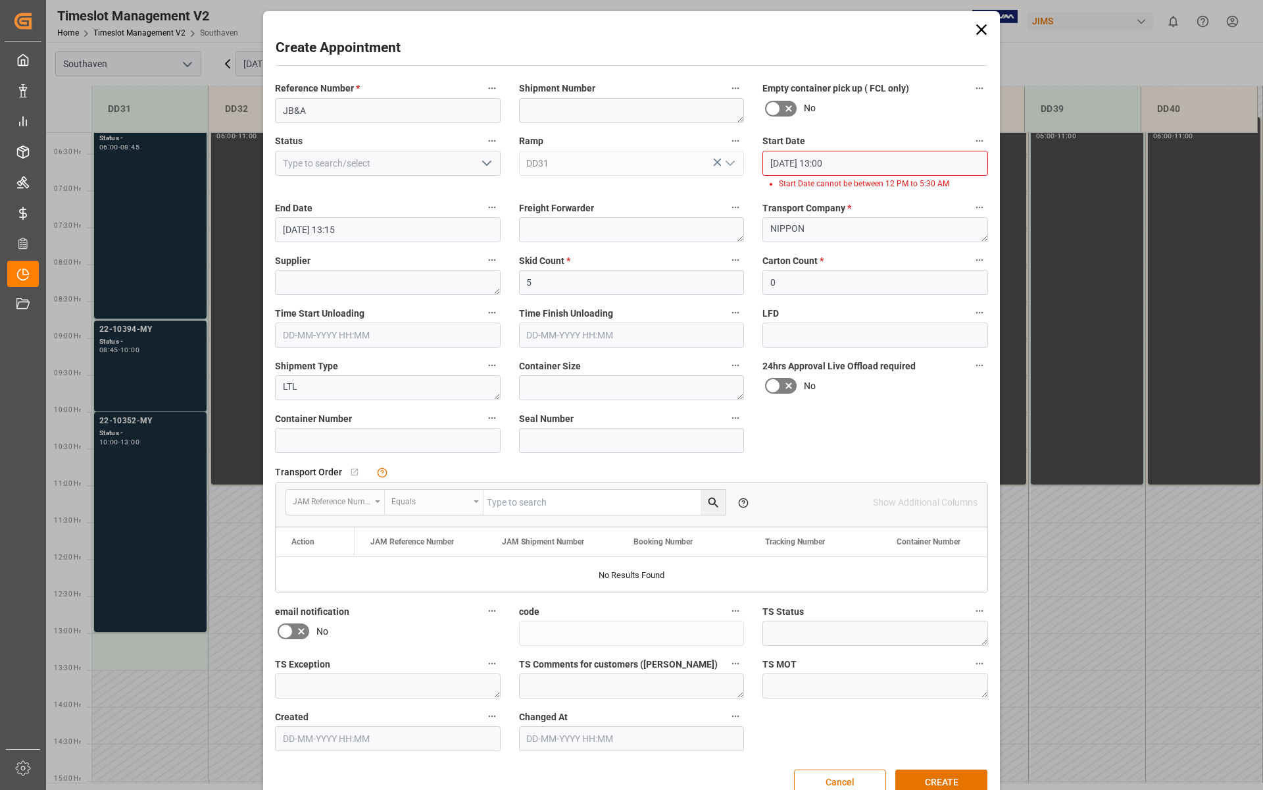
click at [890, 168] on input "[DATE] 13:00" at bounding box center [876, 163] width 226 height 25
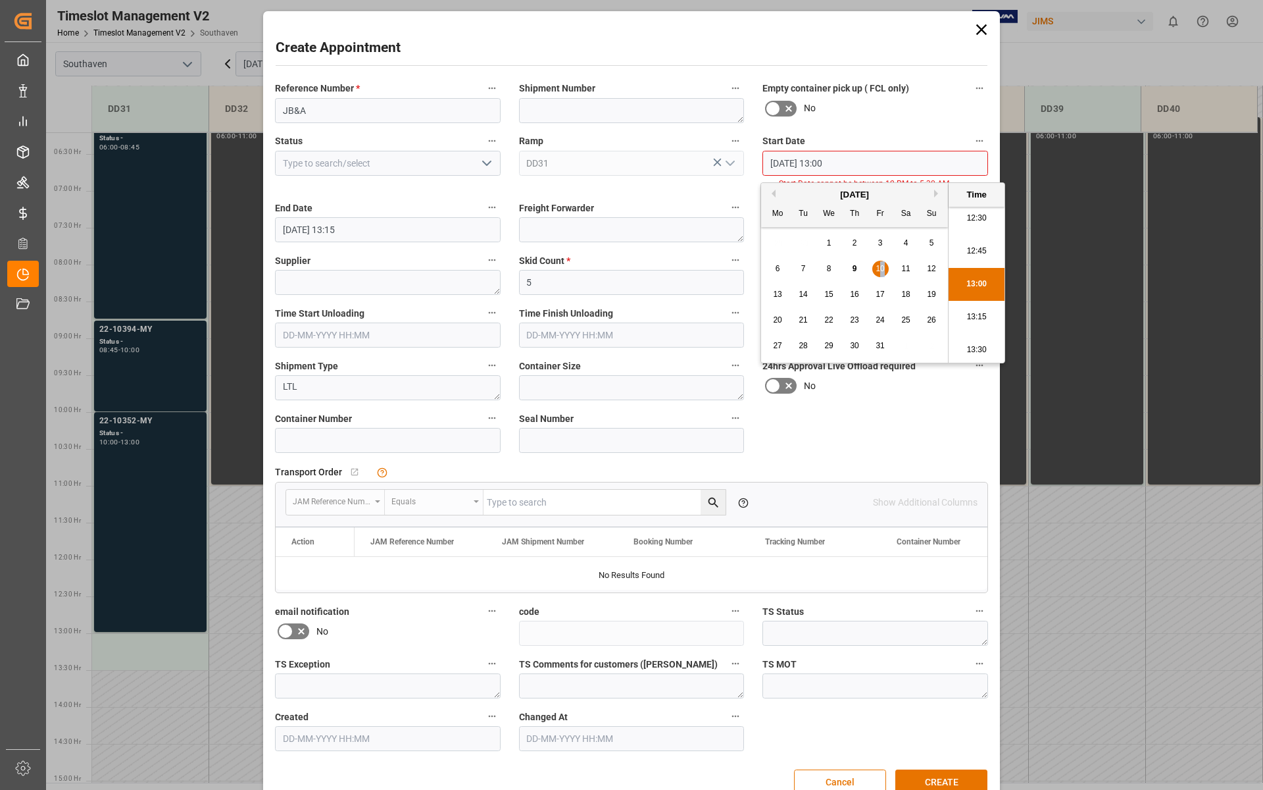
click at [883, 267] on span "10" at bounding box center [880, 268] width 9 height 9
drag, startPoint x: 883, startPoint y: 267, endPoint x: 978, endPoint y: 282, distance: 95.9
click at [978, 282] on li "13:00" at bounding box center [977, 284] width 56 height 33
click at [891, 162] on input "[DATE] 13:00" at bounding box center [876, 163] width 226 height 25
click at [968, 321] on li "13:15" at bounding box center [977, 317] width 56 height 33
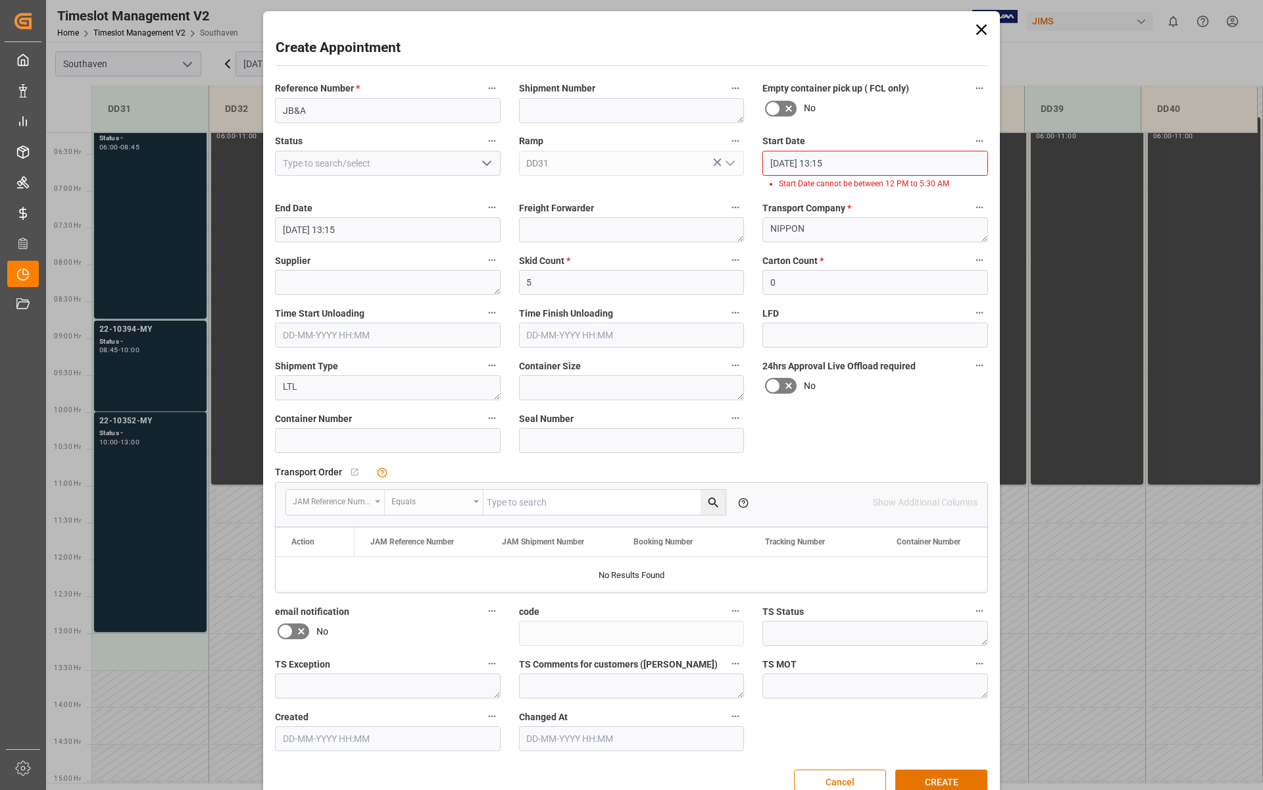
click at [869, 164] on input "[DATE] 13:15" at bounding box center [876, 163] width 226 height 25
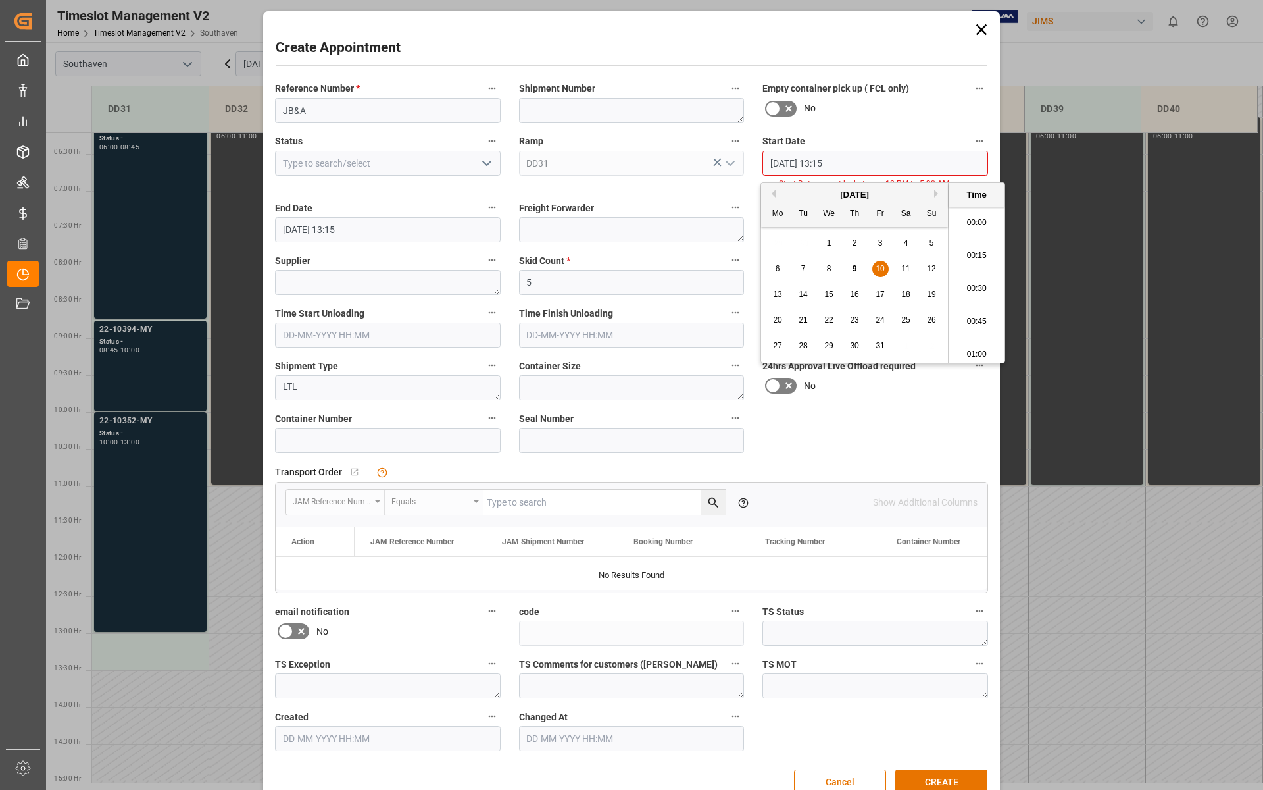
scroll to position [1683, 0]
click at [971, 248] on li "13:00" at bounding box center [977, 251] width 56 height 33
type input "[DATE] 13:00"
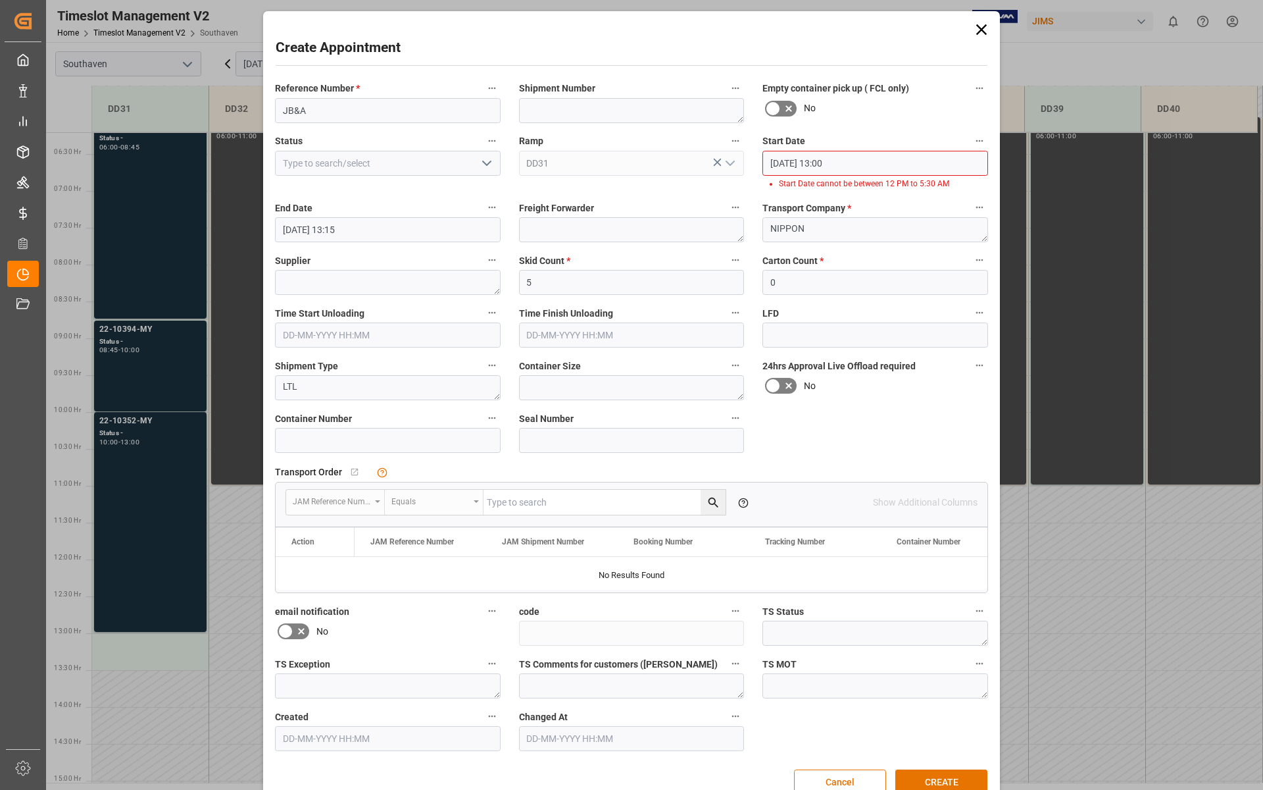
scroll to position [28, 0]
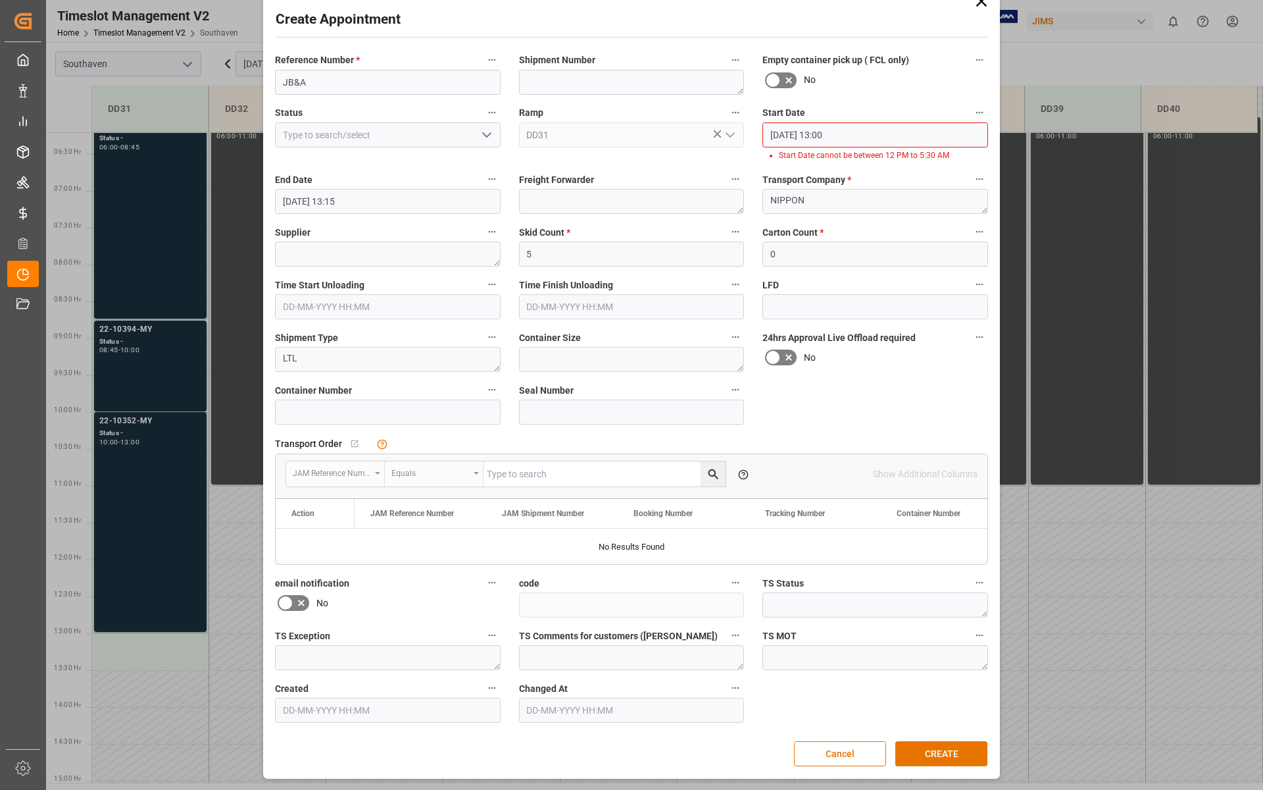
click at [123, 650] on div "Create Appointment Reference Number * JB&A Shipment Number Empty container pick…" at bounding box center [631, 395] width 1263 height 790
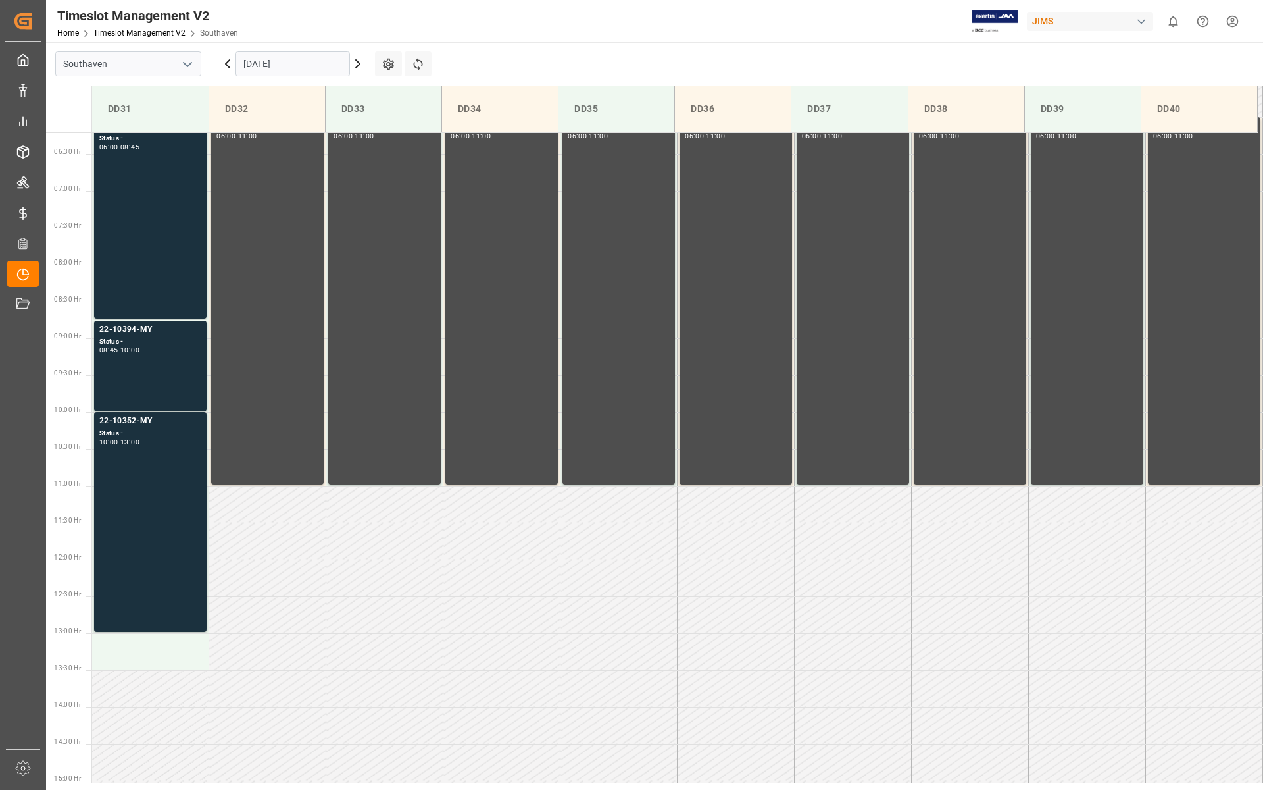
click at [123, 650] on td at bounding box center [150, 651] width 117 height 37
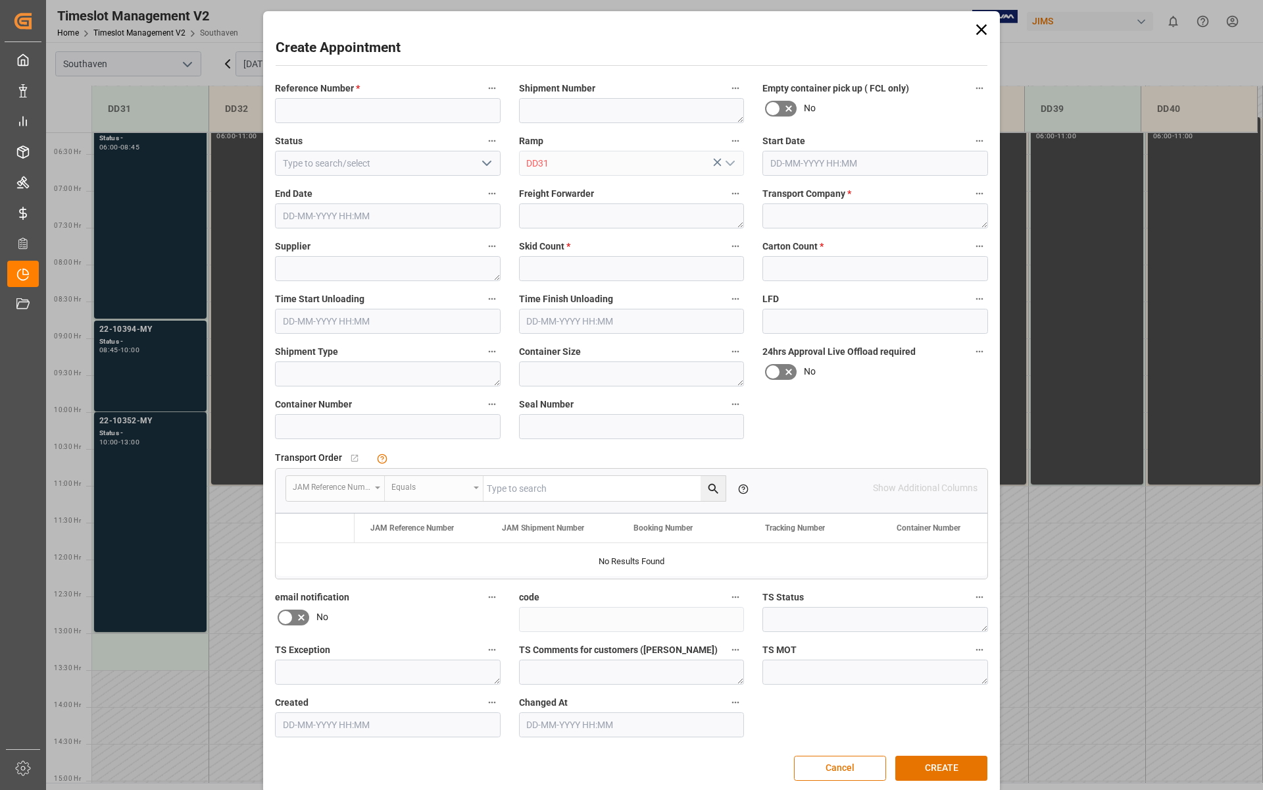
type input "[DATE] 13:00"
type input "[DATE] 13:30"
click at [123, 650] on div "Create Appointment Reference Number * Shipment Number Empty container pick up (…" at bounding box center [631, 395] width 1263 height 790
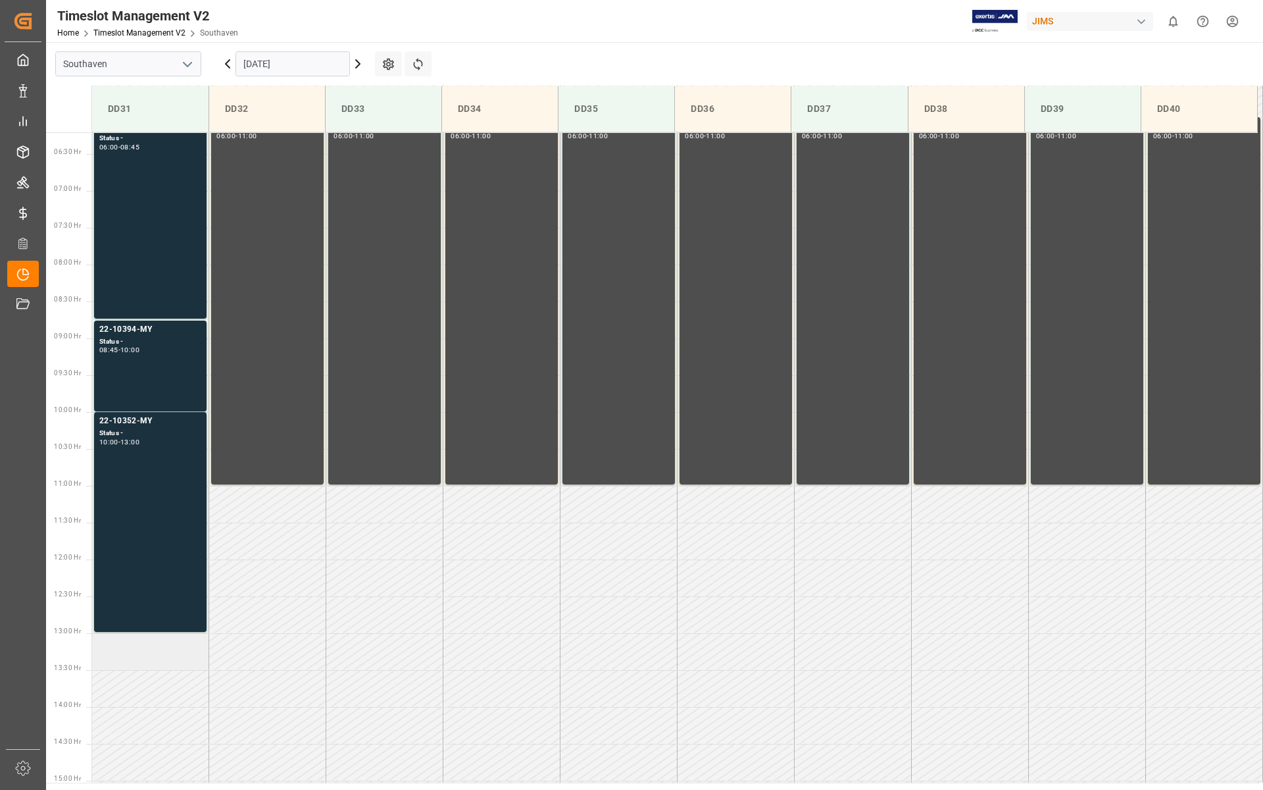
click at [123, 649] on td at bounding box center [150, 651] width 117 height 37
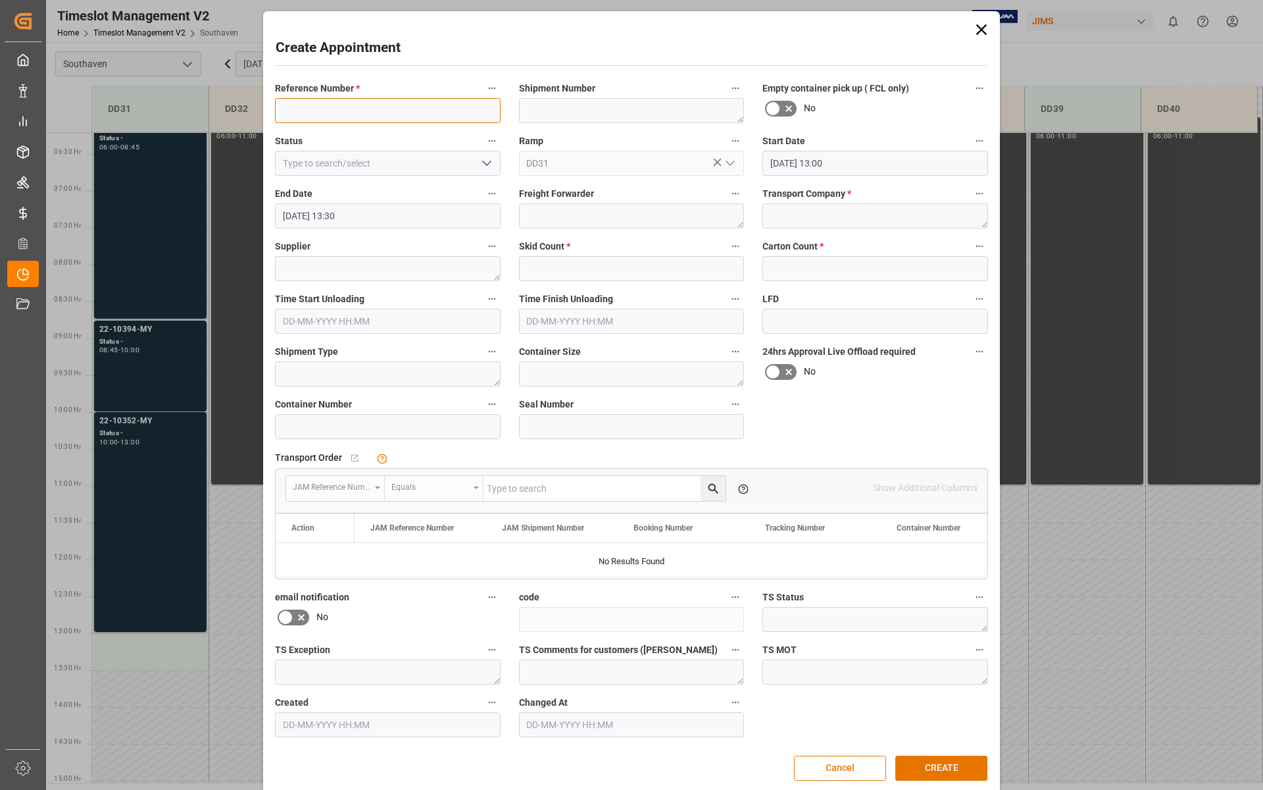
click at [354, 102] on input at bounding box center [388, 110] width 226 height 25
type input "22-9289-CN"
click at [805, 218] on textarea at bounding box center [876, 215] width 226 height 25
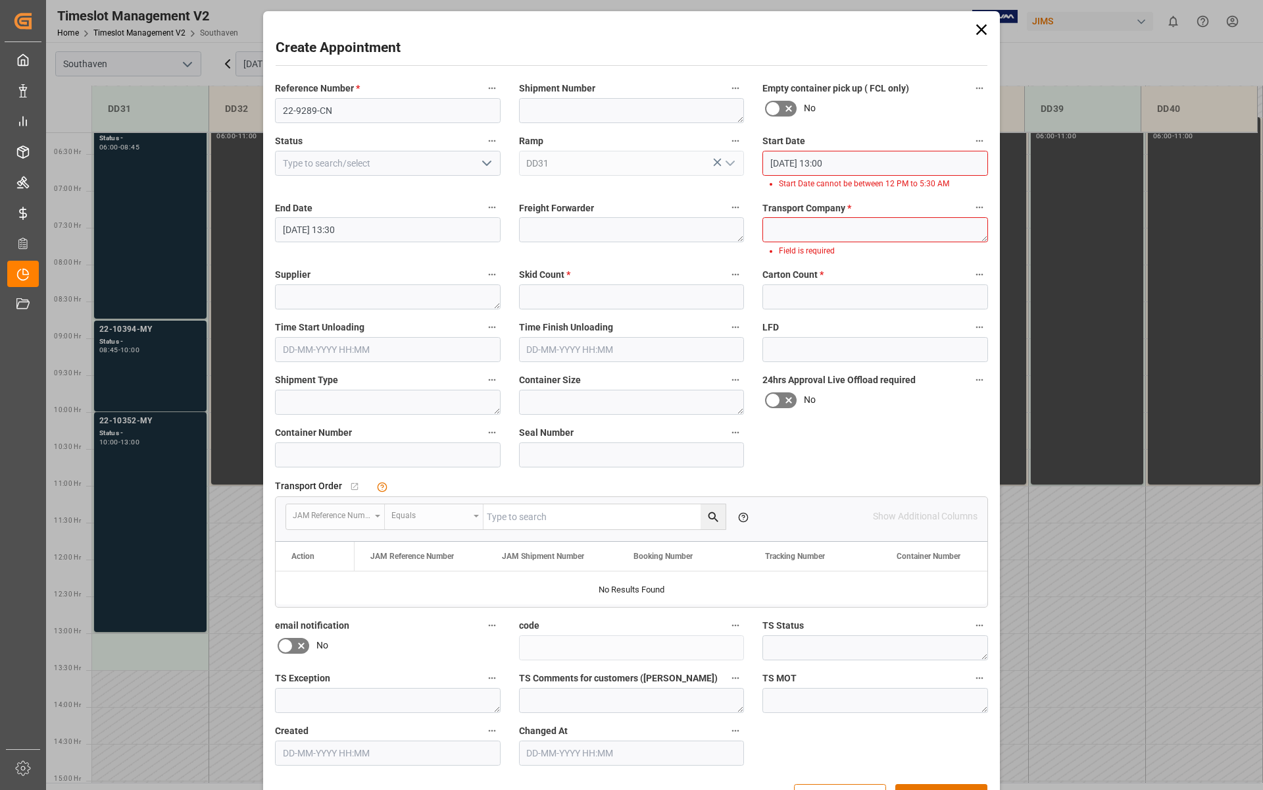
click at [982, 30] on icon at bounding box center [982, 29] width 18 height 18
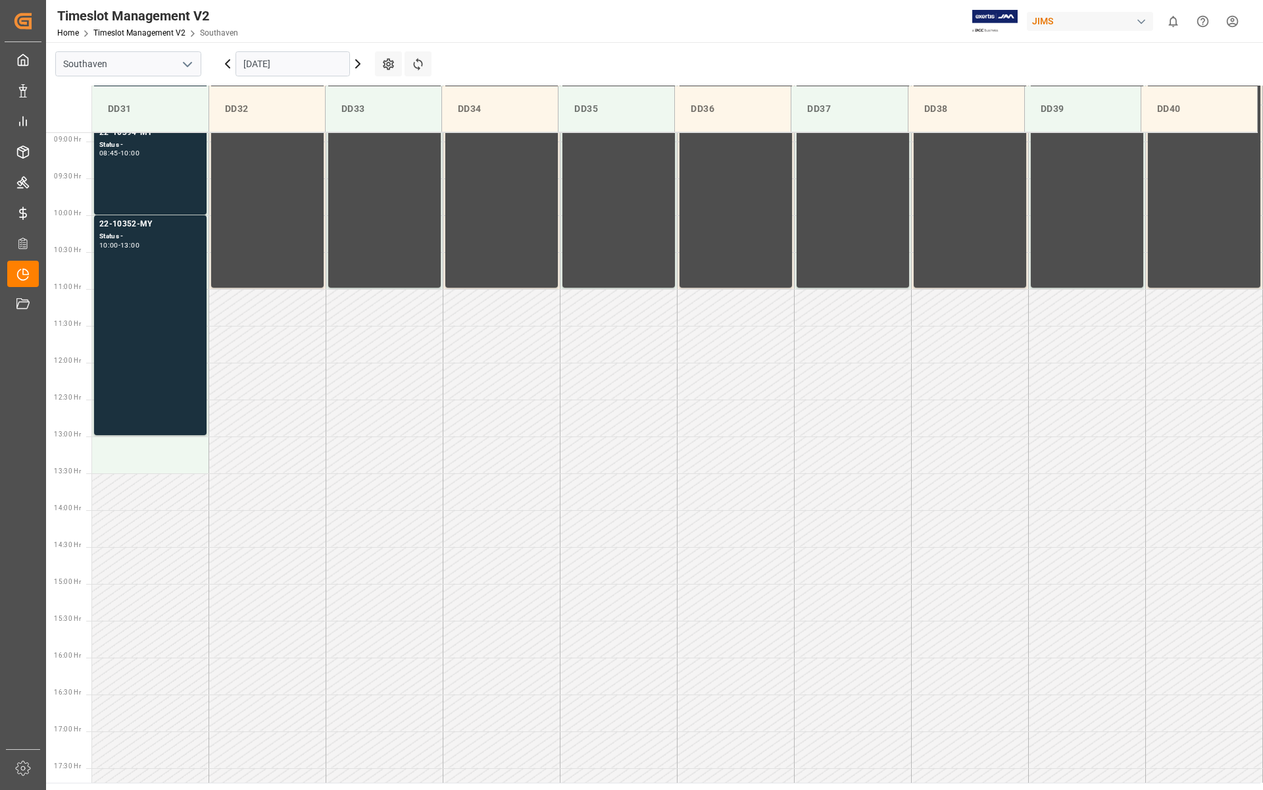
scroll to position [655, 0]
click at [160, 273] on div "22-10352-MY Status - 10:00 - 13:00" at bounding box center [150, 324] width 102 height 215
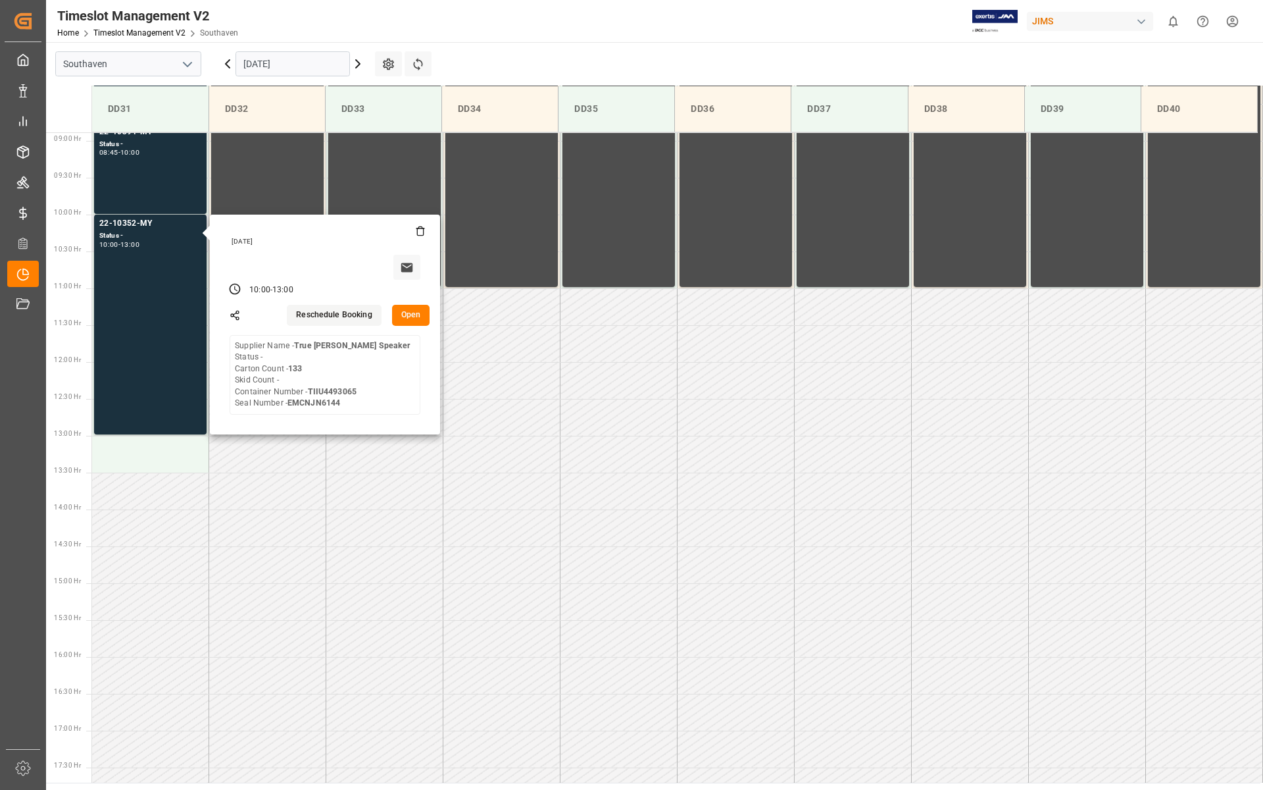
click at [415, 313] on button "Open" at bounding box center [411, 315] width 38 height 21
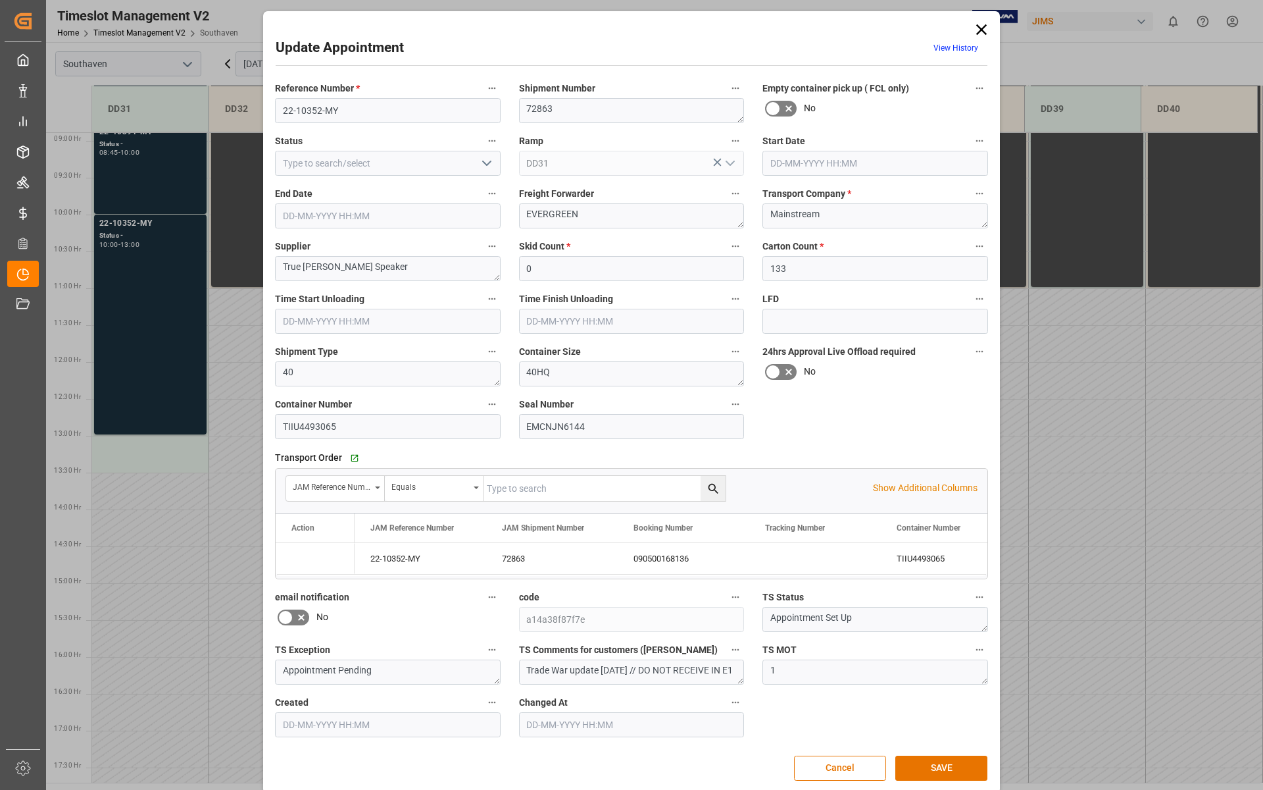
type input "[DATE] 10:00"
type input "[DATE] 13:00"
type input "[DATE] 16:07"
click at [395, 216] on input "[DATE] 13:00" at bounding box center [388, 215] width 226 height 25
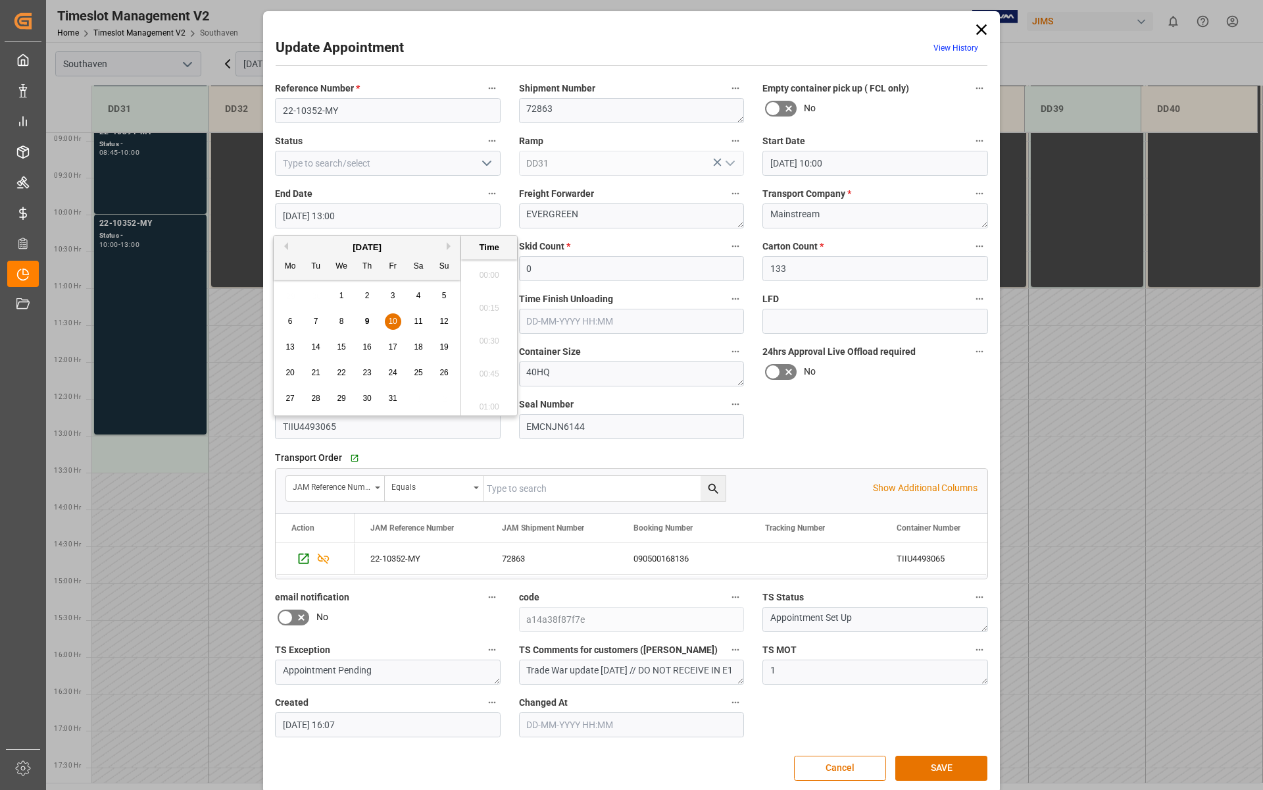
scroll to position [1650, 0]
click at [390, 322] on span "10" at bounding box center [392, 321] width 9 height 9
click at [499, 274] on li "12:00" at bounding box center [489, 271] width 56 height 33
type input "[DATE] 12:00"
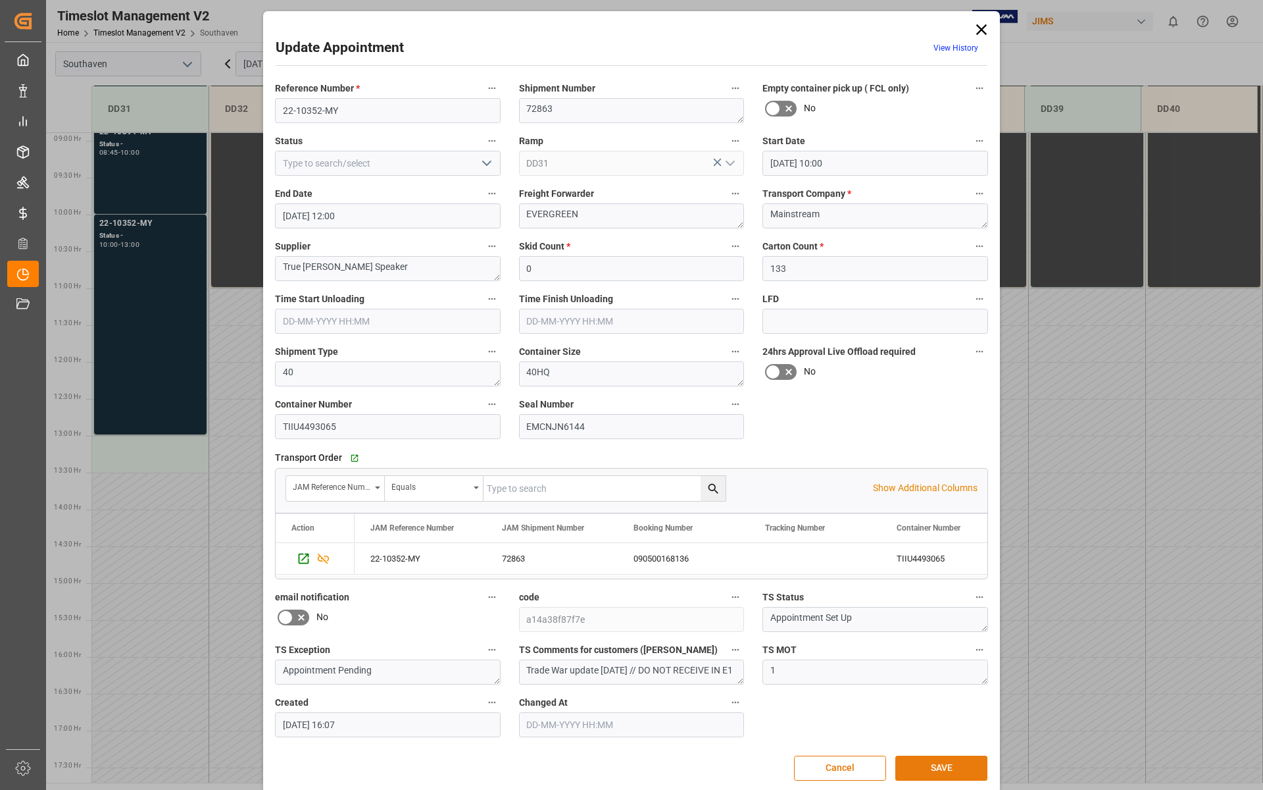
click at [916, 706] on button "SAVE" at bounding box center [942, 767] width 92 height 25
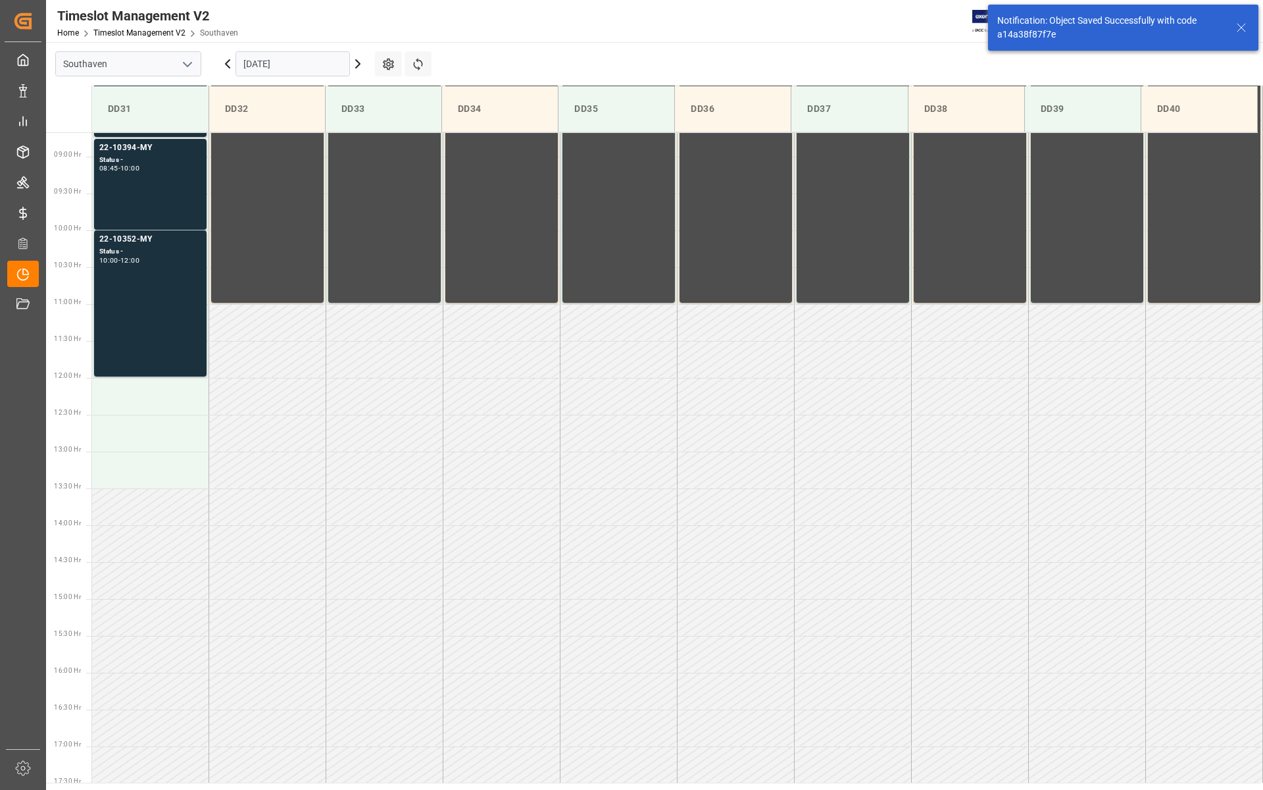
scroll to position [655, 0]
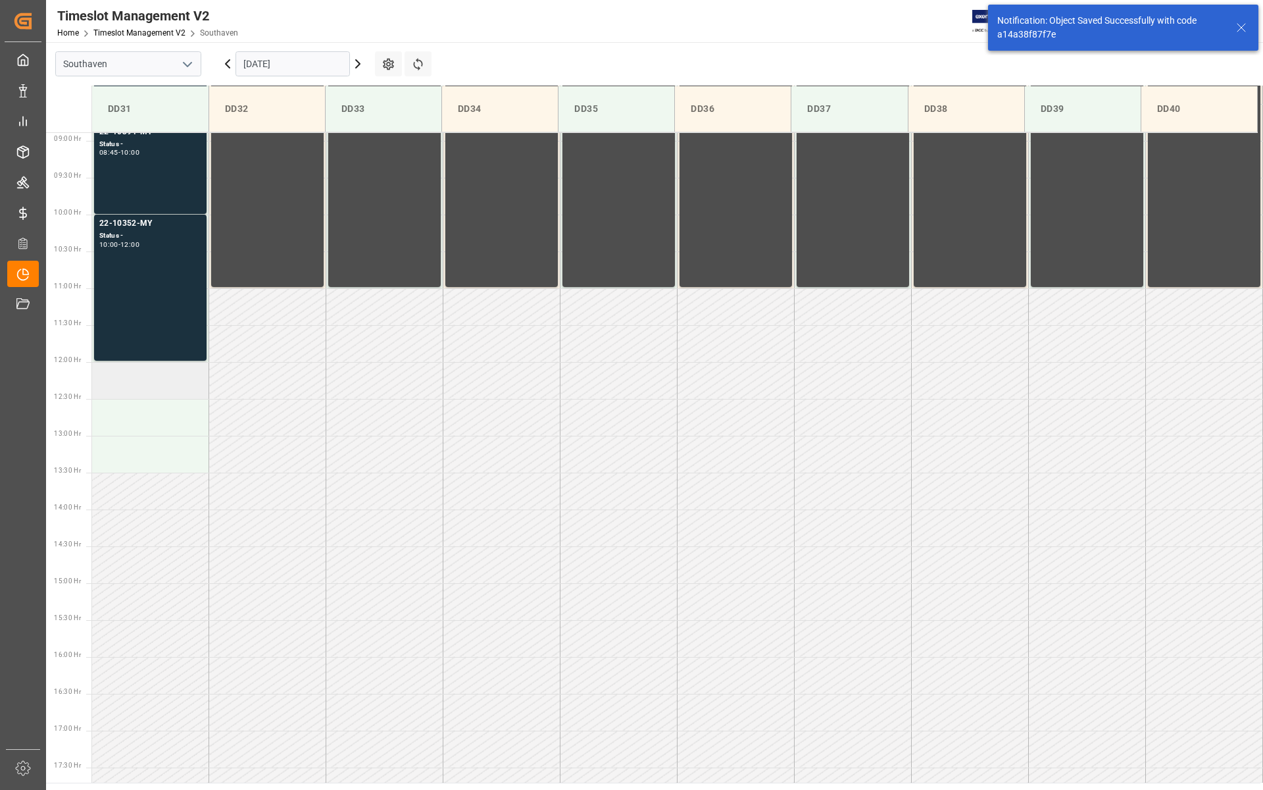
click at [133, 386] on td at bounding box center [150, 380] width 117 height 37
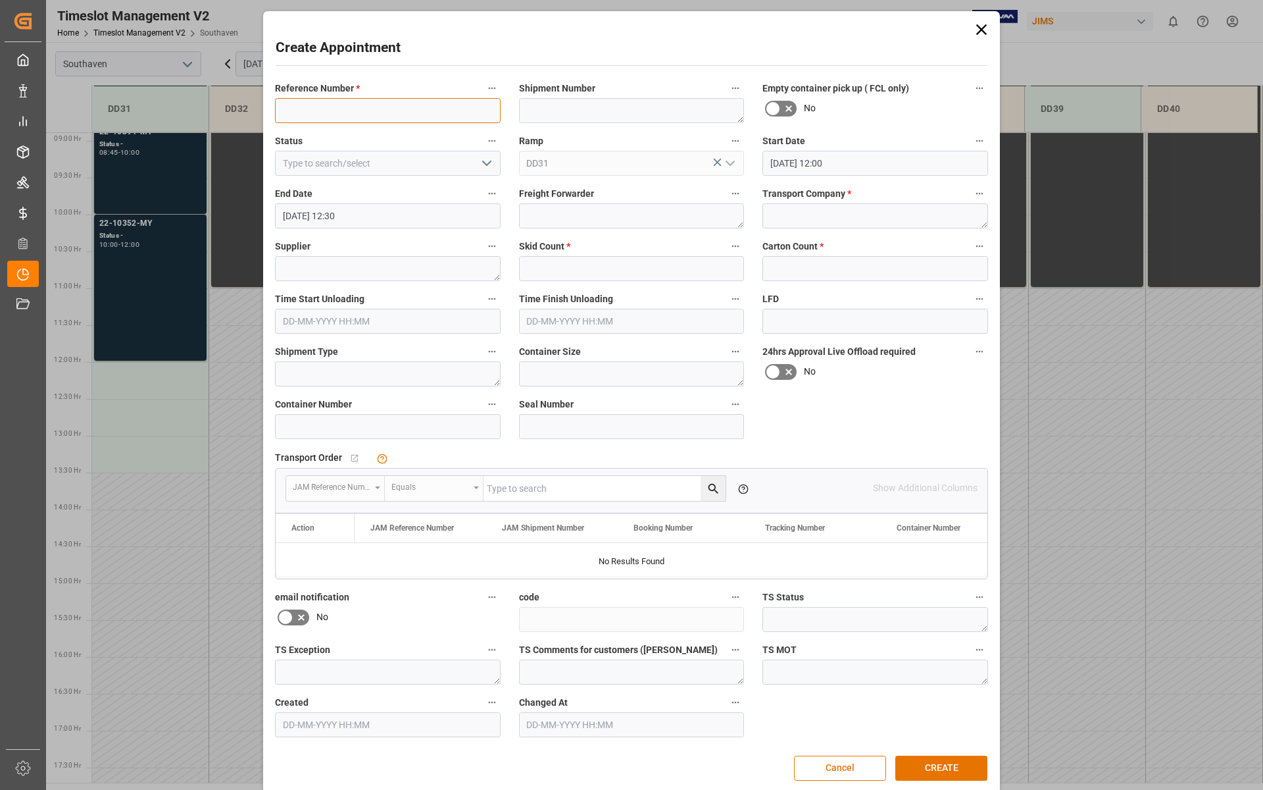
click at [355, 107] on input at bounding box center [388, 110] width 226 height 25
type input "22-9289-CN"
click at [844, 210] on div "Transport Company *" at bounding box center [875, 206] width 244 height 53
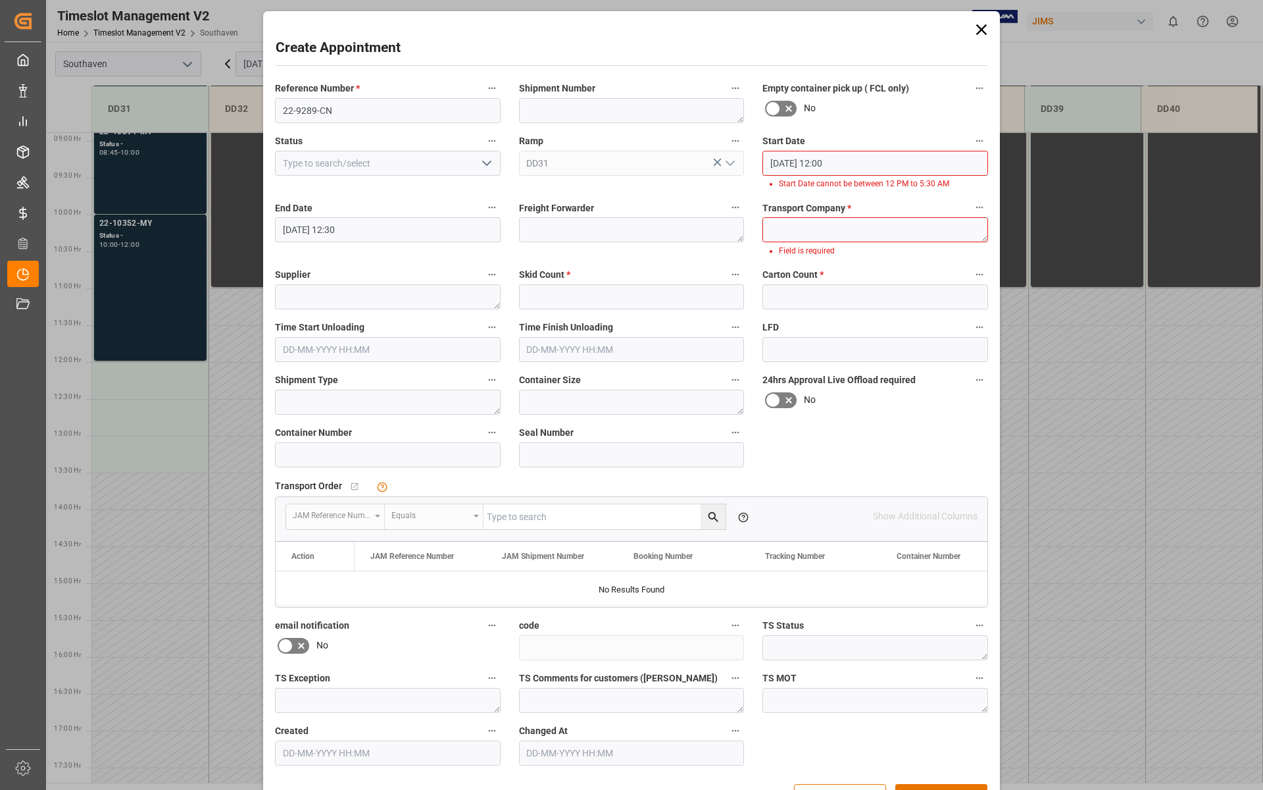
click at [973, 37] on icon at bounding box center [982, 29] width 18 height 18
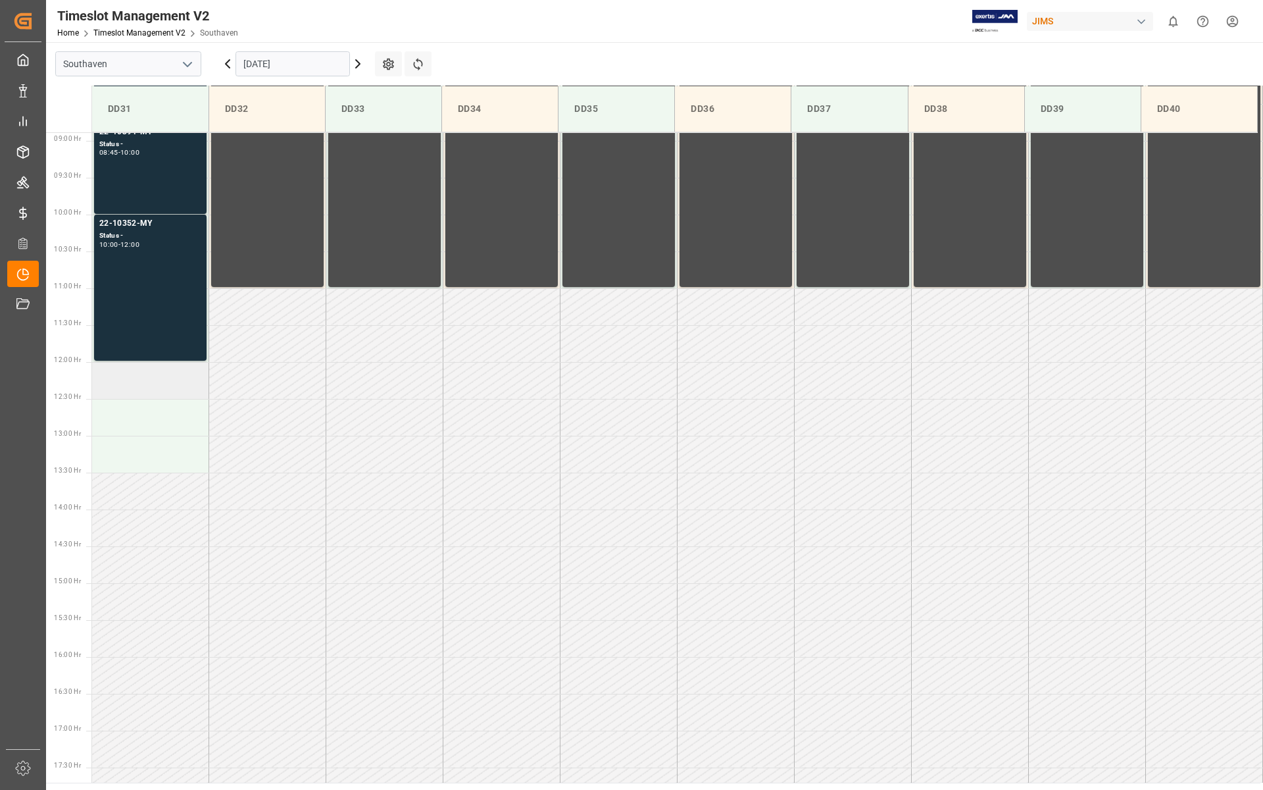
click at [163, 390] on td at bounding box center [150, 380] width 117 height 37
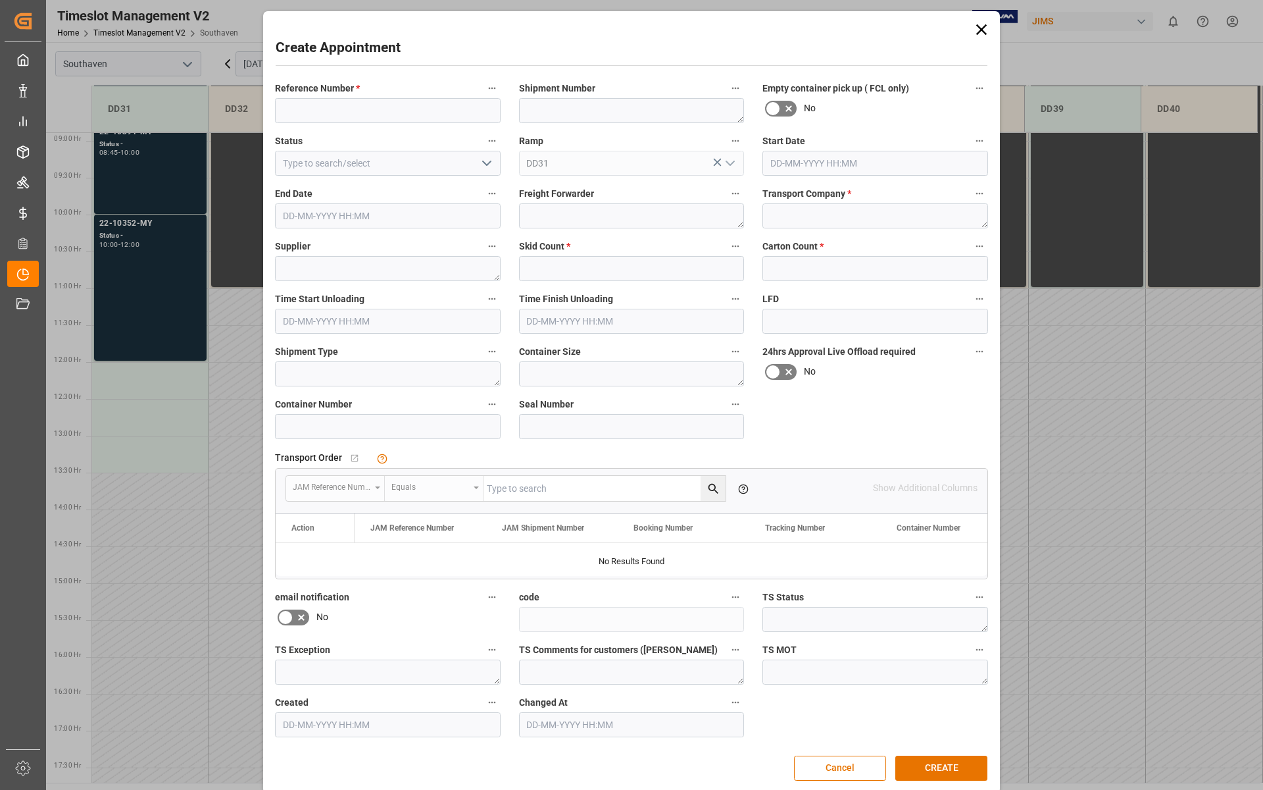
type input "[DATE] 12:00"
type input "[DATE] 12:30"
click at [984, 28] on icon at bounding box center [982, 29] width 18 height 18
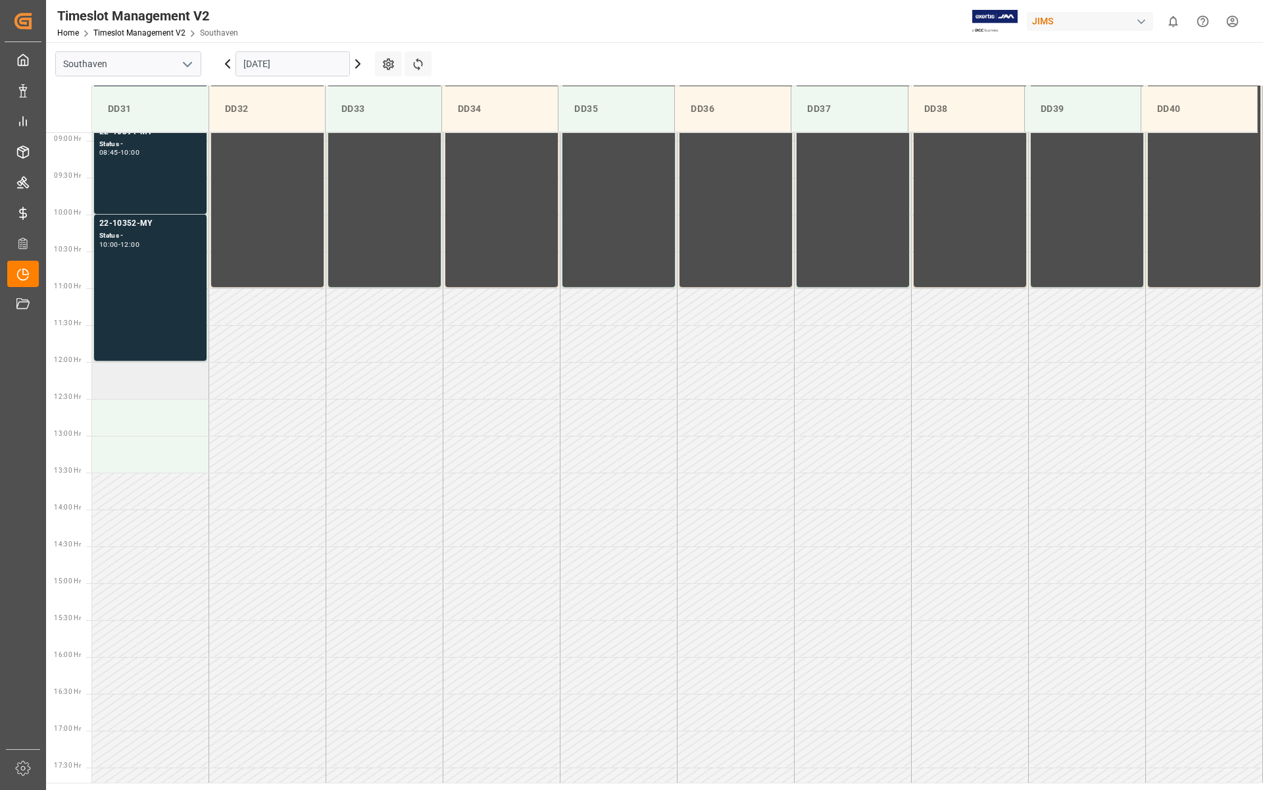
click at [147, 382] on td at bounding box center [150, 380] width 117 height 37
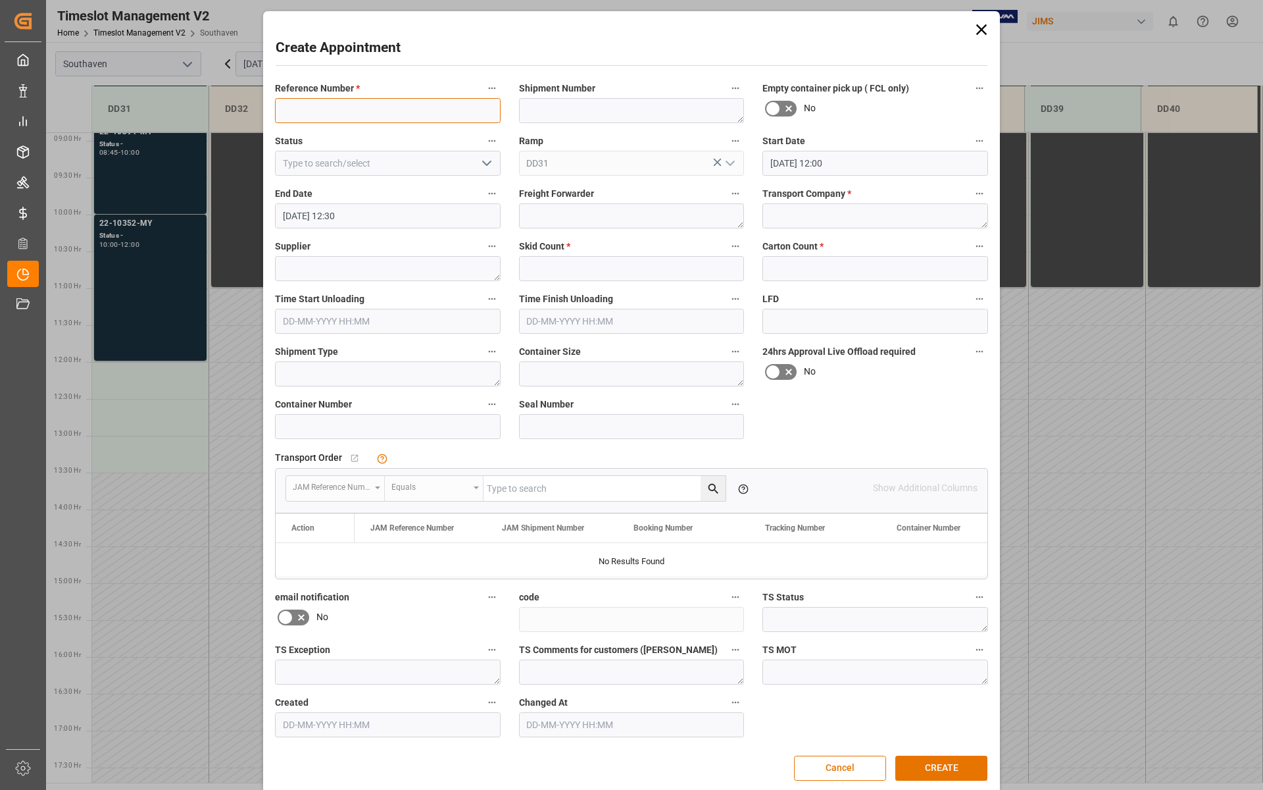
click at [372, 103] on input at bounding box center [388, 110] width 226 height 25
type input "22-9289-CN"
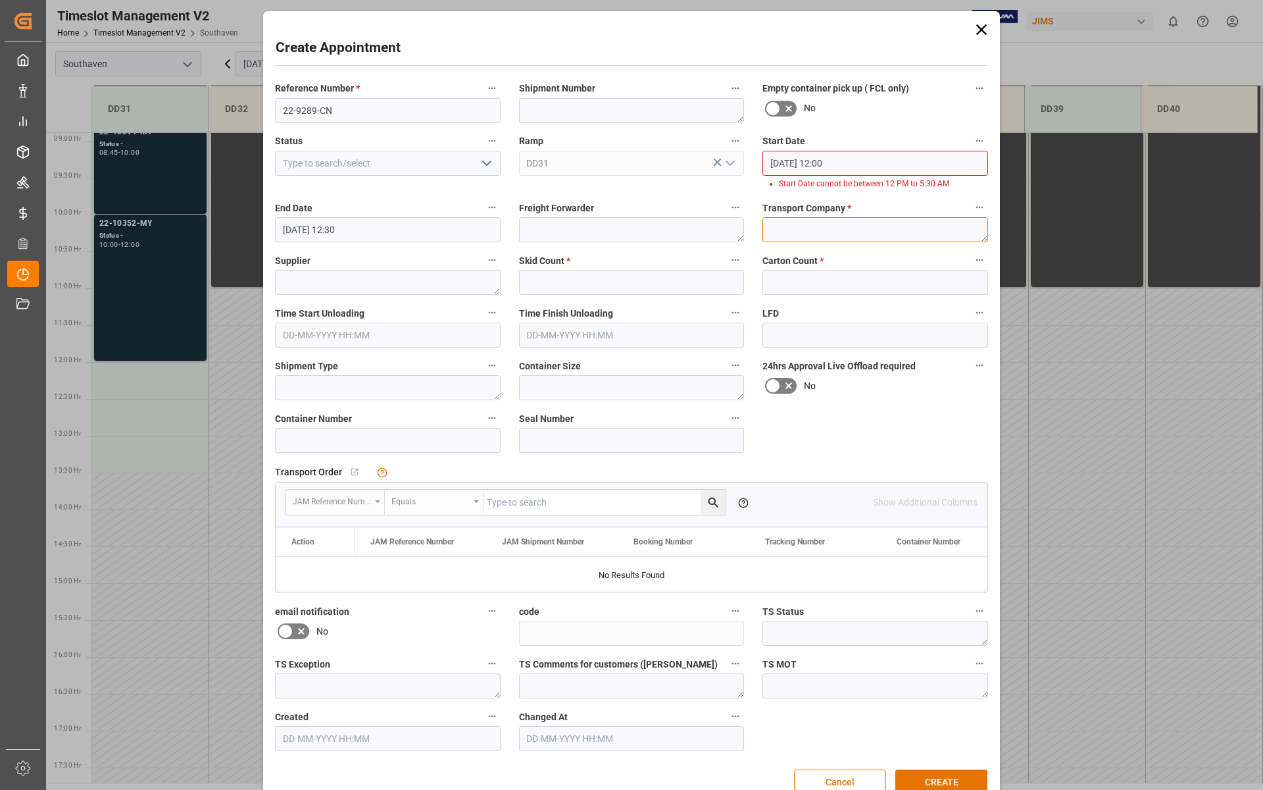
click at [855, 215] on div "Transport Company *" at bounding box center [875, 220] width 244 height 53
click at [856, 166] on input "[DATE] 12:00" at bounding box center [876, 163] width 226 height 25
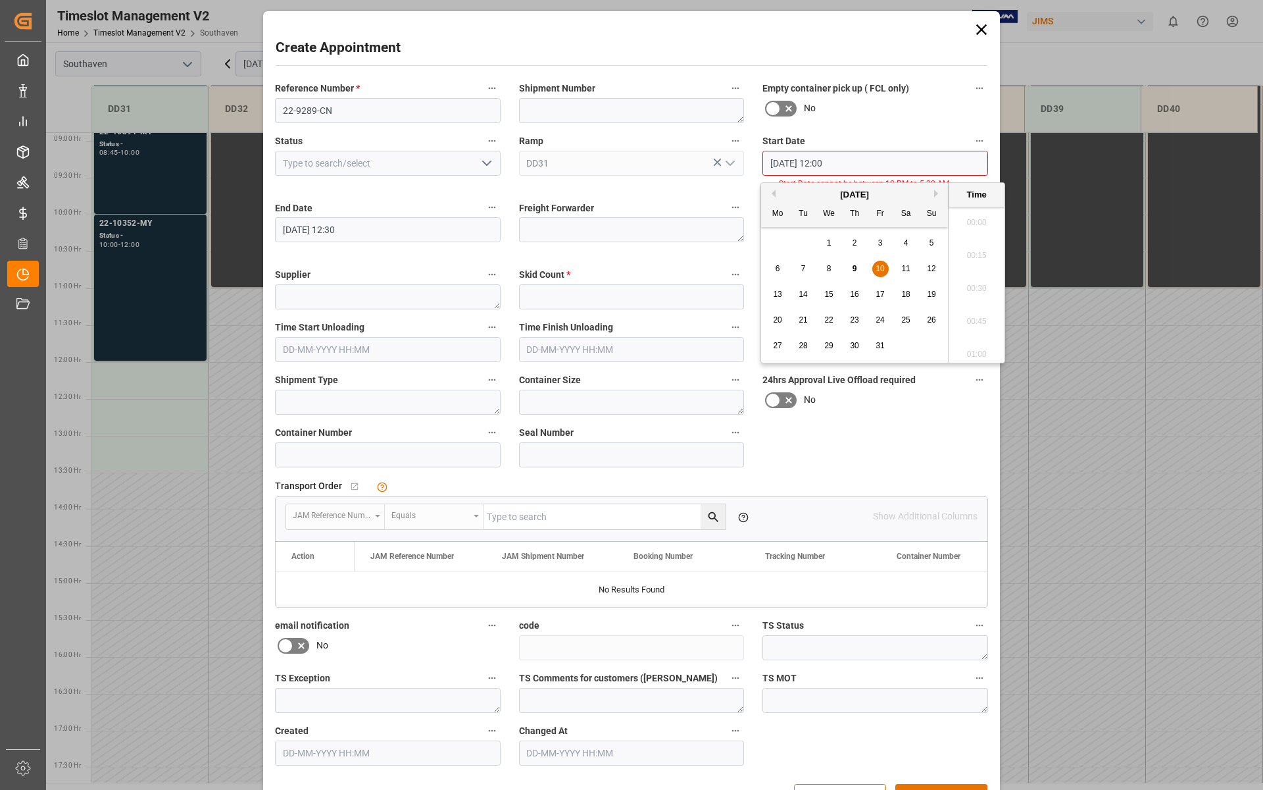
scroll to position [1518, 0]
click at [888, 268] on div "10" at bounding box center [881, 269] width 16 height 16
click at [985, 289] on li "13:00" at bounding box center [977, 284] width 56 height 33
type input "[DATE] 13:00"
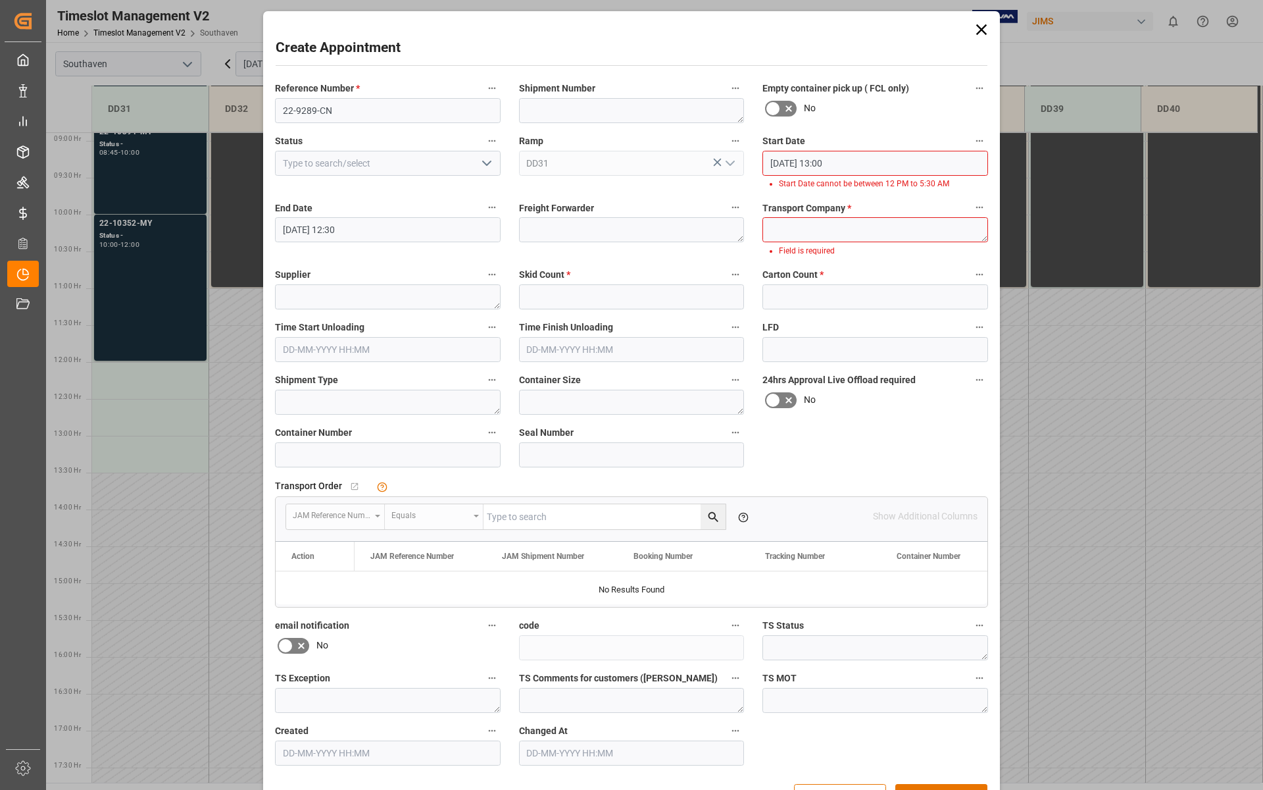
click at [835, 201] on span "Transport Company *" at bounding box center [807, 208] width 89 height 14
click at [971, 201] on button "Transport Company *" at bounding box center [979, 207] width 17 height 17
click at [828, 158] on div at bounding box center [631, 395] width 1263 height 790
click at [979, 139] on icon "button" at bounding box center [980, 141] width 11 height 11
click at [923, 170] on div at bounding box center [631, 395] width 1263 height 790
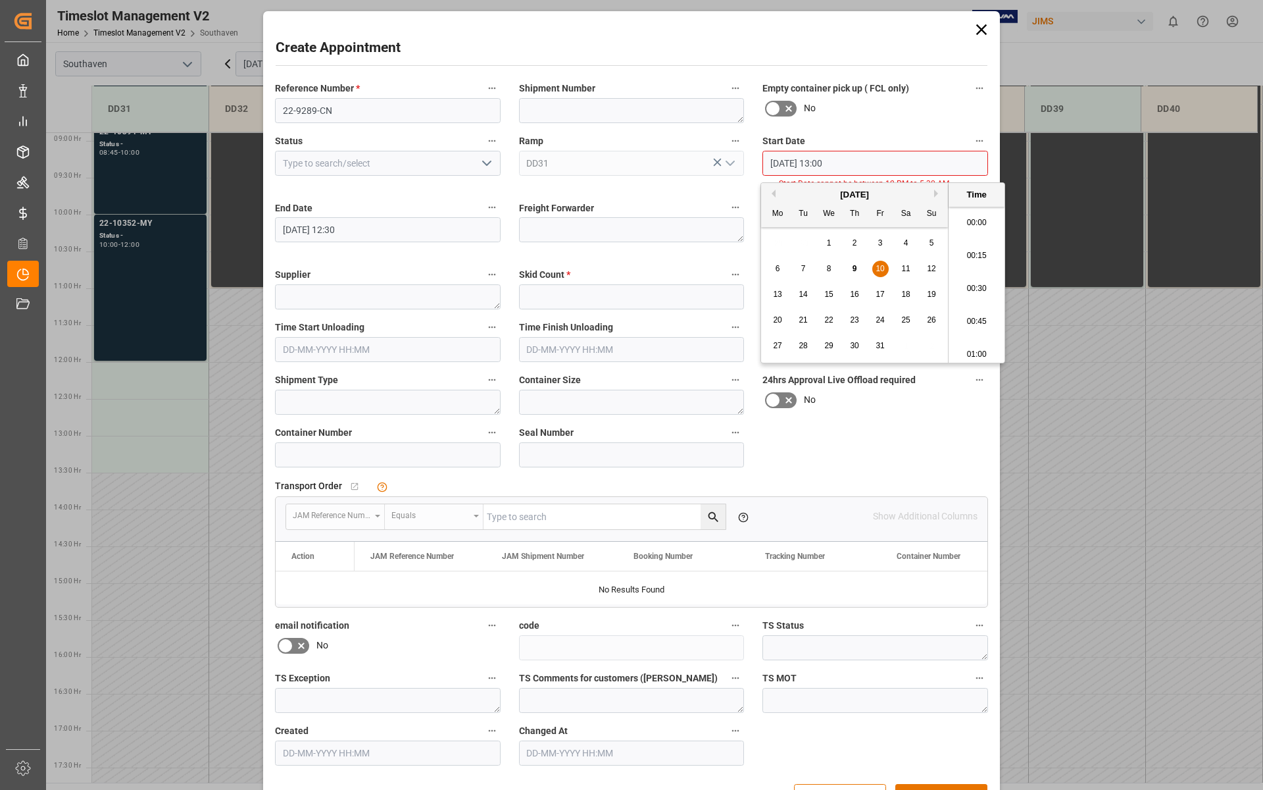
click at [878, 164] on input "[DATE] 13:00" at bounding box center [876, 163] width 226 height 25
click at [975, 31] on icon at bounding box center [982, 29] width 18 height 18
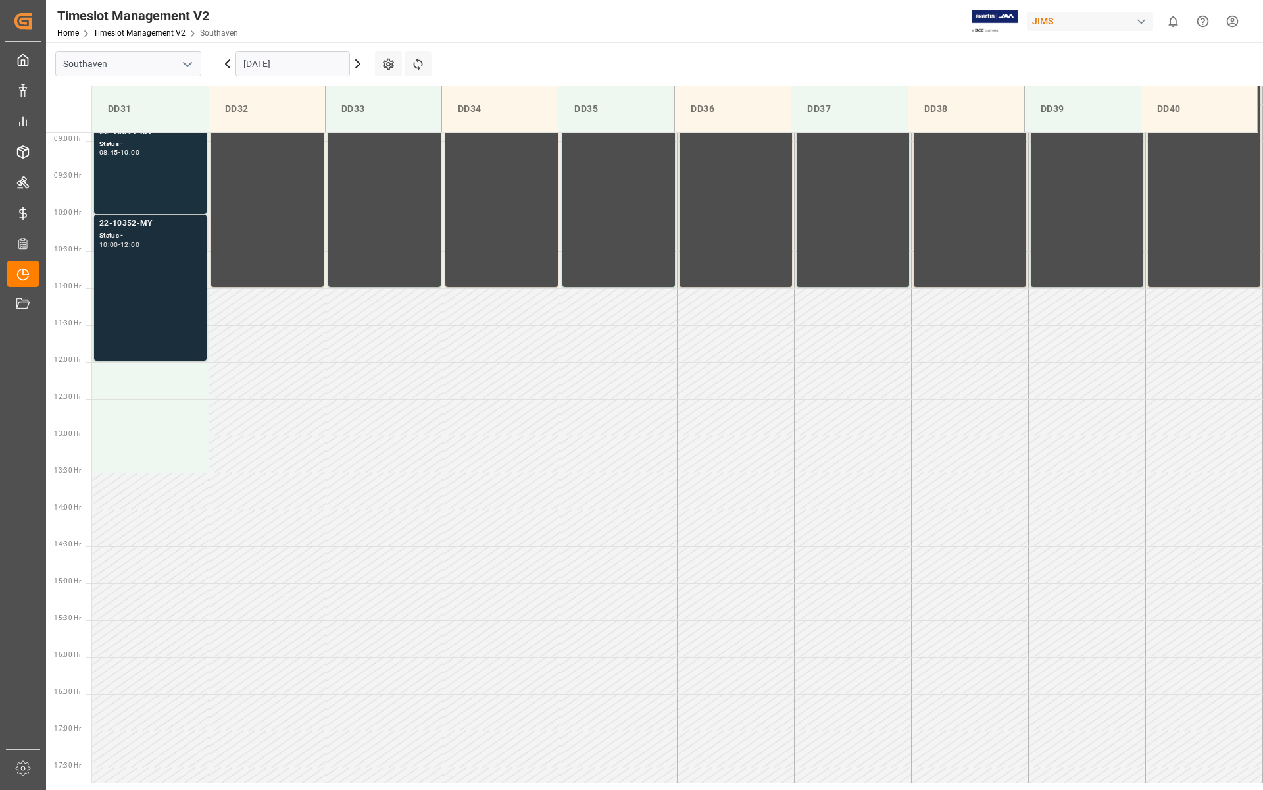
click at [153, 289] on div "22-10352-MY Status - 10:00 - 12:00" at bounding box center [150, 287] width 102 height 141
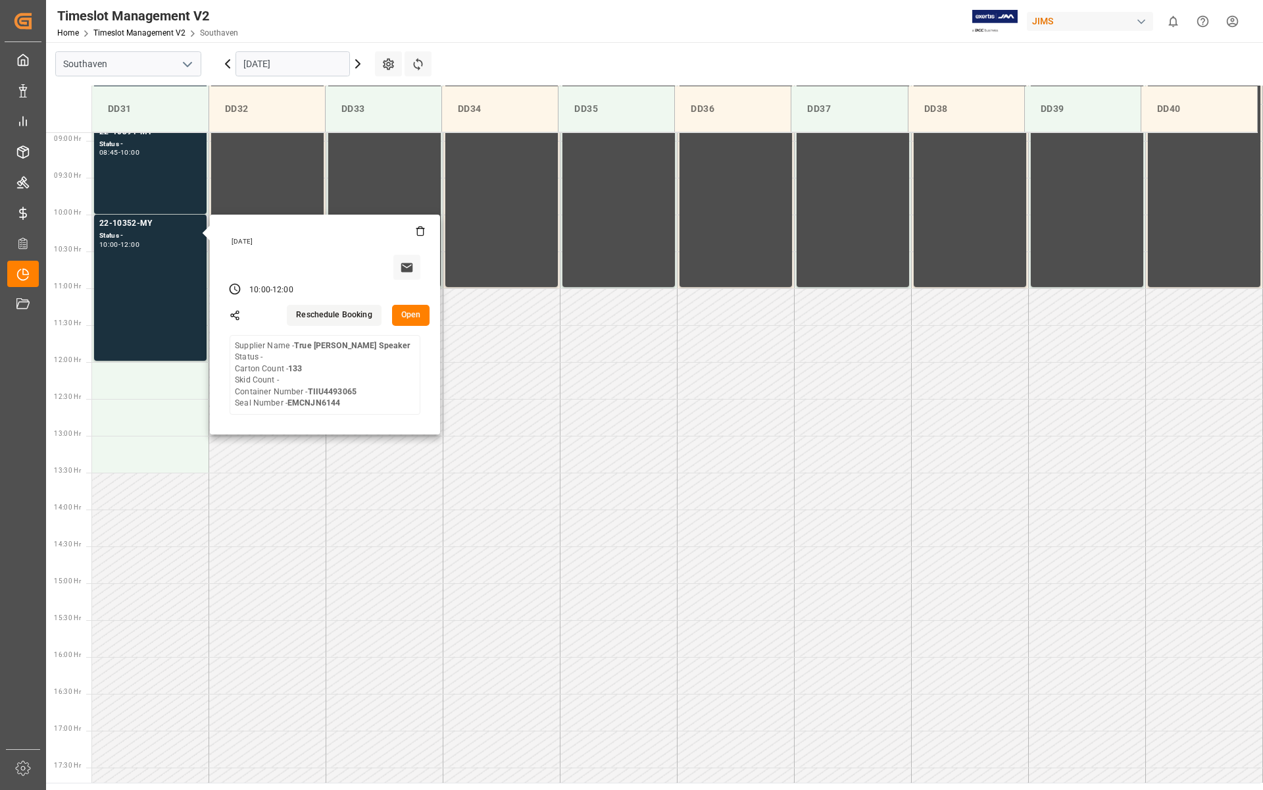
click at [407, 315] on button "Open" at bounding box center [411, 315] width 38 height 21
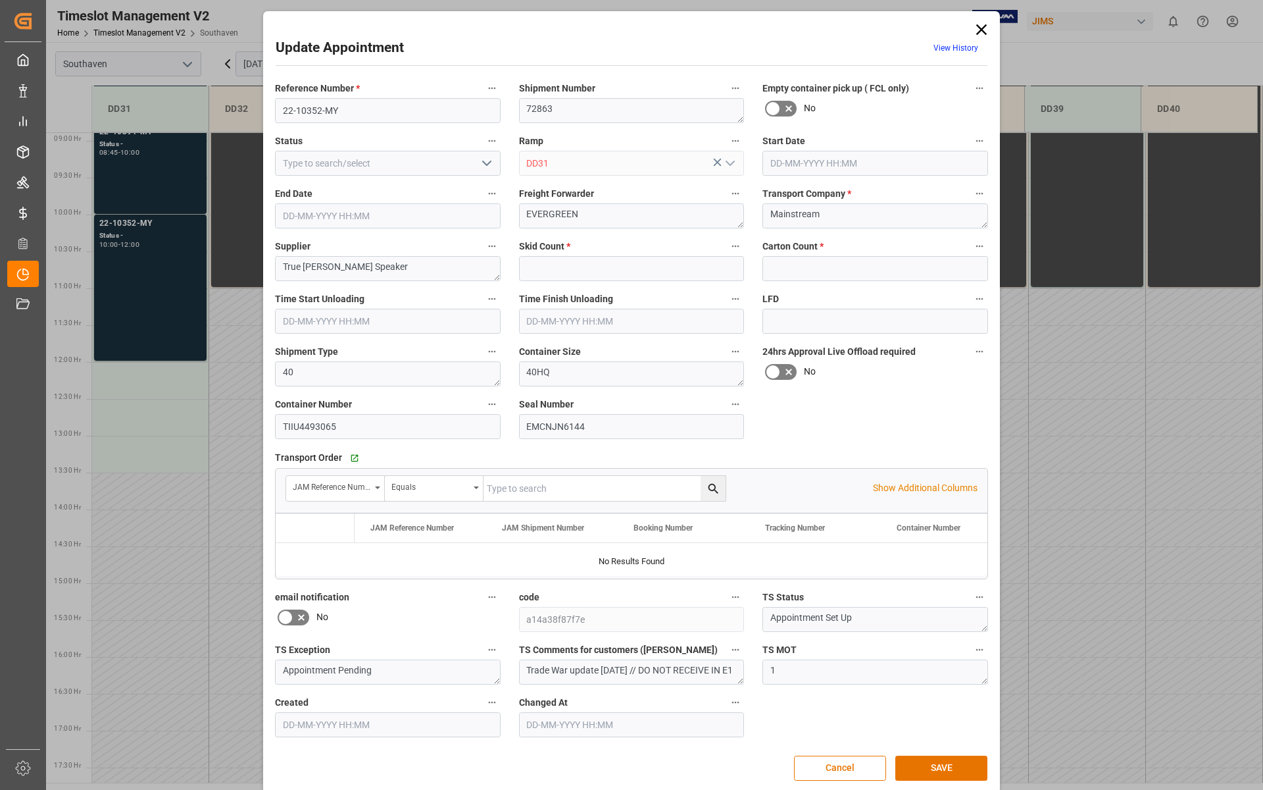
type input "0"
type input "133"
type input "[DATE] 10:00"
type input "[DATE] 12:00"
type input "[DATE] 16:07"
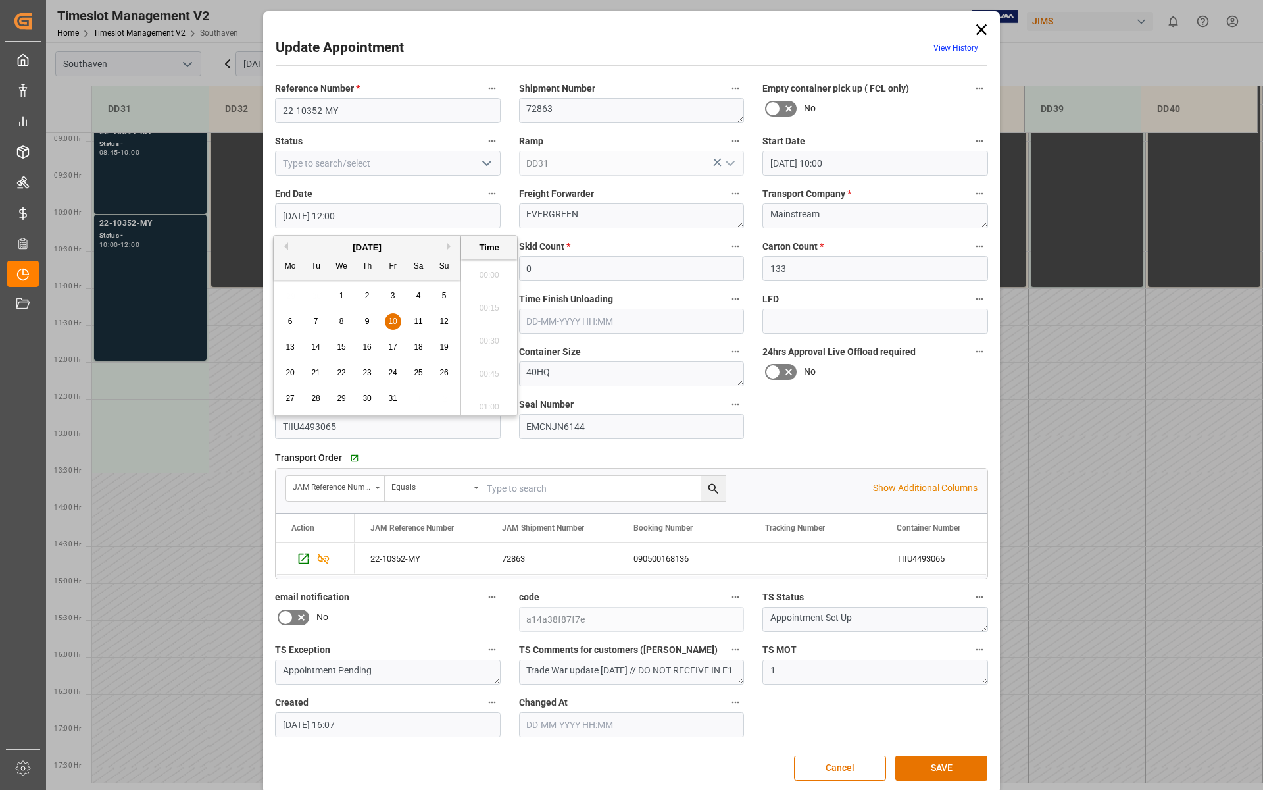
click at [454, 213] on input "[DATE] 12:00" at bounding box center [388, 215] width 226 height 25
click at [397, 322] on div "10" at bounding box center [393, 322] width 16 height 16
click at [497, 340] on li "13:30" at bounding box center [489, 336] width 56 height 33
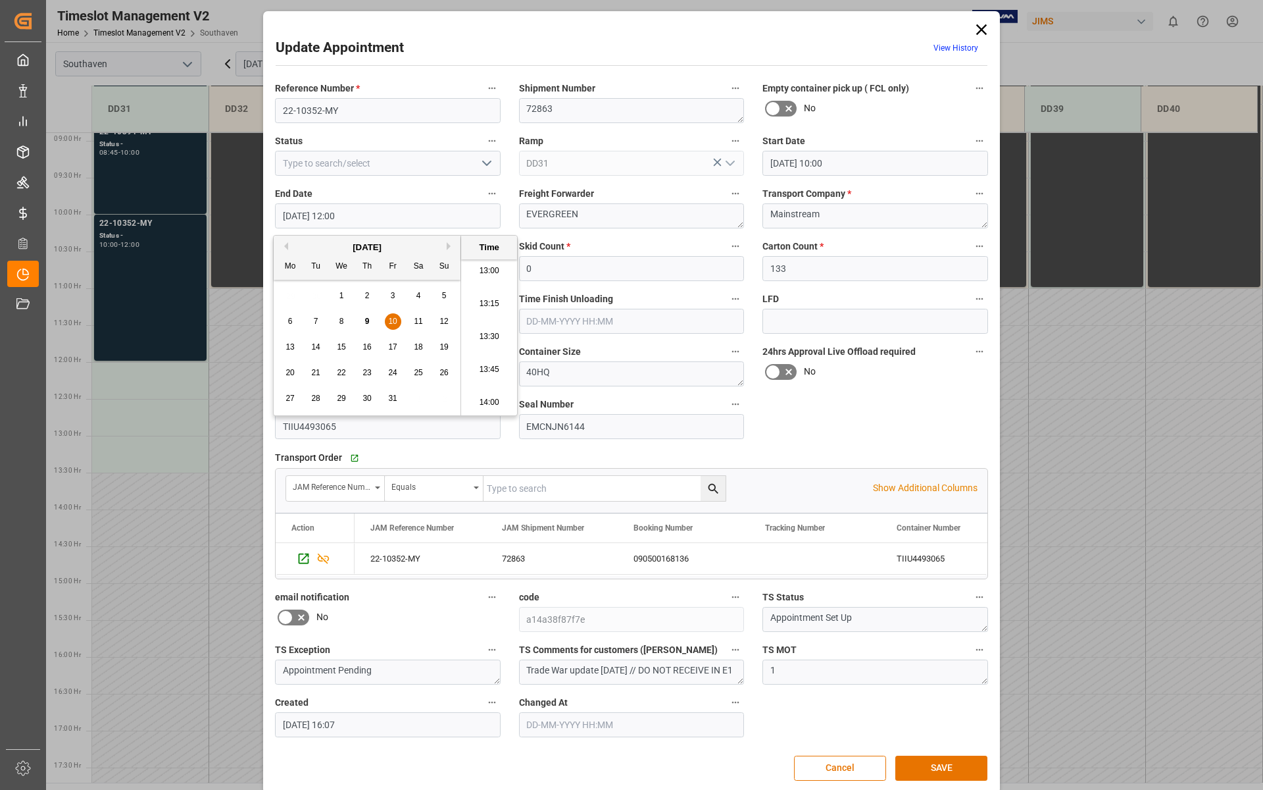
type input "[DATE] 13:30"
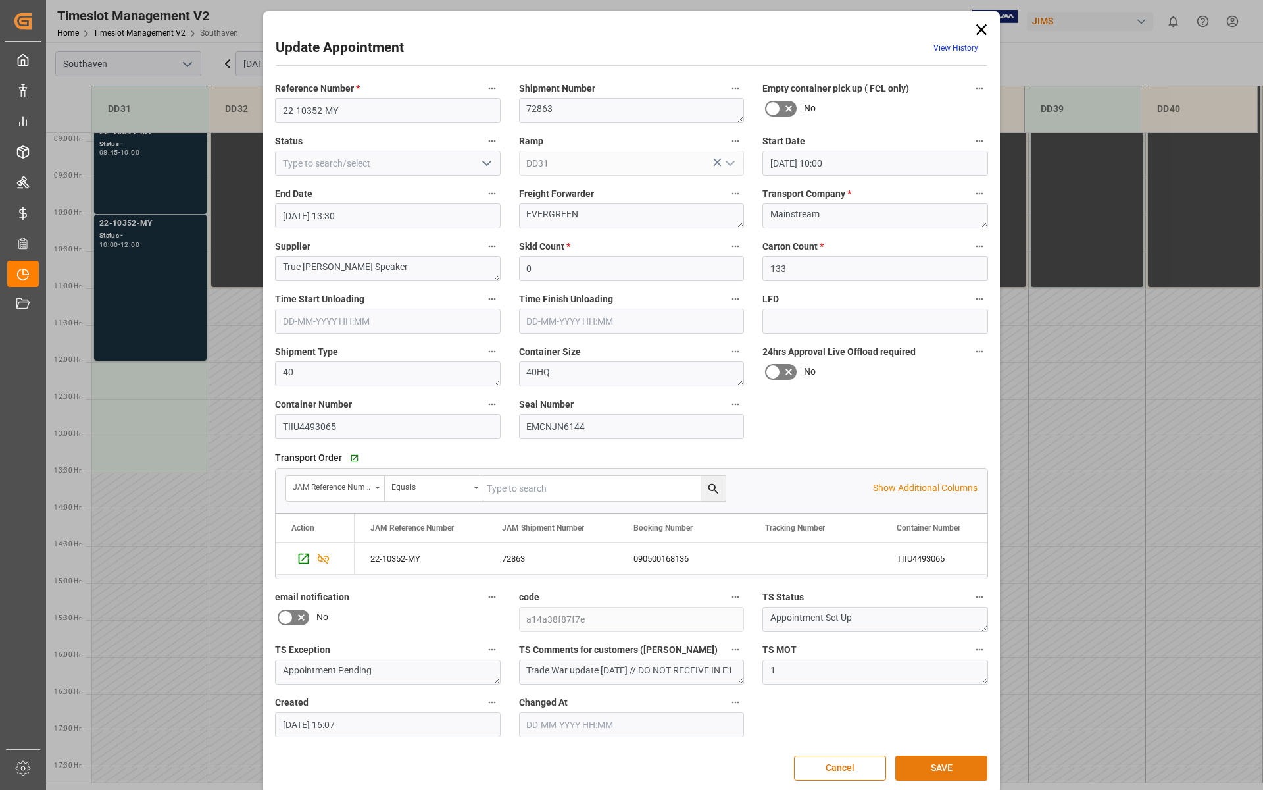
click at [938, 706] on button "SAVE" at bounding box center [942, 767] width 92 height 25
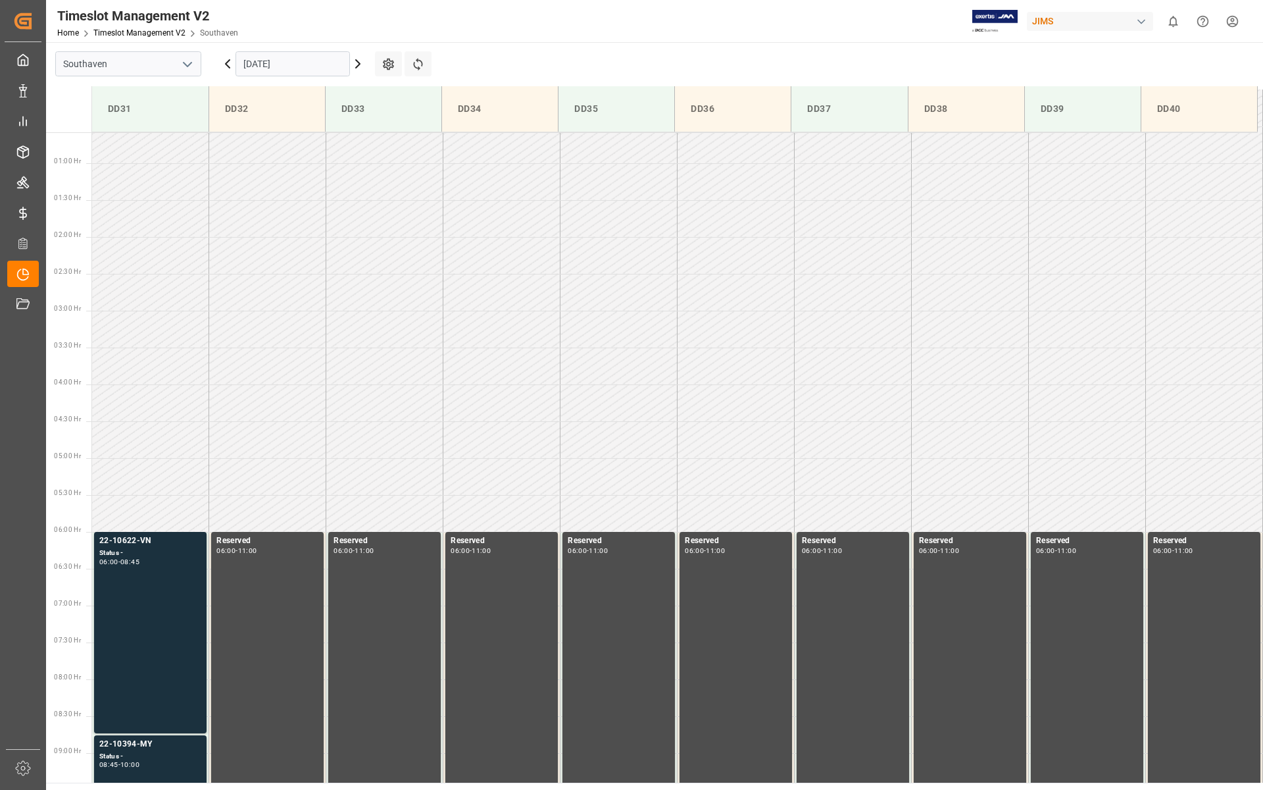
scroll to position [66, 0]
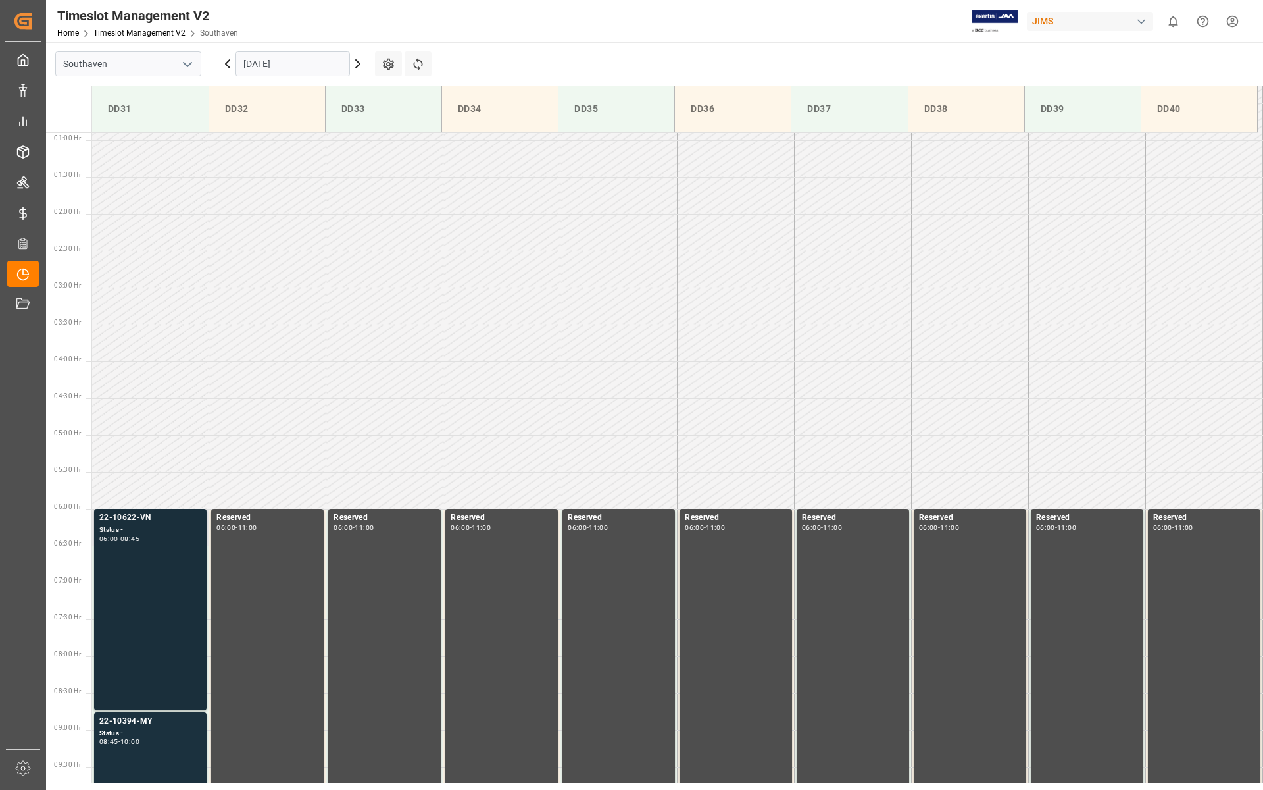
click at [138, 553] on div "22-10622-VN Status - 06:00 - 08:45" at bounding box center [150, 609] width 102 height 196
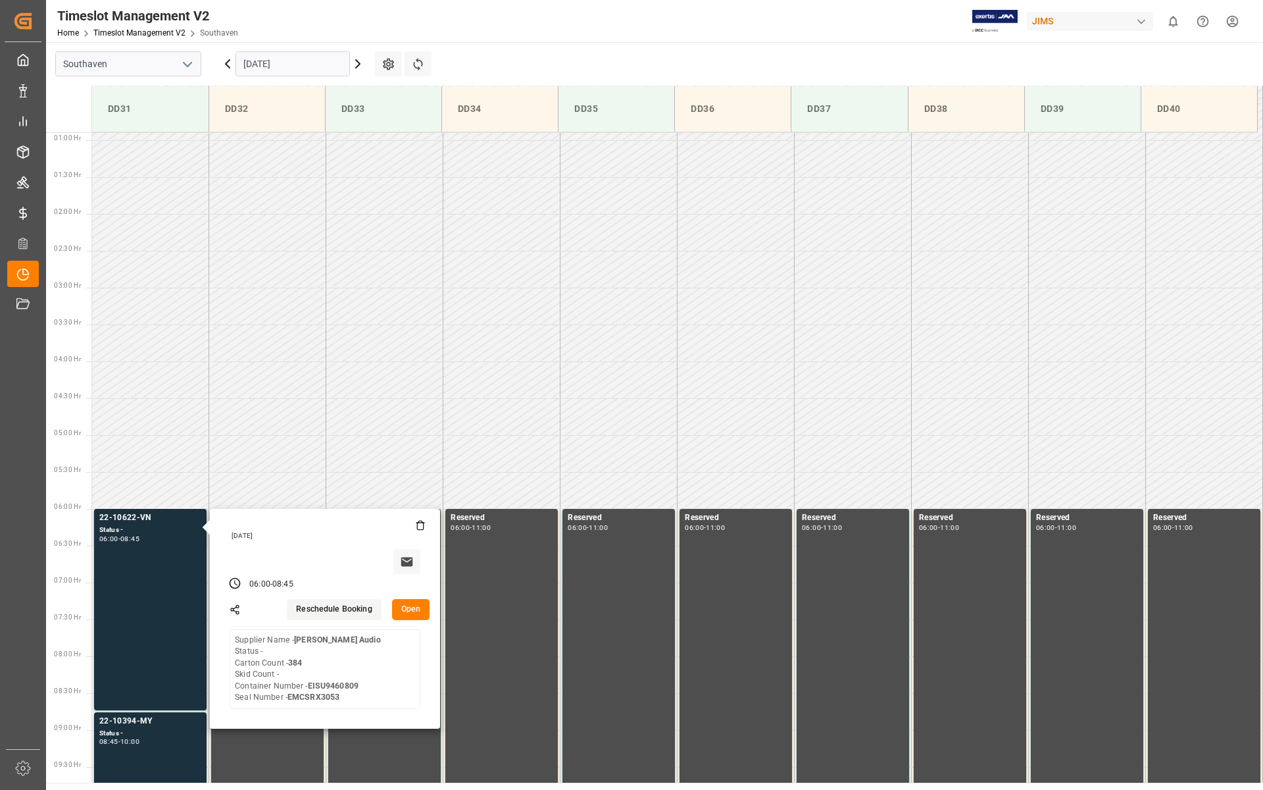
click at [409, 610] on button "Open" at bounding box center [411, 609] width 38 height 21
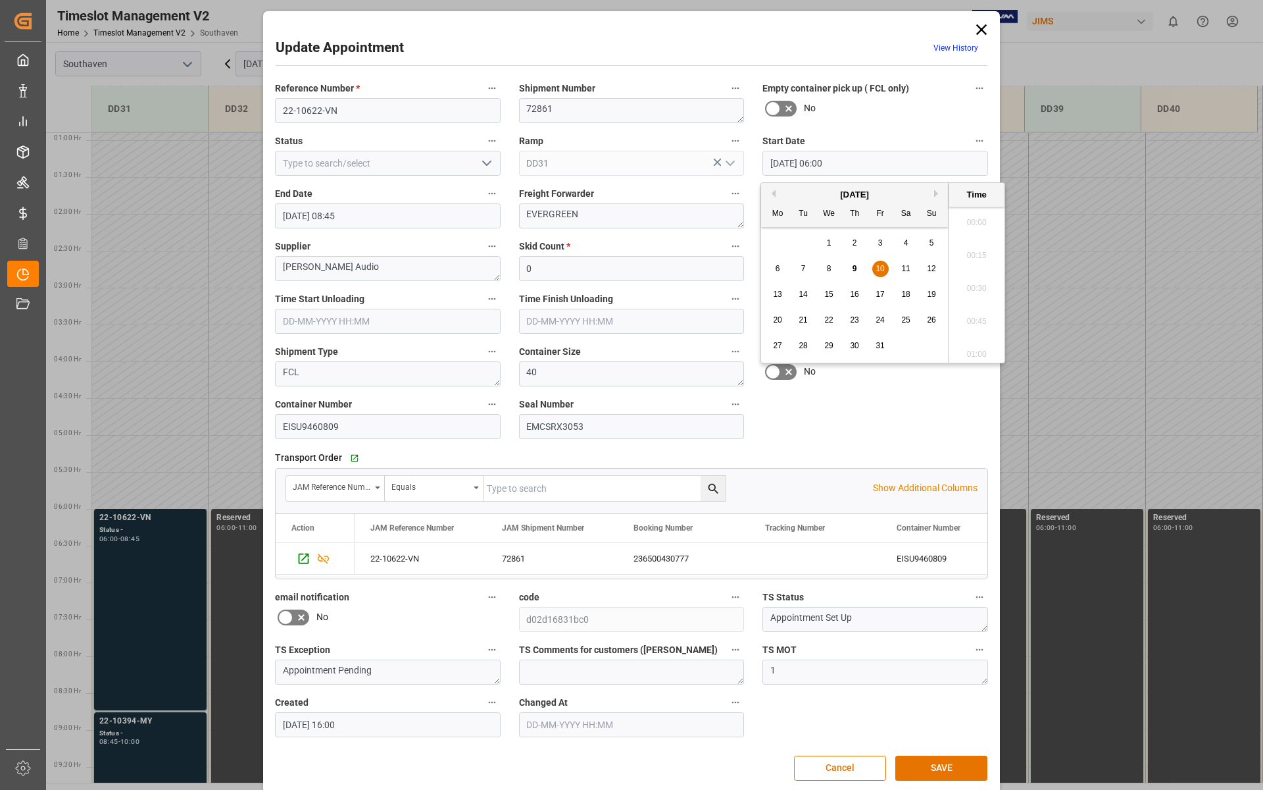
click at [904, 162] on input "[DATE] 06:00" at bounding box center [876, 163] width 226 height 25
click at [882, 266] on span "10" at bounding box center [880, 268] width 9 height 9
click at [982, 347] on li "06:30" at bounding box center [977, 350] width 56 height 33
type input "[DATE] 06:30"
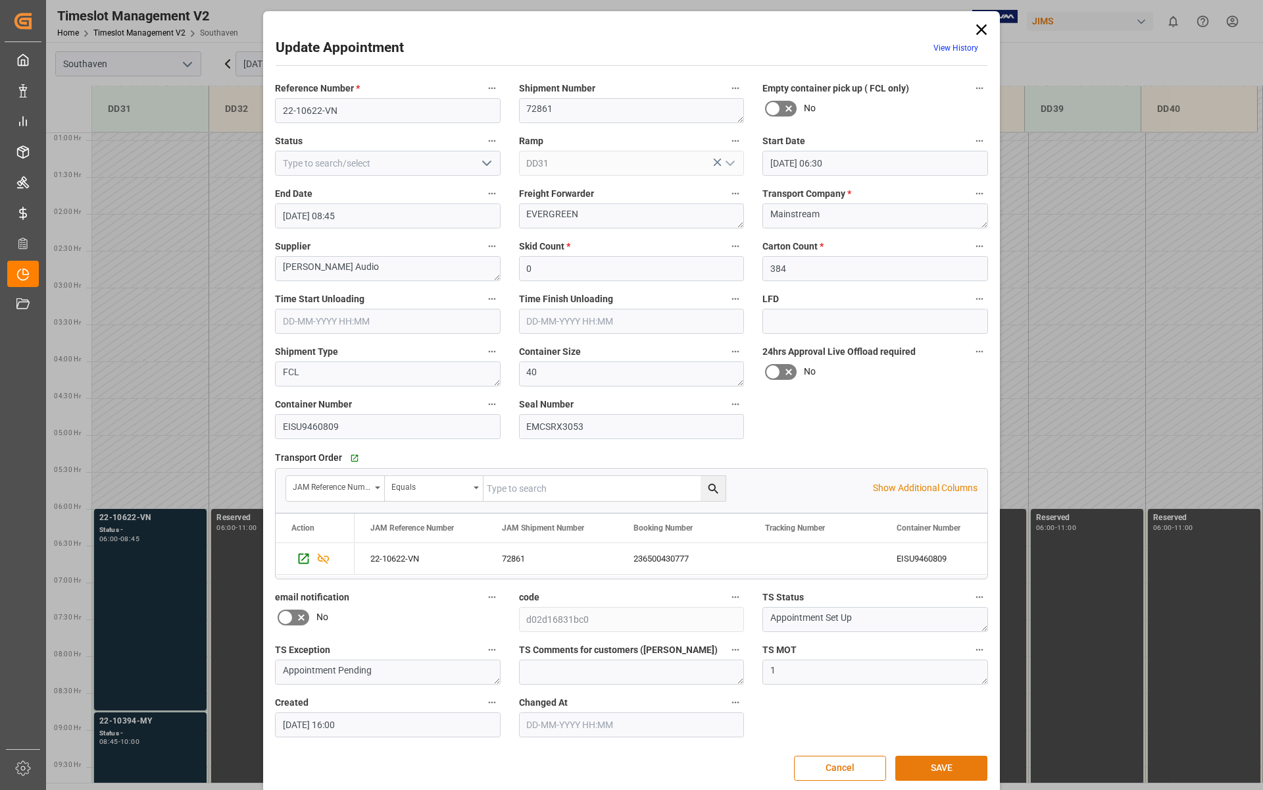
click at [928, 706] on button "SAVE" at bounding box center [942, 767] width 92 height 25
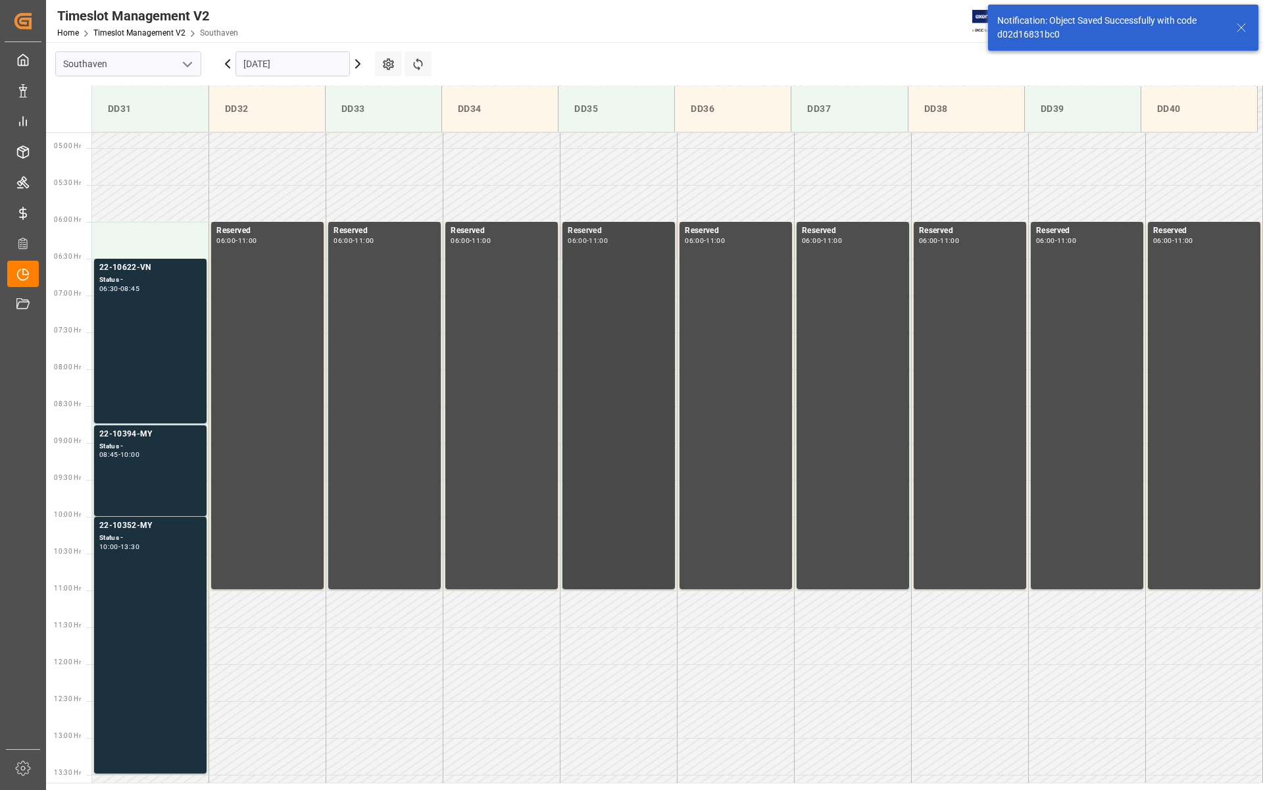
scroll to position [360, 0]
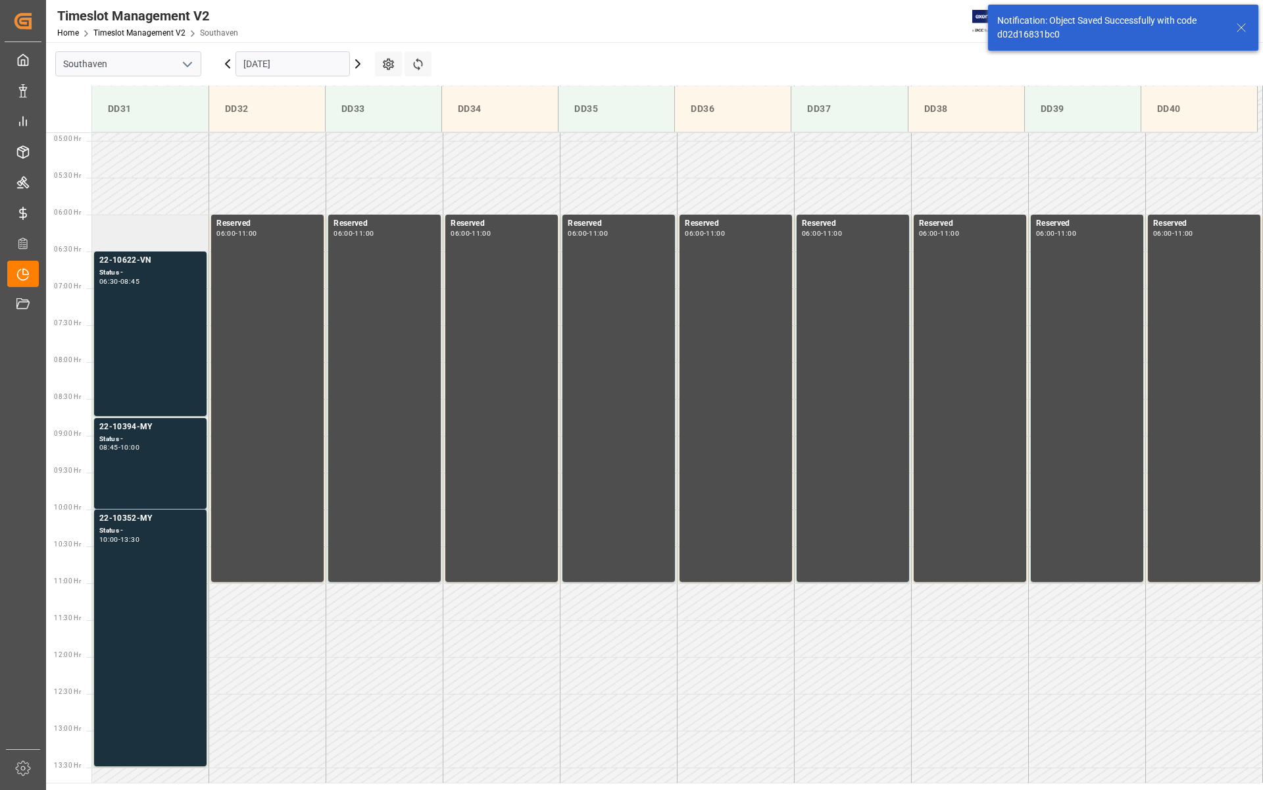
click at [171, 228] on td at bounding box center [150, 233] width 117 height 37
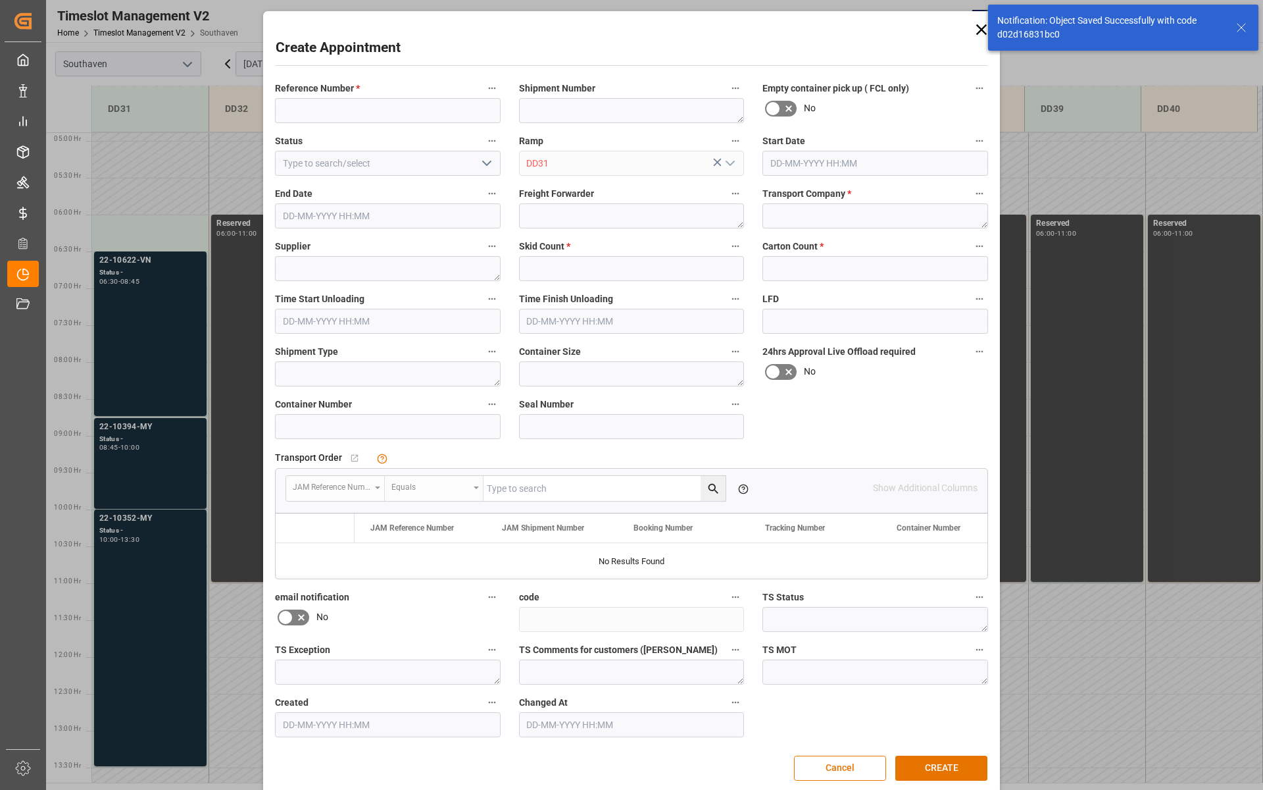
type input "[DATE] 06:00"
type input "[DATE] 06:30"
click at [339, 103] on input at bounding box center [388, 110] width 226 height 25
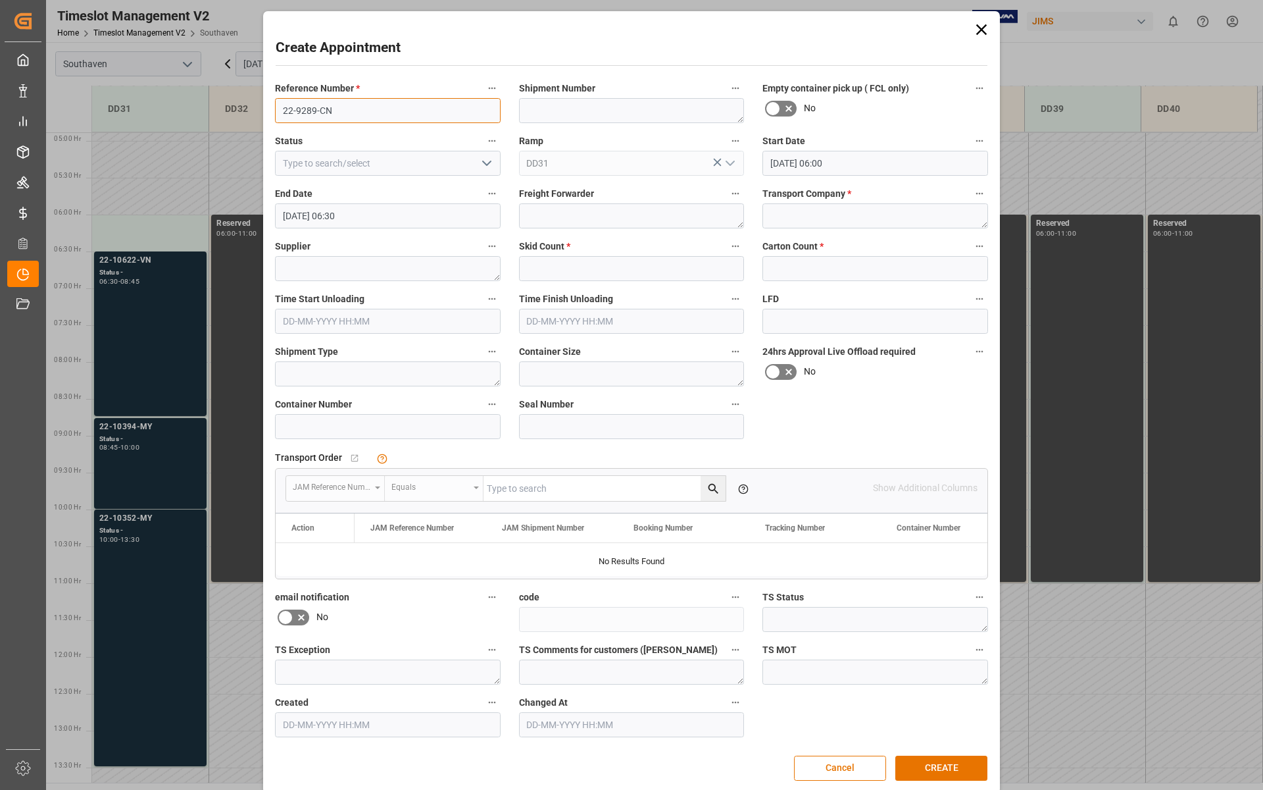
type input "22-9289-CN"
click at [796, 213] on textarea at bounding box center [876, 215] width 226 height 25
type textarea "AAA [PERSON_NAME]"
click at [424, 270] on textarea at bounding box center [388, 268] width 226 height 25
type textarea "Global Dist Reloop"
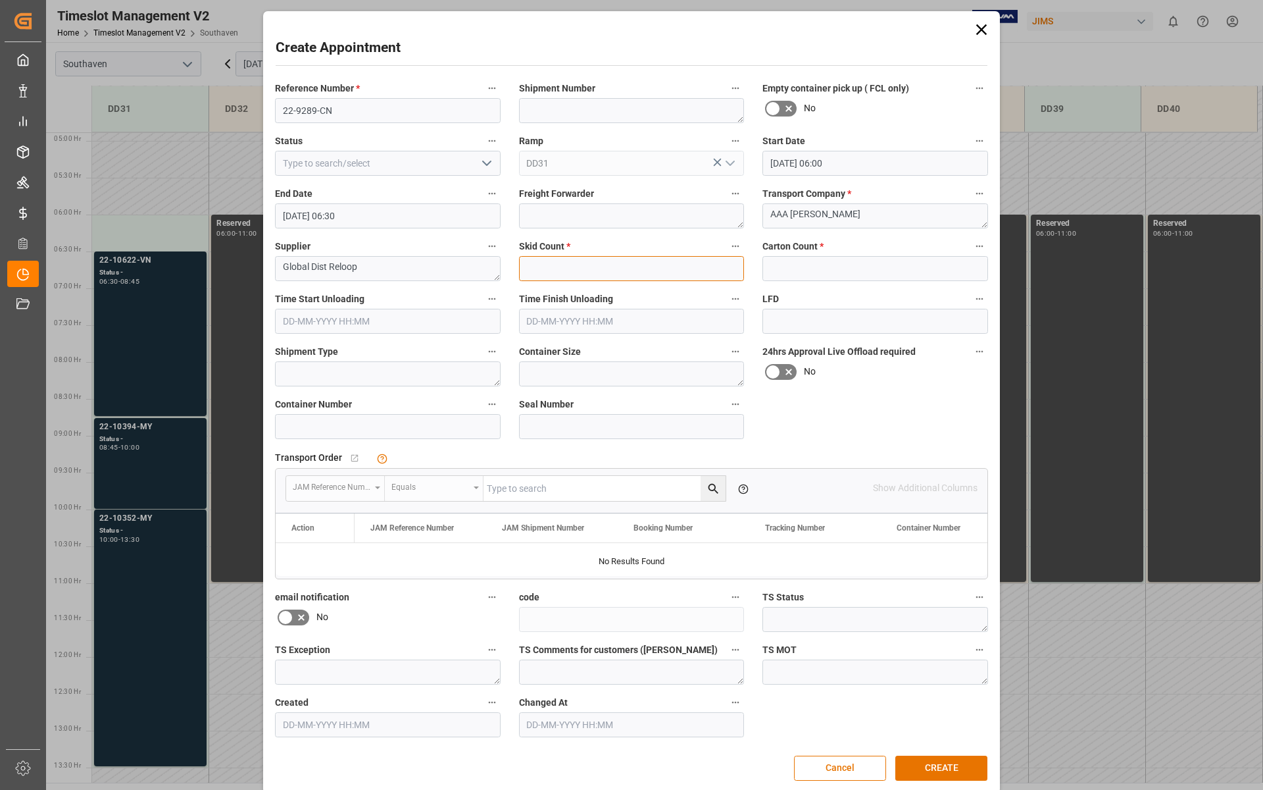
click at [584, 269] on input "text" at bounding box center [632, 268] width 226 height 25
type input "3"
click at [803, 267] on input "text" at bounding box center [876, 268] width 226 height 25
type input "74"
click at [351, 376] on textarea at bounding box center [388, 373] width 226 height 25
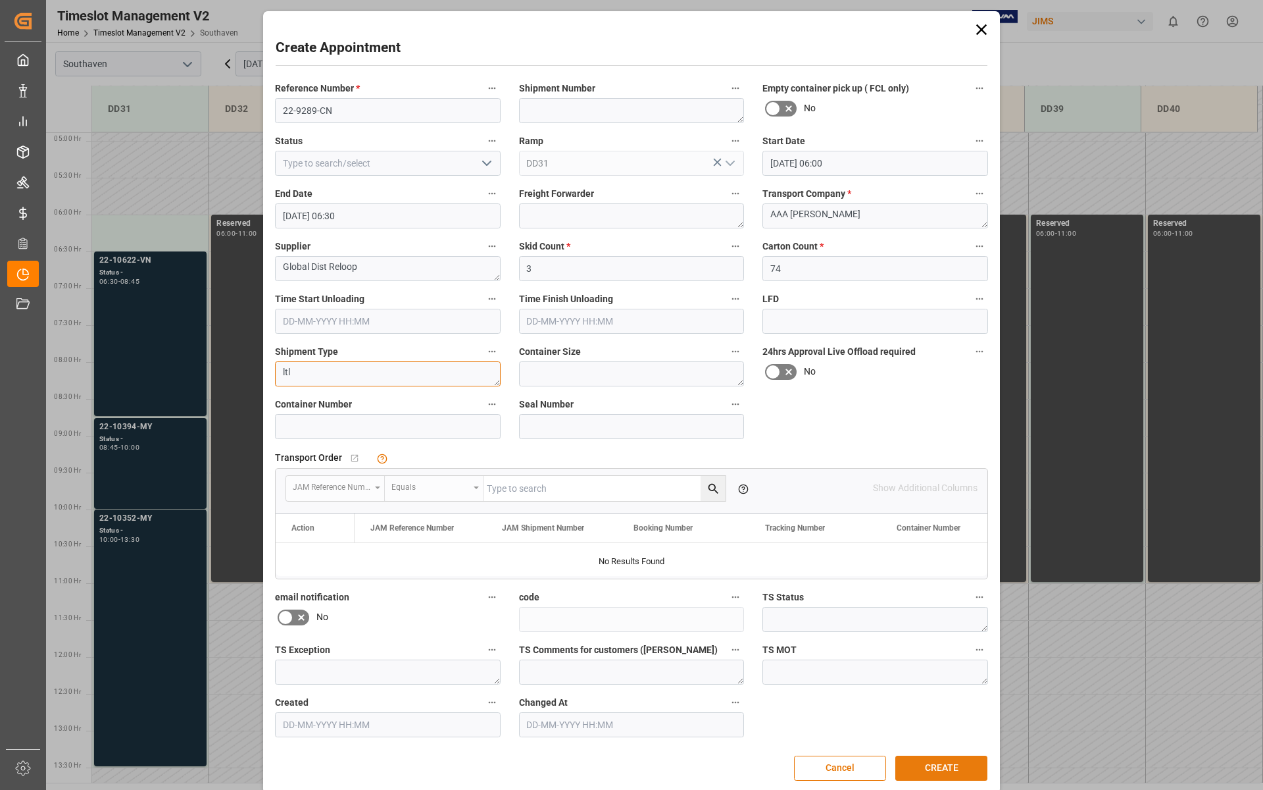
type textarea "ltl"
click at [917, 706] on button "CREATE" at bounding box center [942, 767] width 92 height 25
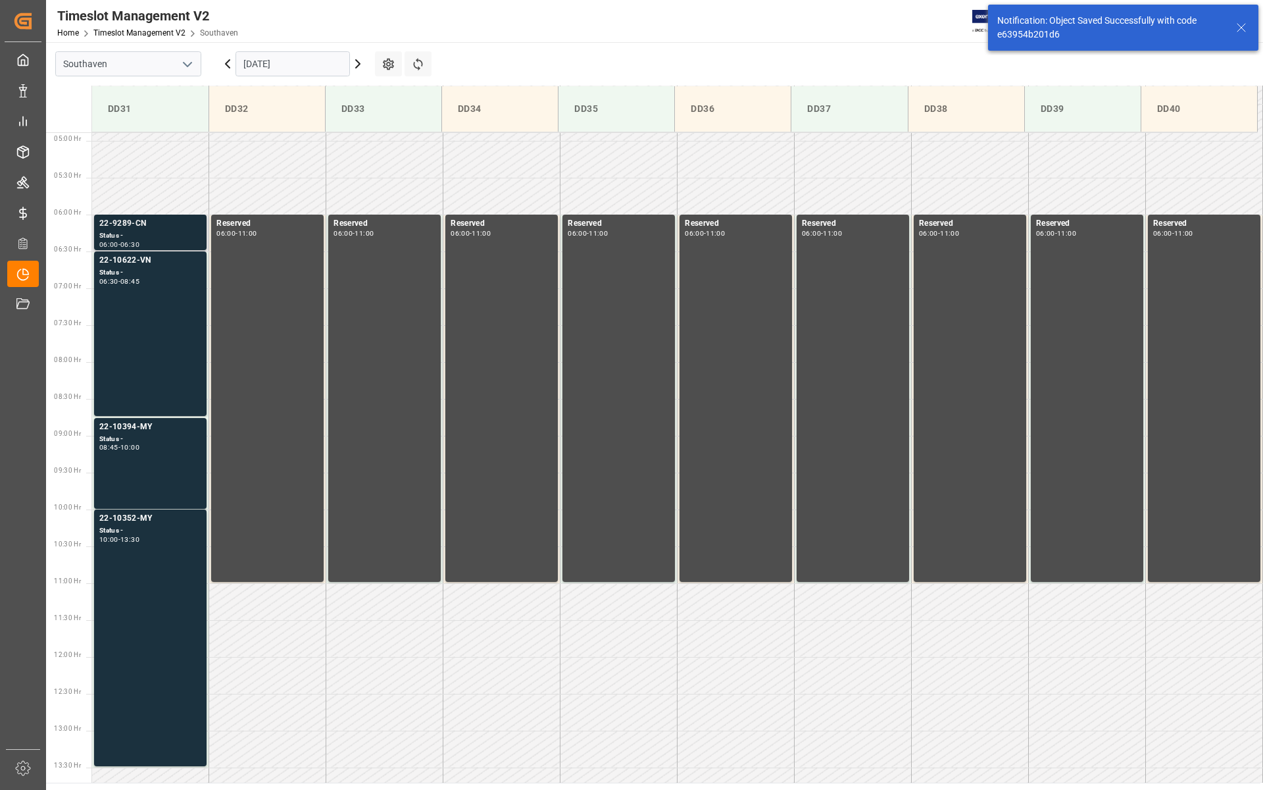
click at [149, 229] on div "22-9289-CN" at bounding box center [150, 223] width 102 height 13
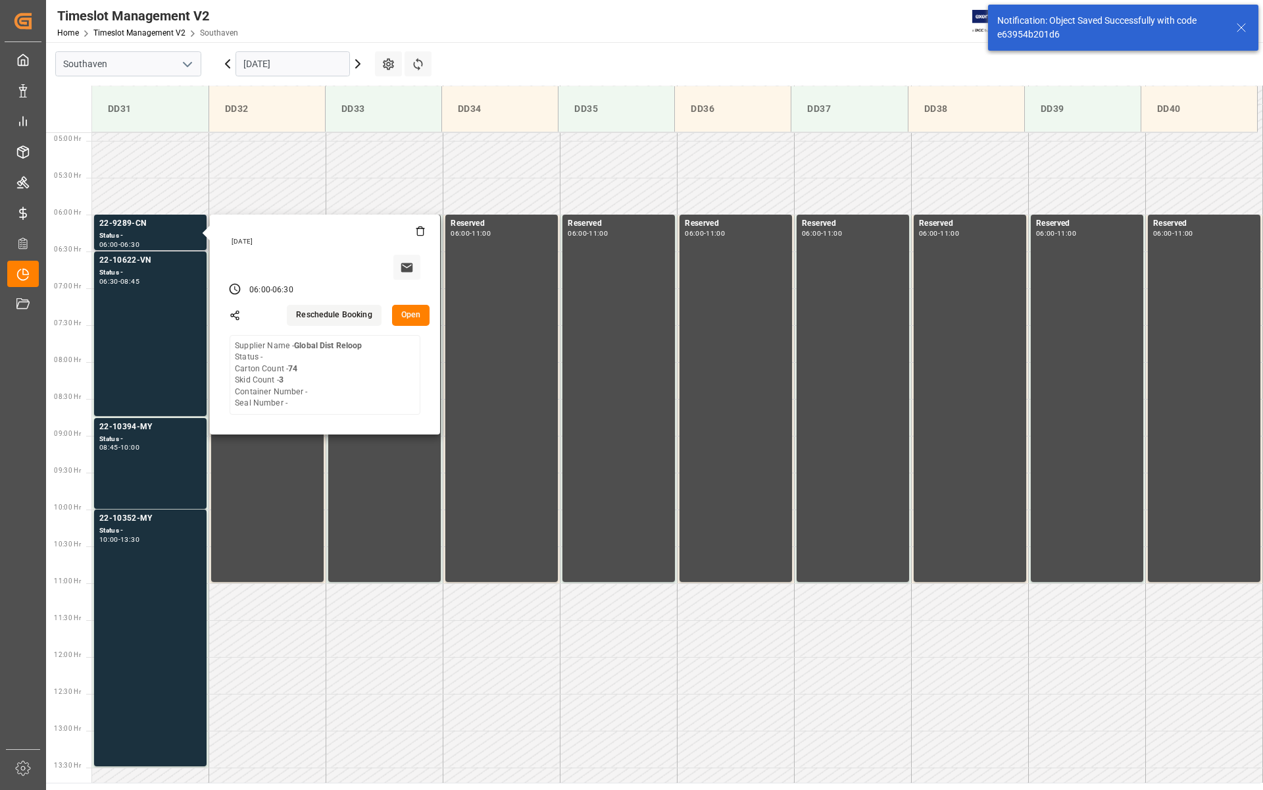
click at [424, 325] on div "[DATE] 06:00 - 06:30 Reschedule Booking Open Supplier Name - Global Dist Reloop…" at bounding box center [325, 325] width 230 height 220
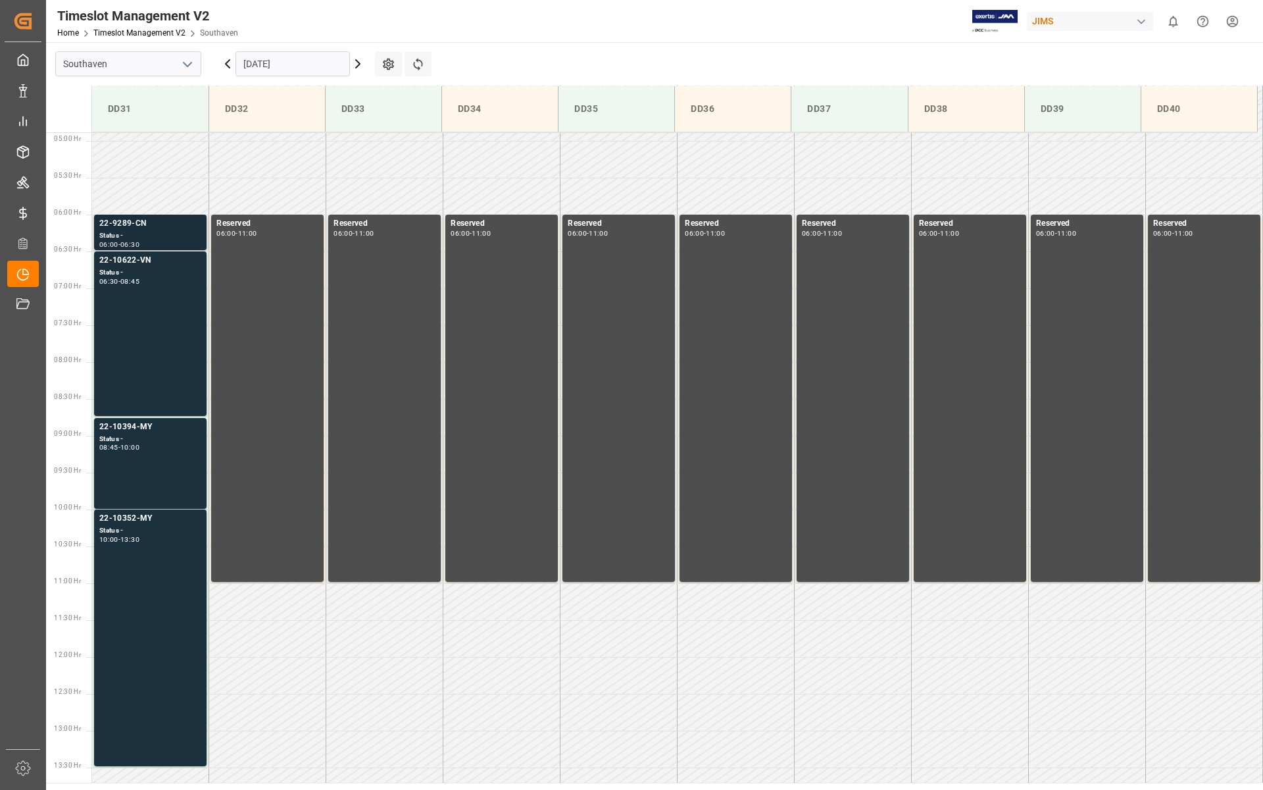
click at [182, 231] on div "Status -" at bounding box center [150, 235] width 102 height 11
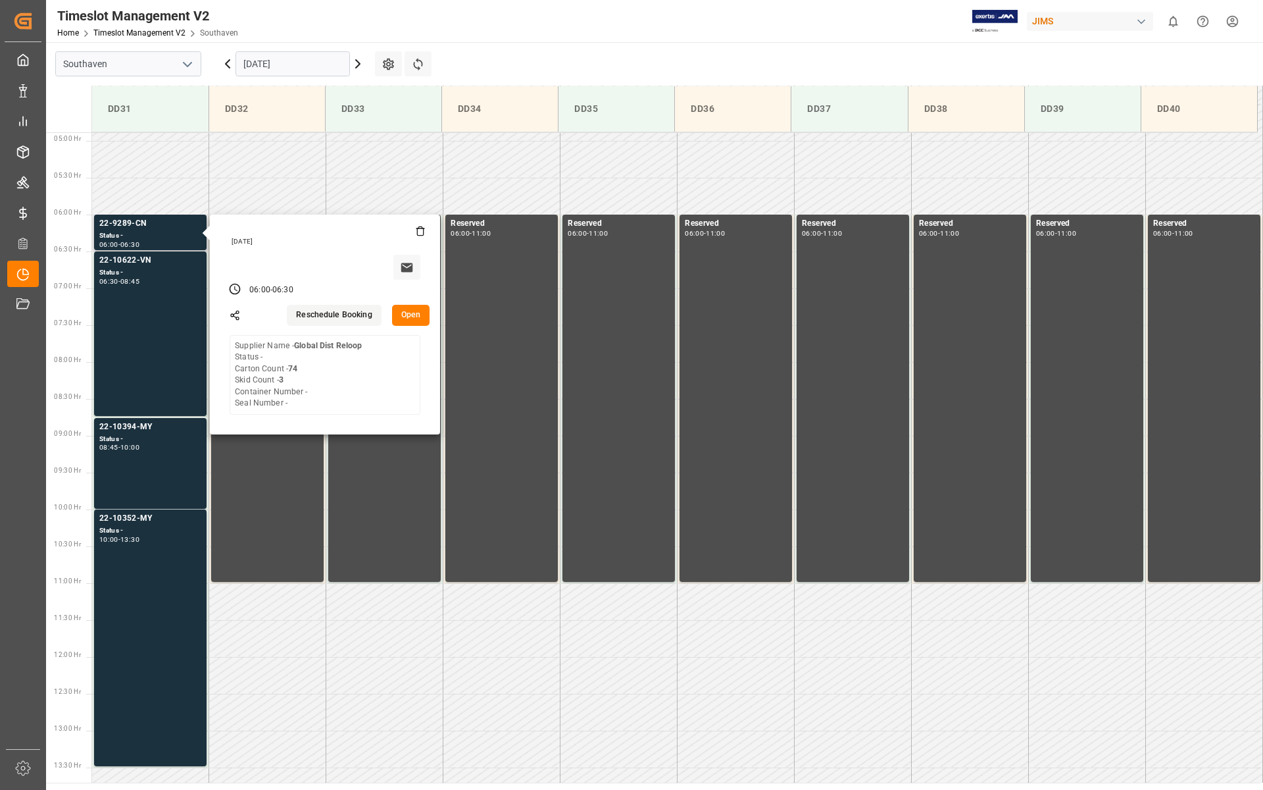
click at [399, 311] on button "Open" at bounding box center [411, 315] width 38 height 21
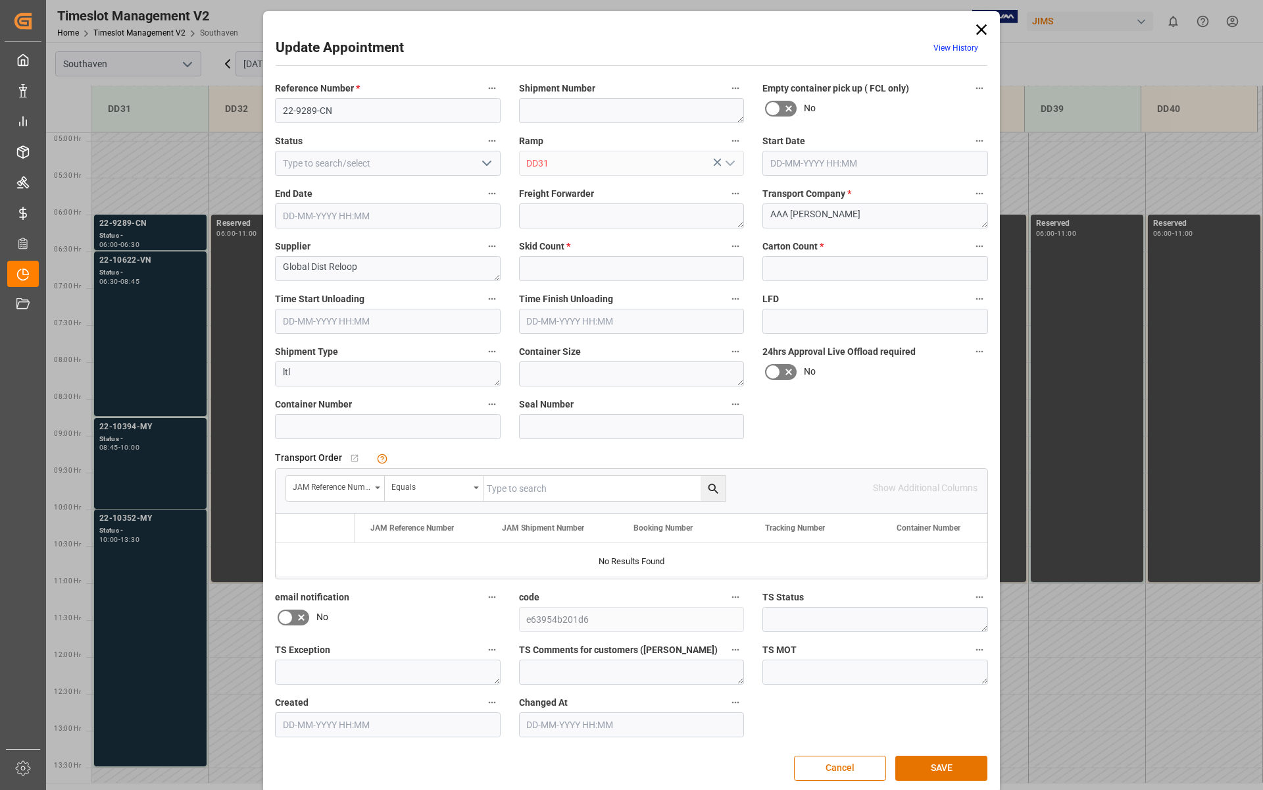
type input "3"
type input "74"
type input "[DATE] 06:00"
type input "[DATE] 06:30"
type input "[DATE] 16:14"
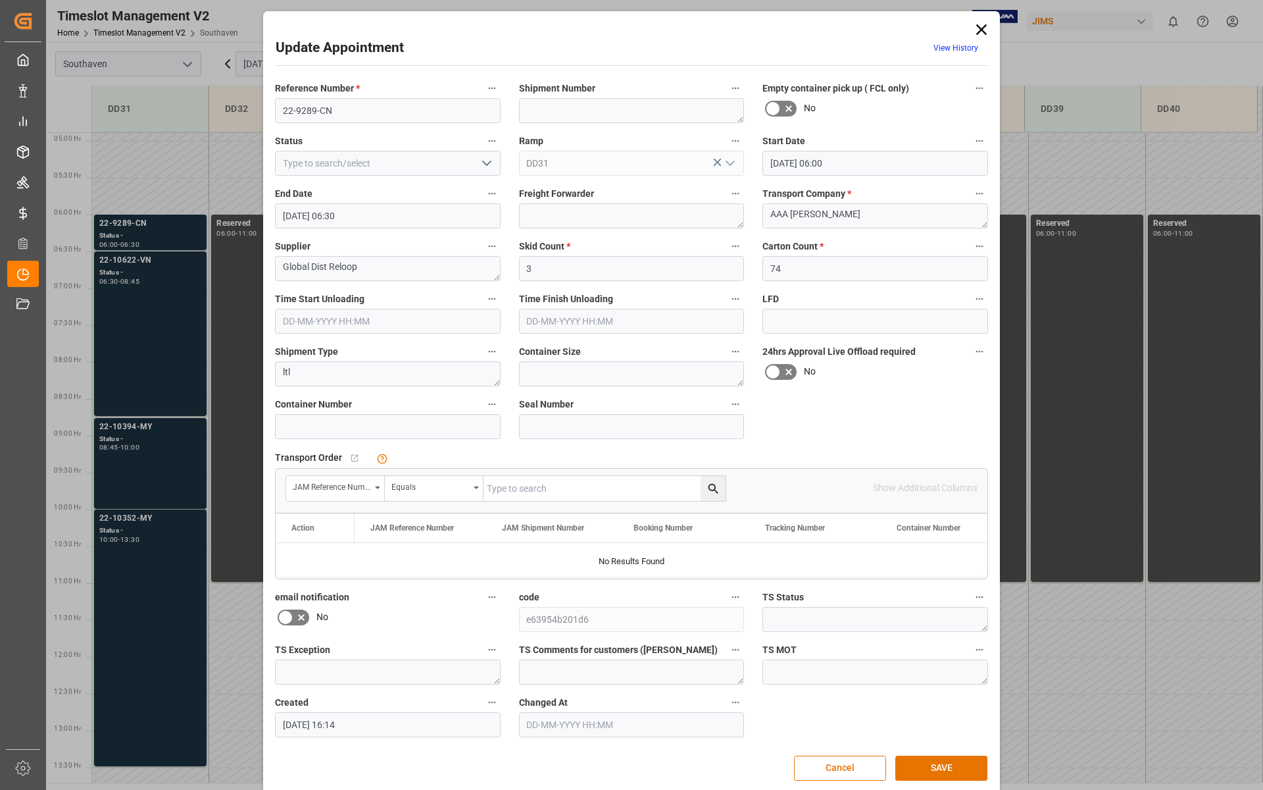
click at [503, 492] on input "text" at bounding box center [605, 488] width 242 height 25
type input "22-9289-cn"
click at [965, 706] on button "SAVE" at bounding box center [942, 767] width 92 height 25
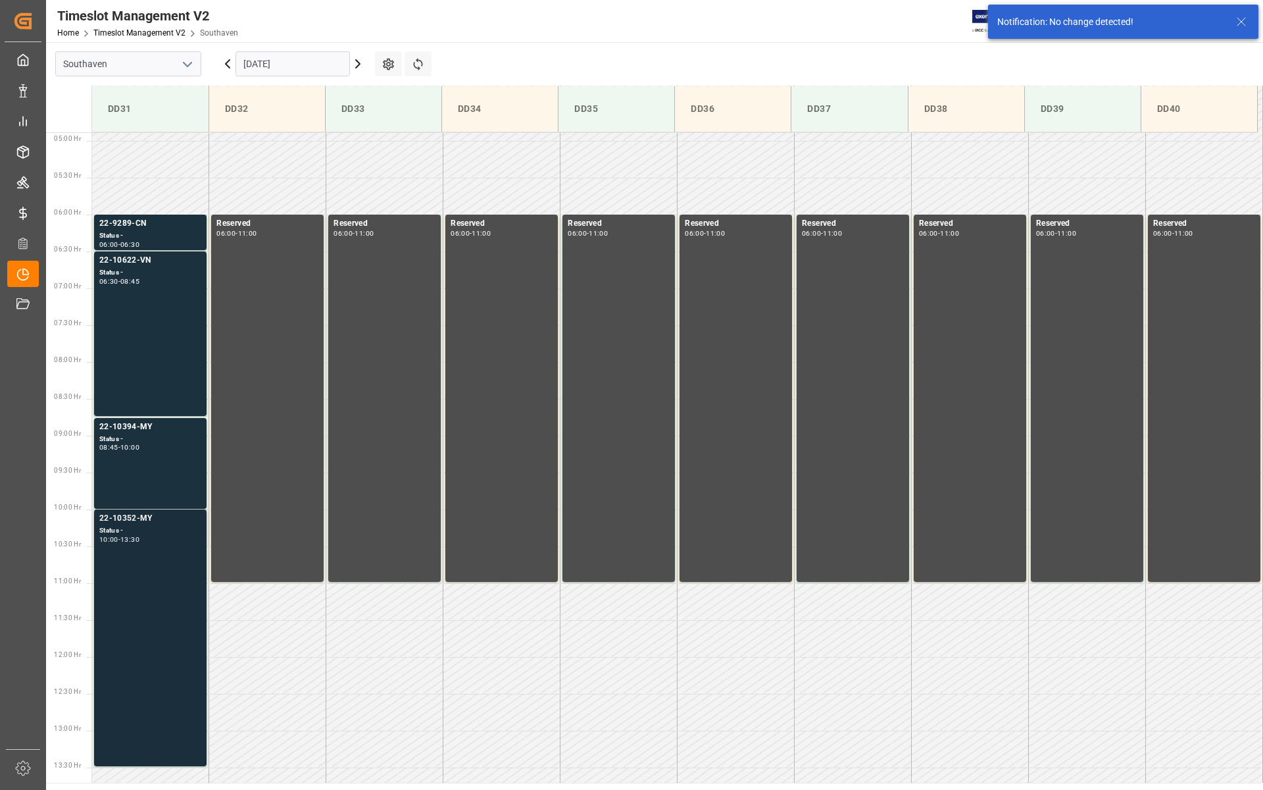
click at [178, 550] on div "22-10352-MY Status - 10:00 - 13:30" at bounding box center [150, 637] width 102 height 251
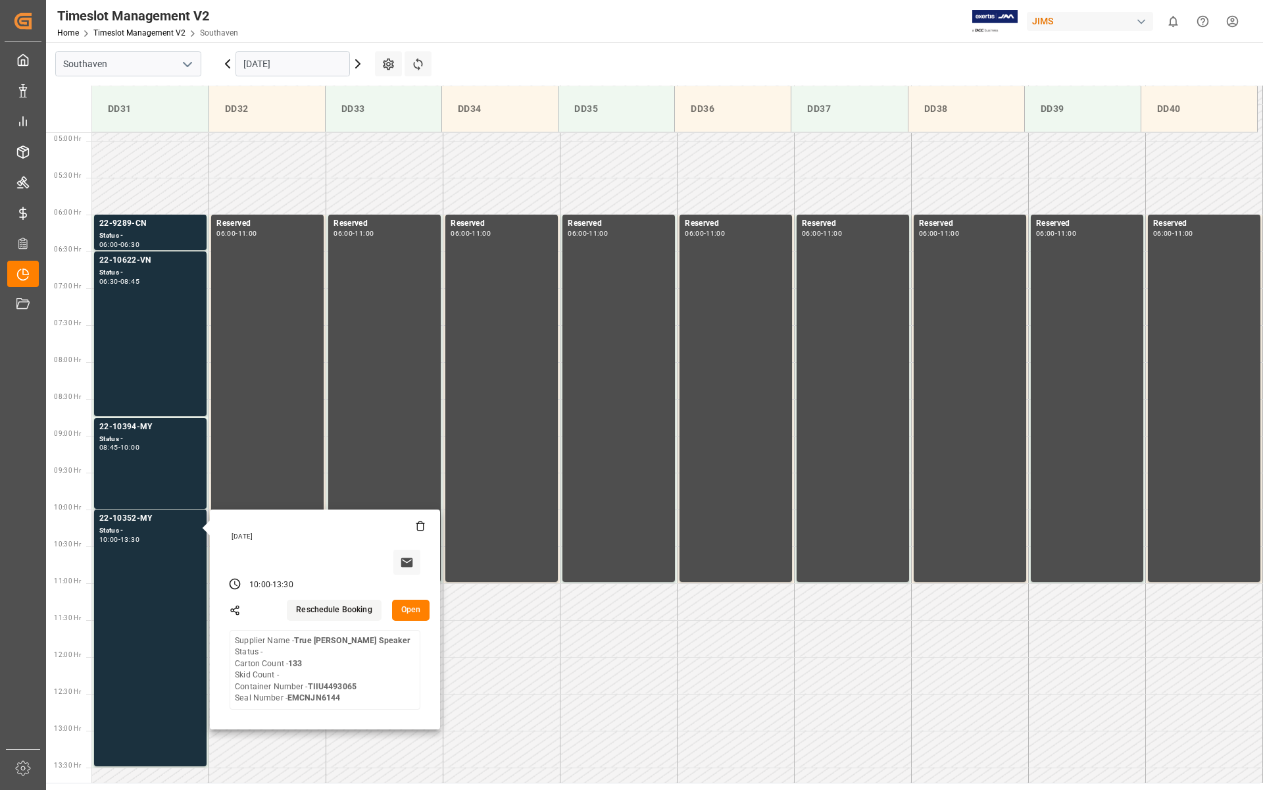
click at [404, 608] on button "Open" at bounding box center [411, 609] width 38 height 21
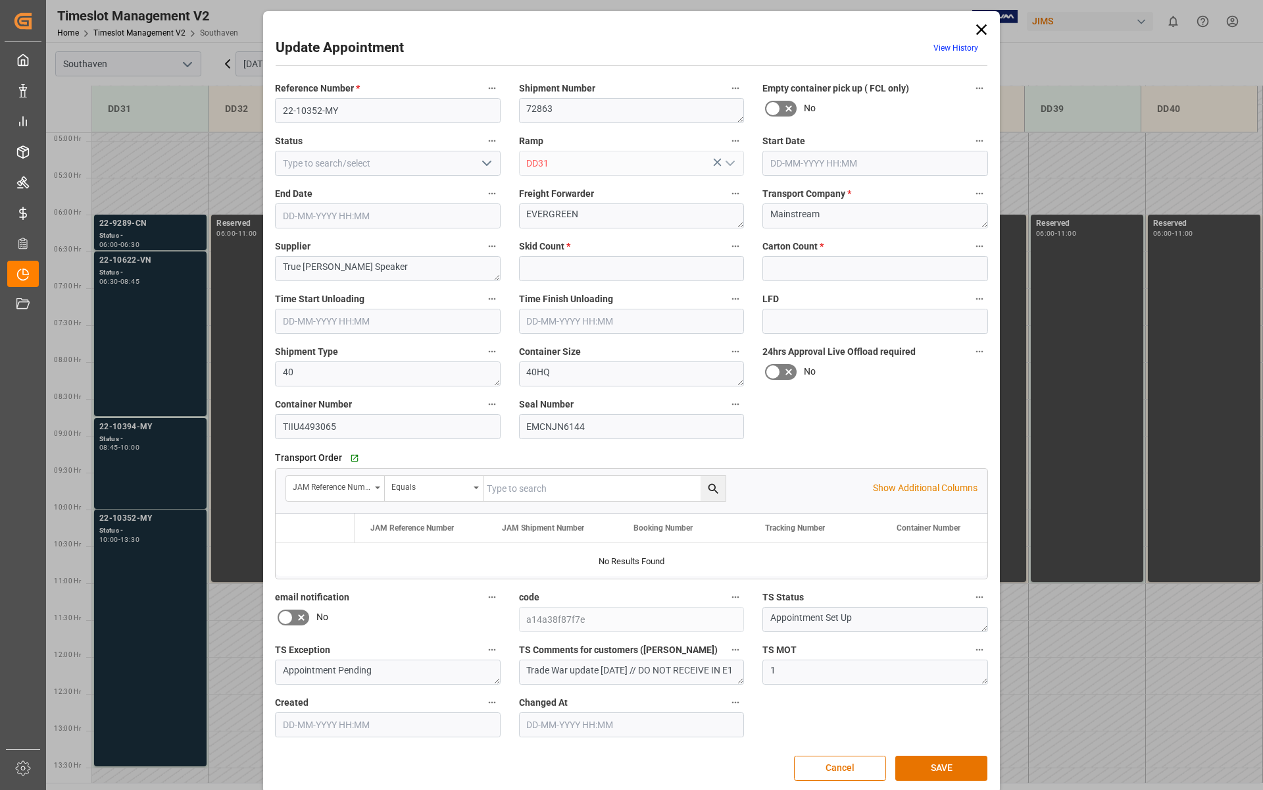
type input "0"
type input "133"
type input "[DATE] 10:00"
type input "[DATE] 13:30"
type input "[DATE] 16:07"
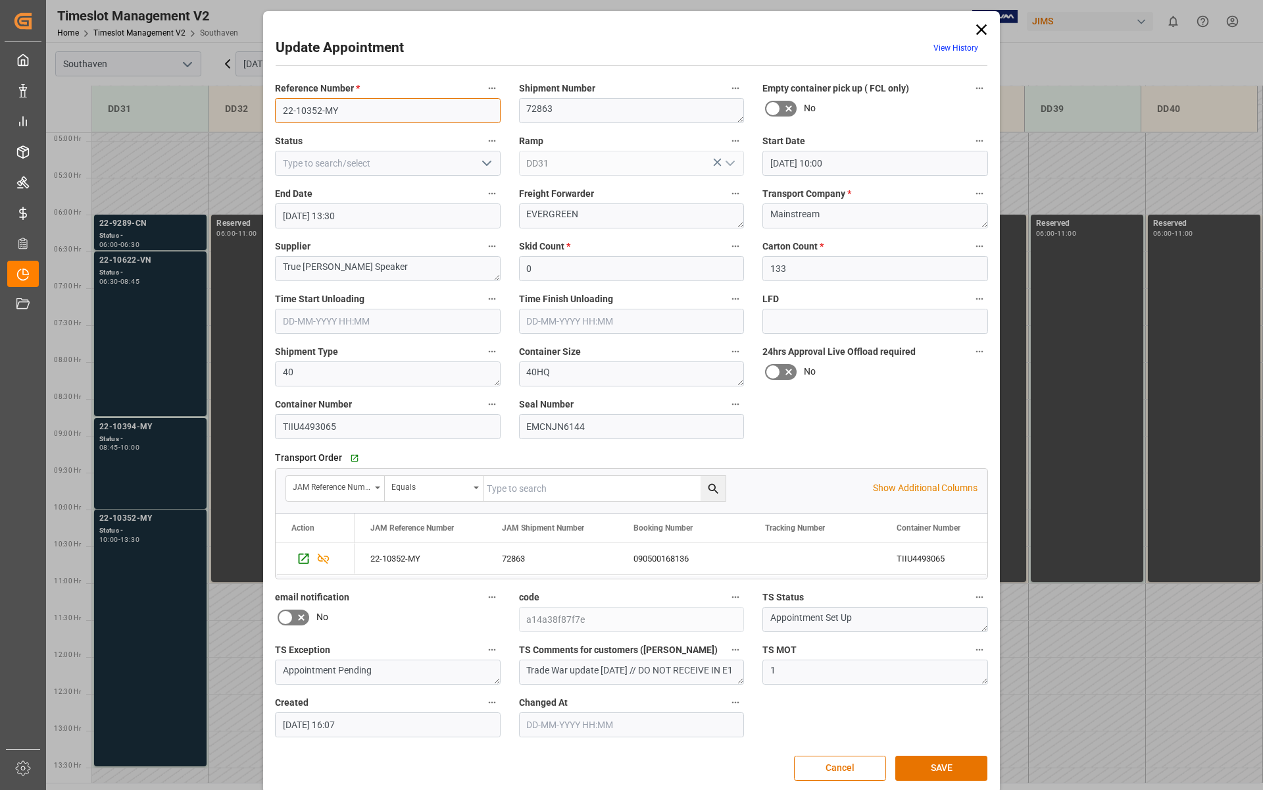
drag, startPoint x: 273, startPoint y: 103, endPoint x: 338, endPoint y: 108, distance: 64.7
click at [338, 108] on input "22-10352-MY" at bounding box center [388, 110] width 226 height 25
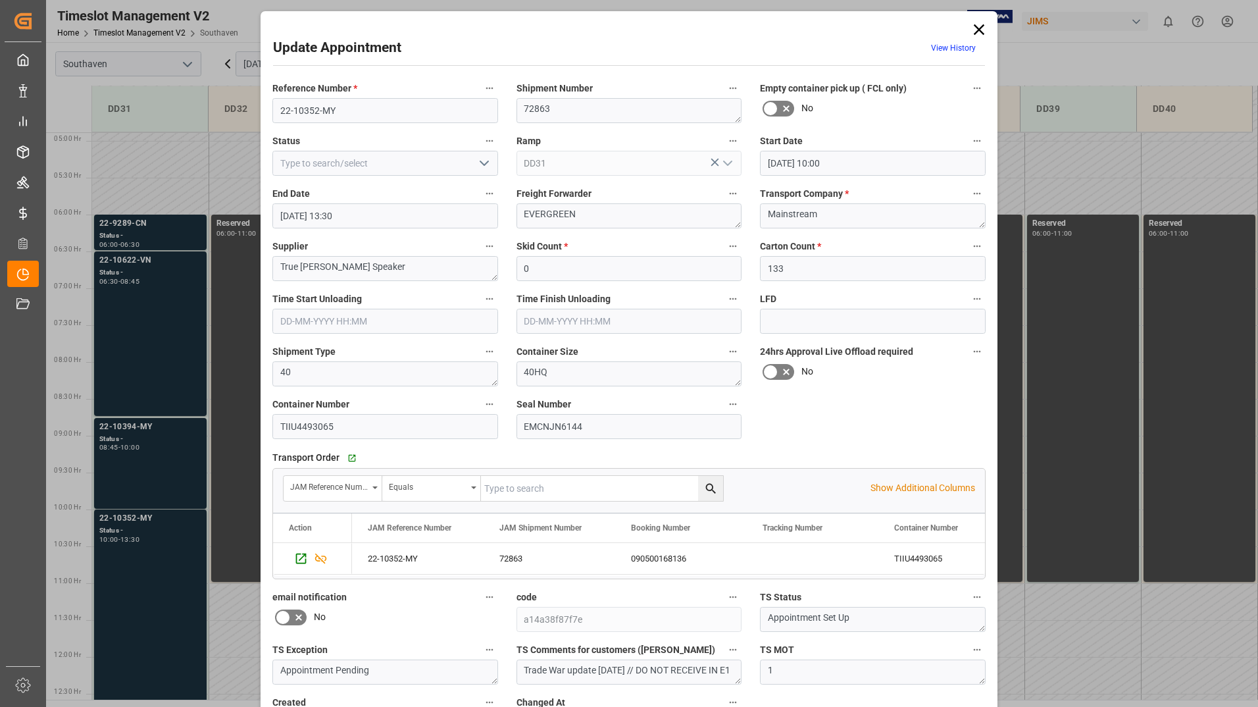
click at [982, 29] on icon at bounding box center [979, 29] width 18 height 18
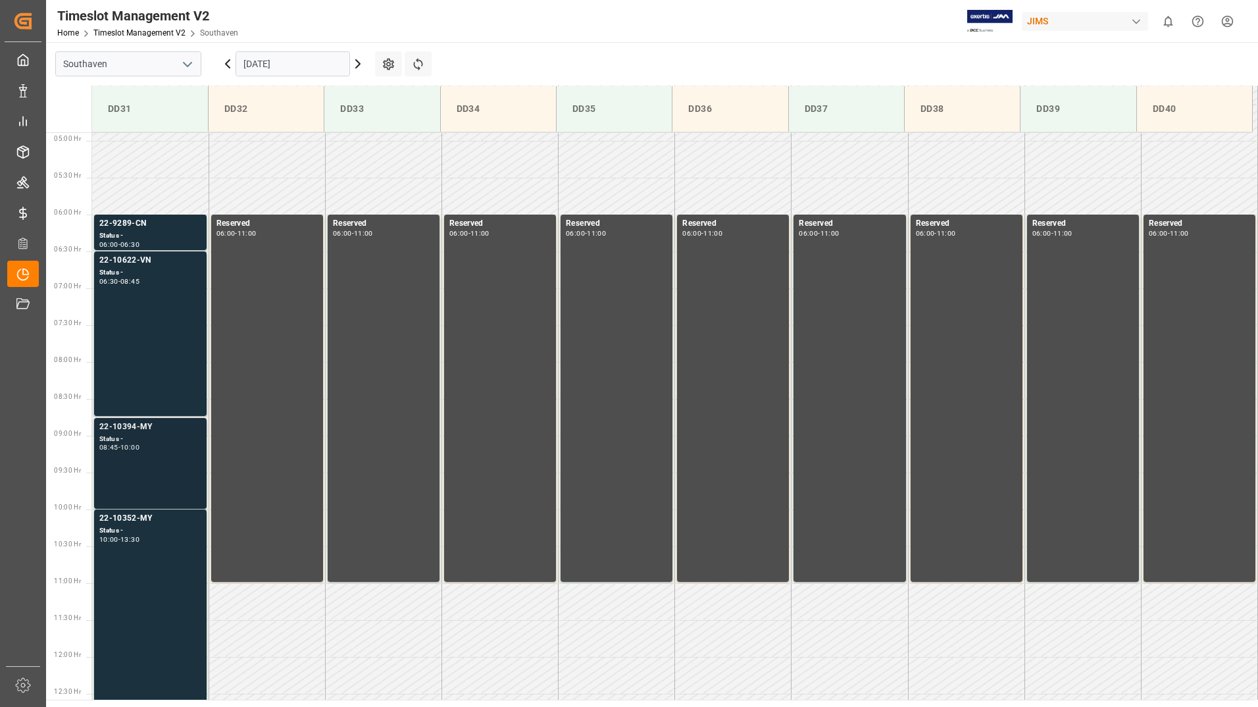
click at [157, 434] on div "Status -" at bounding box center [150, 439] width 102 height 11
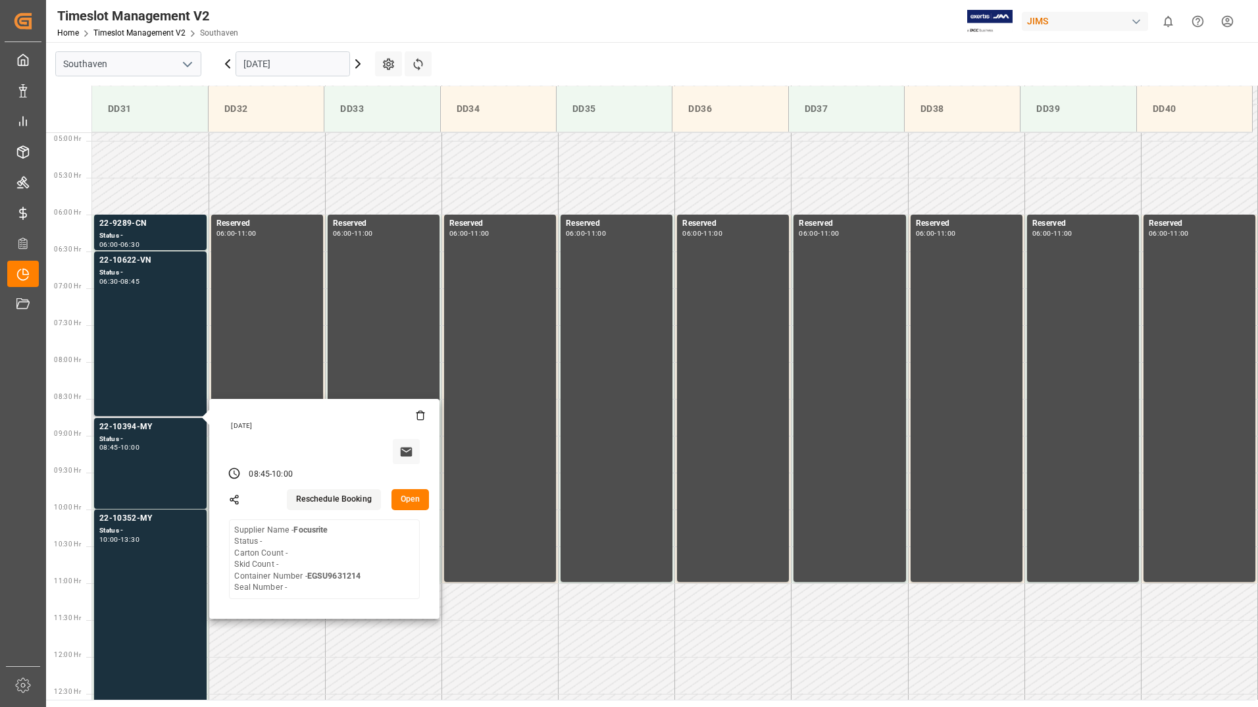
click at [411, 500] on button "Open" at bounding box center [411, 499] width 38 height 21
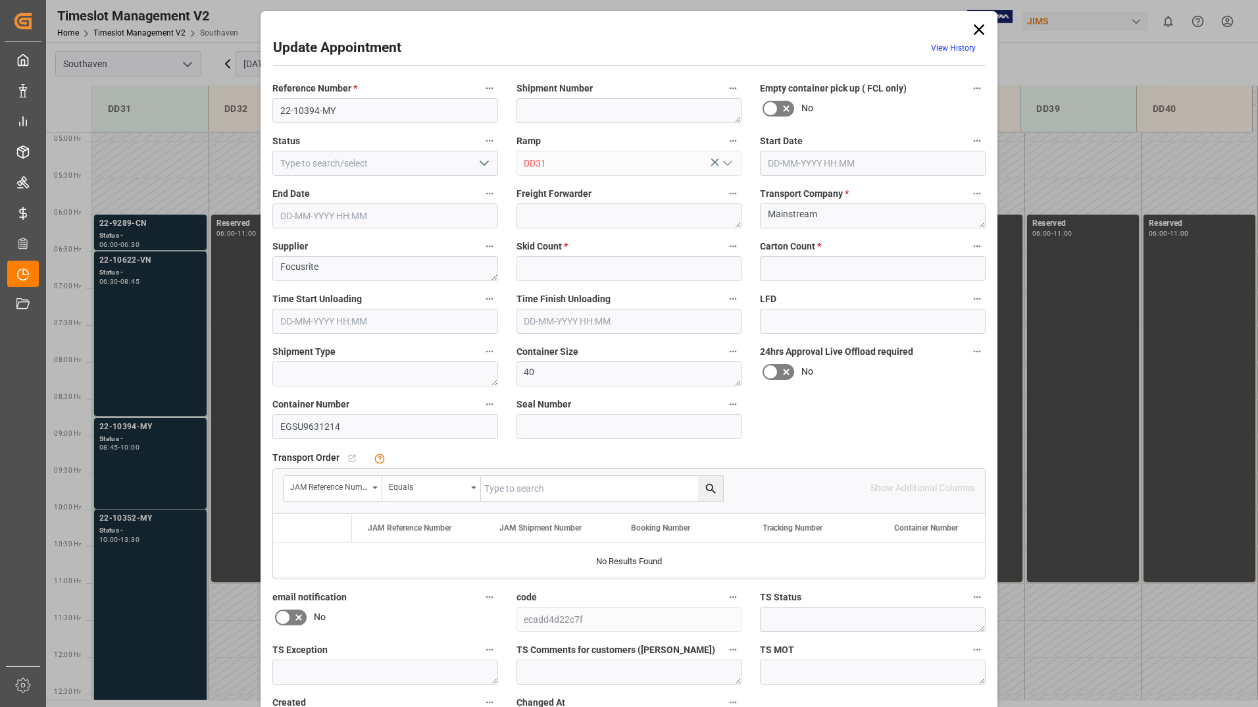
type input "0"
type input "[DATE] 08:45"
type input "[DATE] 10:00"
type input "[DATE] 16:06"
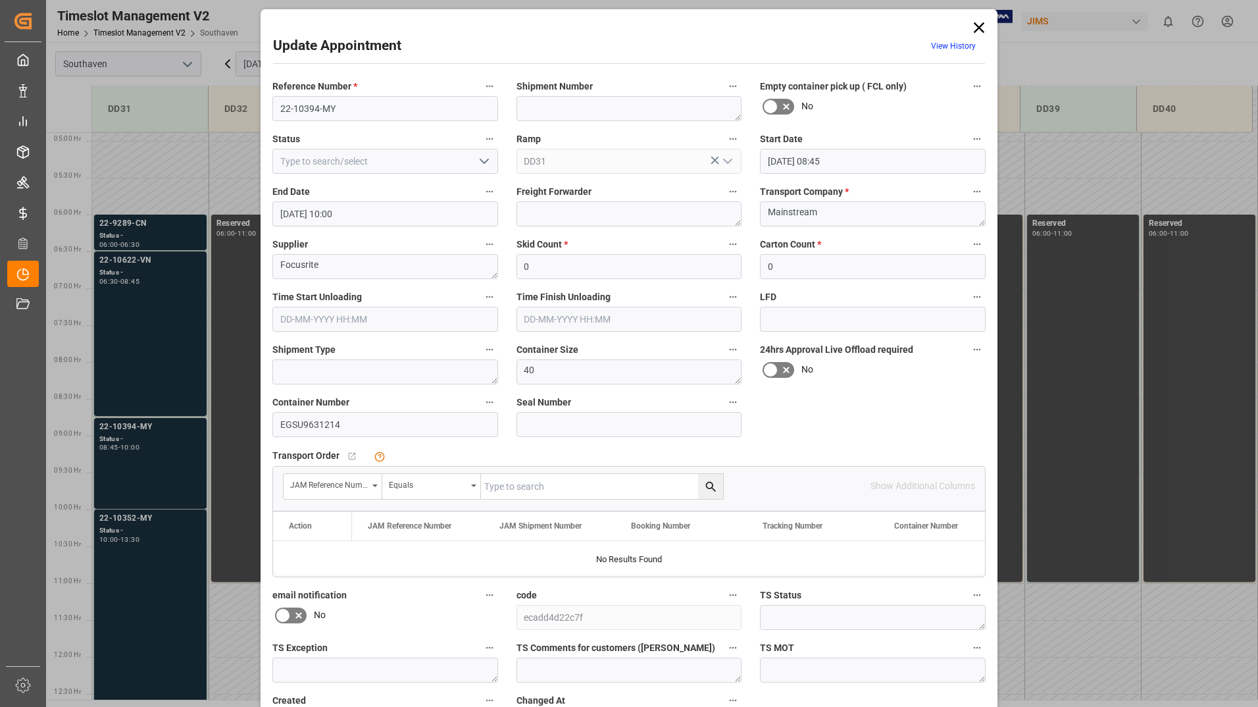
scroll to position [0, 0]
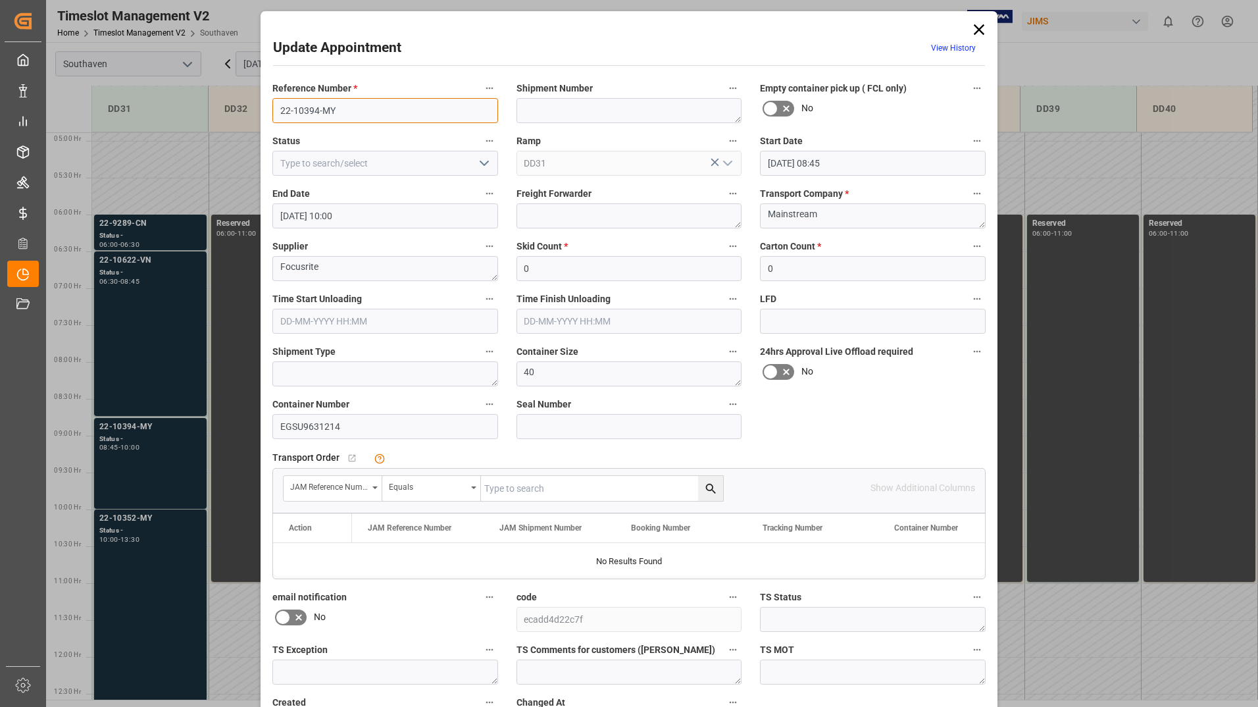
drag, startPoint x: 275, startPoint y: 113, endPoint x: 337, endPoint y: 113, distance: 61.9
click at [337, 113] on input "22-10394-MY" at bounding box center [385, 110] width 226 height 25
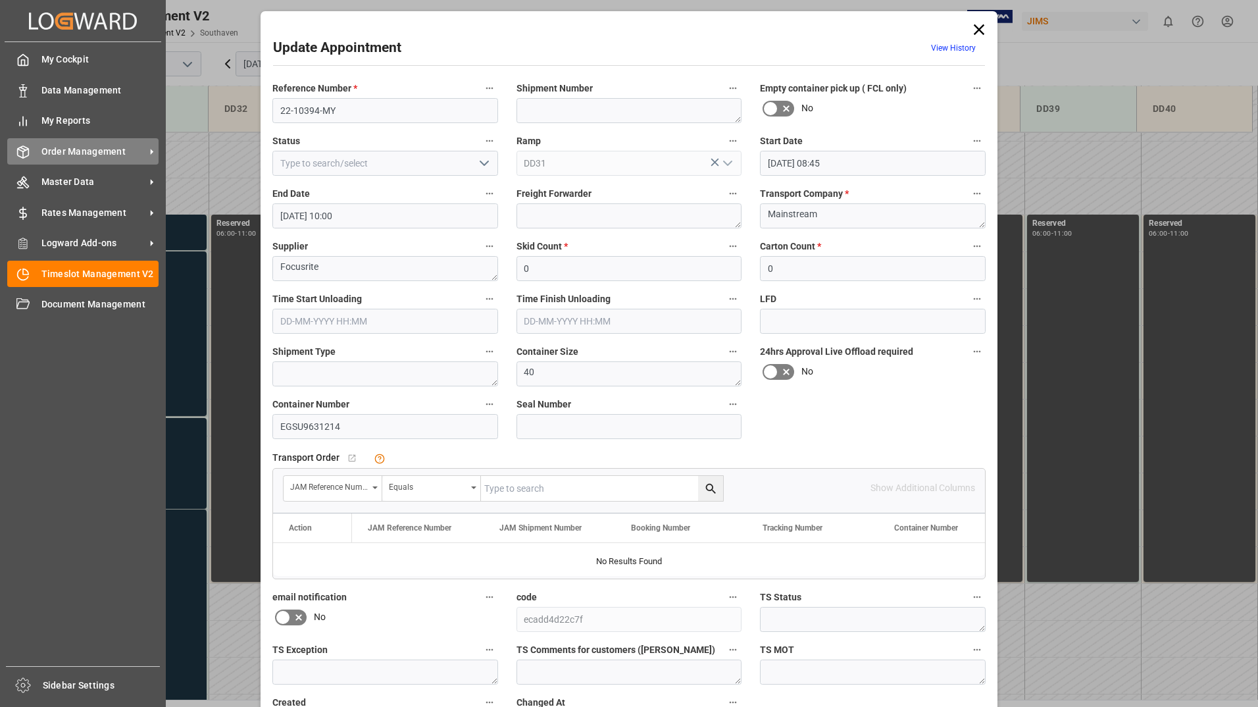
click at [56, 153] on span "Order Management" at bounding box center [93, 152] width 104 height 14
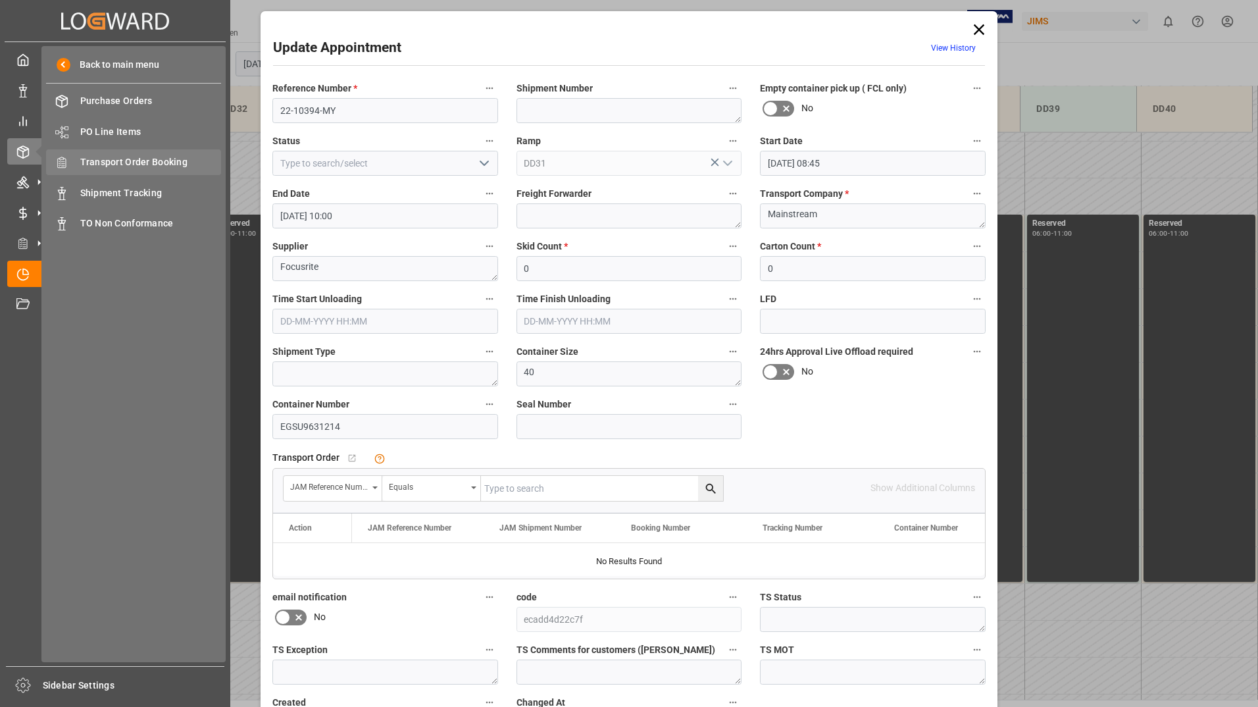
click at [165, 160] on span "Transport Order Booking" at bounding box center [150, 162] width 141 height 14
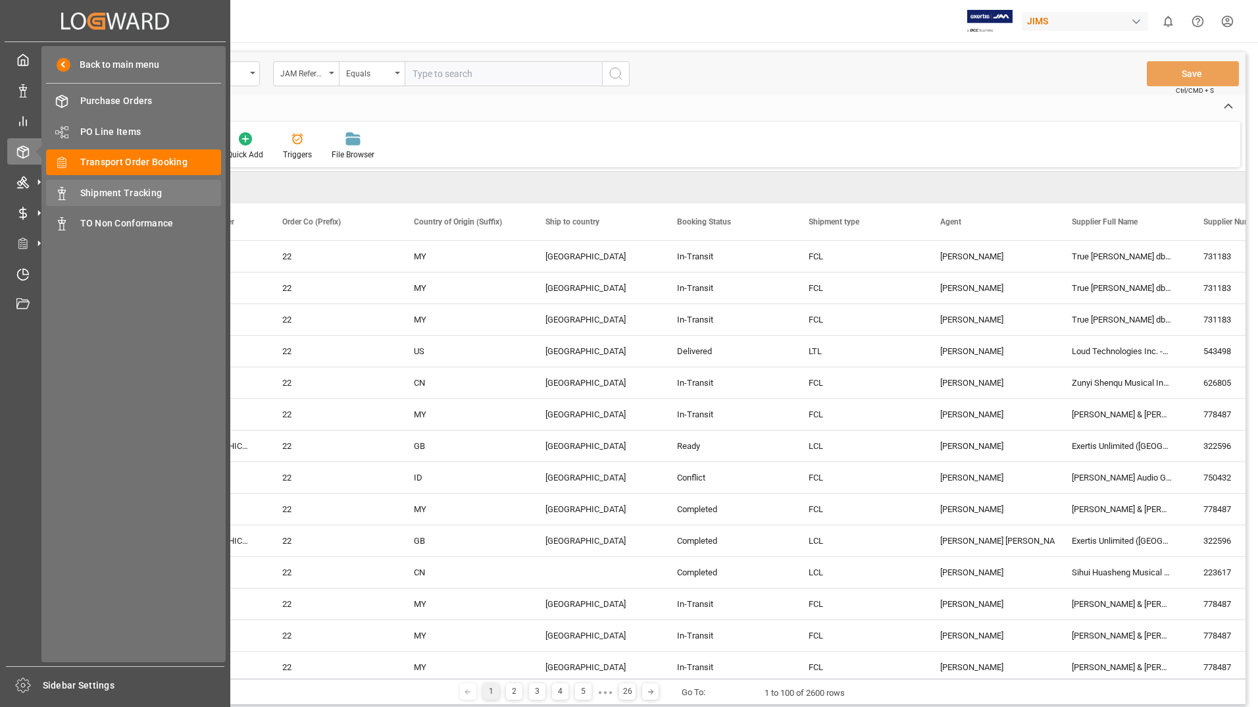
click at [97, 193] on span "Shipment Tracking" at bounding box center [150, 193] width 141 height 14
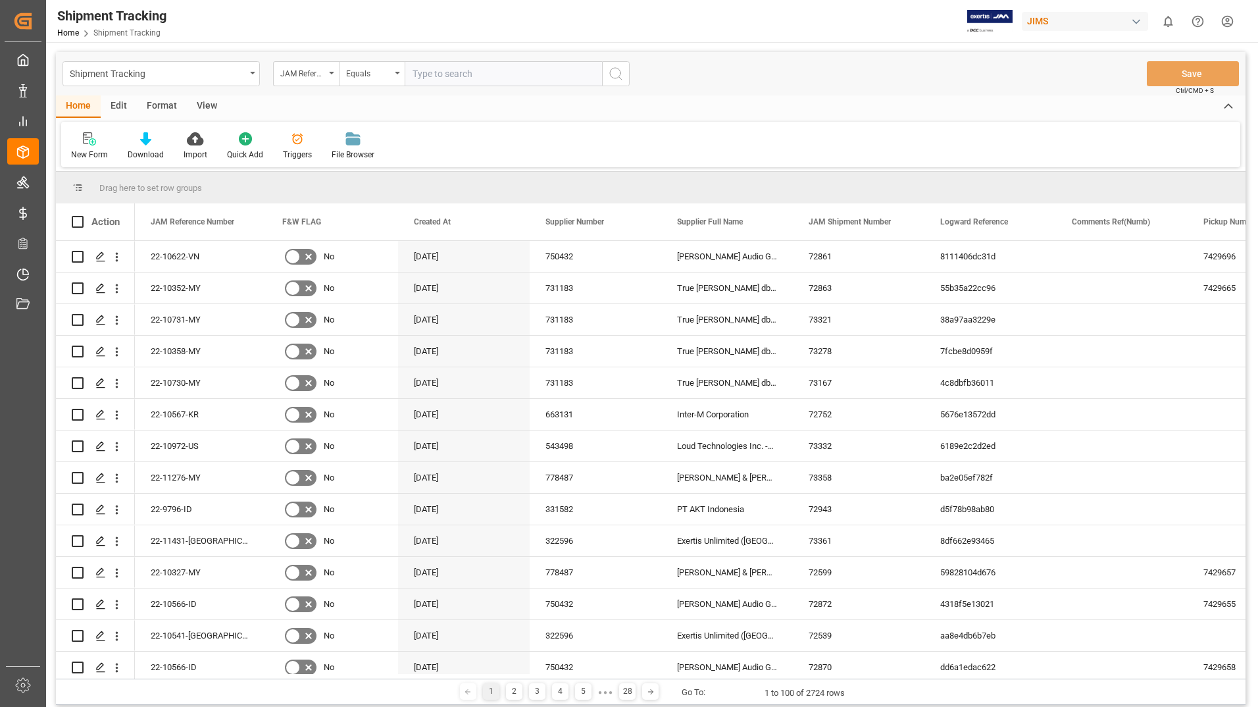
click at [451, 75] on input "text" at bounding box center [503, 73] width 197 height 25
paste input "22-10394-MY"
type input "22-10394-MY"
click at [621, 78] on line "search button" at bounding box center [620, 78] width 3 height 3
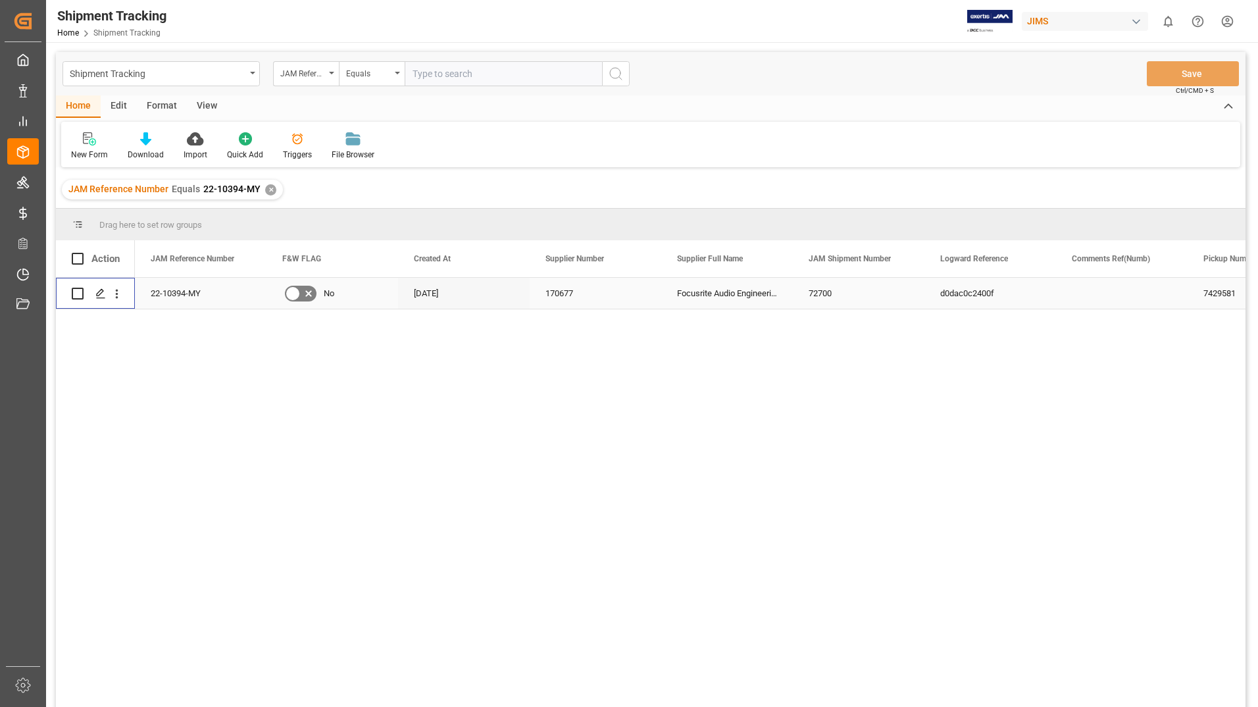
click at [80, 293] on input "Press Space to toggle row selection (unchecked)" at bounding box center [78, 294] width 12 height 12
checkbox input "true"
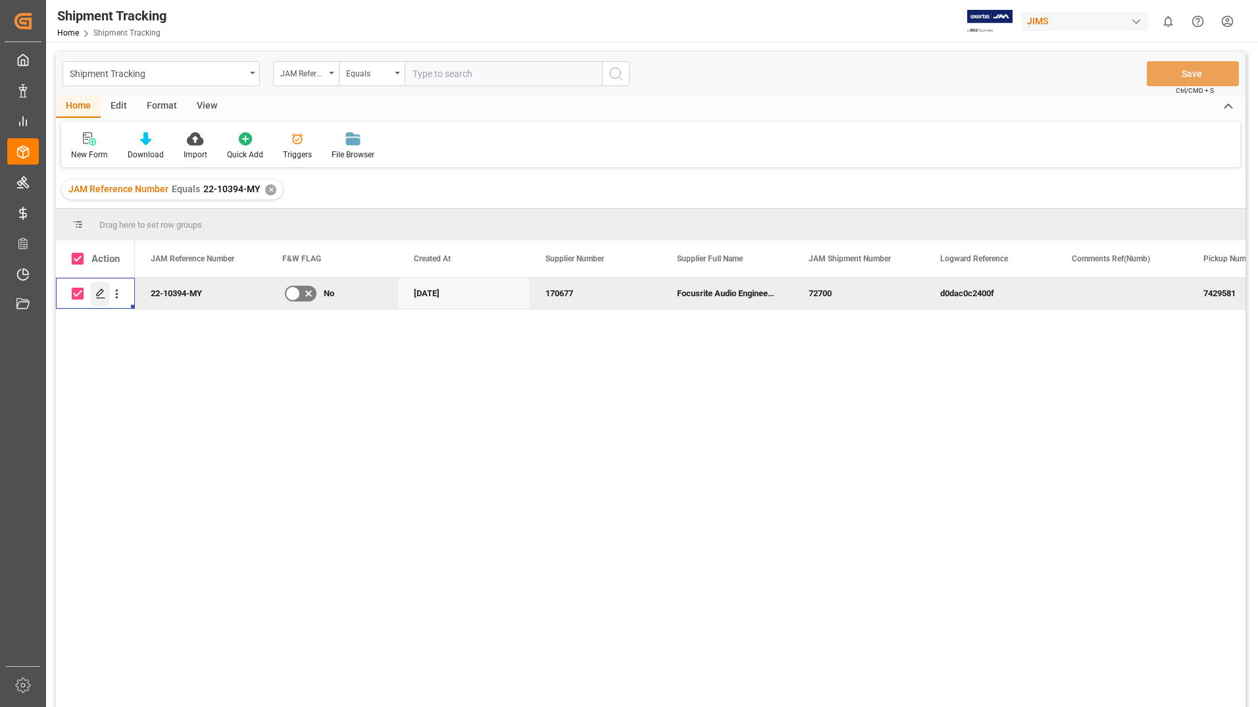
click at [96, 290] on icon "Press SPACE to deselect this row." at bounding box center [100, 293] width 11 height 11
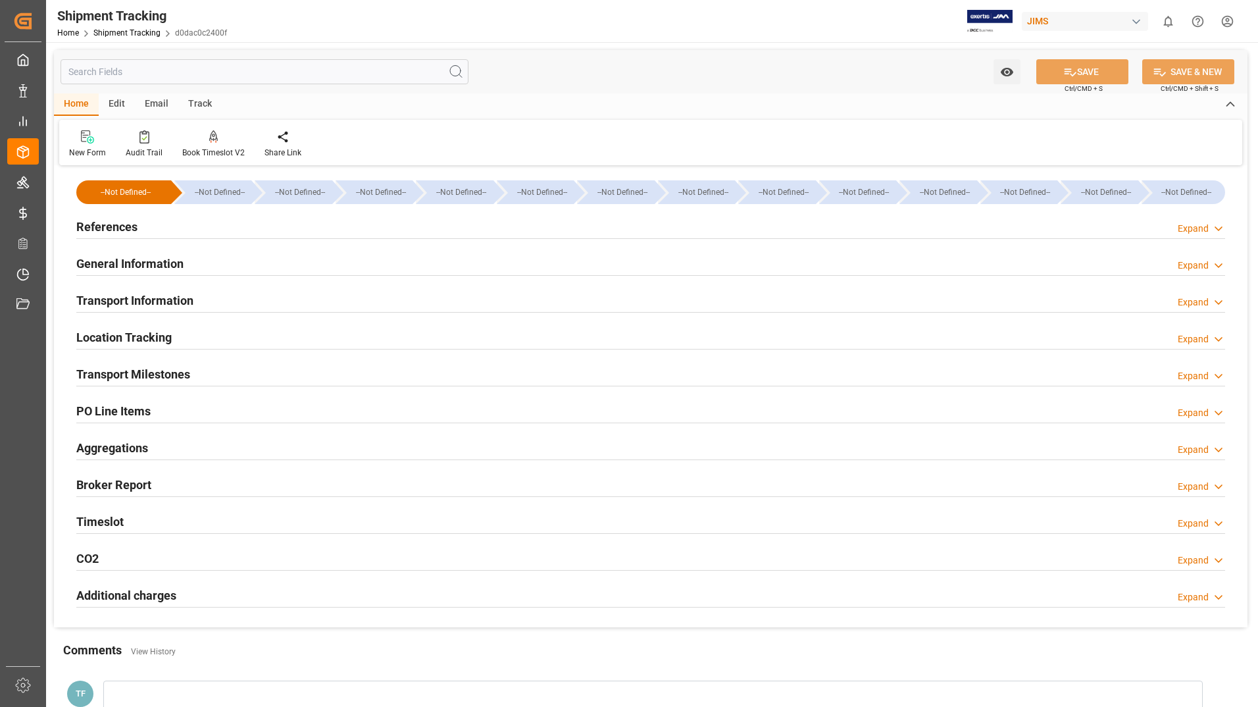
click at [126, 259] on h2 "General Information" at bounding box center [129, 264] width 107 height 18
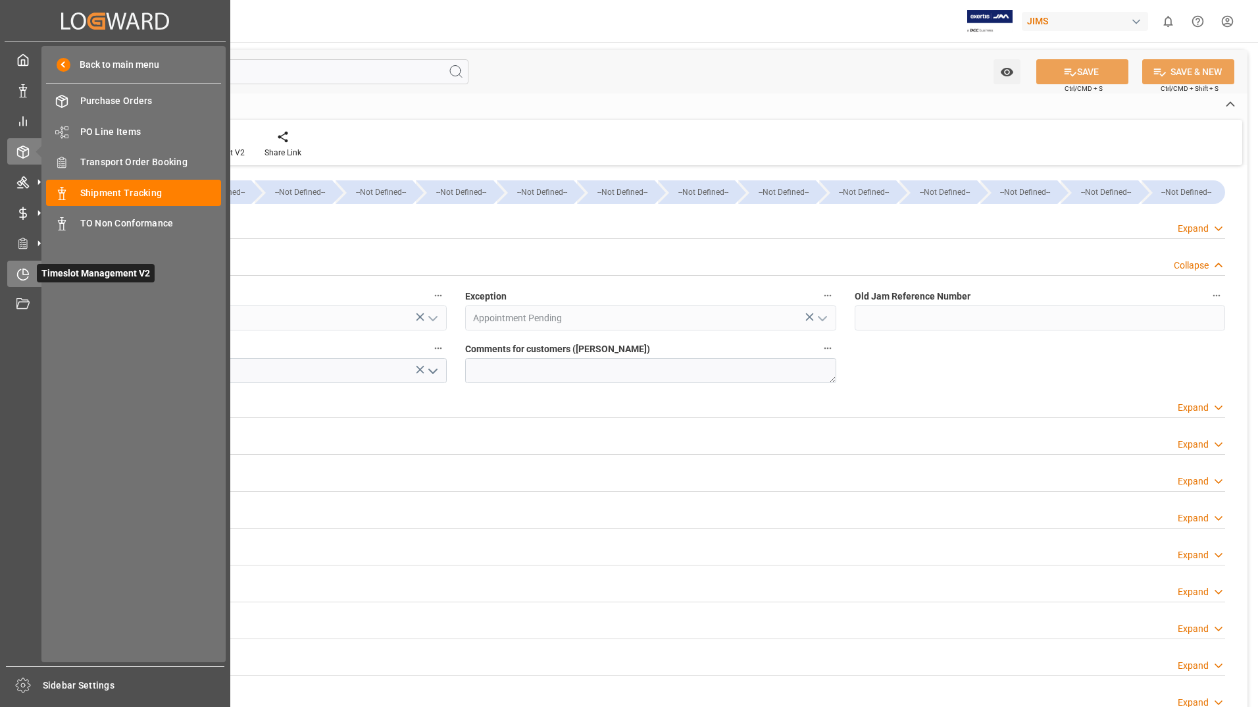
click at [44, 272] on span "Timeslot Management V2" at bounding box center [96, 273] width 118 height 18
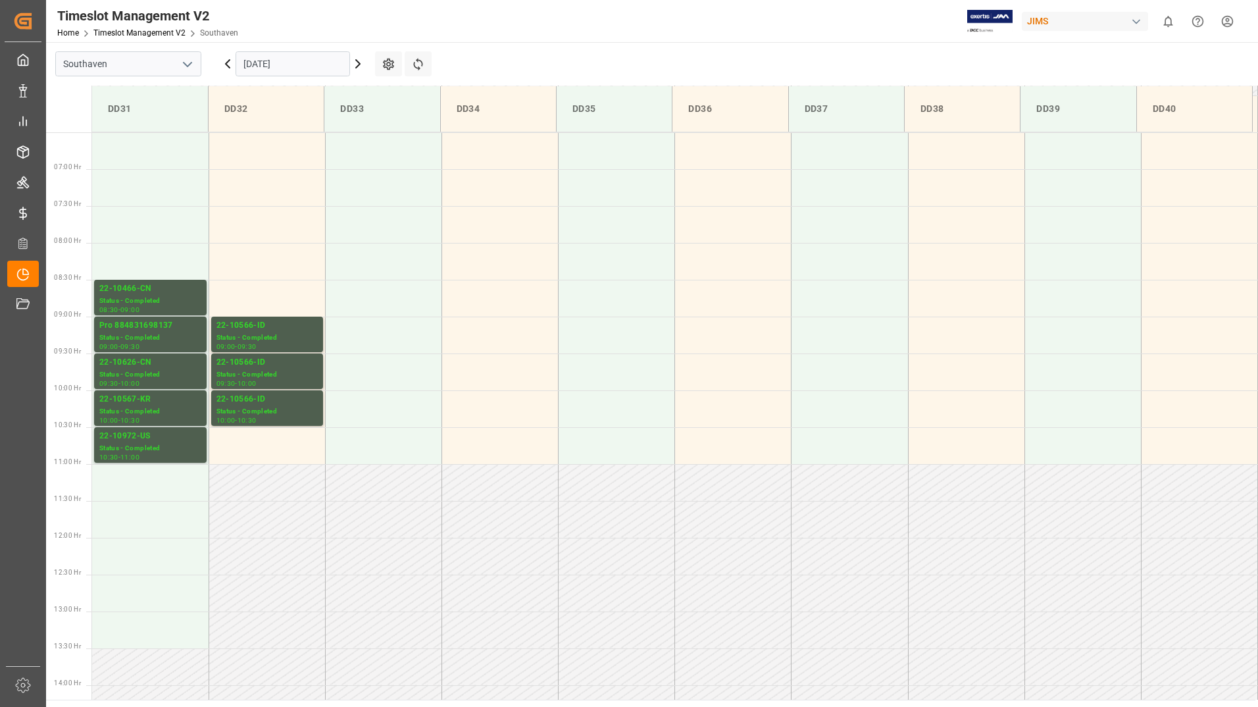
scroll to position [465, 0]
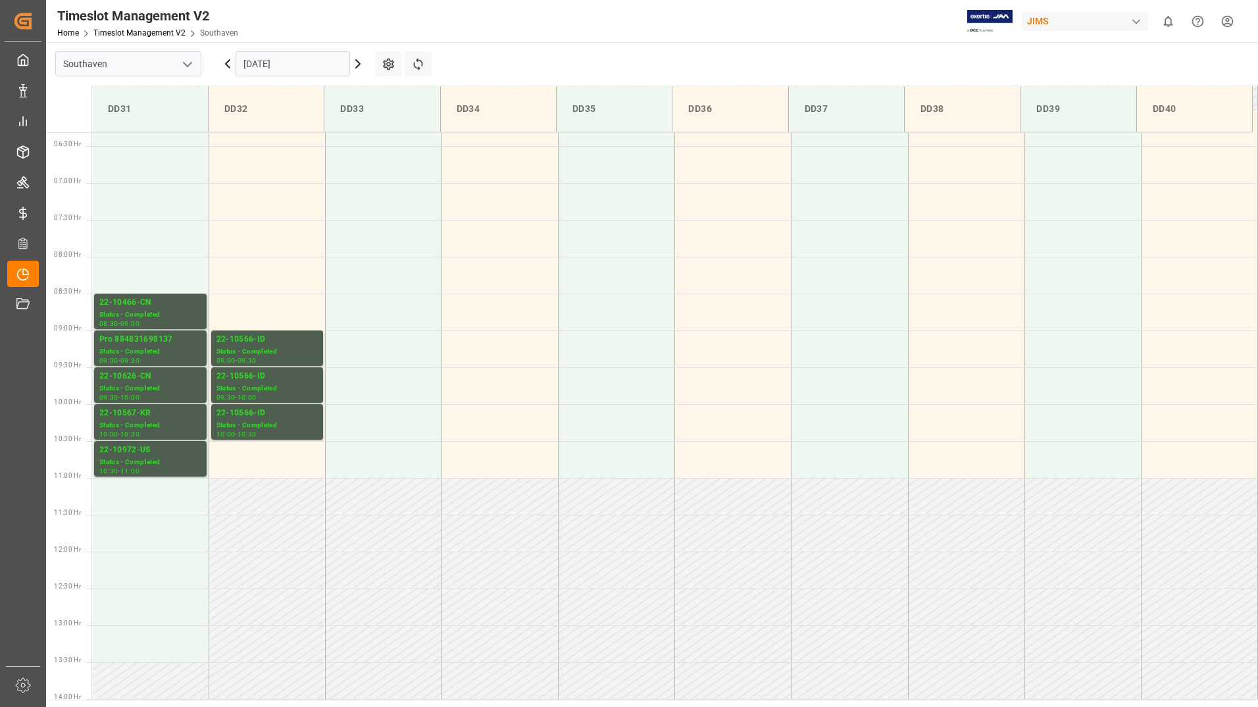
click at [302, 66] on input "[DATE]" at bounding box center [293, 63] width 114 height 25
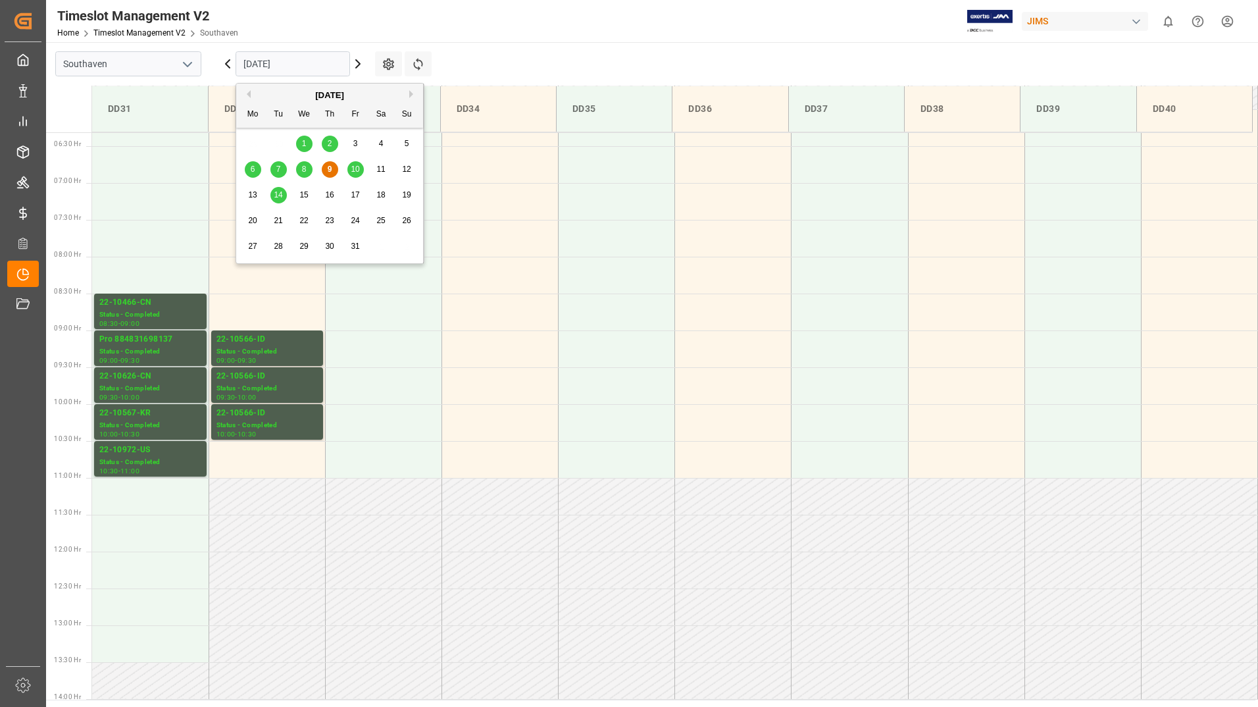
click at [355, 168] on span "10" at bounding box center [355, 169] width 9 height 9
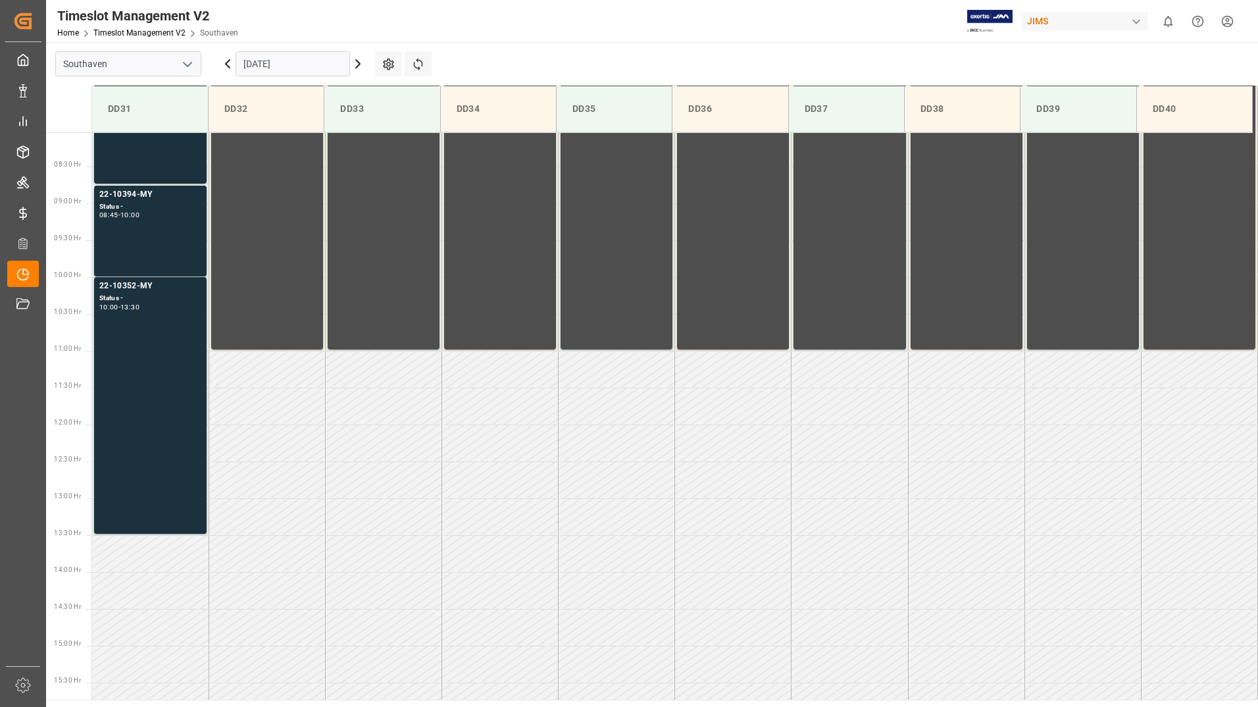
scroll to position [399, 0]
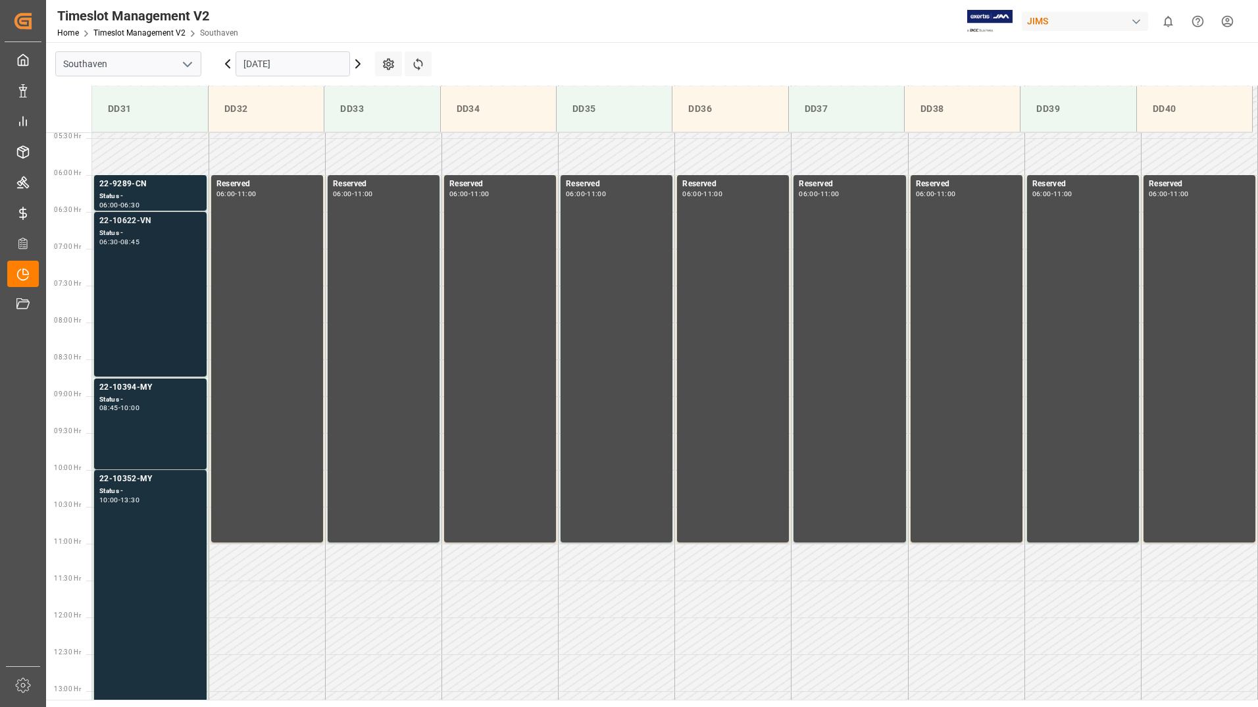
click at [114, 256] on div "22-10622-VN Status - 06:30 - 08:45" at bounding box center [150, 294] width 102 height 159
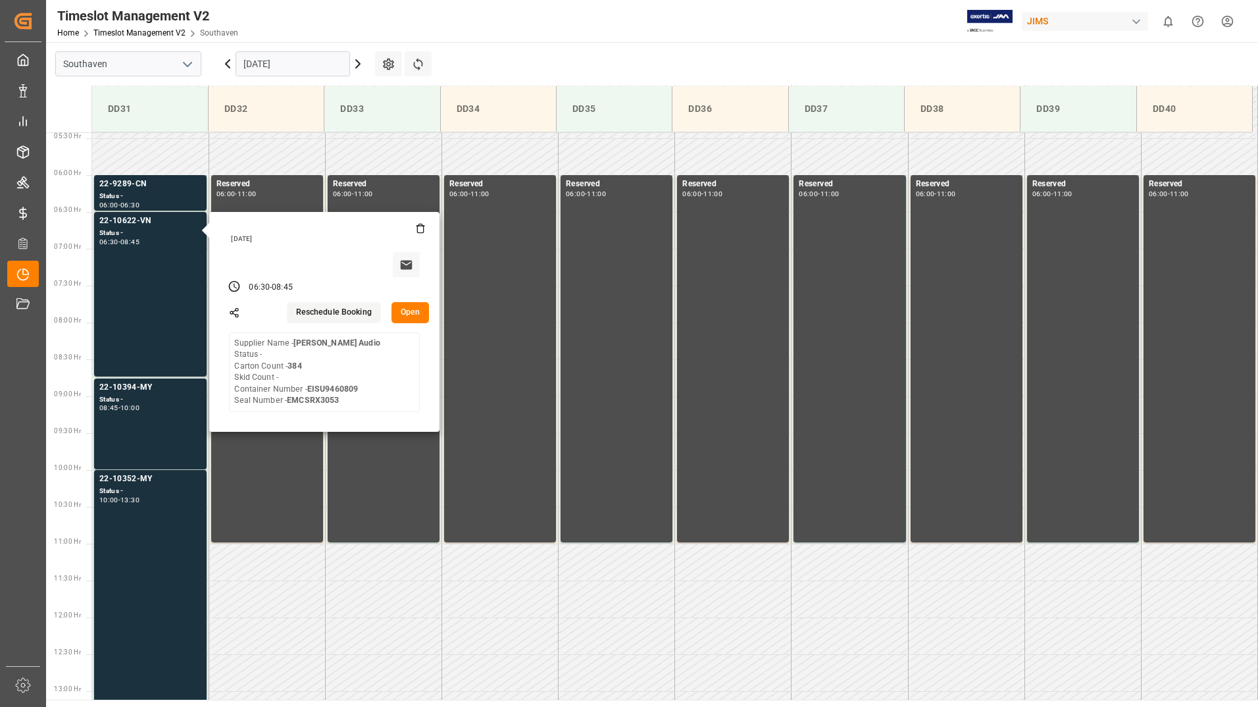
click at [405, 316] on button "Open" at bounding box center [411, 312] width 38 height 21
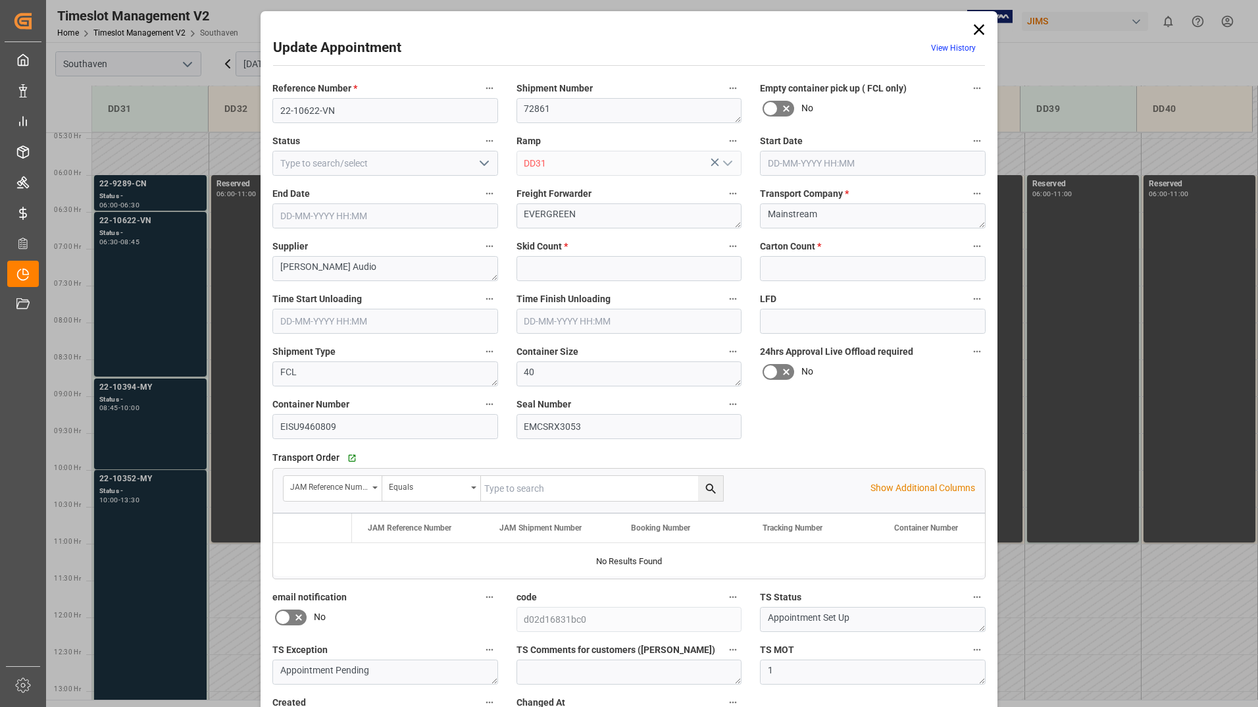
type input "0"
type input "384"
type input "[DATE] 06:30"
type input "[DATE] 08:45"
type input "[DATE] 16:00"
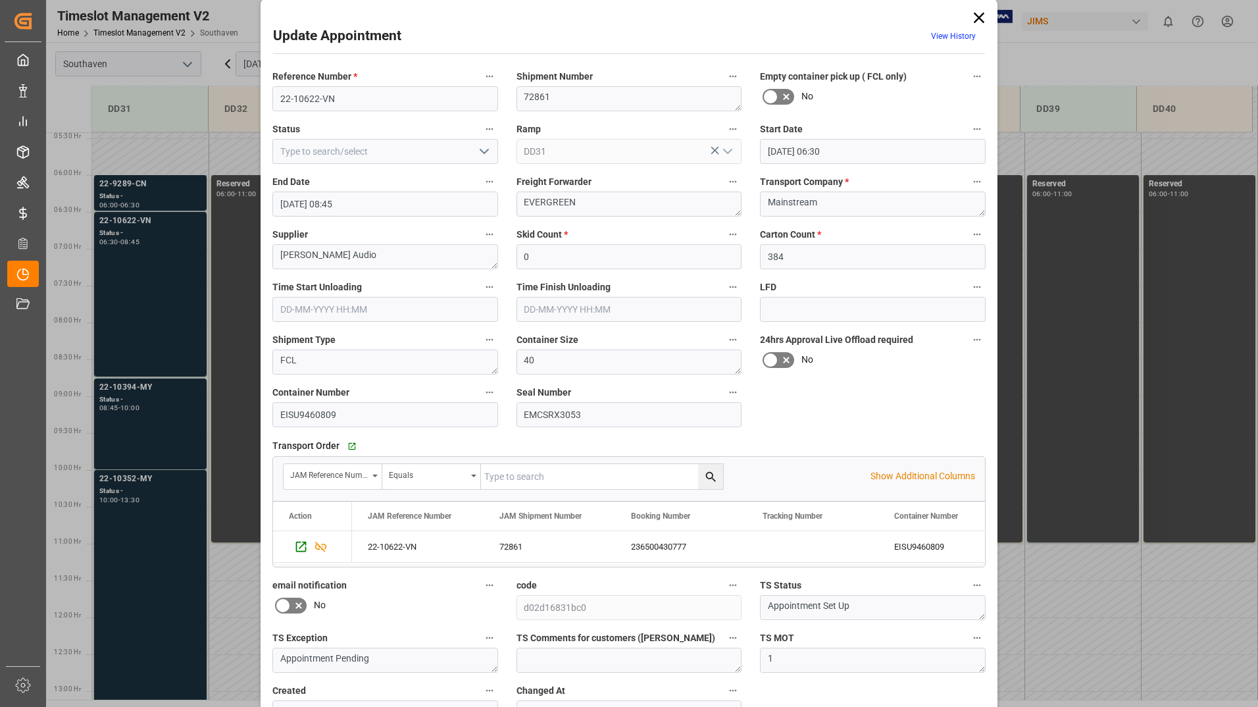
scroll to position [0, 0]
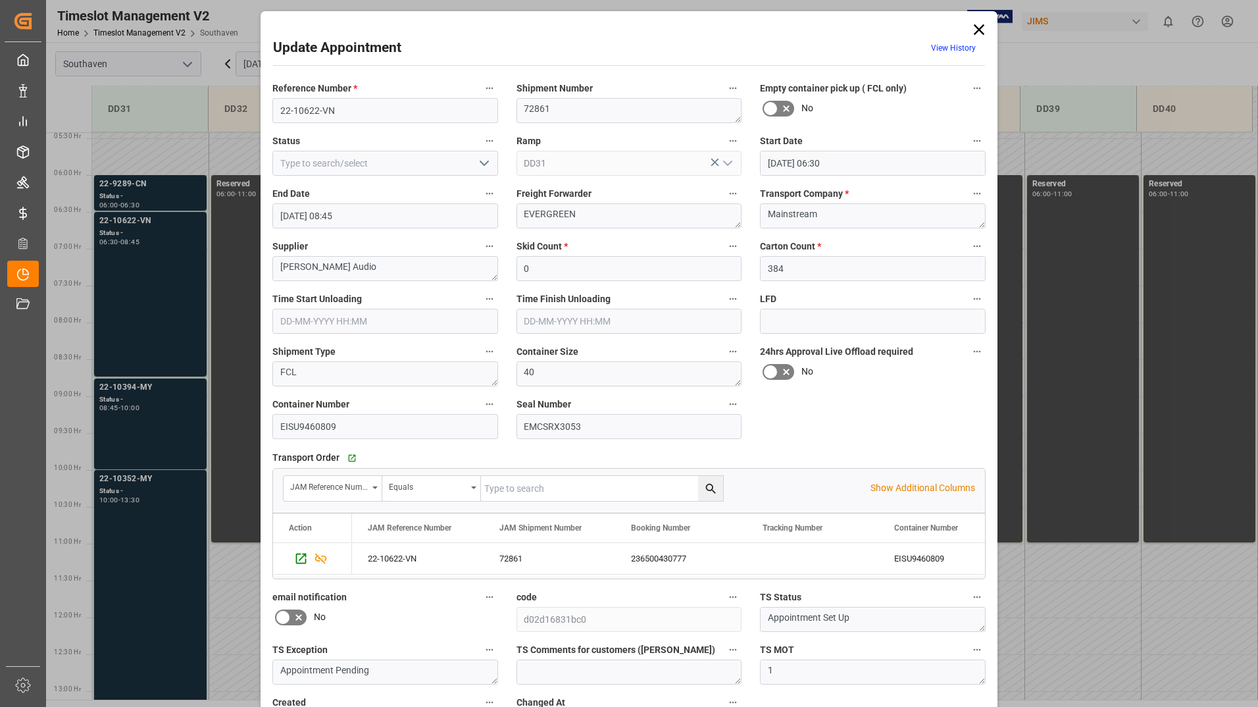
click at [141, 197] on div "Update Appointment View History Reference Number * 22-10622-VN Shipment Number …" at bounding box center [629, 353] width 1258 height 707
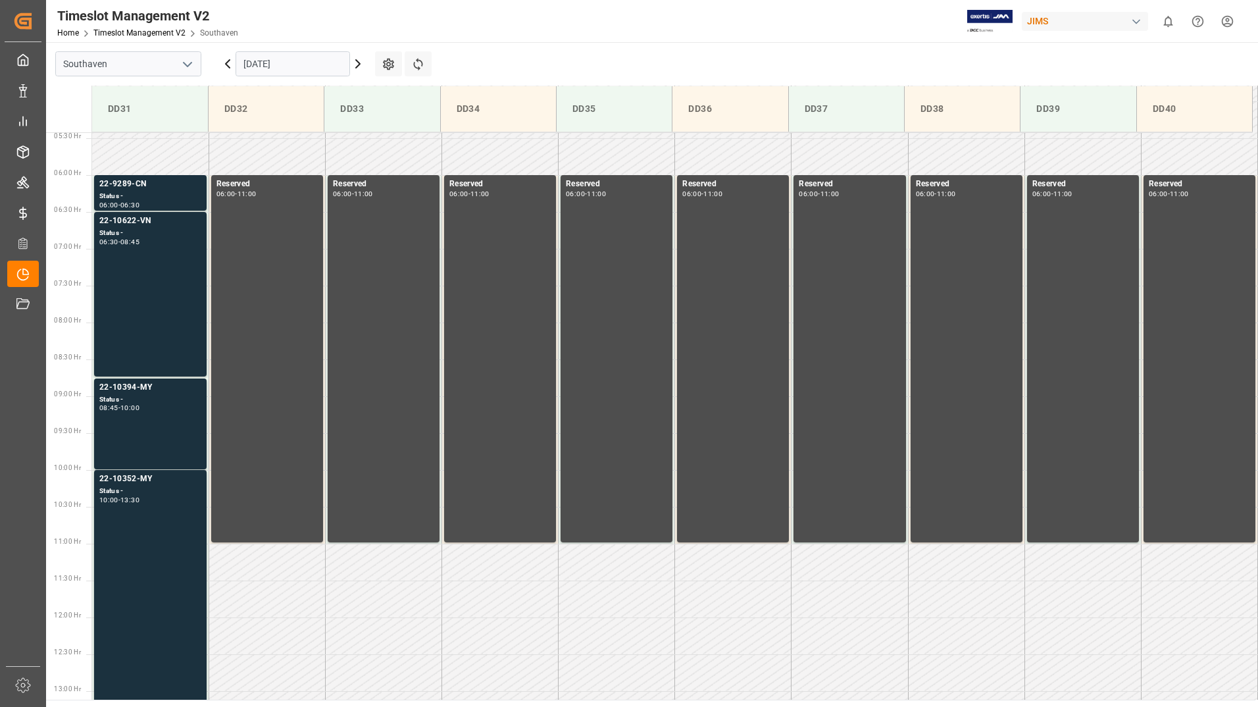
click at [141, 197] on div "Status -" at bounding box center [150, 196] width 102 height 11
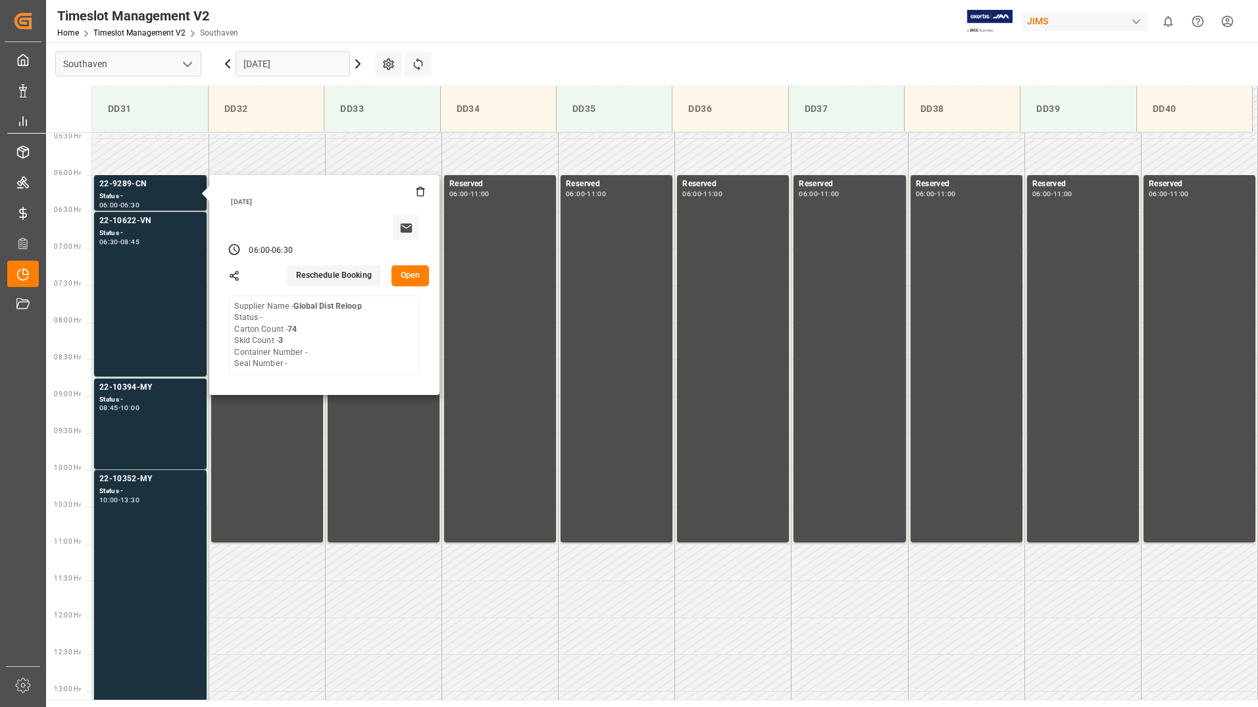
click at [413, 270] on button "Open" at bounding box center [411, 275] width 38 height 21
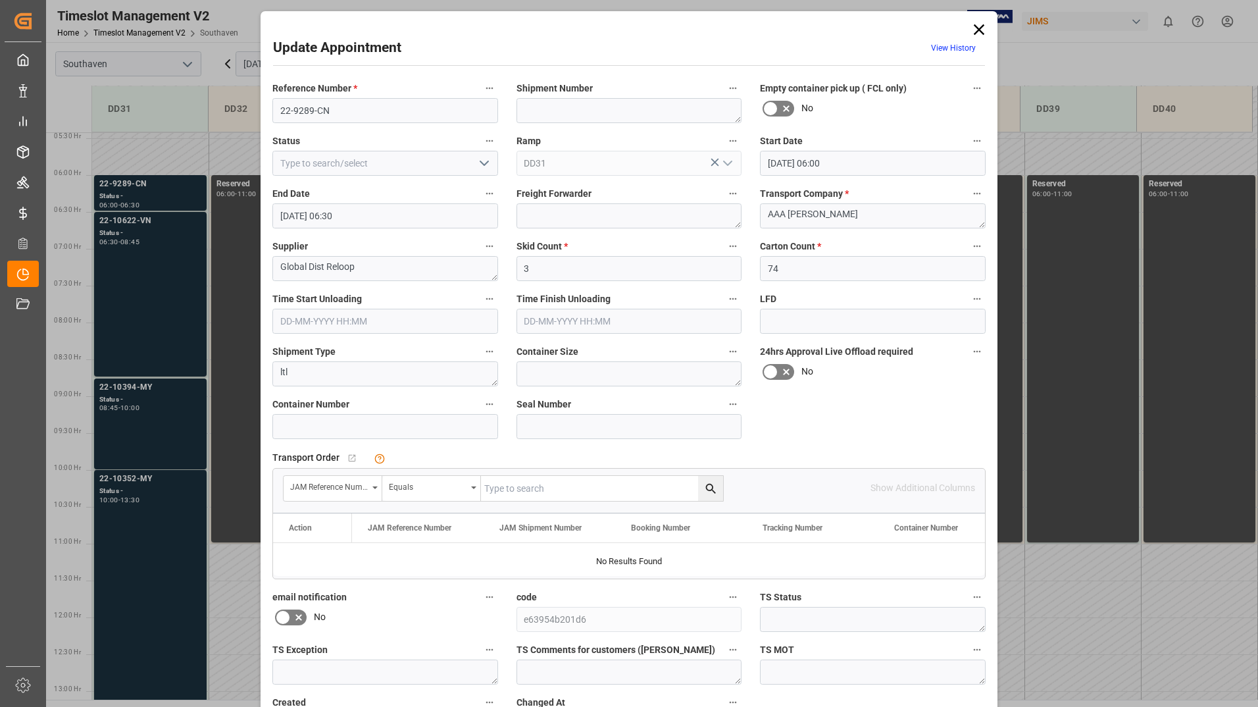
click at [982, 25] on div "Update Appointment View History Reference Number * 22-9289-CN Shipment Number E…" at bounding box center [629, 402] width 737 height 782
drag, startPoint x: 982, startPoint y: 25, endPoint x: 972, endPoint y: 31, distance: 12.1
click at [972, 31] on icon at bounding box center [979, 29] width 18 height 18
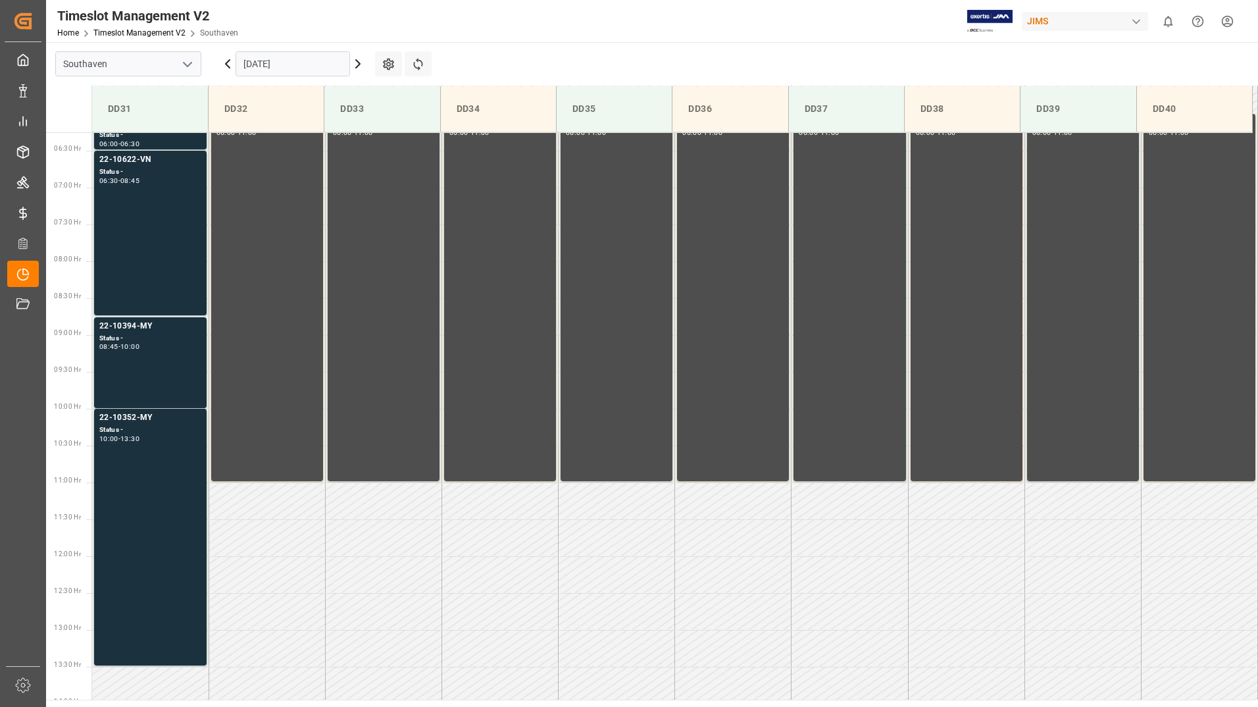
scroll to position [132, 0]
